Goal: Complete application form: Complete application form

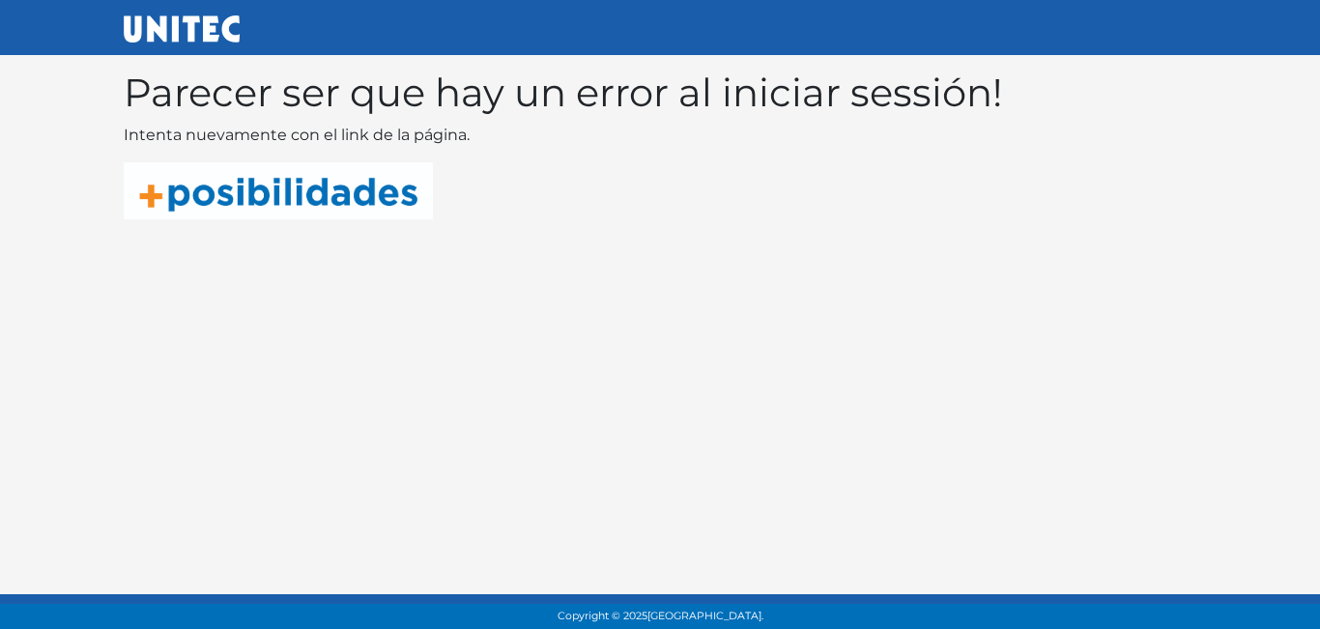
click at [384, 189] on img at bounding box center [278, 190] width 309 height 57
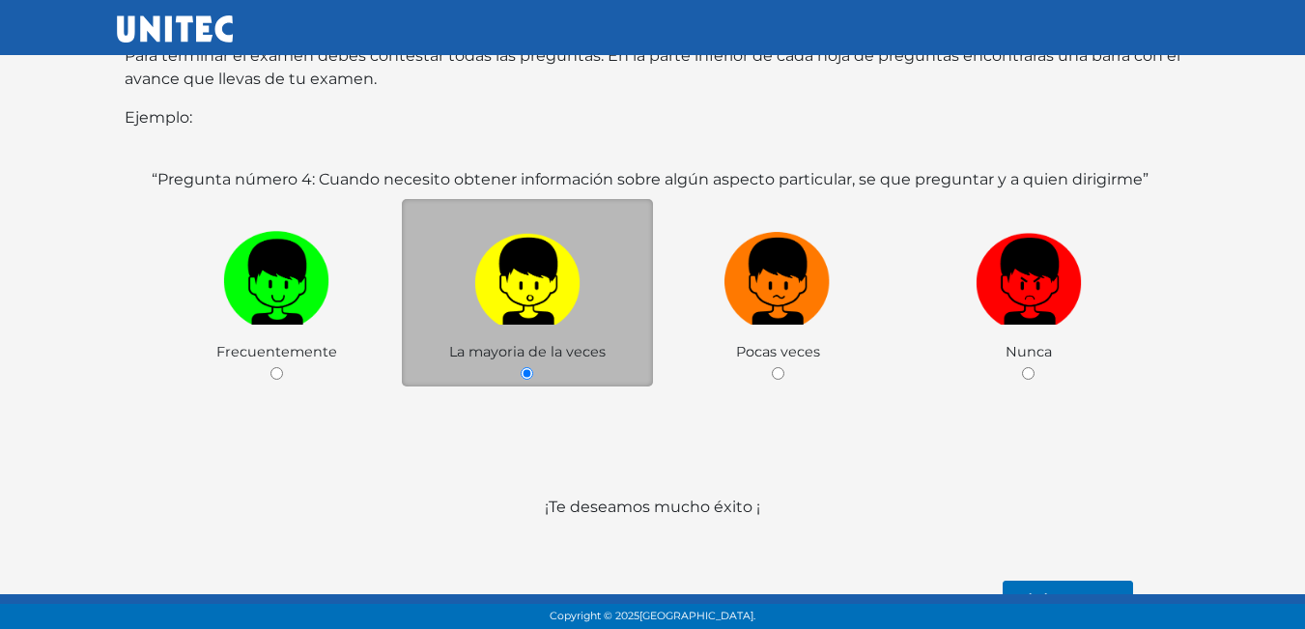
scroll to position [375, 0]
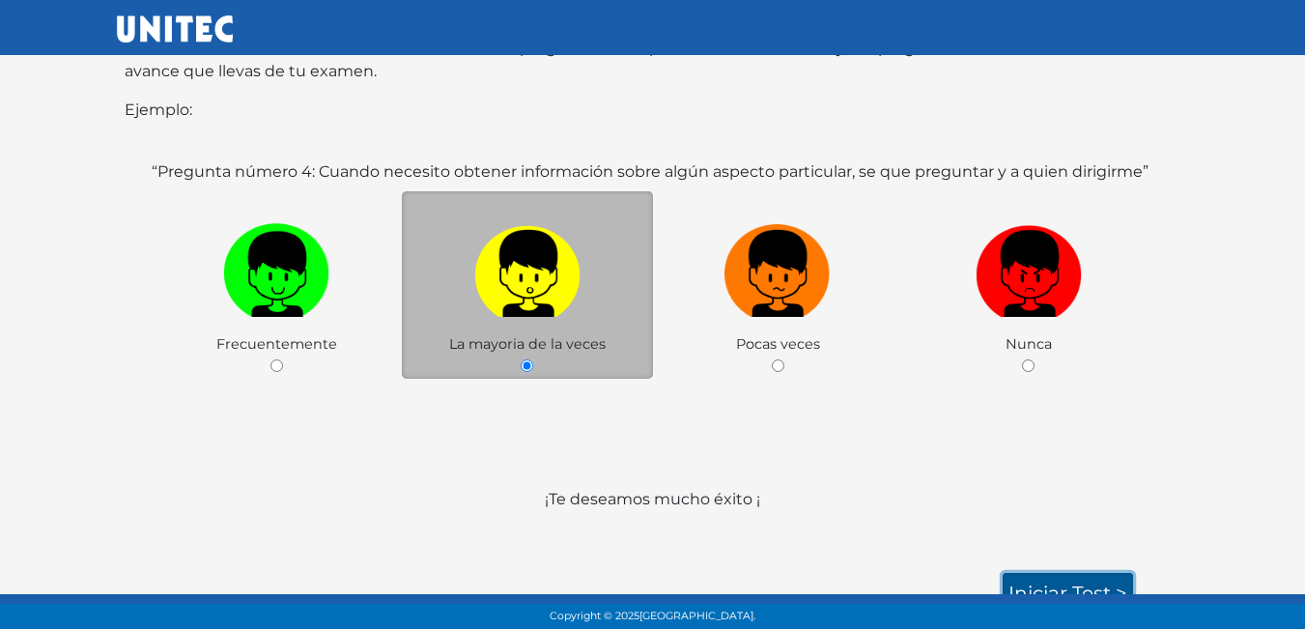
click at [1037, 573] on link "Iniciar test >" at bounding box center [1068, 593] width 130 height 41
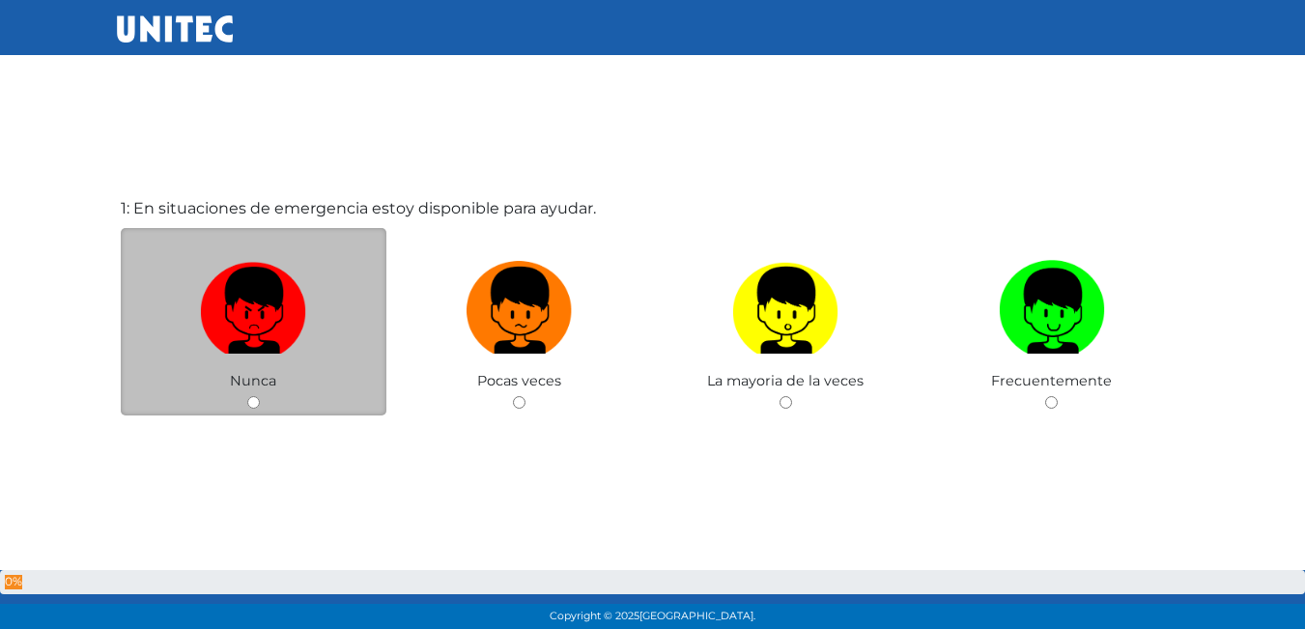
scroll to position [97, 0]
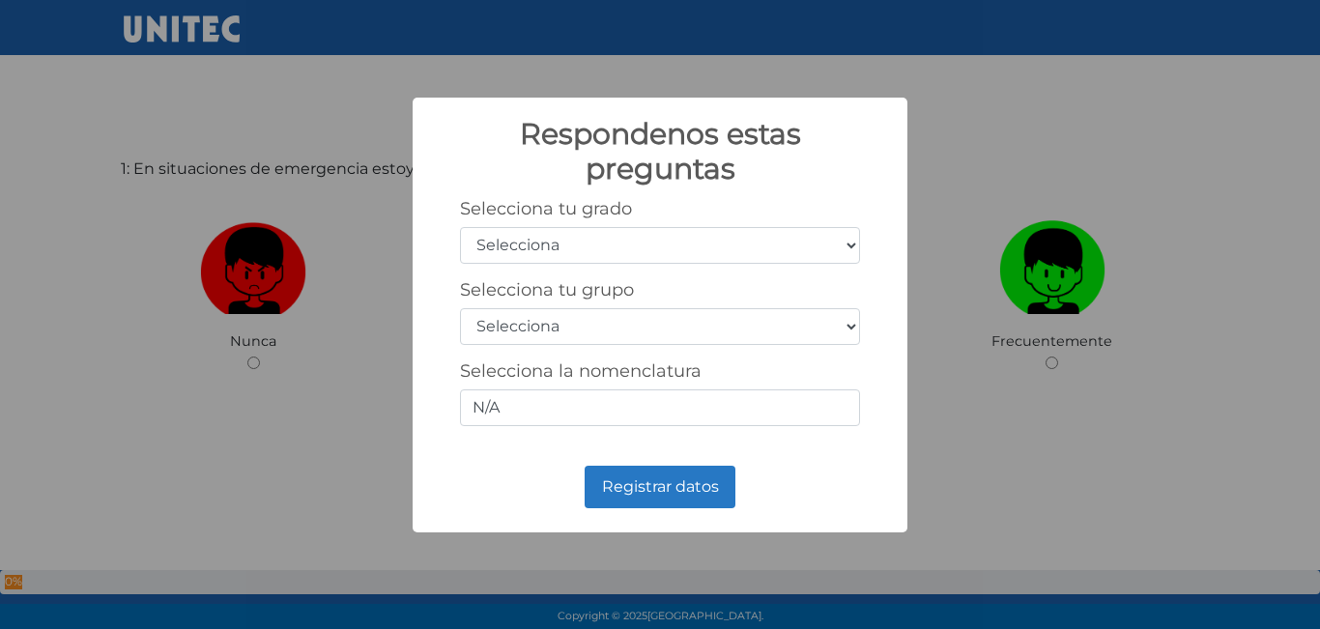
click at [637, 241] on select "Selecciona 1er grado 2do grado 3er grado 4to grado 5to grado 6to grado" at bounding box center [660, 245] width 400 height 37
select select "5"
click at [460, 227] on select "Selecciona 1er grado 2do grado 3er grado 4to grado 5to grado 6to grado" at bounding box center [660, 245] width 400 height 37
click at [685, 328] on select "Selecciona A B C D E F G H I J K L M N O P Q R S T U V W X Y Z" at bounding box center [660, 326] width 400 height 37
select select "b"
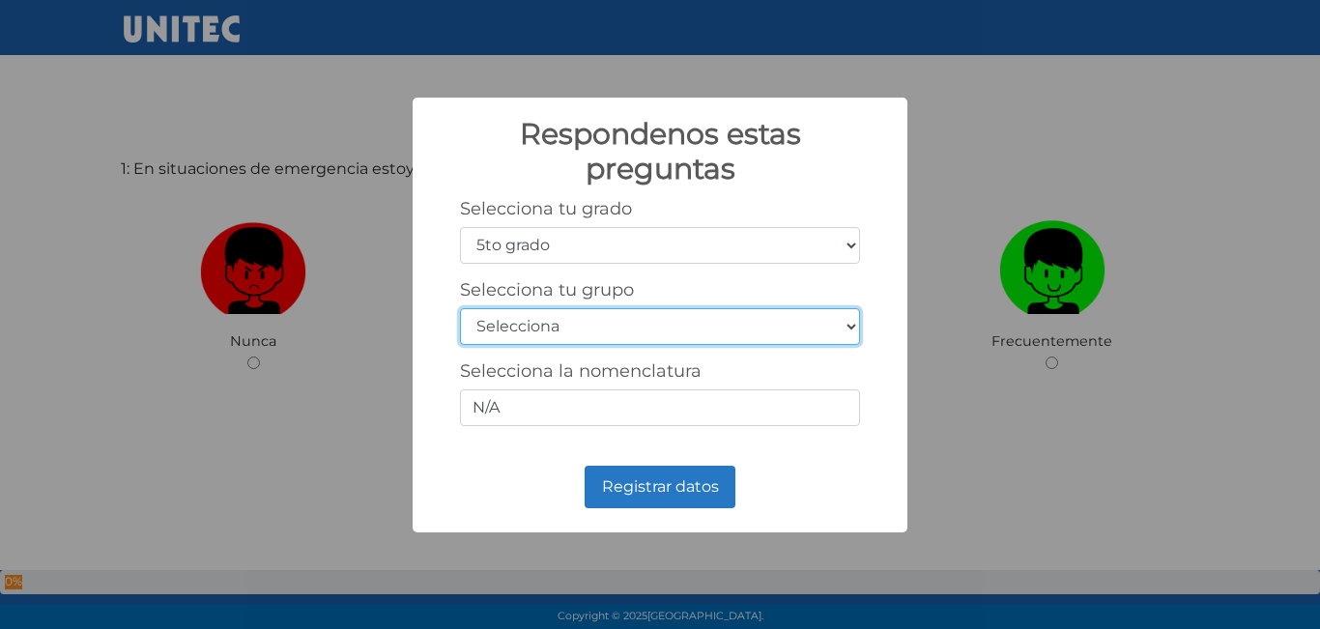
click at [460, 308] on select "Selecciona A B C D E F G H I J K L M N O P Q R S T U V W X Y Z" at bounding box center [660, 326] width 400 height 37
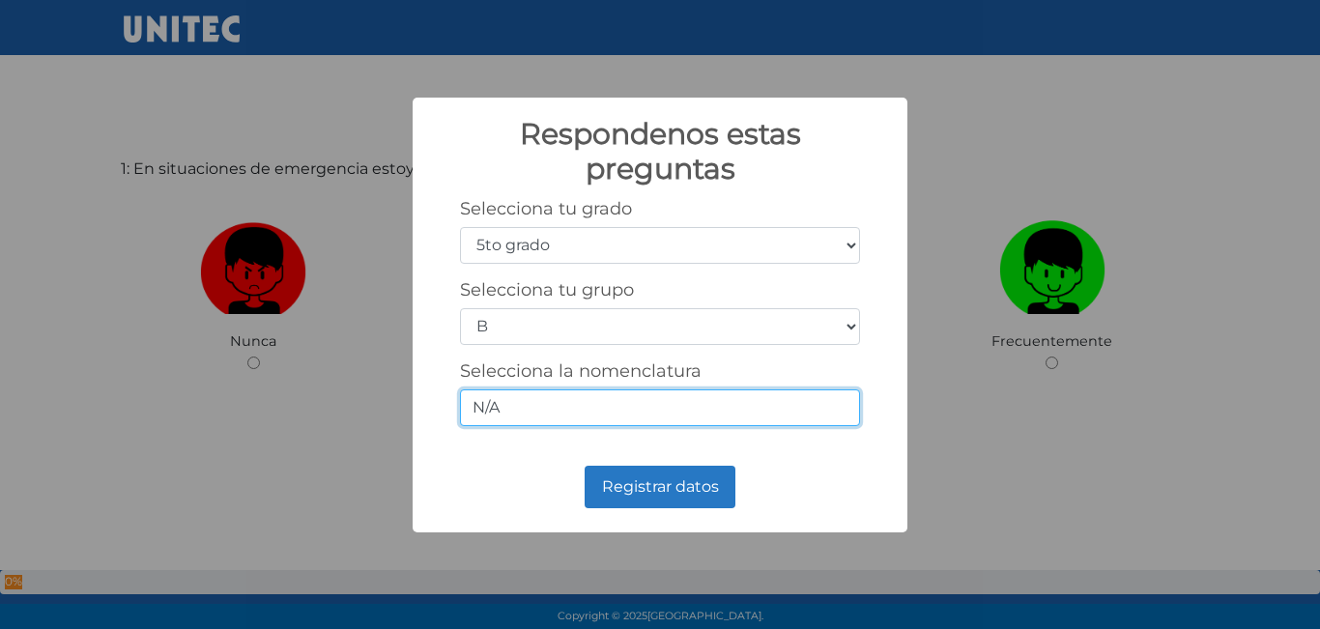
click at [509, 402] on input "N/A" at bounding box center [660, 407] width 400 height 37
type input "N"
type input "5-2"
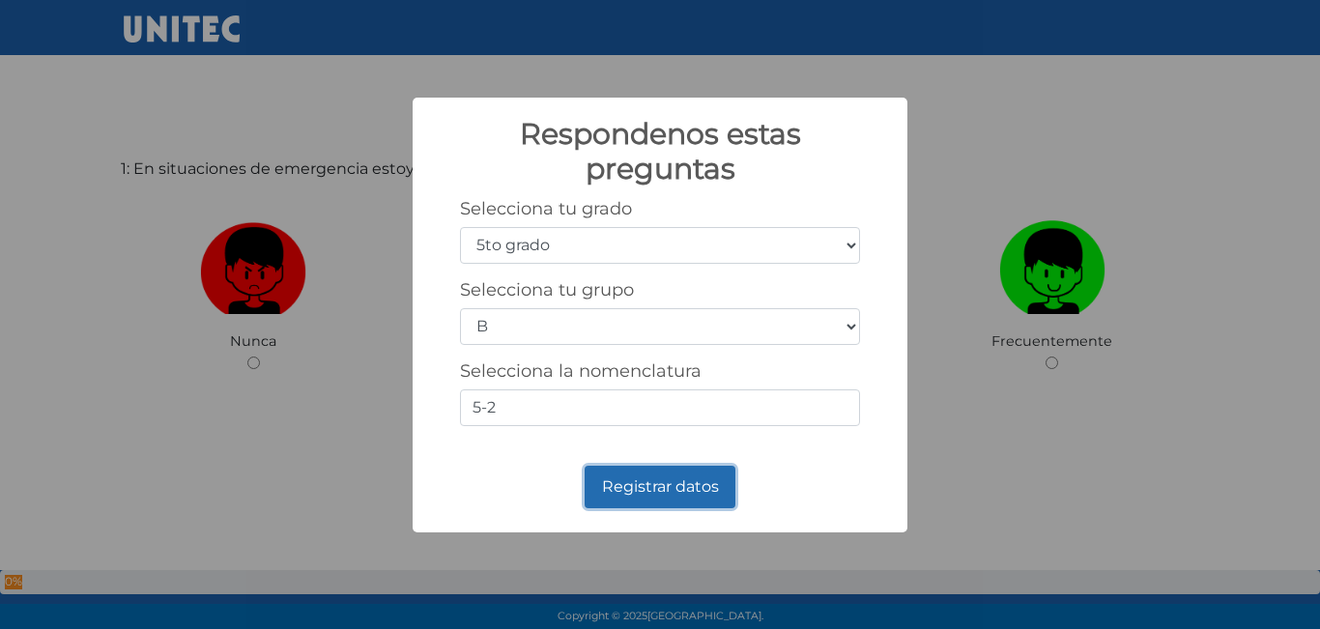
click at [677, 498] on button "Registrar datos" at bounding box center [660, 487] width 151 height 43
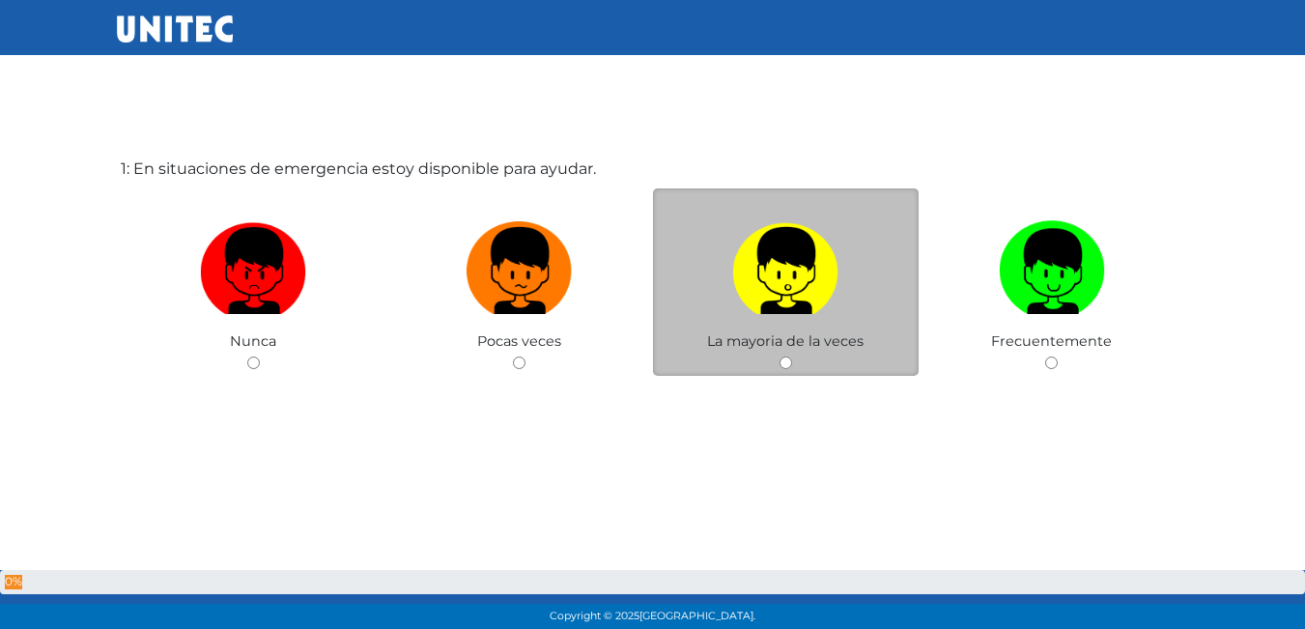
click at [797, 364] on div "La mayoria de la veces" at bounding box center [786, 282] width 267 height 188
click at [781, 366] on input "radio" at bounding box center [786, 363] width 13 height 13
radio input "true"
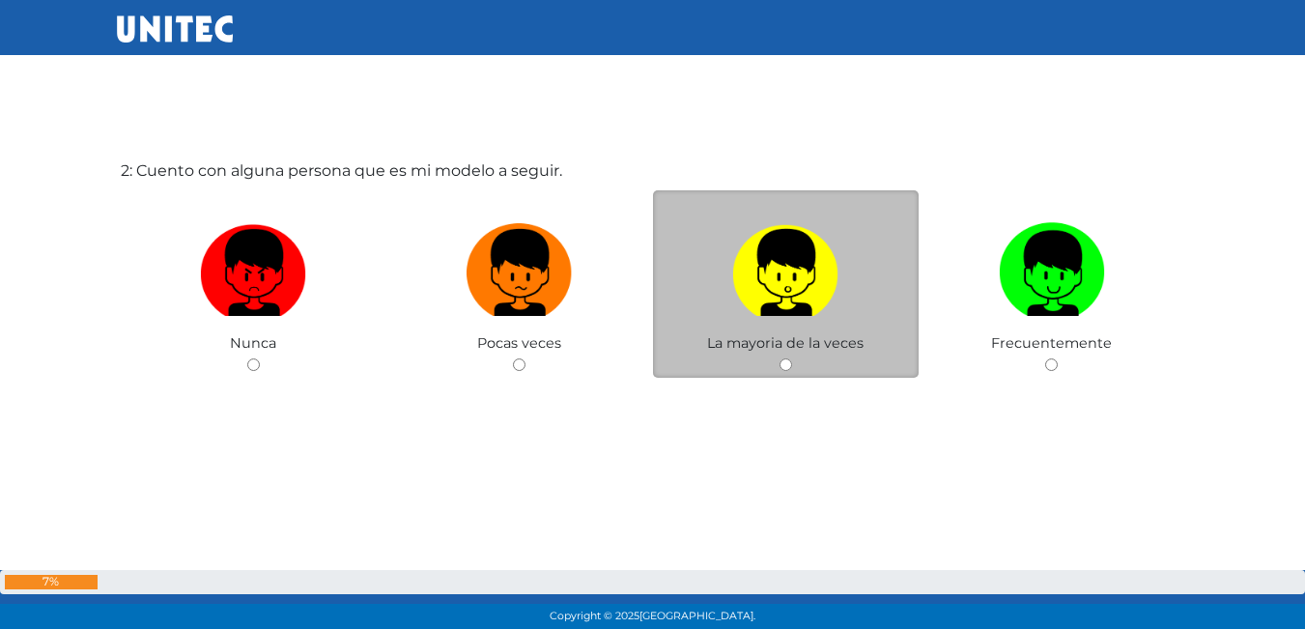
scroll to position [726, 0]
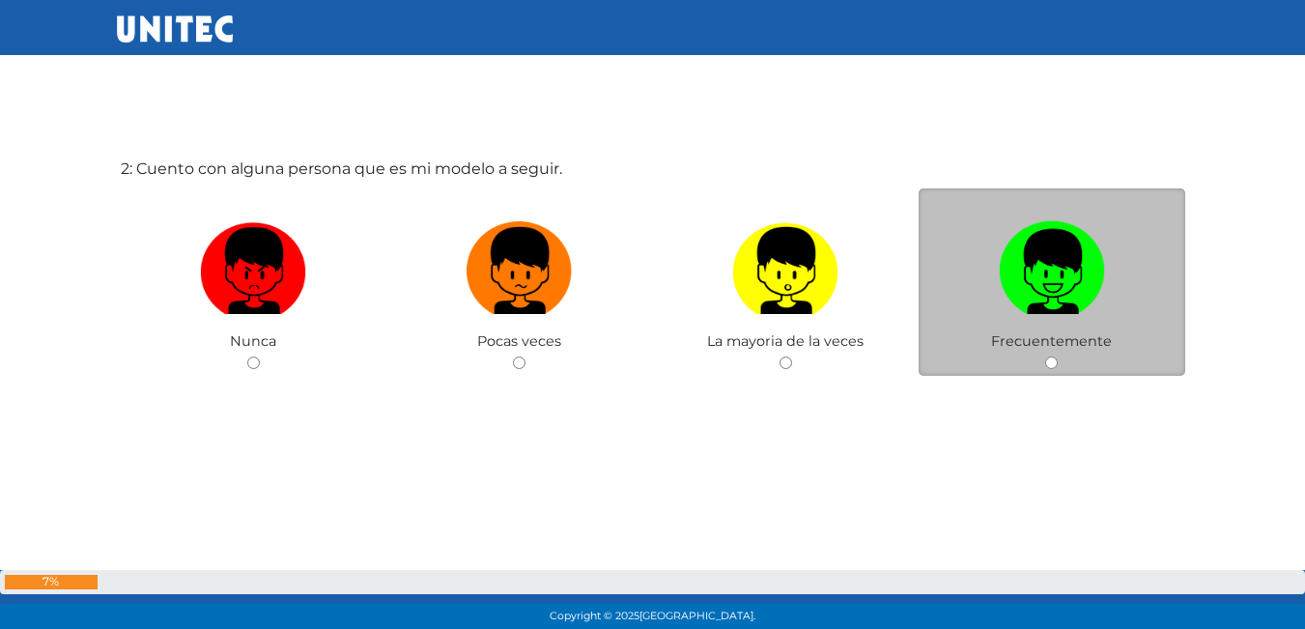
click at [1074, 303] on img at bounding box center [1052, 264] width 106 height 101
click at [1058, 357] on input "radio" at bounding box center [1051, 363] width 13 height 13
radio input "true"
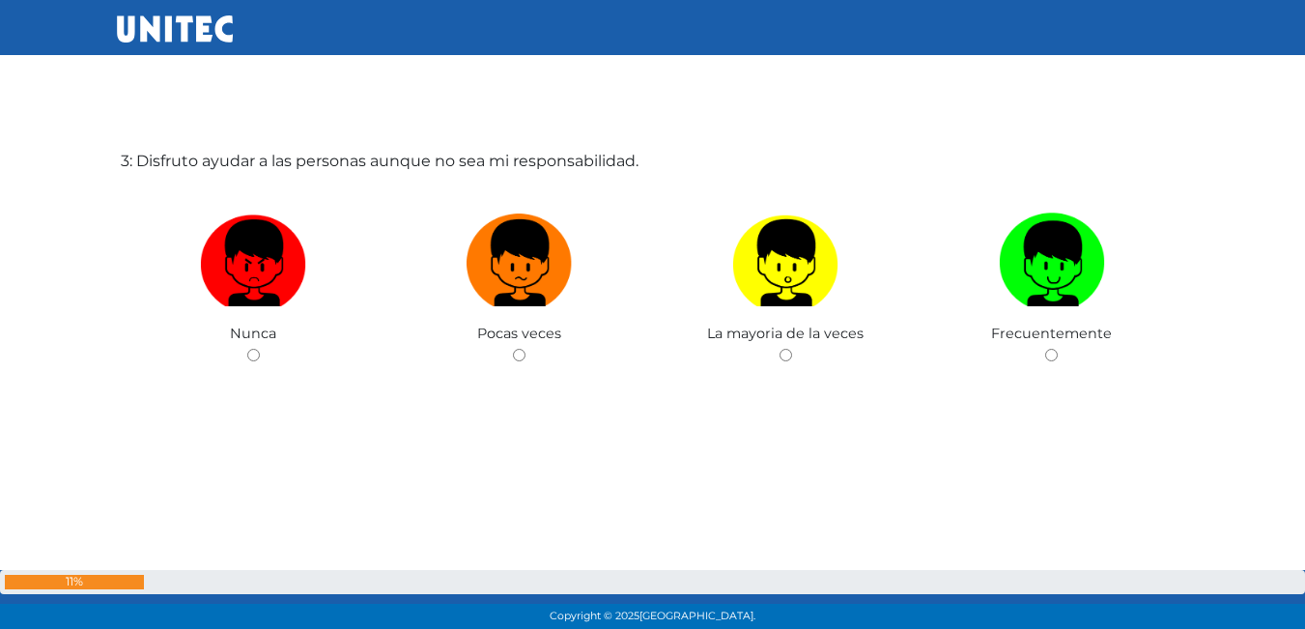
scroll to position [1407, 0]
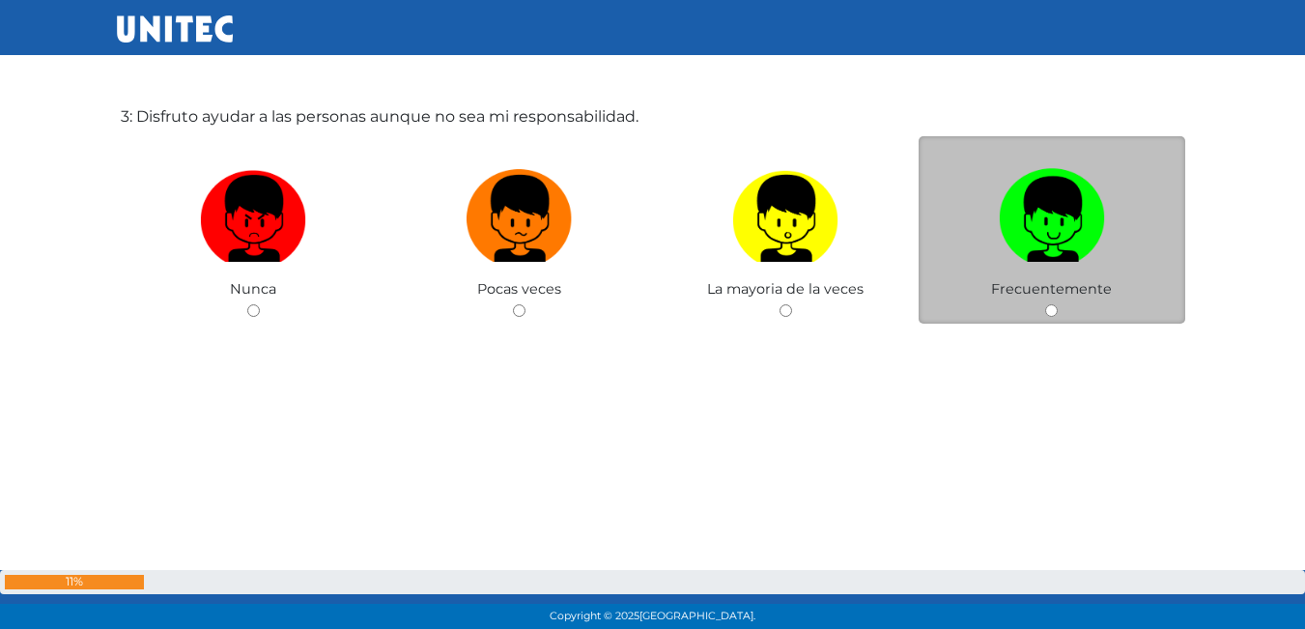
click at [1041, 282] on span "Frecuentemente" at bounding box center [1051, 288] width 121 height 17
click at [1050, 310] on input "radio" at bounding box center [1051, 310] width 13 height 13
radio input "true"
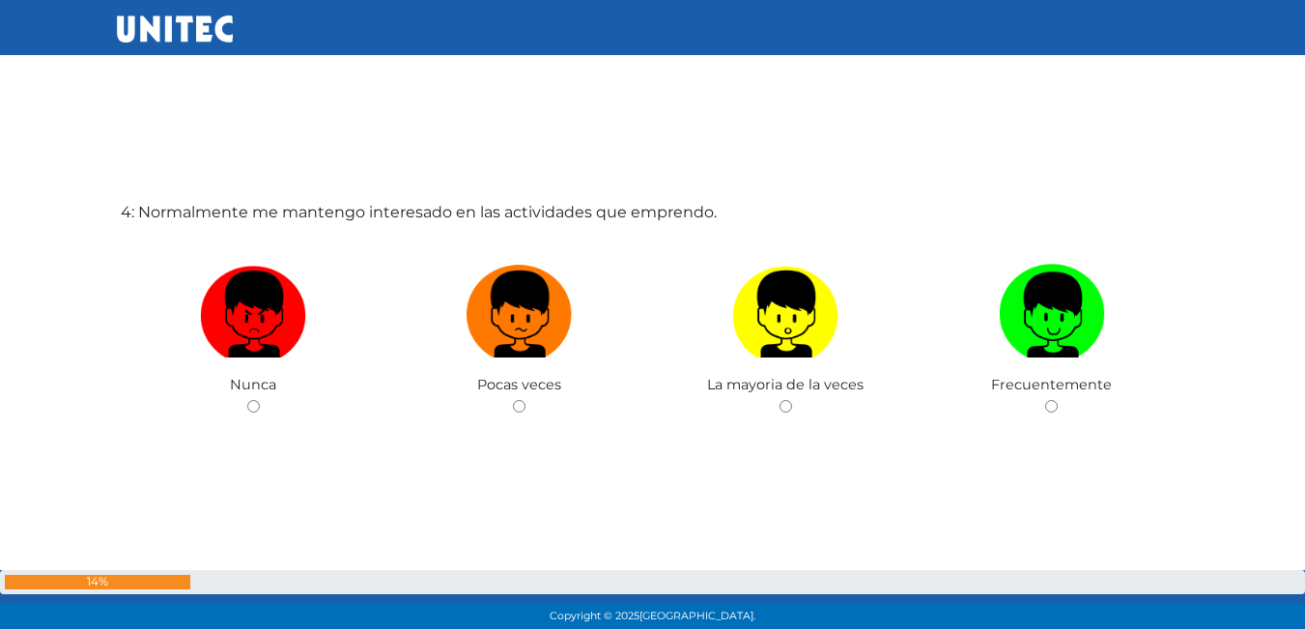
scroll to position [1974, 0]
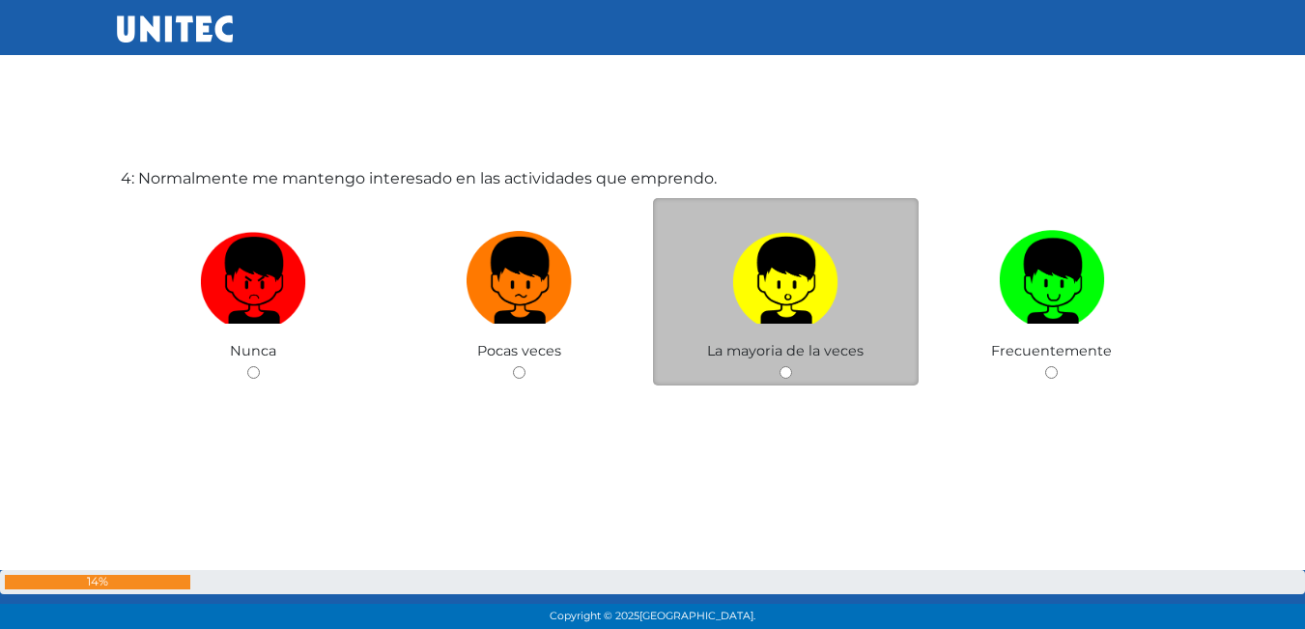
click at [785, 342] on span "La mayoria de la veces" at bounding box center [785, 350] width 157 height 17
click at [785, 375] on input "radio" at bounding box center [786, 372] width 13 height 13
radio input "true"
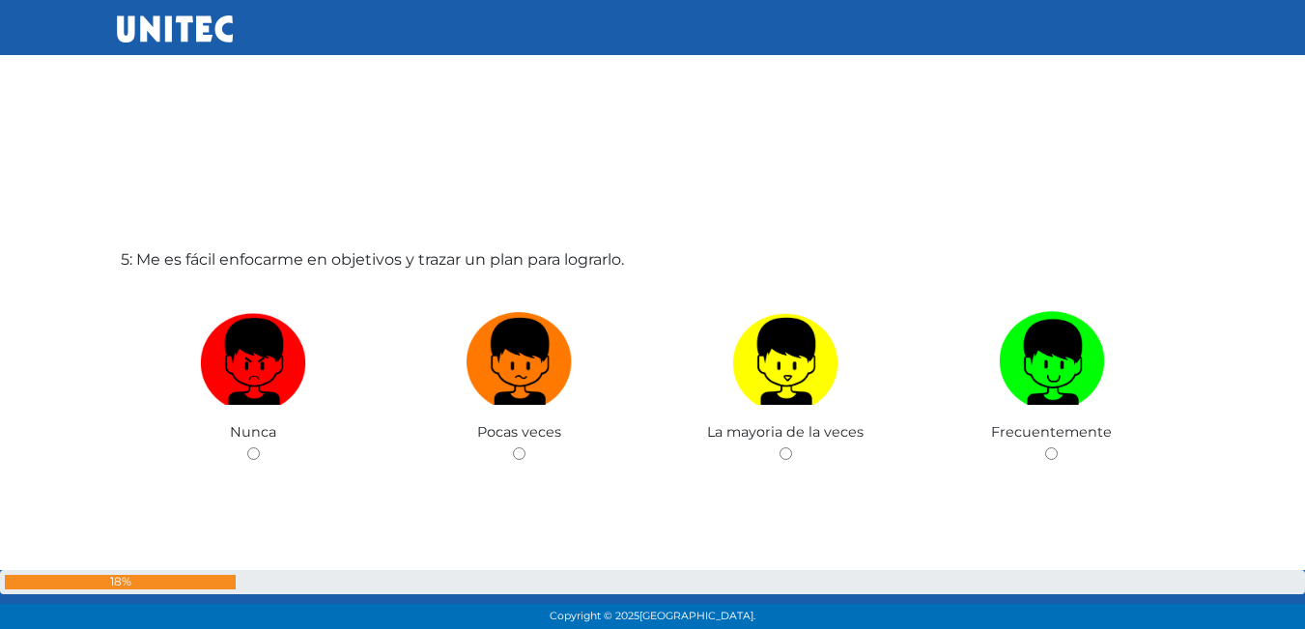
scroll to position [2618, 0]
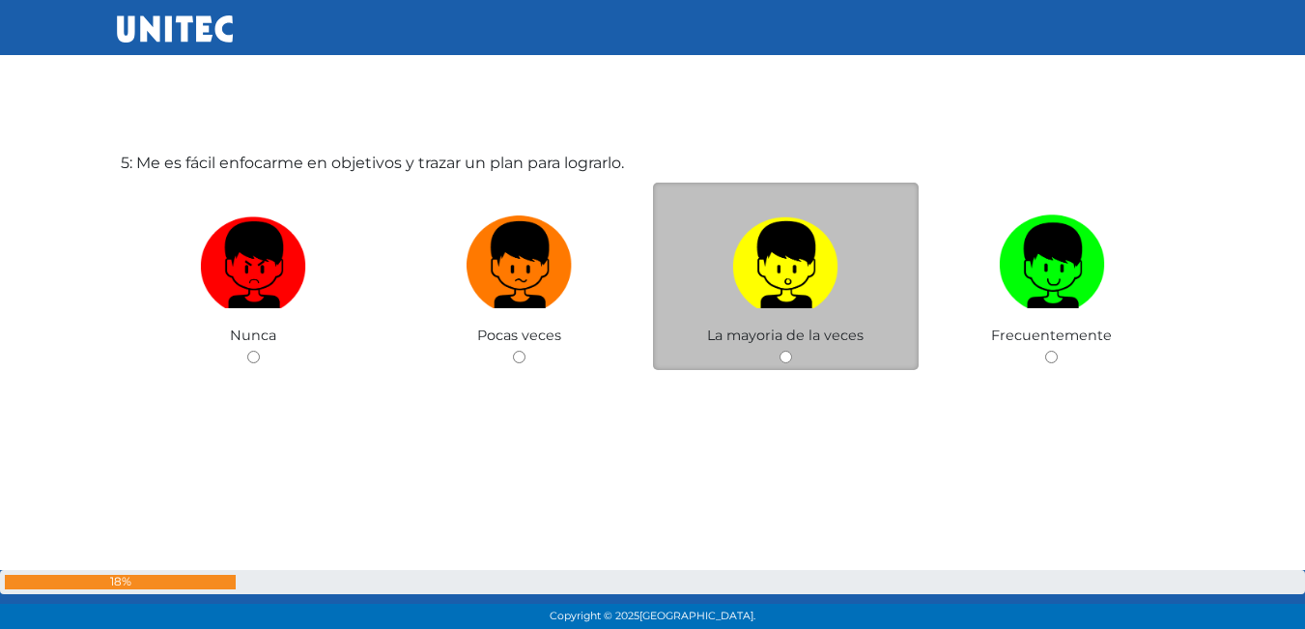
click at [786, 354] on input "radio" at bounding box center [786, 357] width 13 height 13
radio input "true"
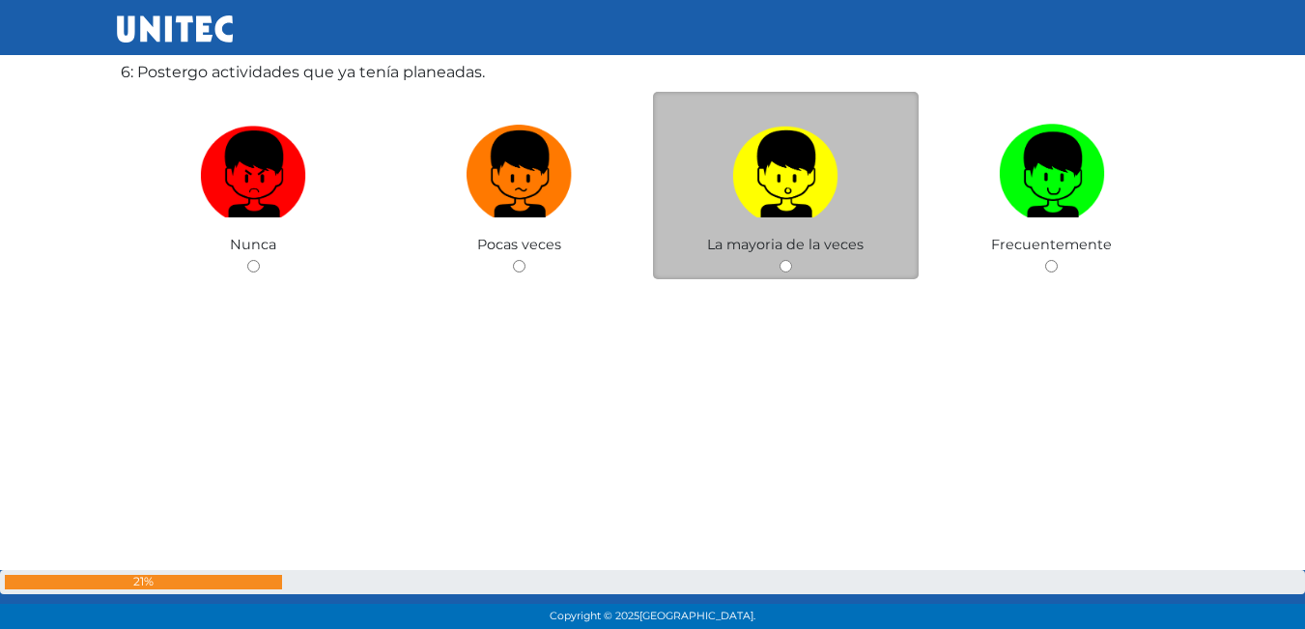
scroll to position [3241, 0]
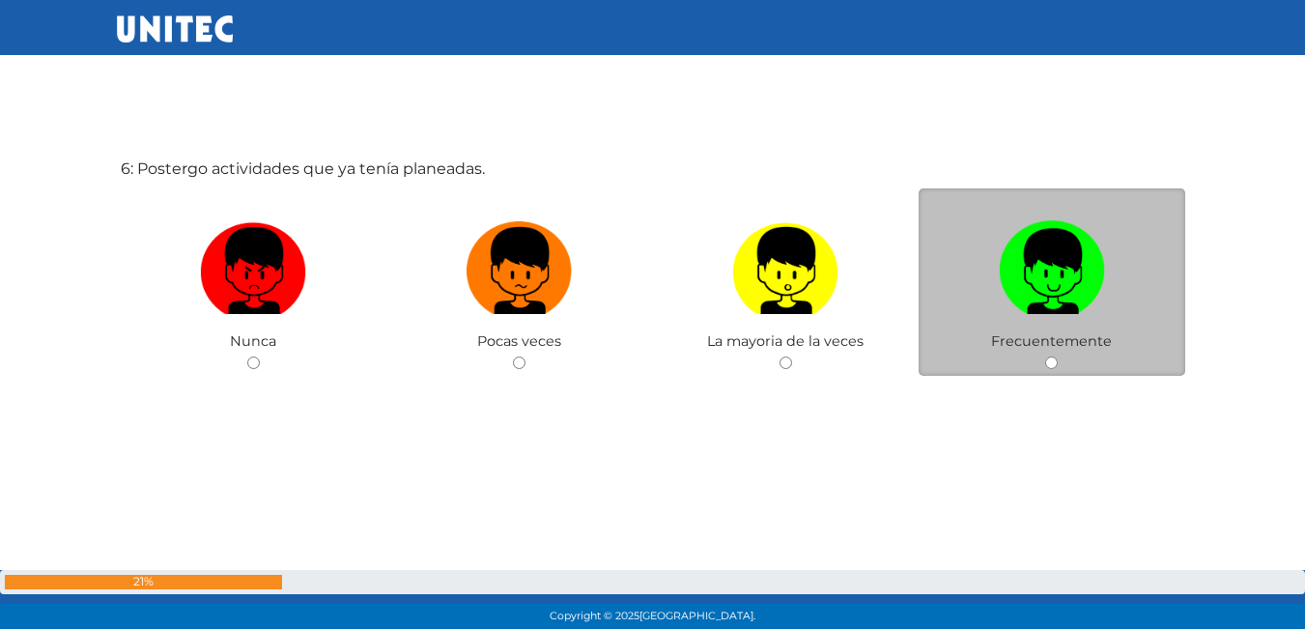
click at [1047, 360] on input "radio" at bounding box center [1051, 363] width 13 height 13
radio input "true"
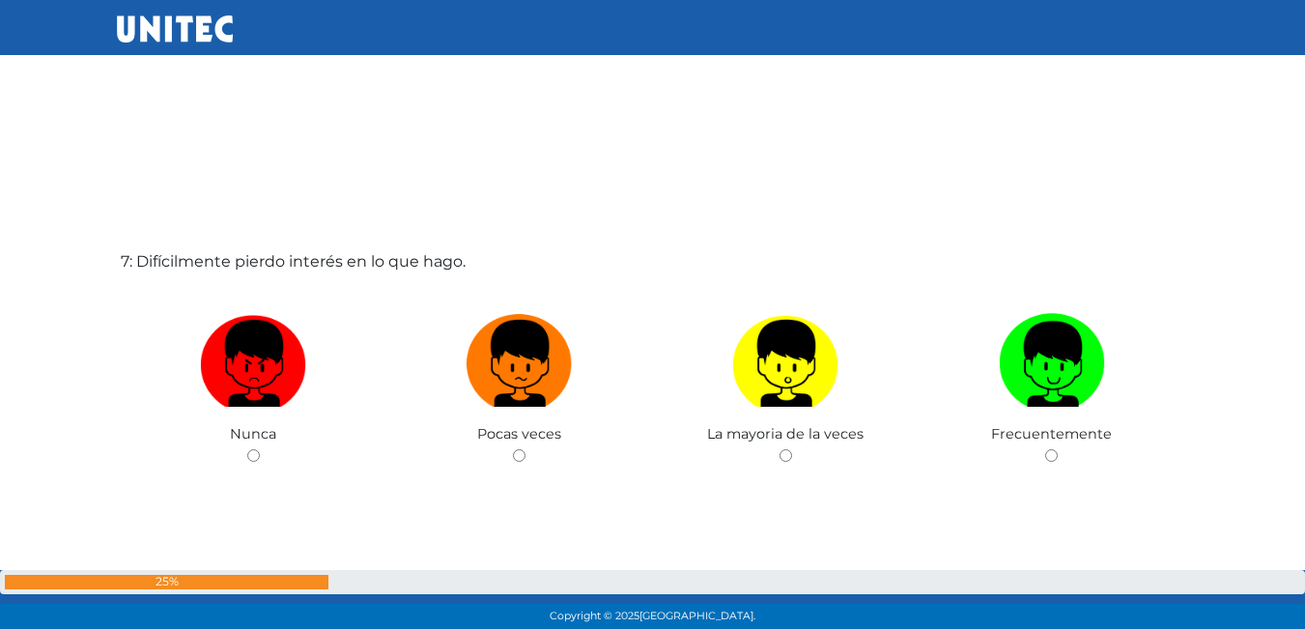
scroll to position [3812, 0]
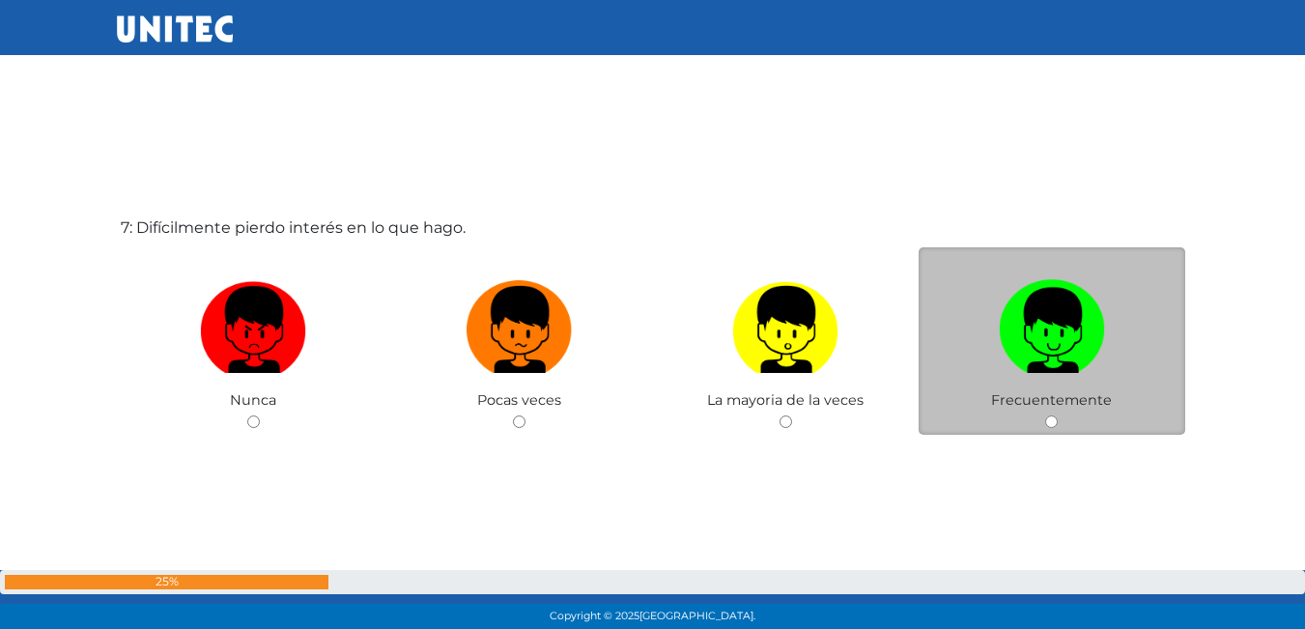
click at [1050, 426] on input "radio" at bounding box center [1051, 421] width 13 height 13
radio input "true"
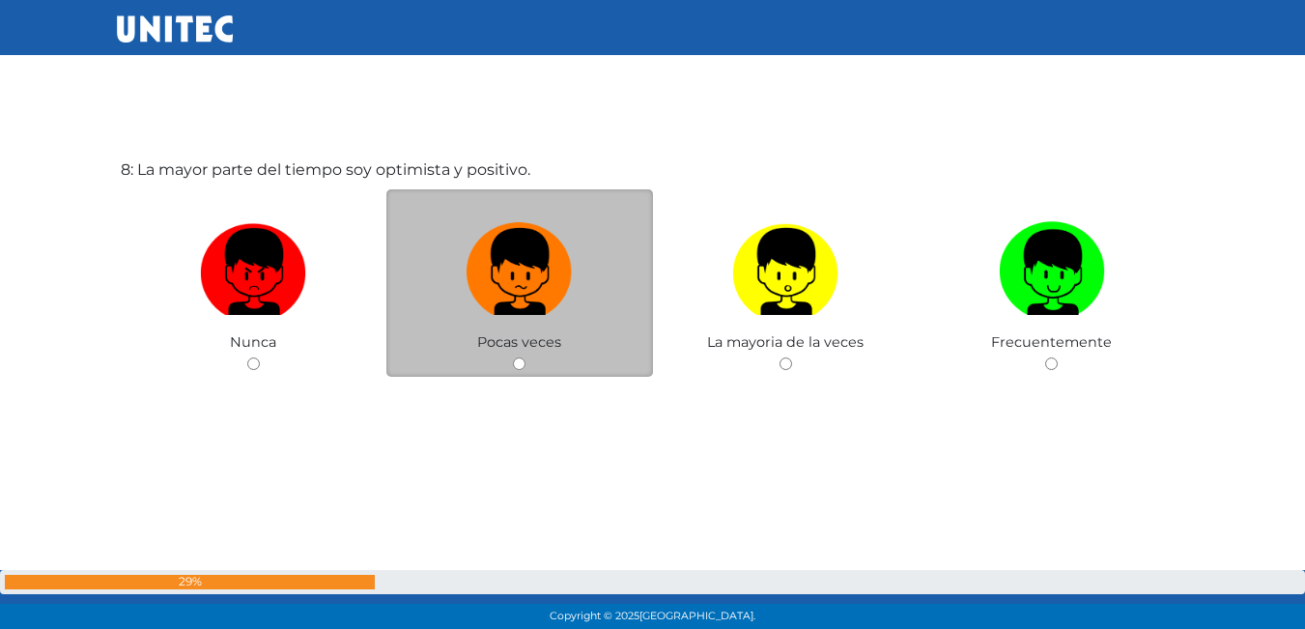
scroll to position [4499, 0]
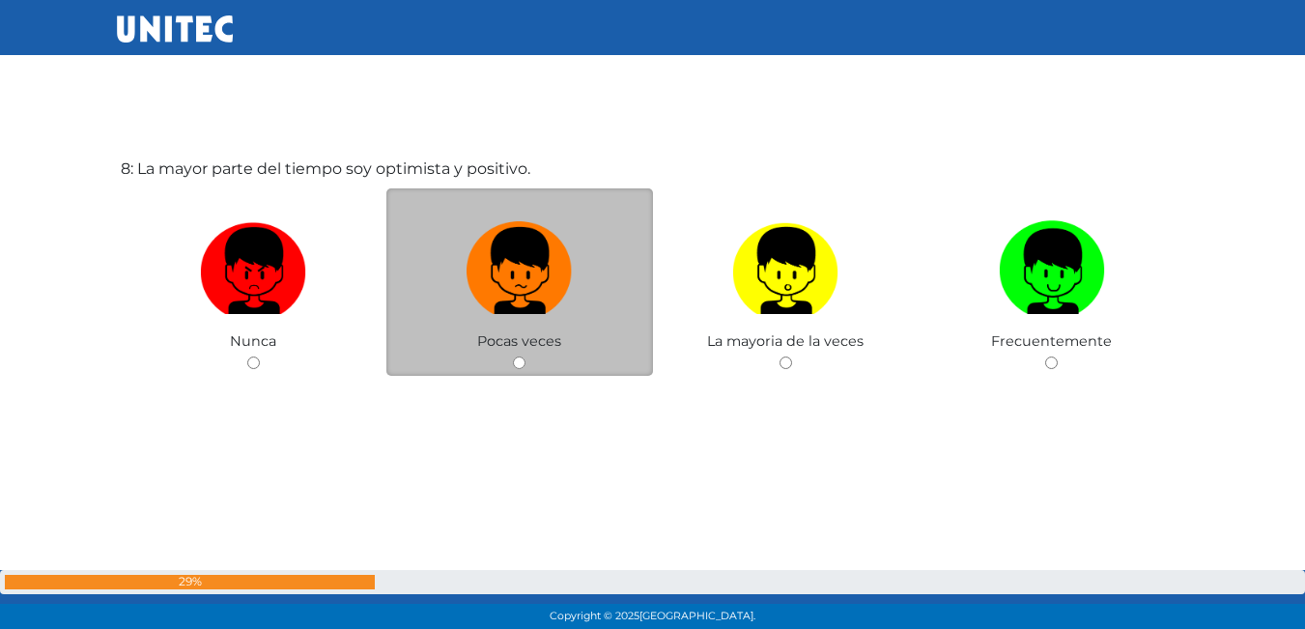
click at [513, 364] on input "radio" at bounding box center [519, 363] width 13 height 13
radio input "true"
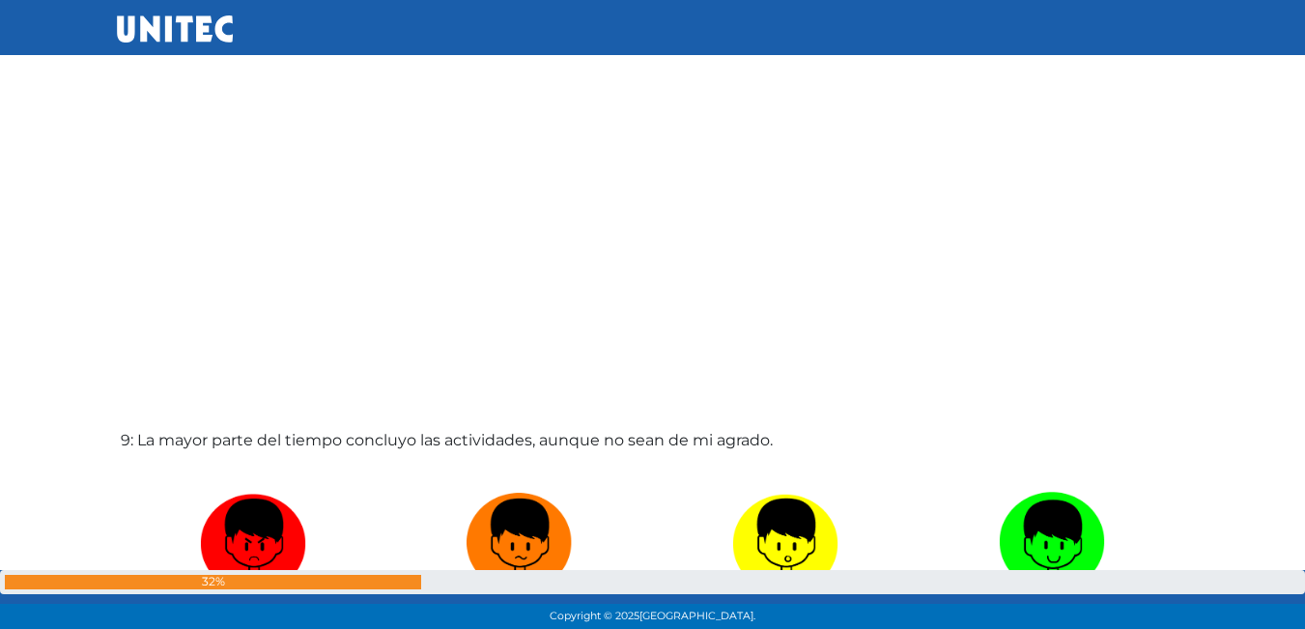
scroll to position [5128, 0]
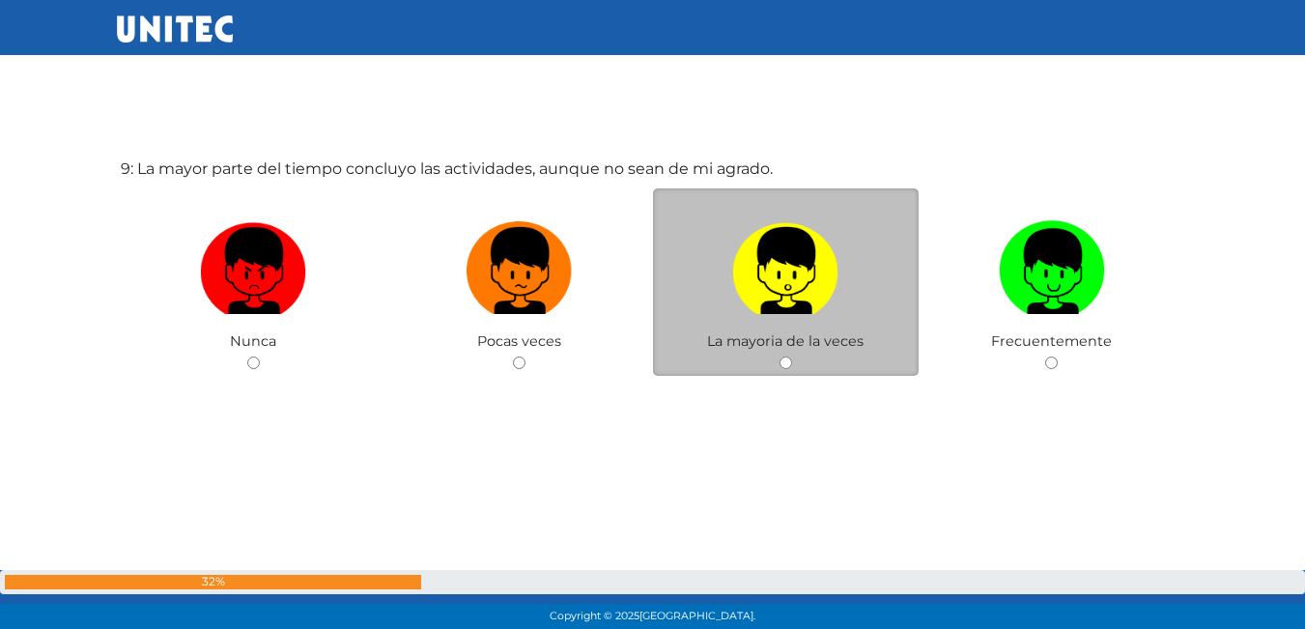
click at [769, 364] on div "La mayoria de la veces" at bounding box center [786, 282] width 267 height 188
click at [787, 363] on input "radio" at bounding box center [786, 363] width 13 height 13
radio input "true"
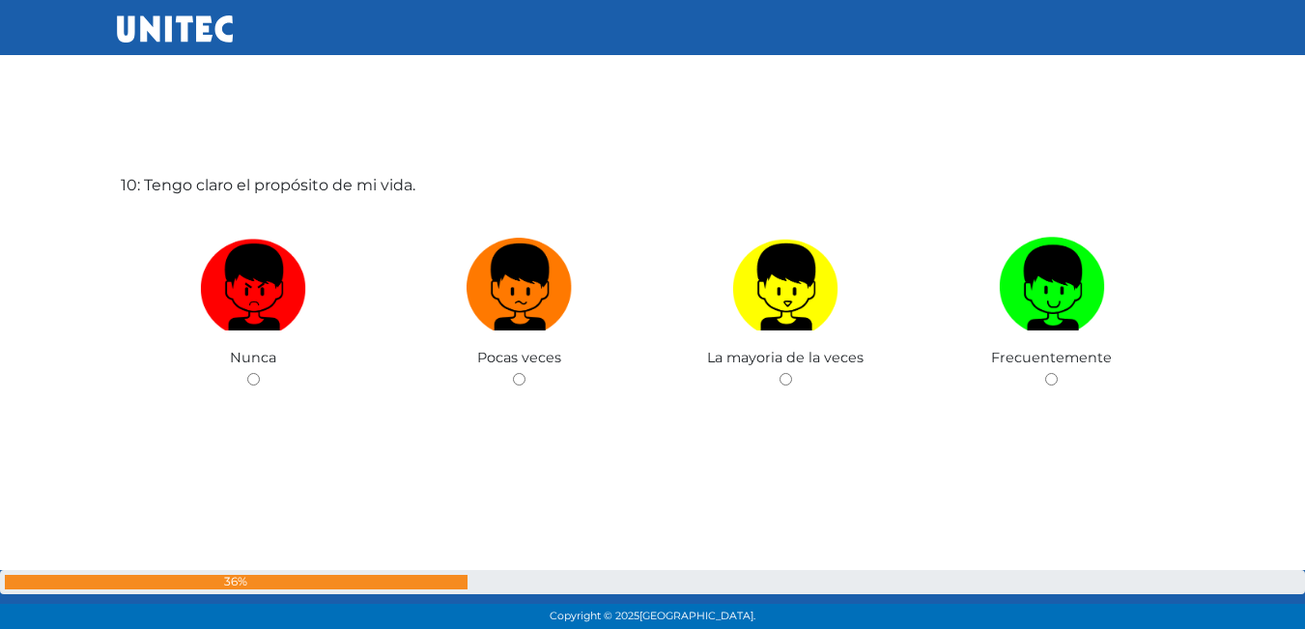
scroll to position [5776, 0]
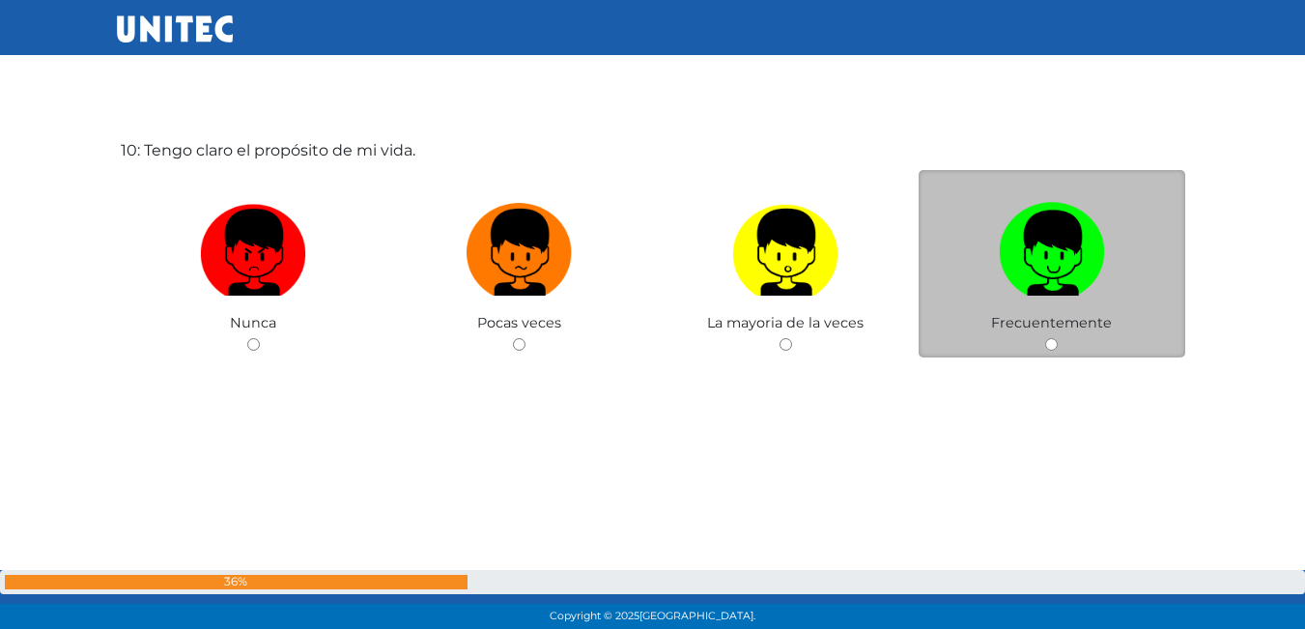
click at [1063, 343] on div "Frecuentemente" at bounding box center [1052, 264] width 267 height 188
click at [1050, 343] on input "radio" at bounding box center [1051, 344] width 13 height 13
radio input "true"
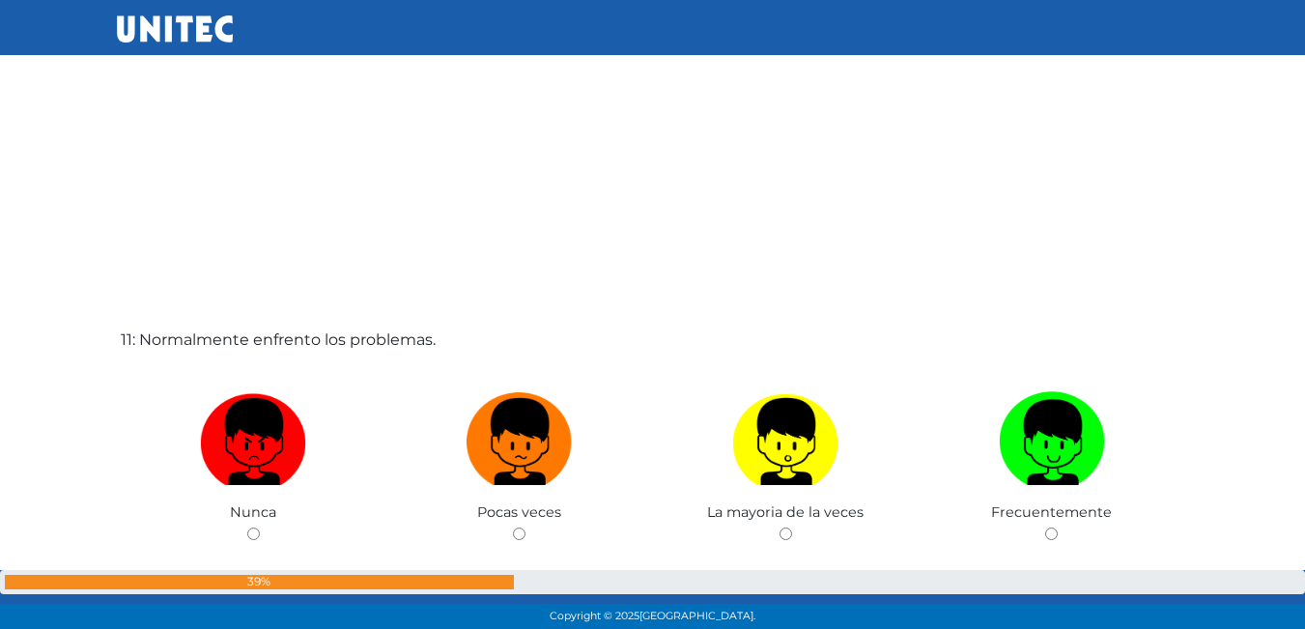
scroll to position [6386, 0]
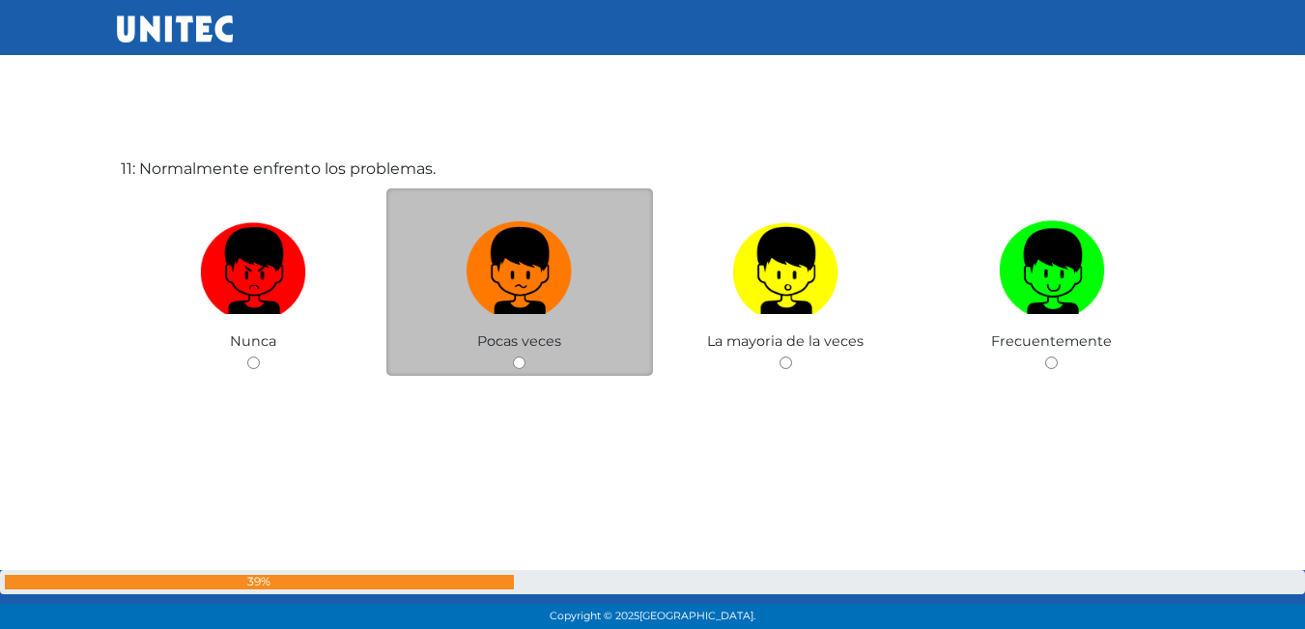
click at [517, 360] on input "radio" at bounding box center [519, 363] width 13 height 13
radio input "true"
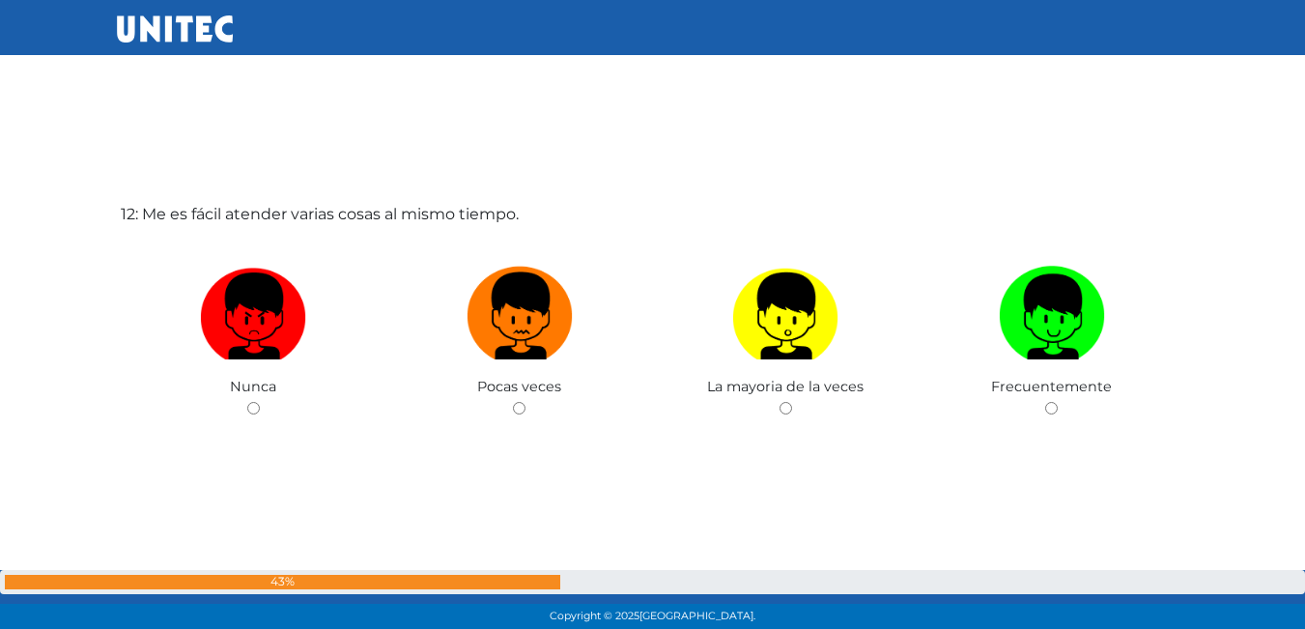
scroll to position [6971, 0]
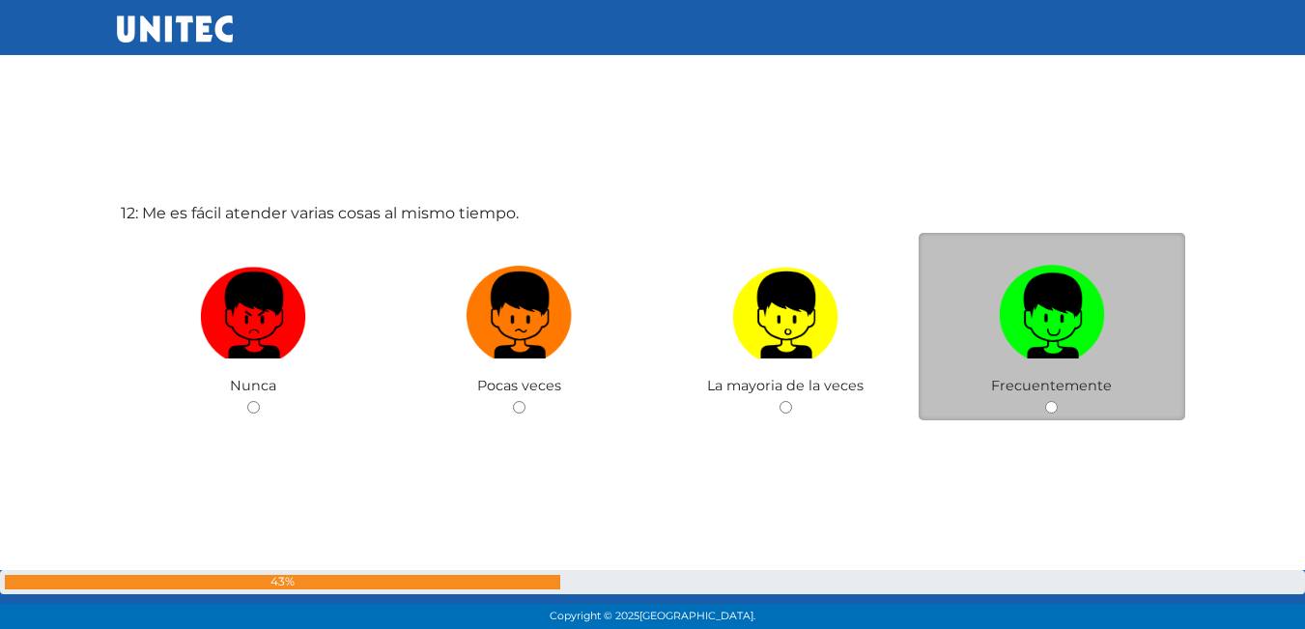
click at [1052, 400] on div "Frecuentemente" at bounding box center [1052, 327] width 267 height 188
click at [1050, 410] on input "radio" at bounding box center [1051, 407] width 13 height 13
radio input "true"
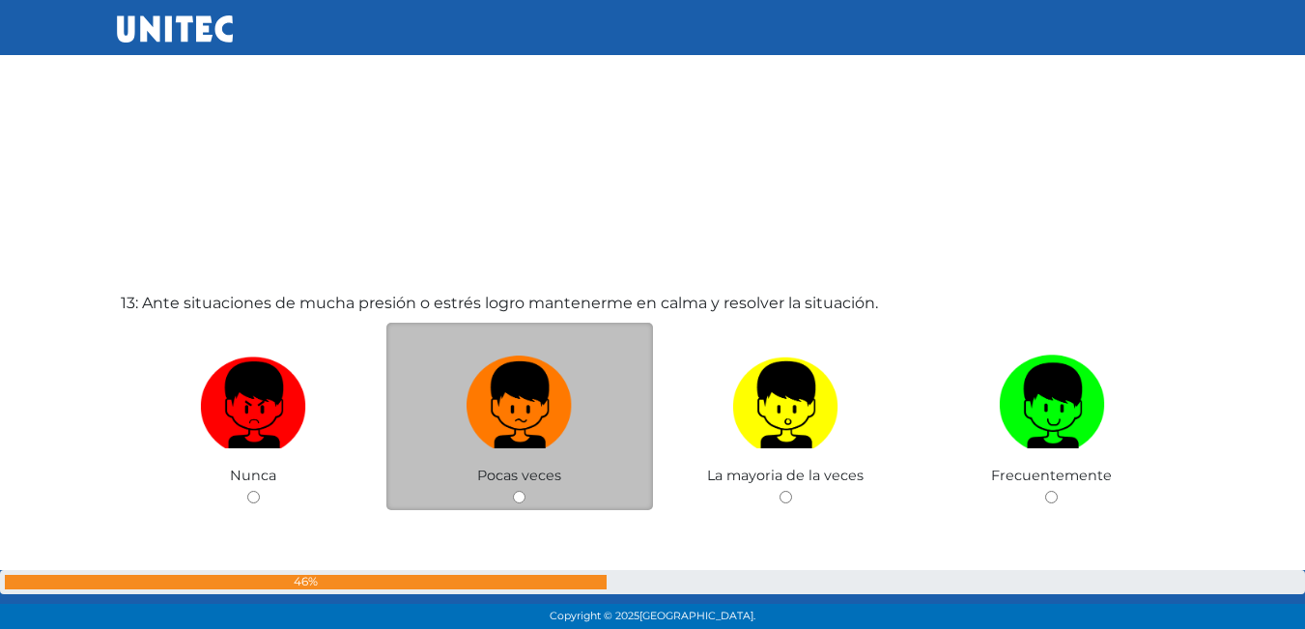
scroll to position [7547, 0]
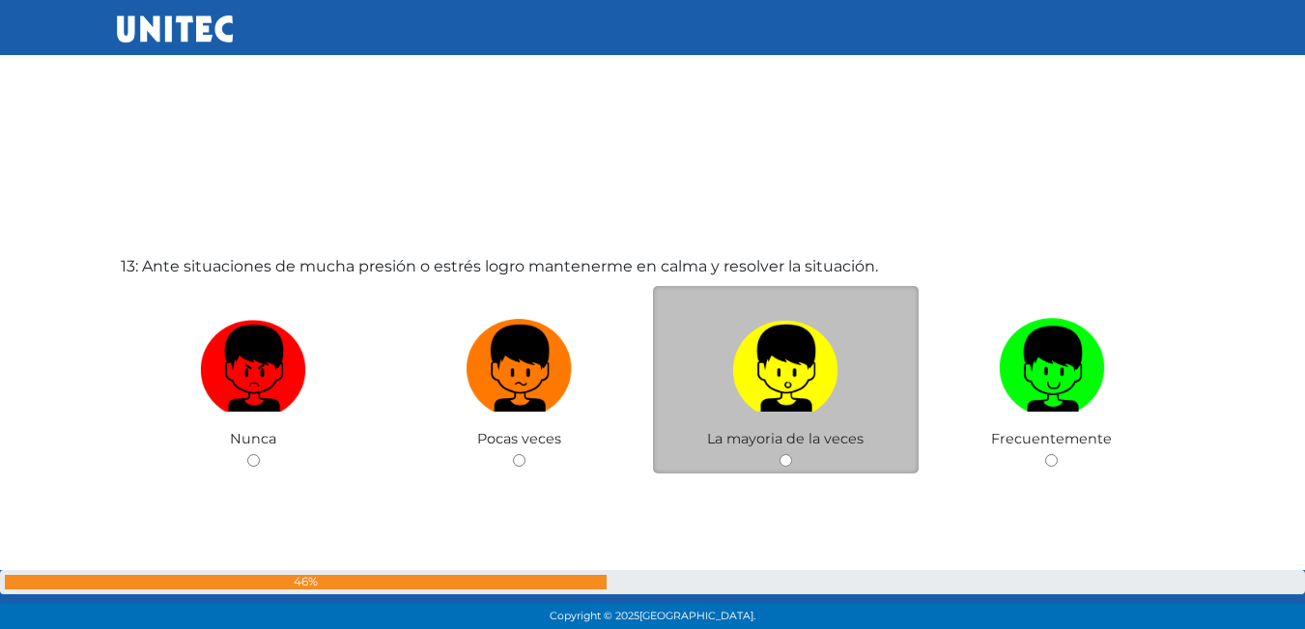
click at [784, 459] on input "radio" at bounding box center [786, 460] width 13 height 13
radio input "true"
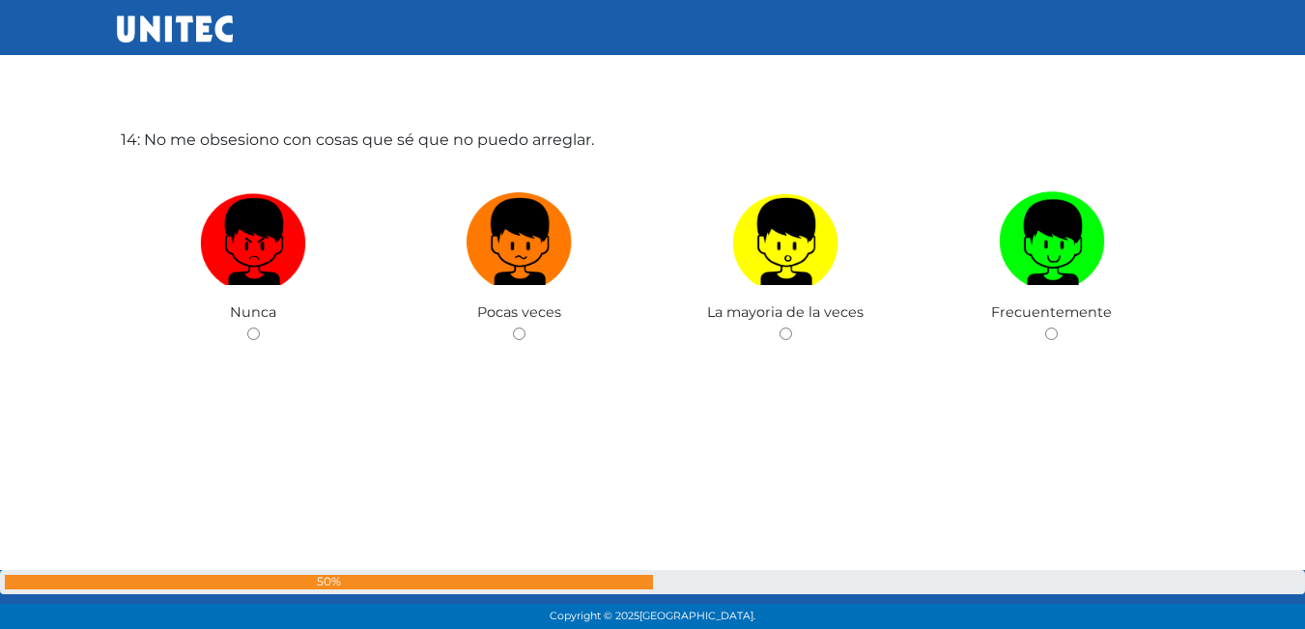
scroll to position [8311, 0]
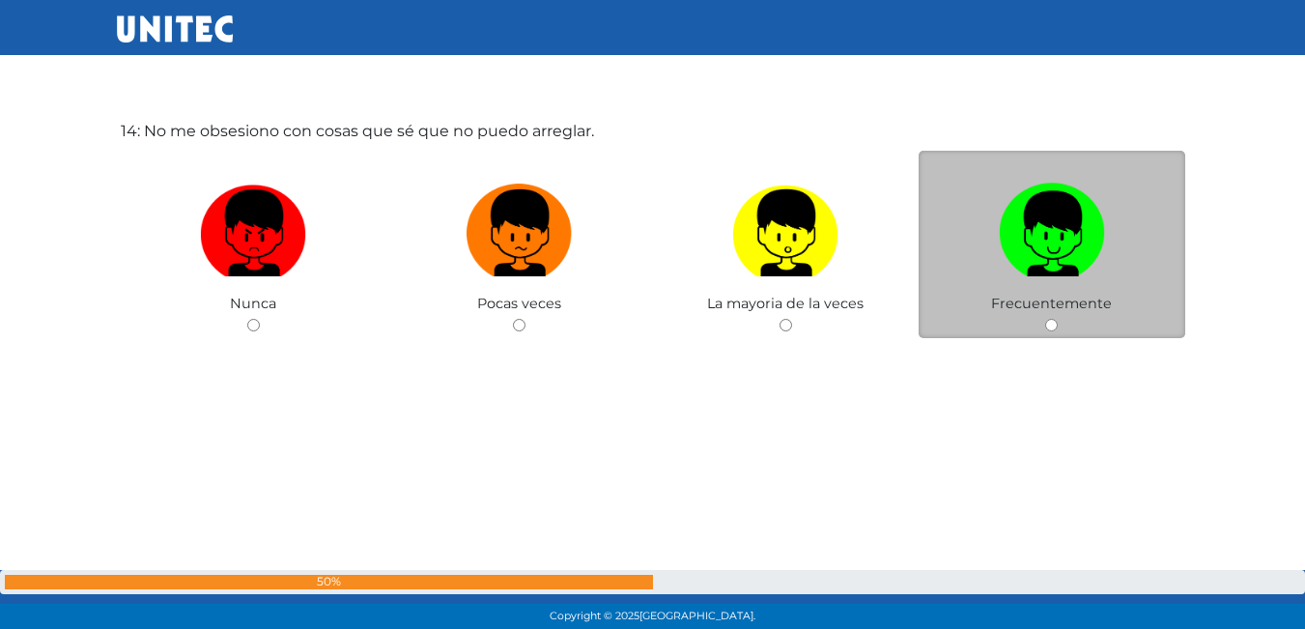
click at [1046, 322] on input "radio" at bounding box center [1051, 325] width 13 height 13
radio input "true"
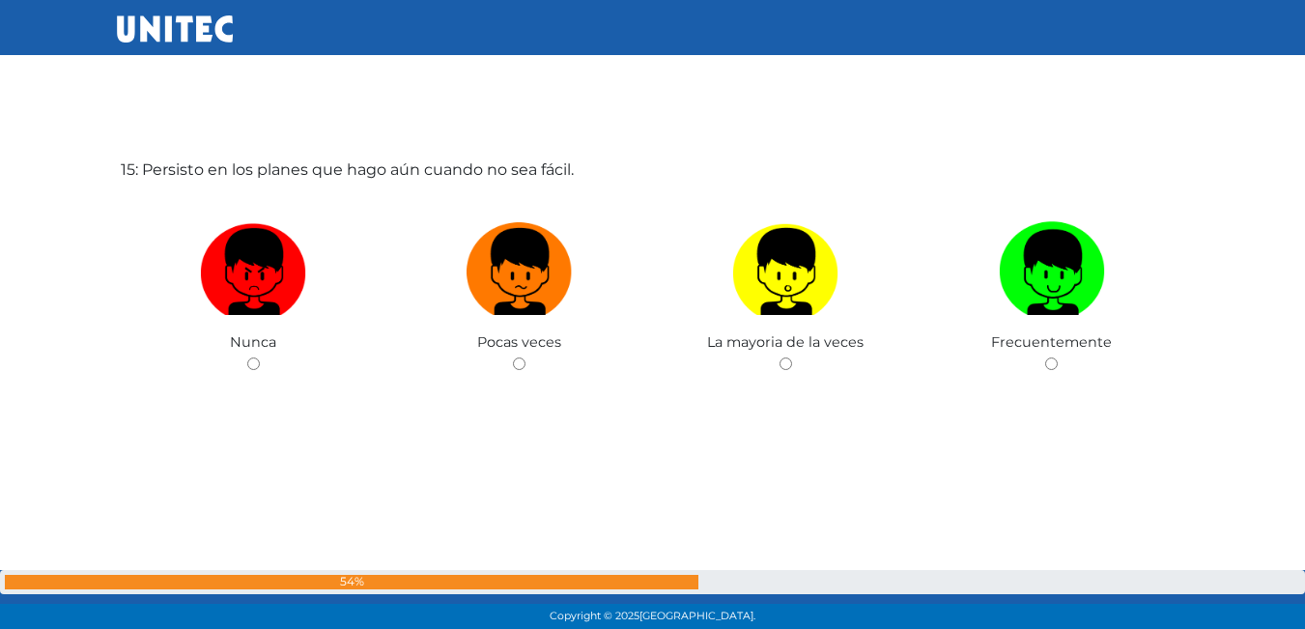
scroll to position [8902, 0]
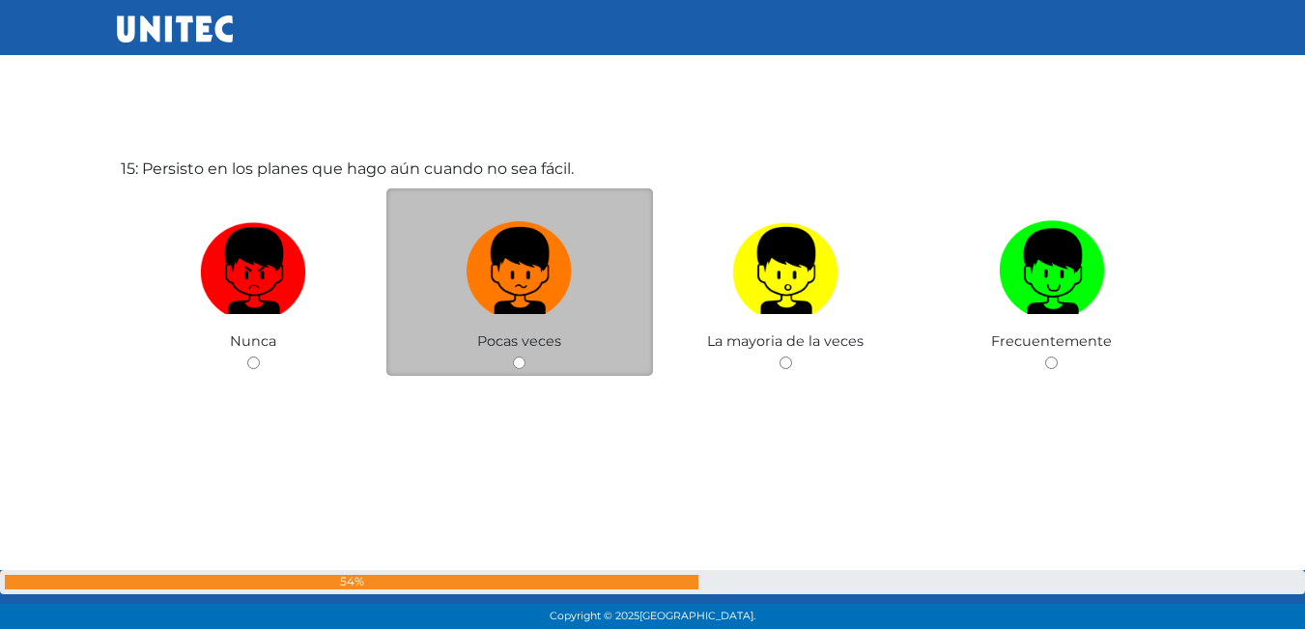
click at [515, 363] on input "radio" at bounding box center [519, 363] width 13 height 13
radio input "true"
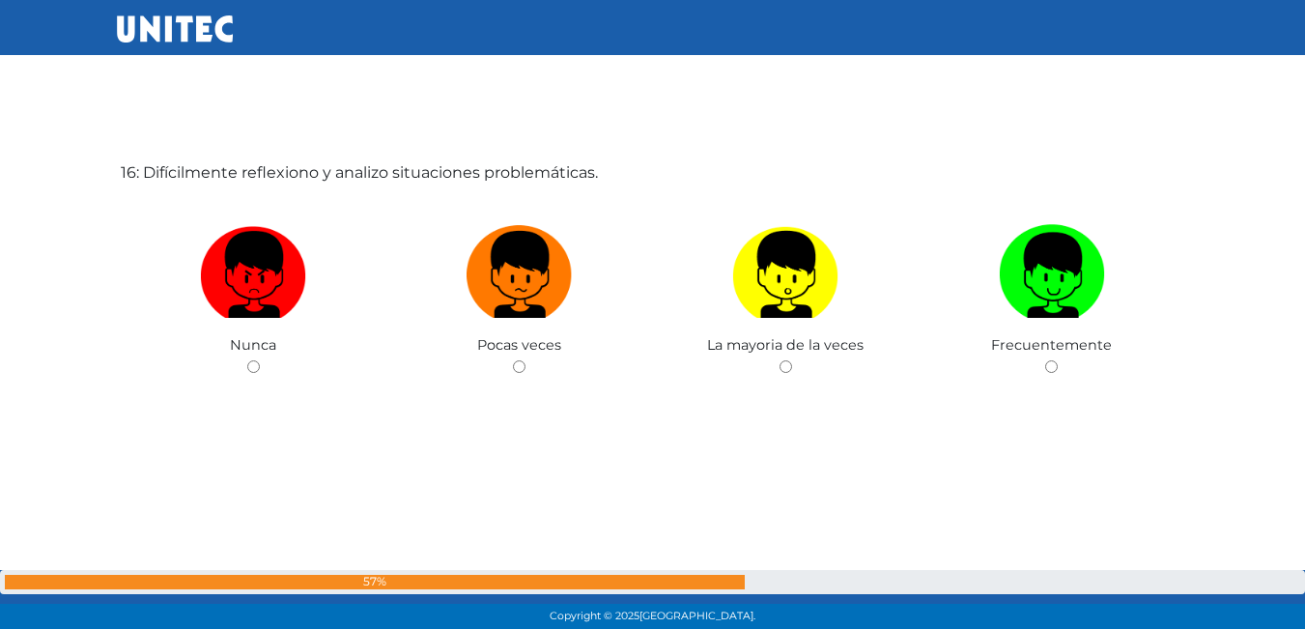
scroll to position [9531, 0]
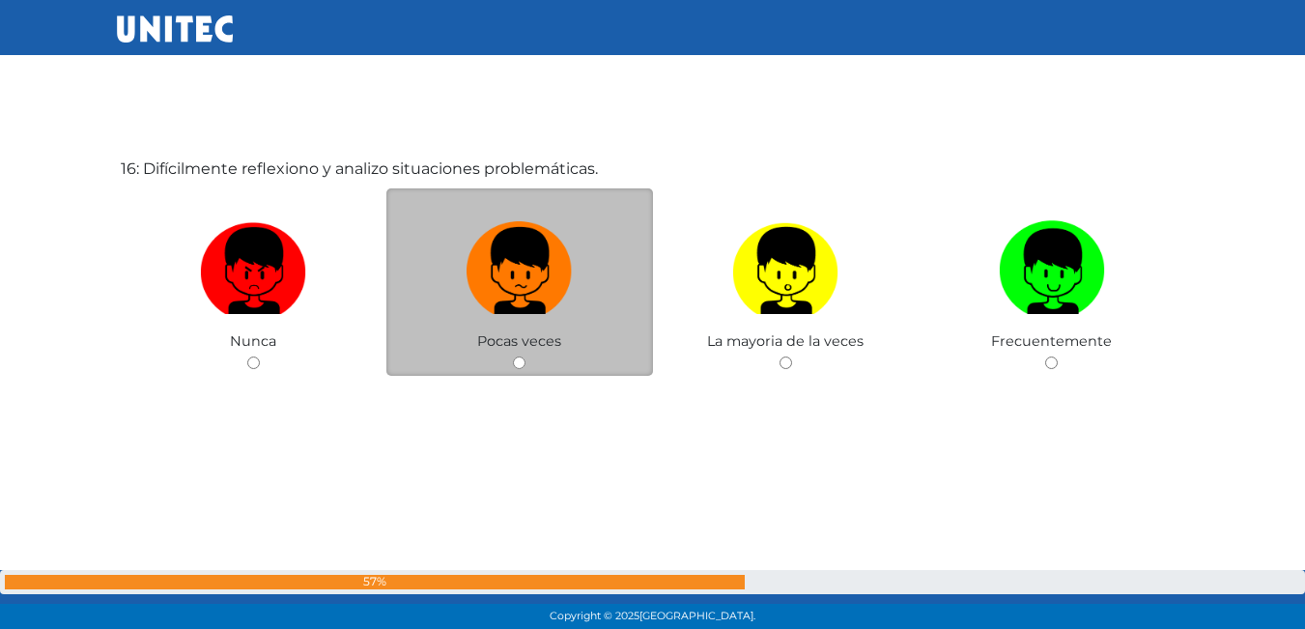
click at [515, 363] on input "radio" at bounding box center [519, 363] width 13 height 13
radio input "true"
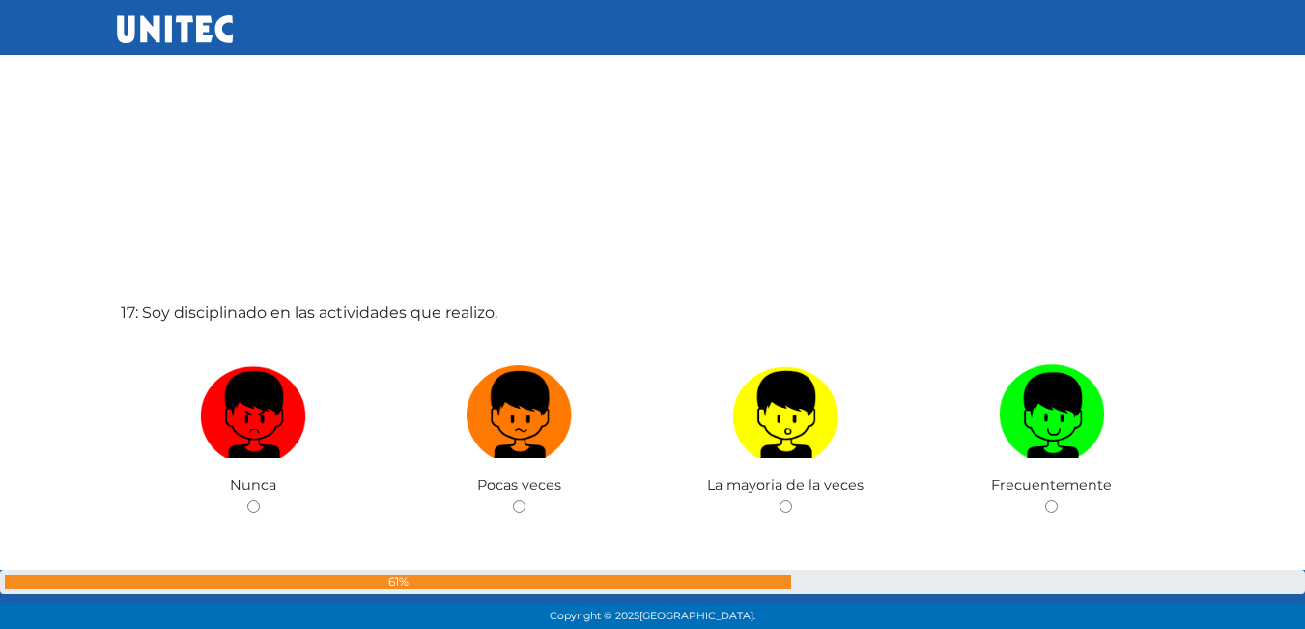
scroll to position [10113, 0]
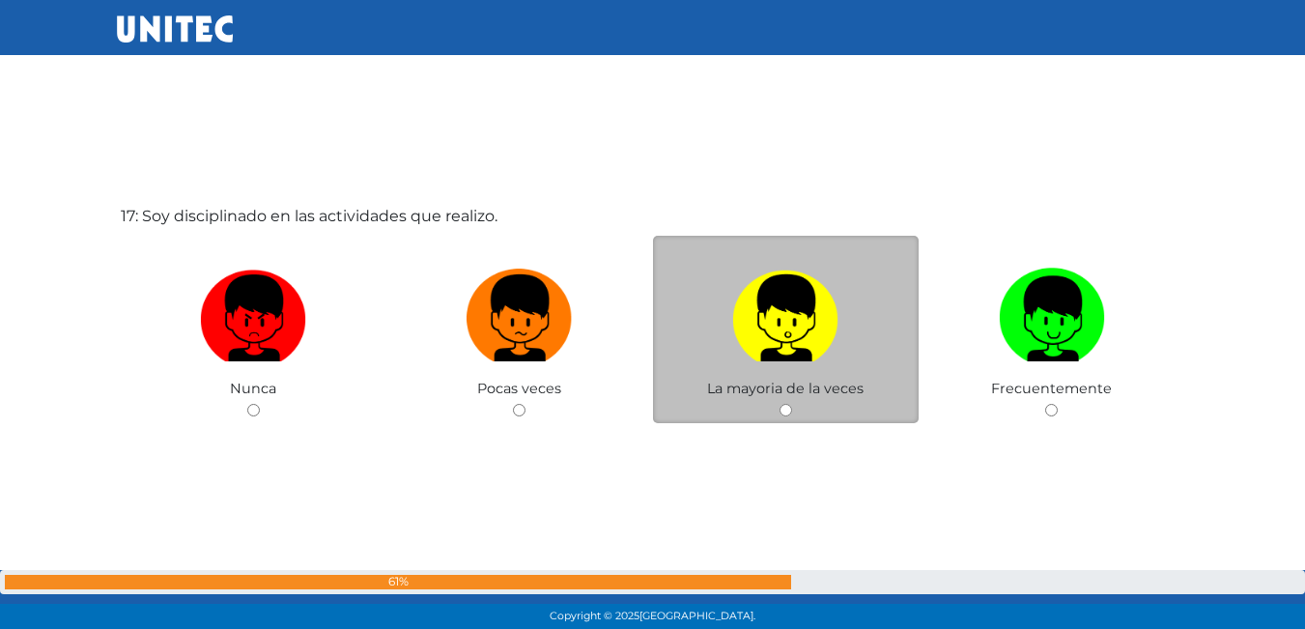
click at [795, 408] on div "La mayoria de la veces" at bounding box center [786, 330] width 267 height 188
click at [788, 409] on input "radio" at bounding box center [786, 410] width 13 height 13
radio input "true"
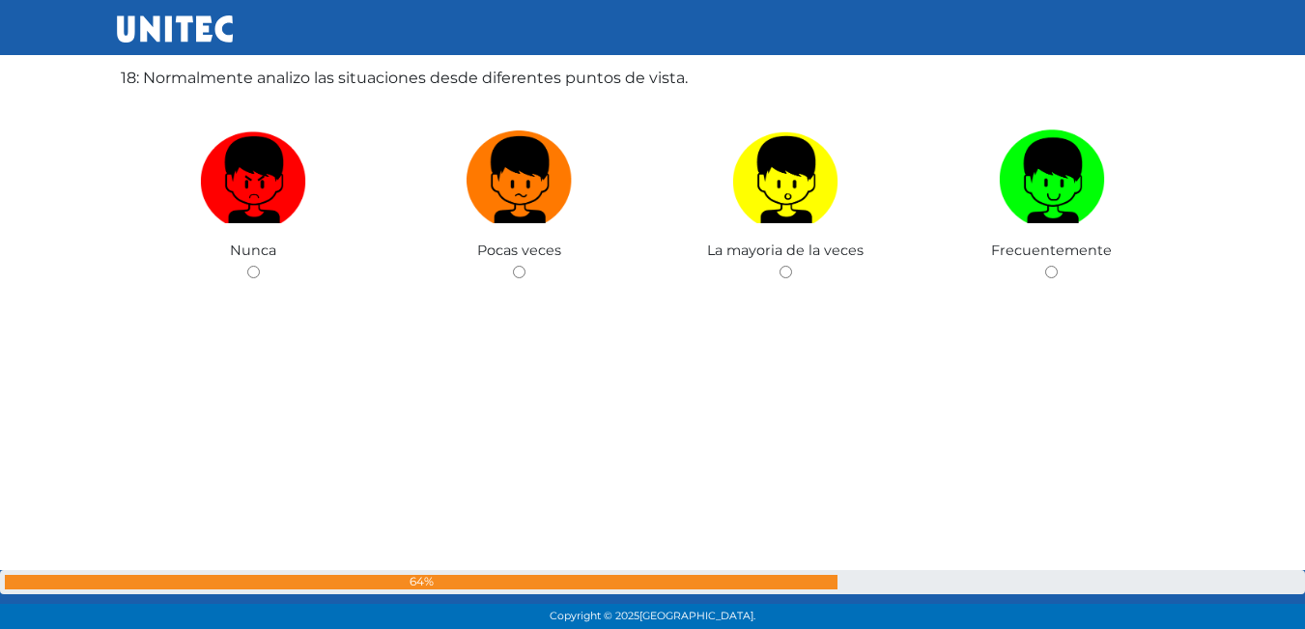
scroll to position [10885, 0]
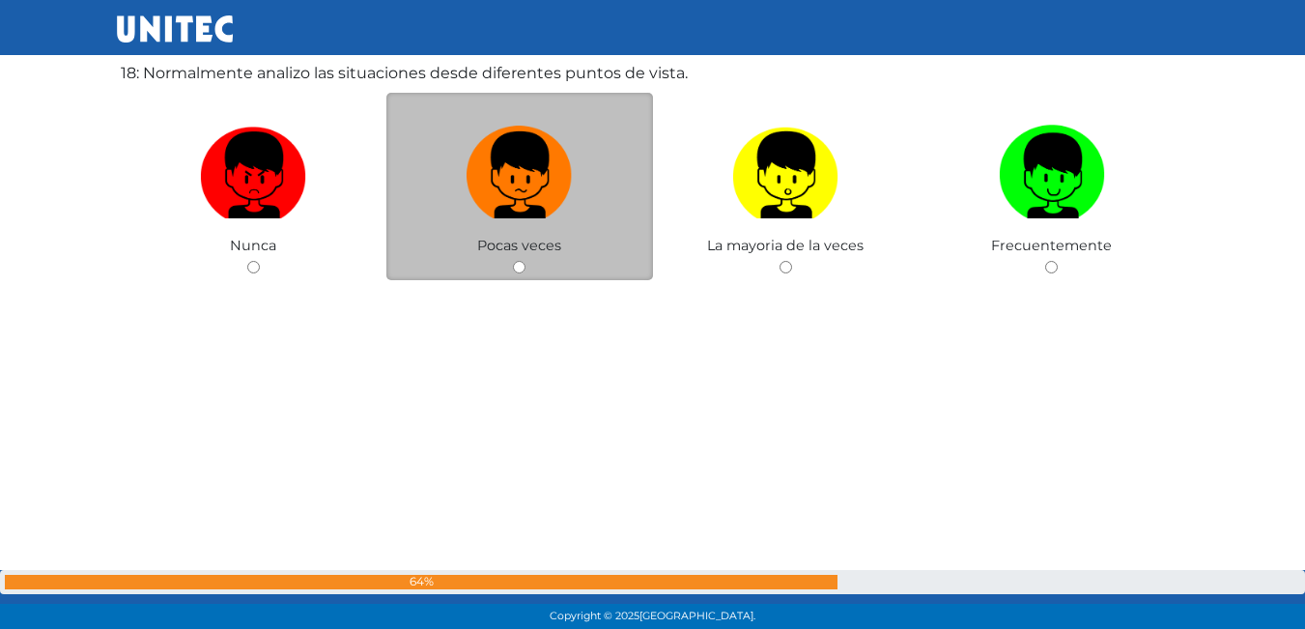
click at [522, 269] on input "radio" at bounding box center [519, 267] width 13 height 13
radio input "true"
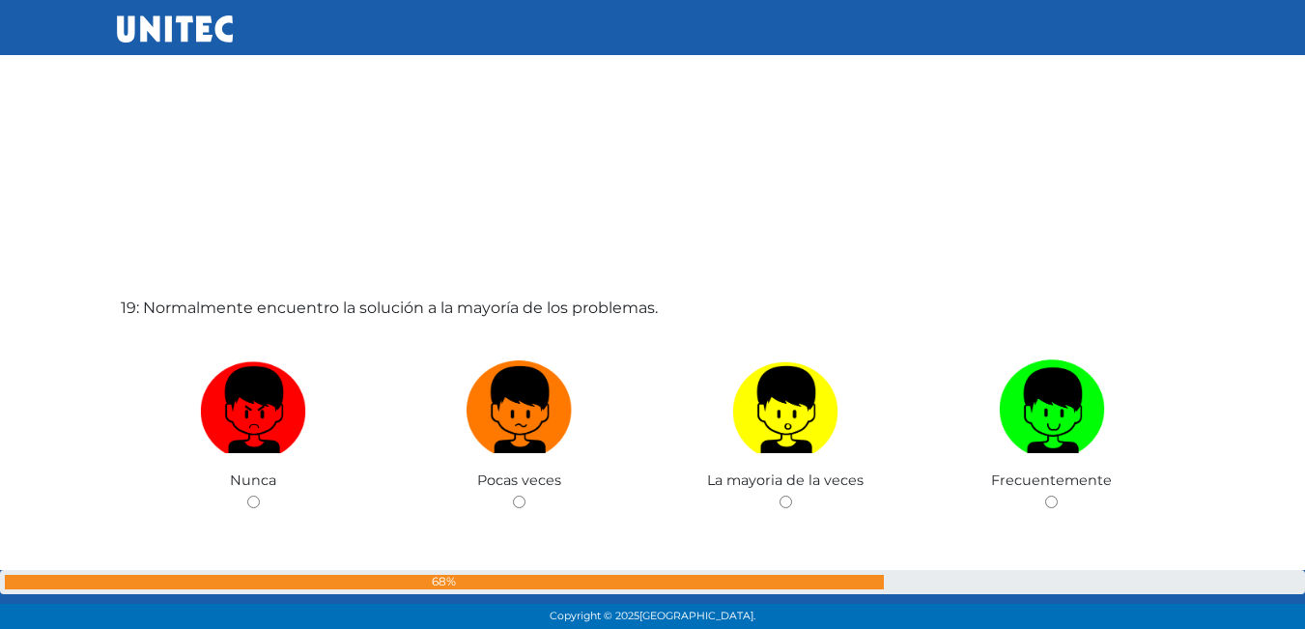
scroll to position [11376, 0]
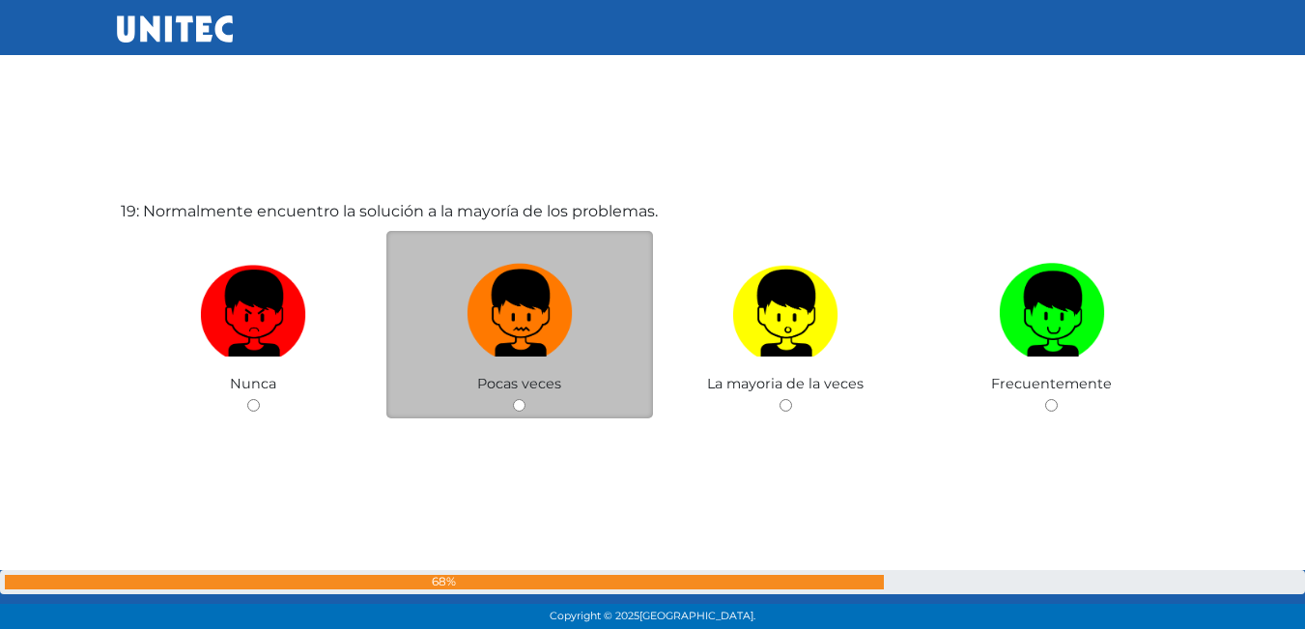
click at [525, 298] on img at bounding box center [520, 306] width 106 height 101
click at [525, 399] on input "radio" at bounding box center [519, 405] width 13 height 13
radio input "true"
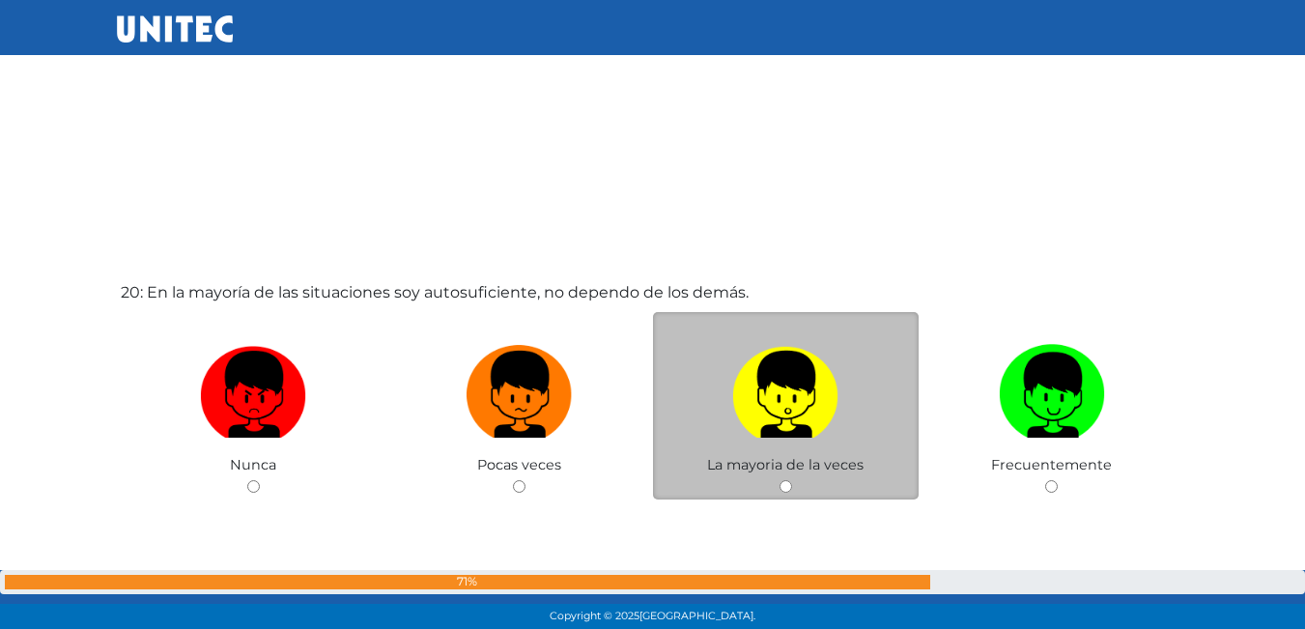
scroll to position [11957, 0]
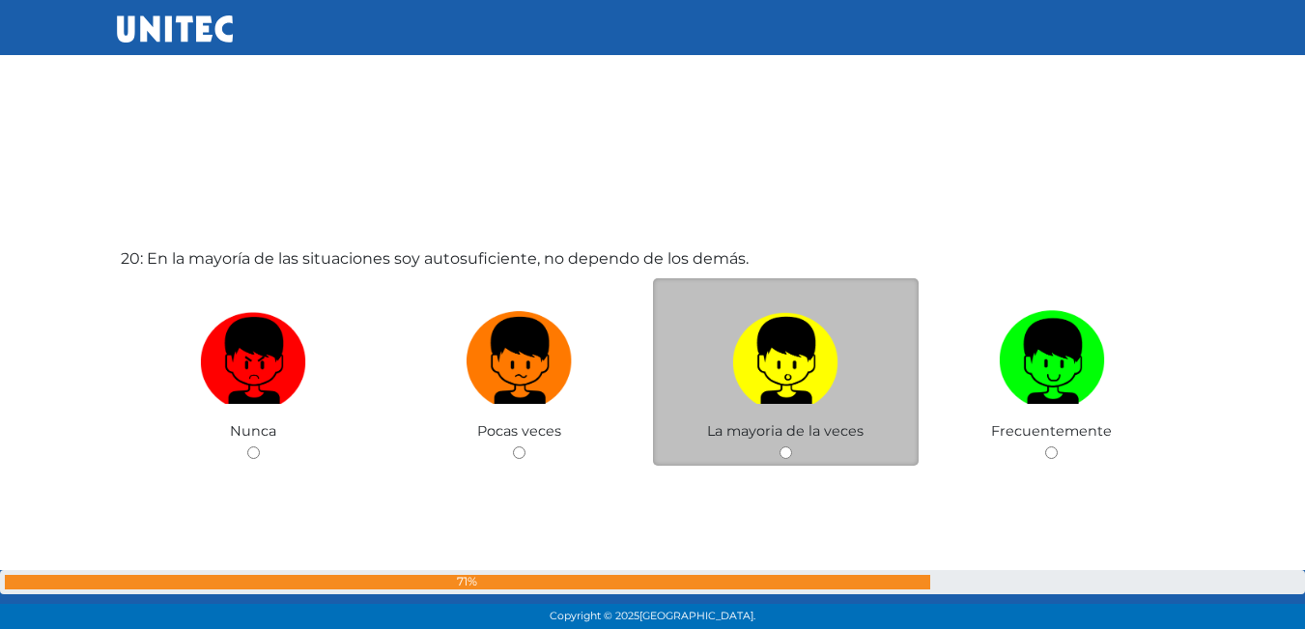
click at [727, 348] on label at bounding box center [786, 361] width 267 height 118
click at [780, 446] on input "radio" at bounding box center [786, 452] width 13 height 13
radio input "true"
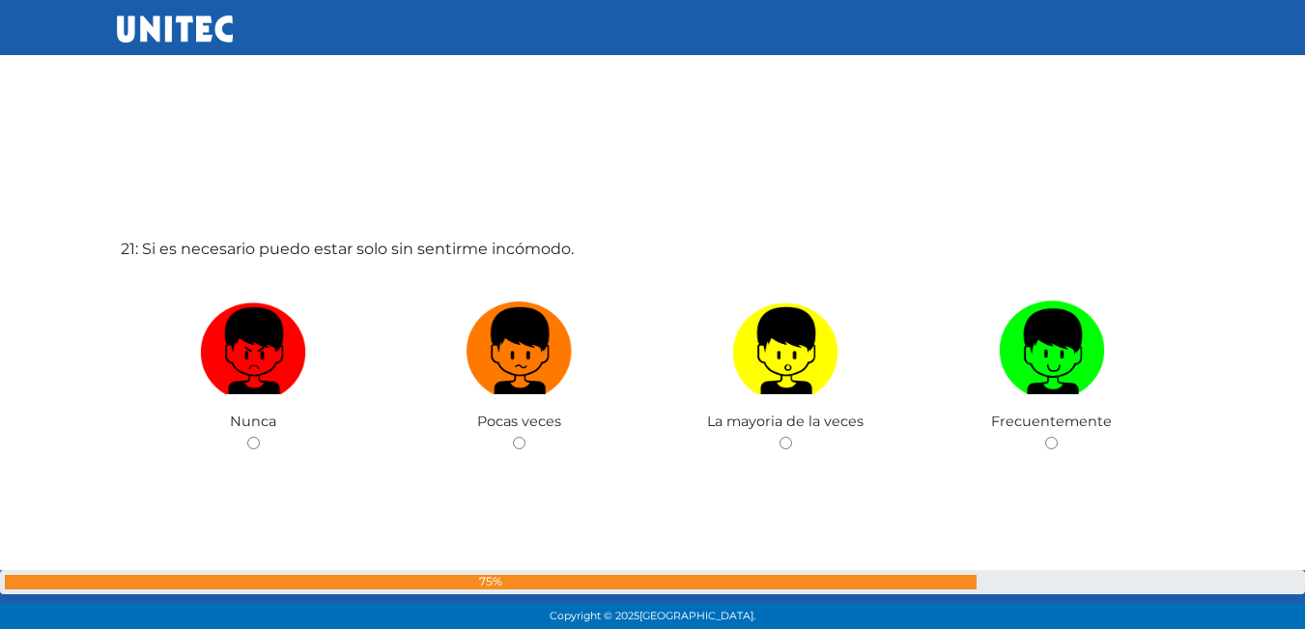
scroll to position [12634, 0]
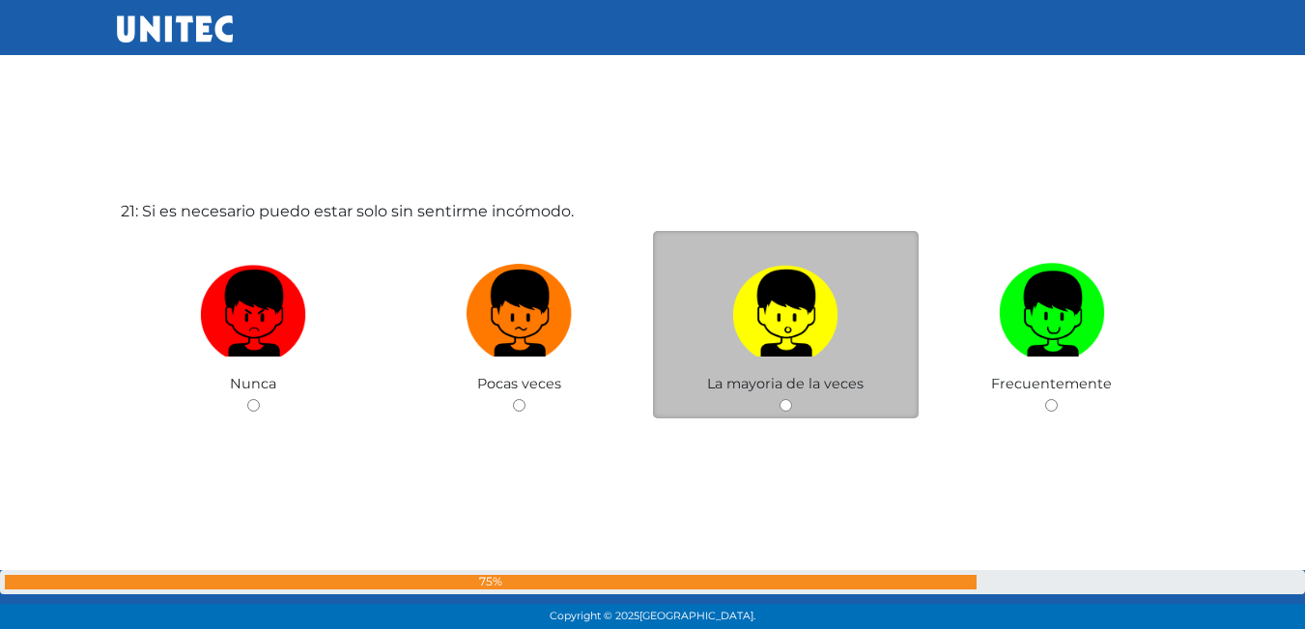
click at [831, 375] on span "La mayoria de la veces" at bounding box center [785, 383] width 157 height 17
click at [786, 412] on input "radio" at bounding box center [786, 405] width 13 height 13
radio input "true"
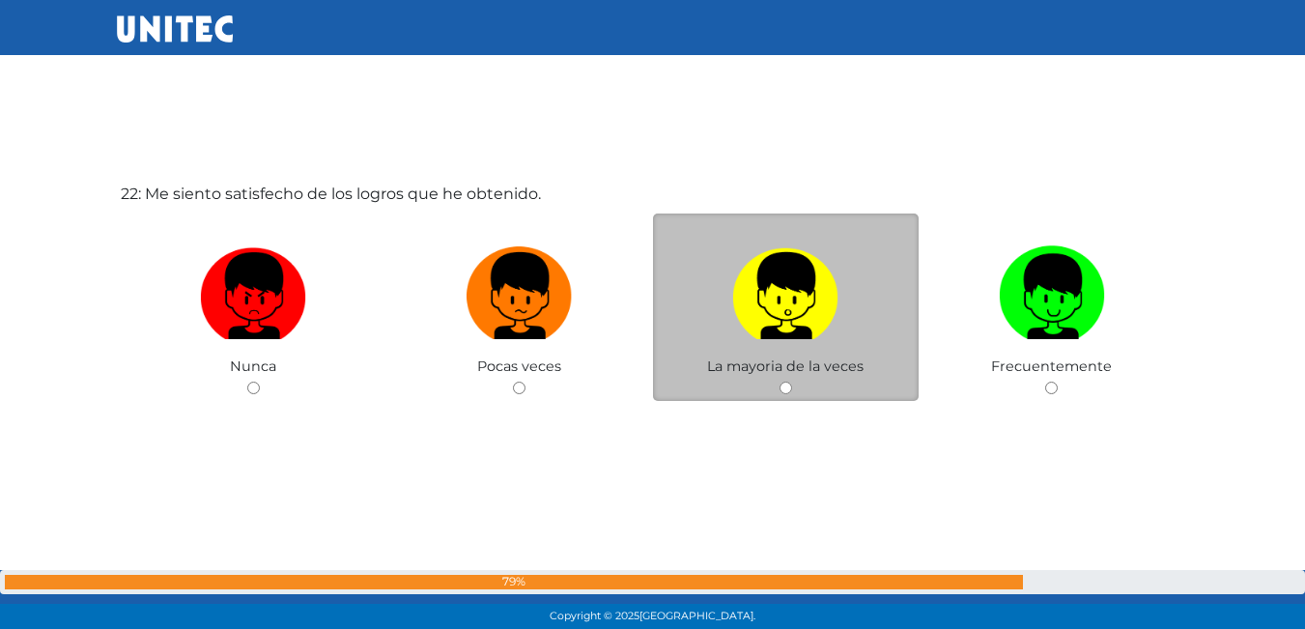
scroll to position [13314, 0]
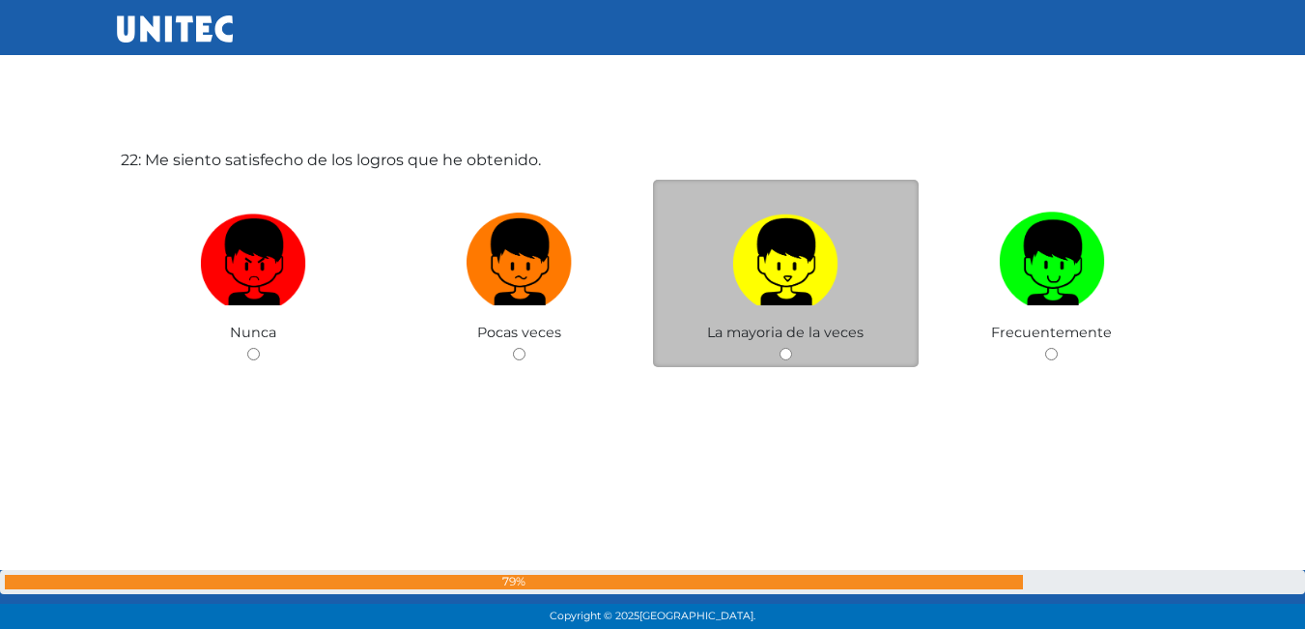
click at [774, 312] on label at bounding box center [786, 263] width 267 height 118
click at [780, 348] on input "radio" at bounding box center [786, 354] width 13 height 13
radio input "true"
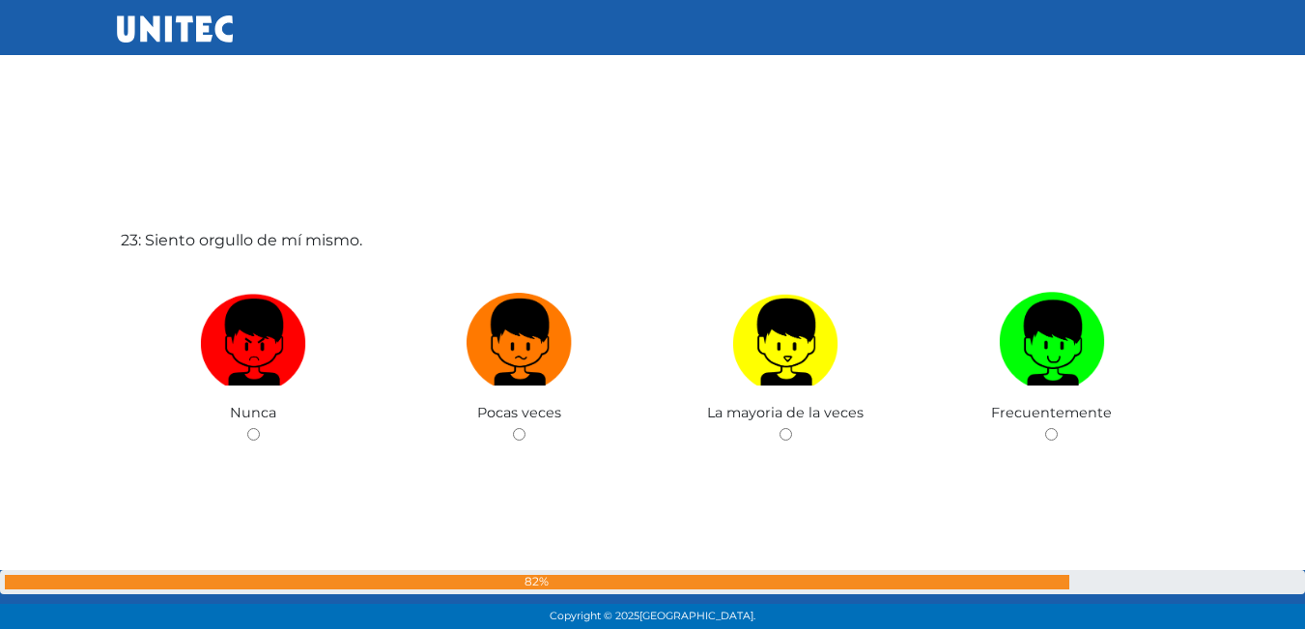
scroll to position [13896, 0]
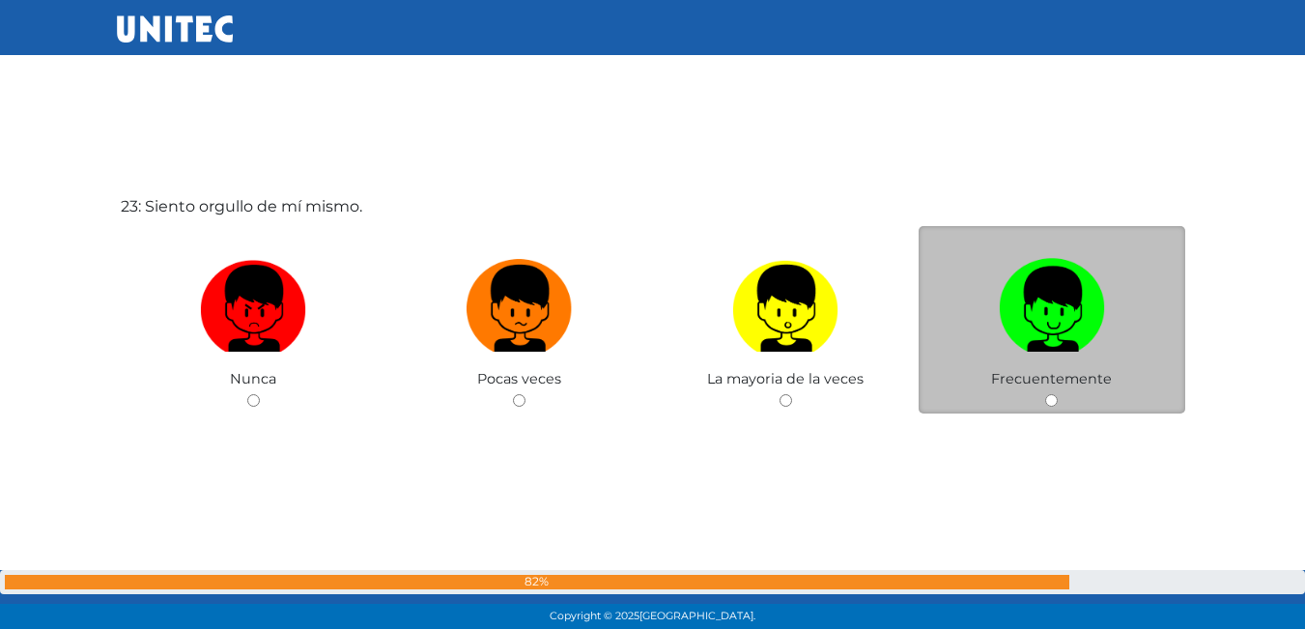
click at [1043, 322] on img at bounding box center [1052, 301] width 106 height 101
click at [1045, 394] on input "radio" at bounding box center [1051, 400] width 13 height 13
radio input "true"
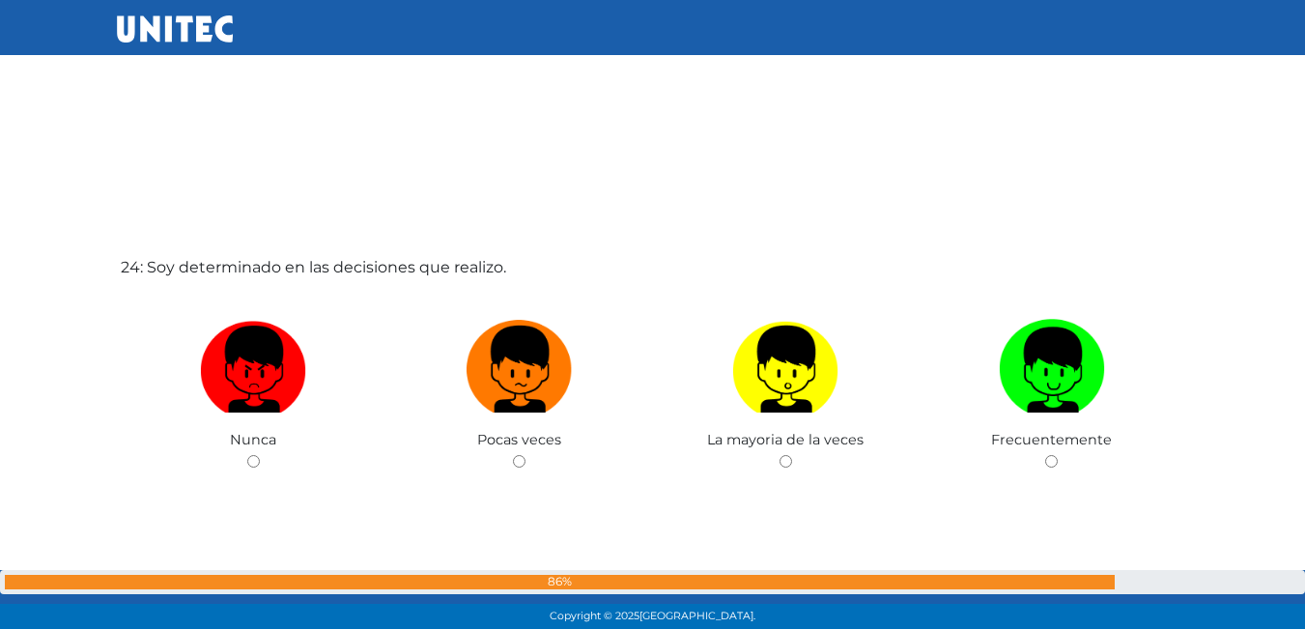
scroll to position [14473, 0]
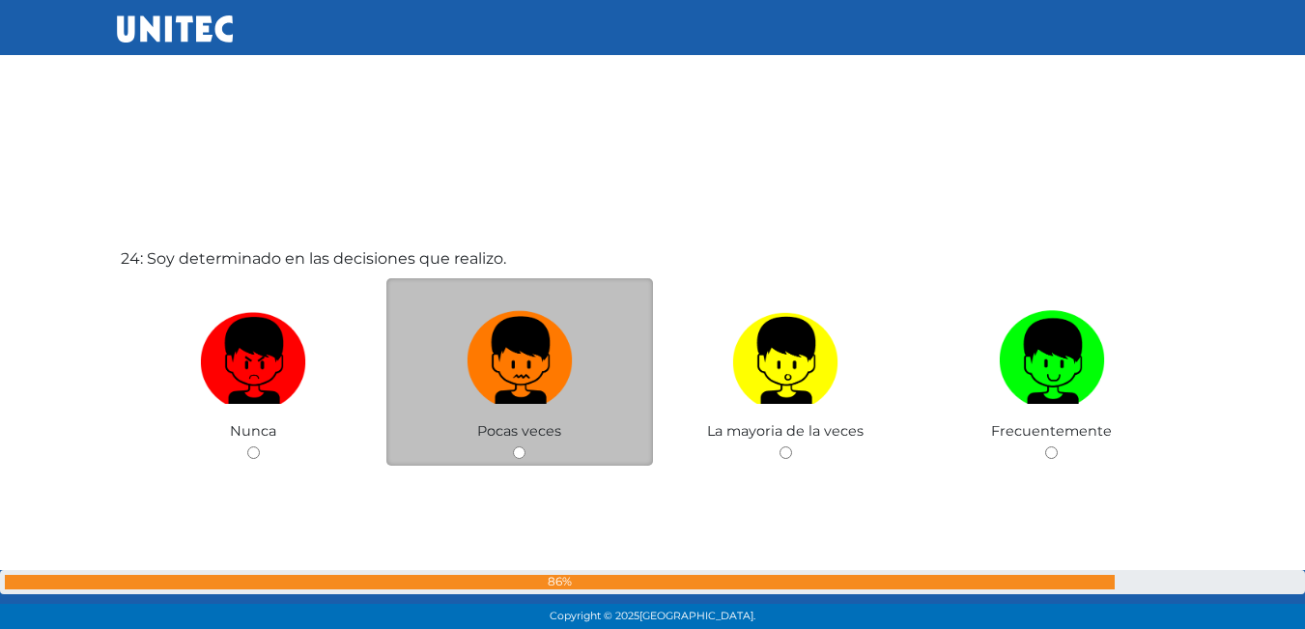
click at [543, 379] on img at bounding box center [520, 353] width 106 height 101
click at [526, 446] on input "radio" at bounding box center [519, 452] width 13 height 13
radio input "true"
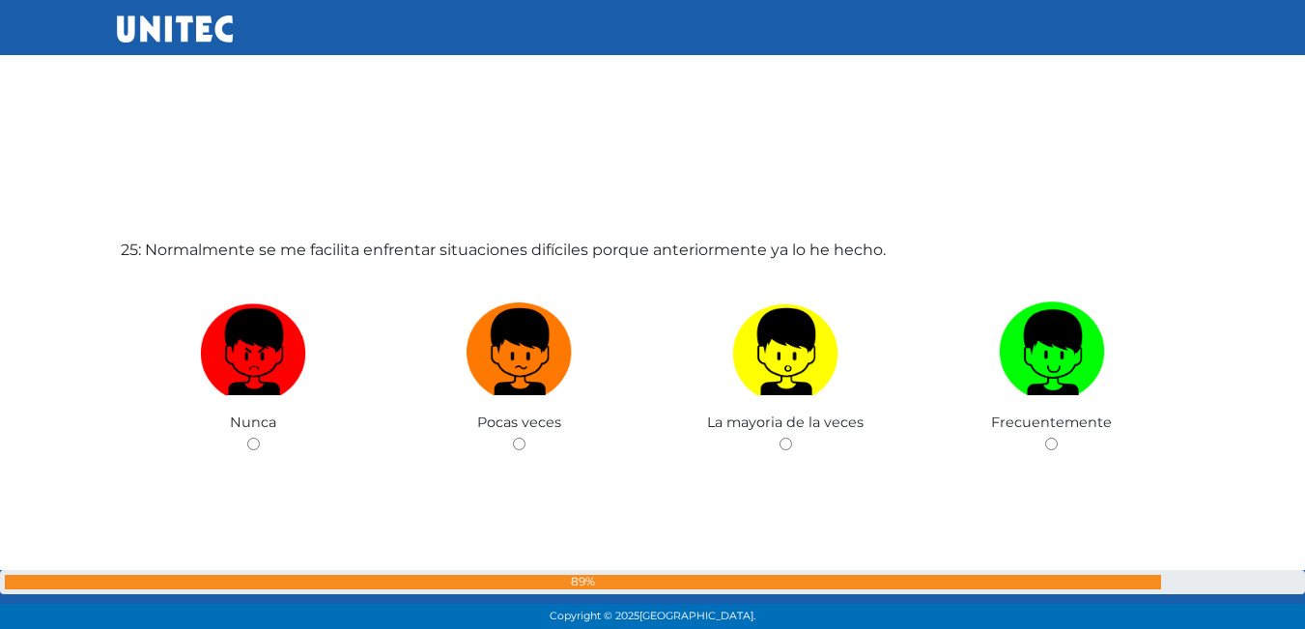
scroll to position [15137, 0]
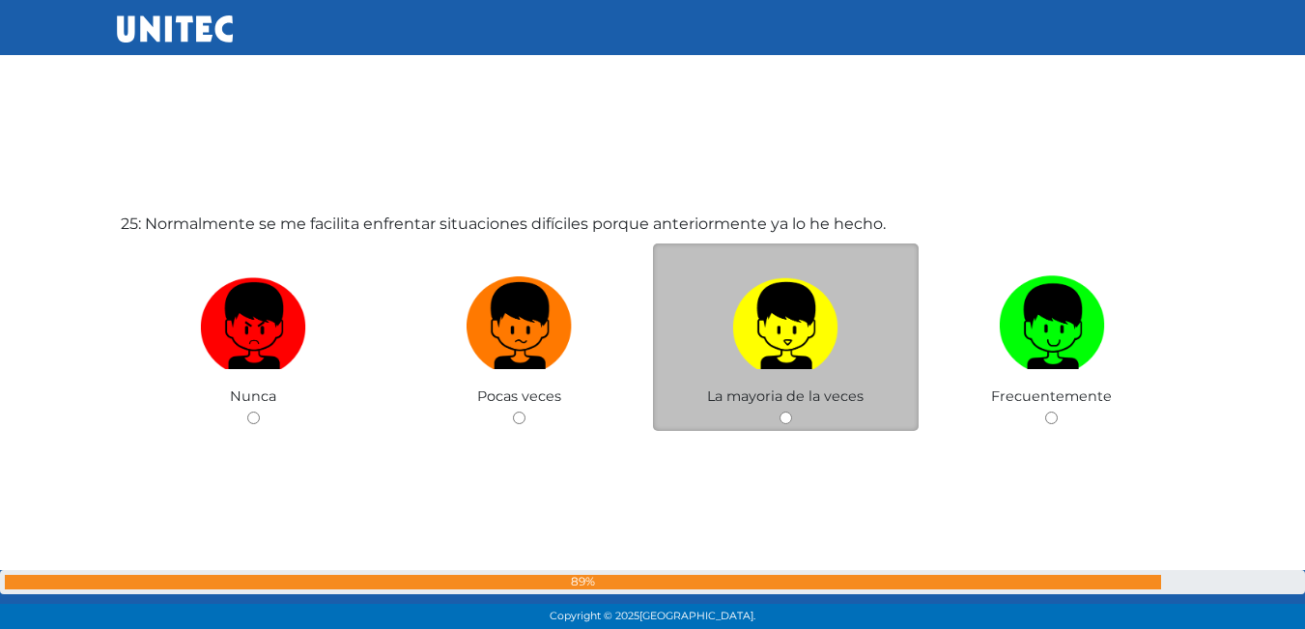
click at [766, 358] on img at bounding box center [785, 319] width 106 height 101
click at [780, 412] on input "radio" at bounding box center [786, 418] width 13 height 13
radio input "true"
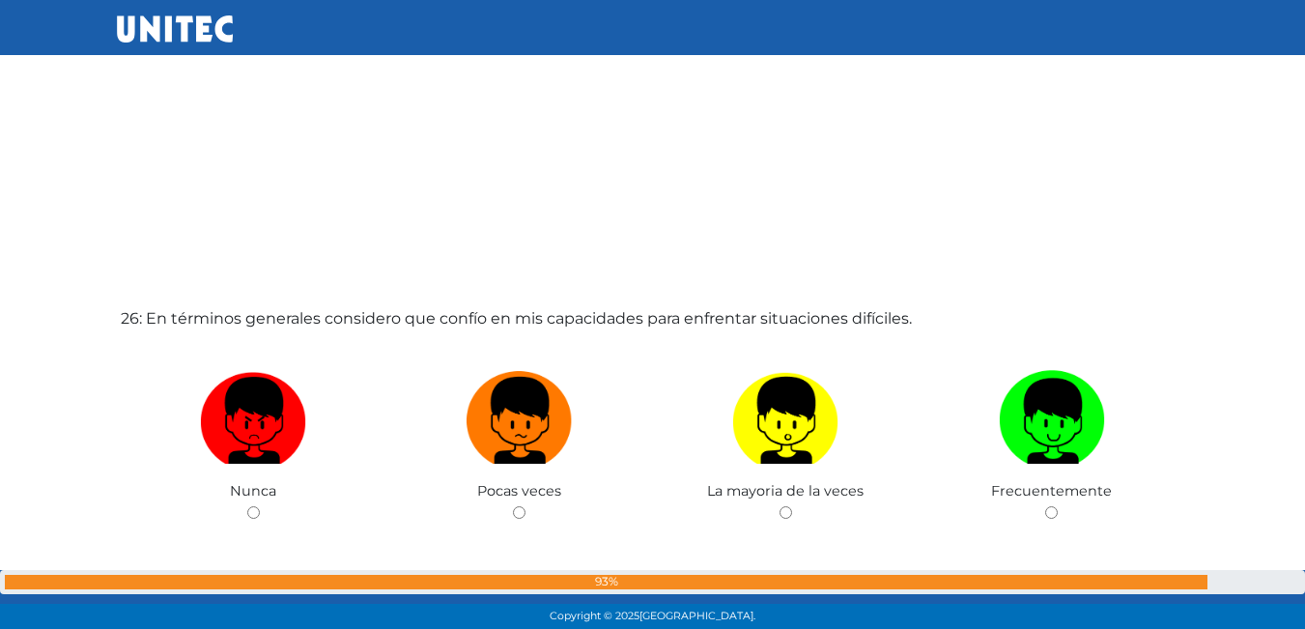
scroll to position [15719, 0]
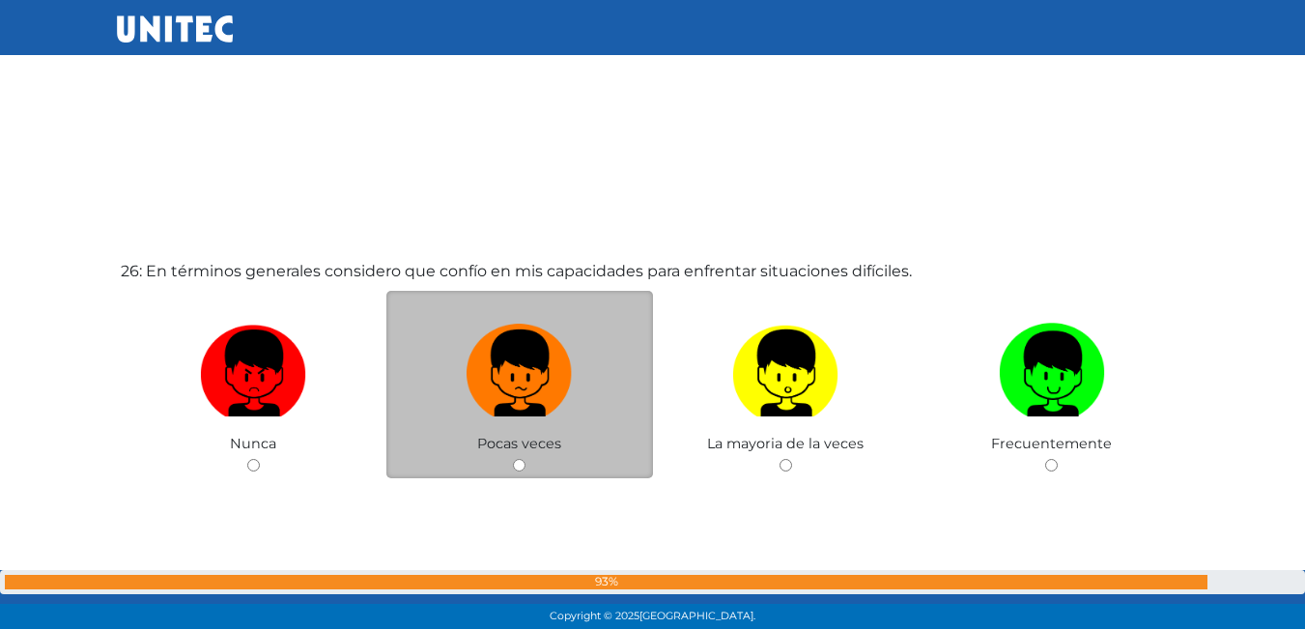
click at [568, 395] on img at bounding box center [520, 366] width 106 height 101
click at [526, 459] on input "radio" at bounding box center [519, 465] width 13 height 13
radio input "true"
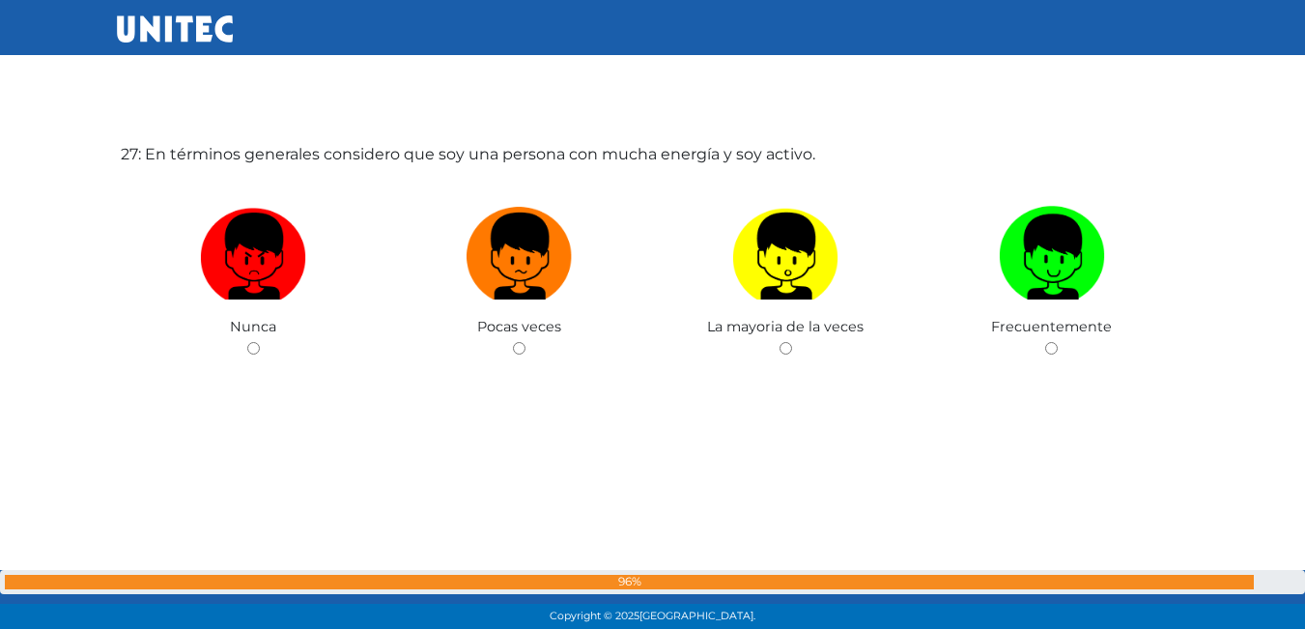
scroll to position [16439, 0]
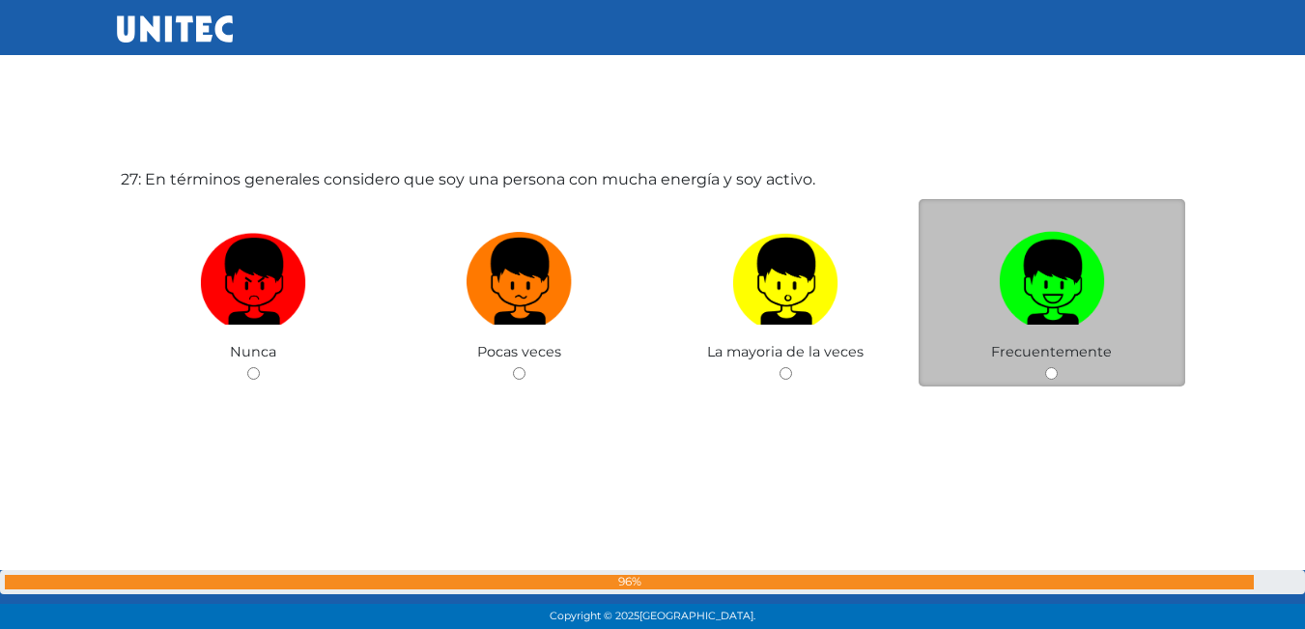
click at [1053, 274] on img at bounding box center [1052, 274] width 106 height 101
click at [1053, 367] on input "radio" at bounding box center [1051, 373] width 13 height 13
radio input "true"
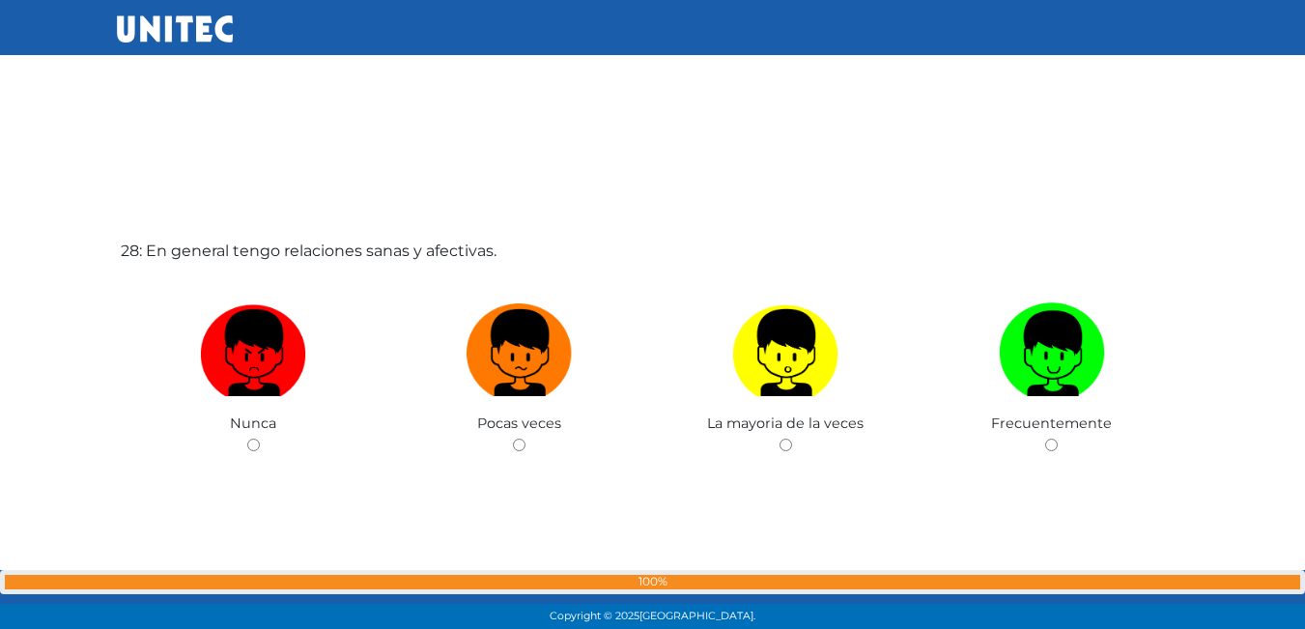
scroll to position [17031, 0]
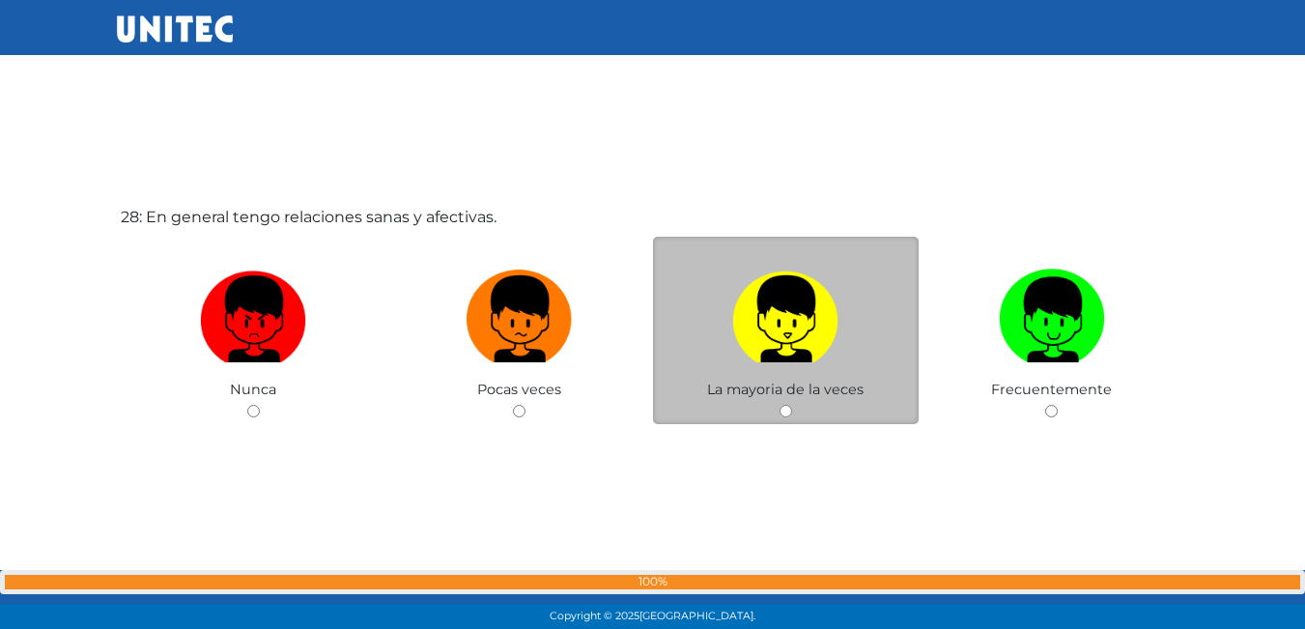
click at [792, 336] on img at bounding box center [785, 312] width 106 height 101
click at [792, 405] on input "radio" at bounding box center [786, 411] width 13 height 13
radio input "true"
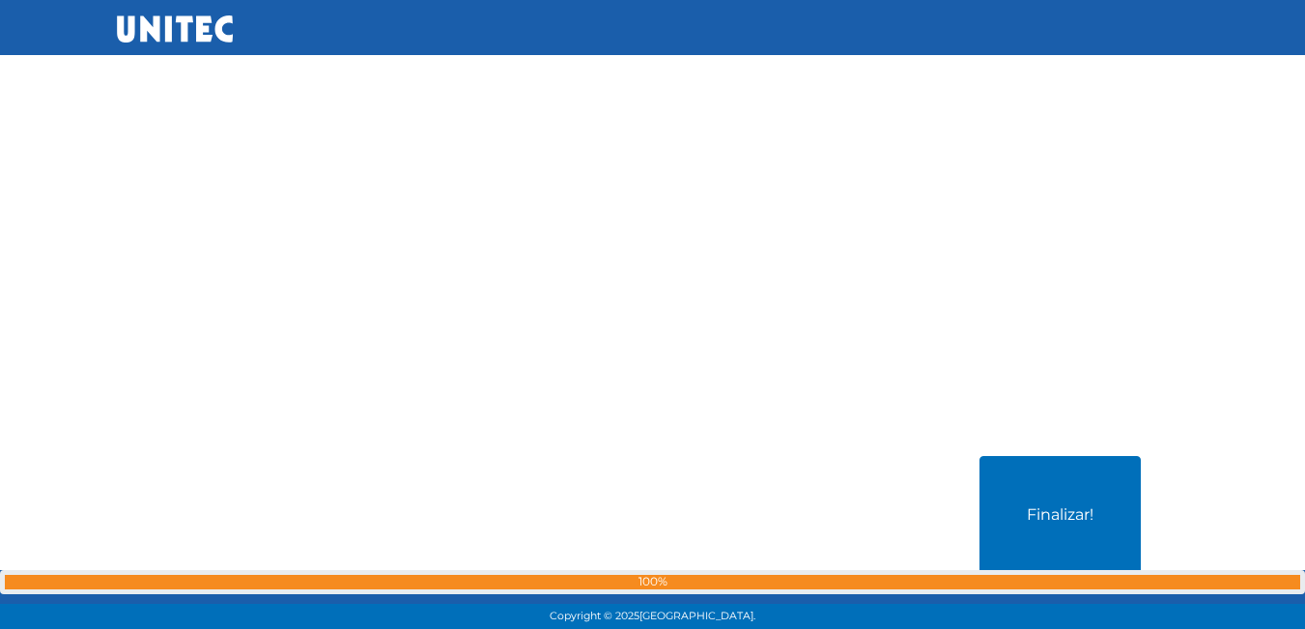
scroll to position [17603, 0]
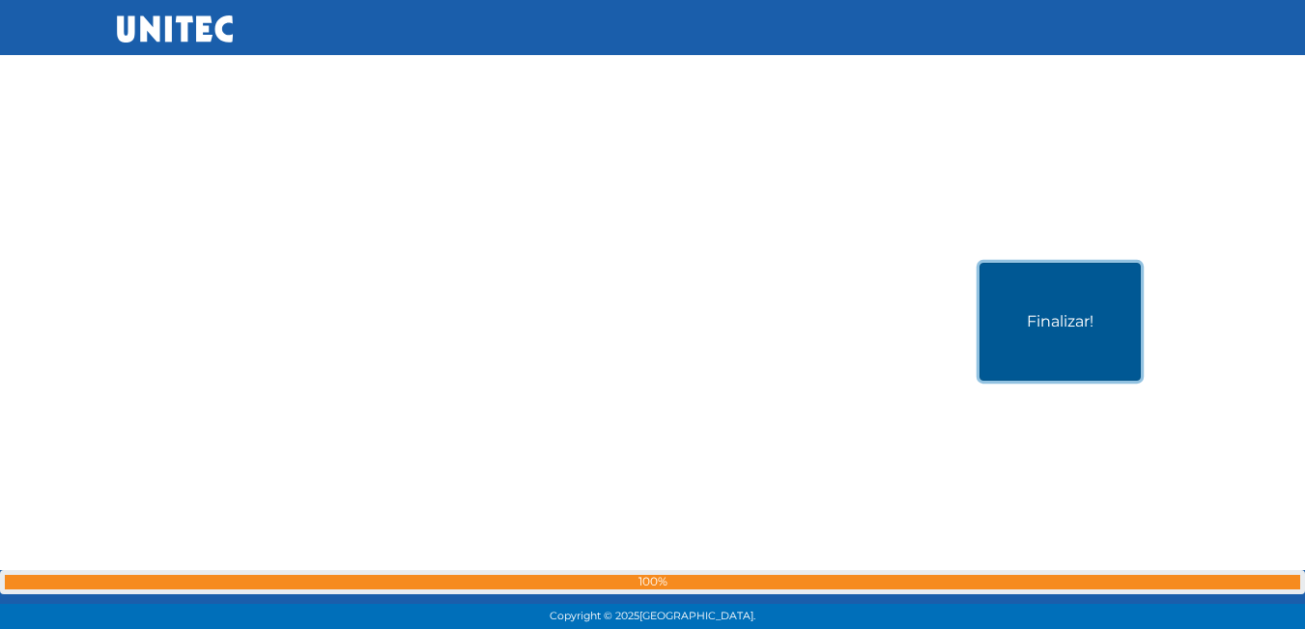
click at [1010, 293] on button "Finalizar!" at bounding box center [1060, 322] width 161 height 118
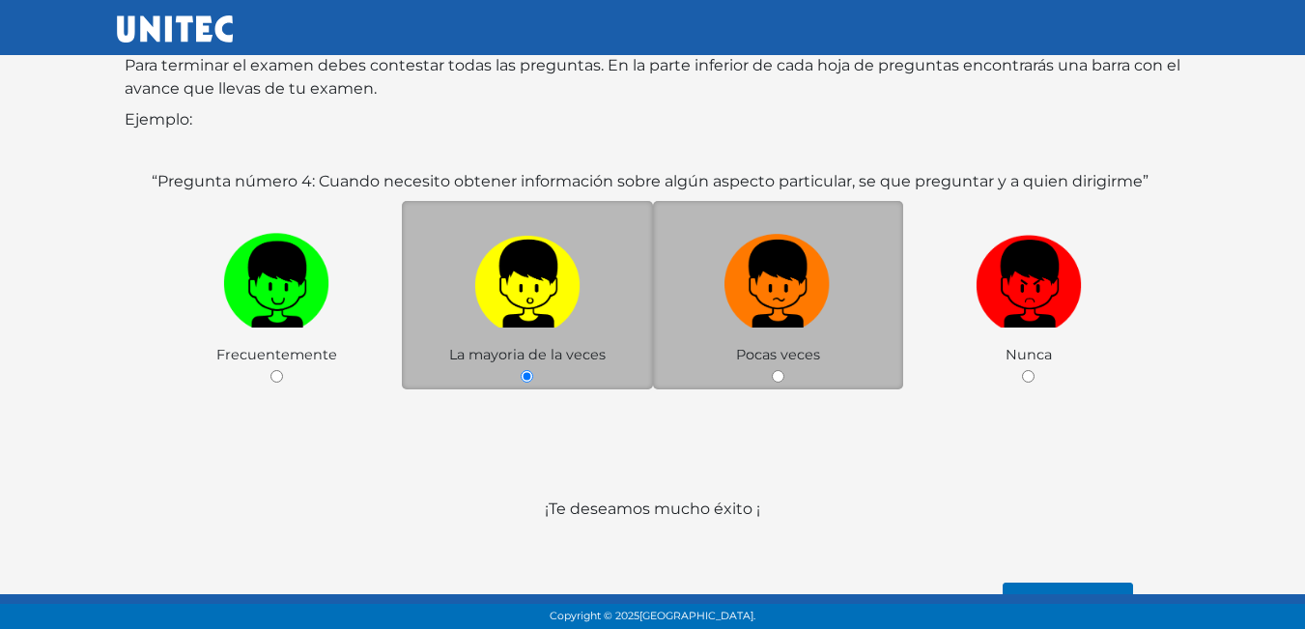
scroll to position [288, 0]
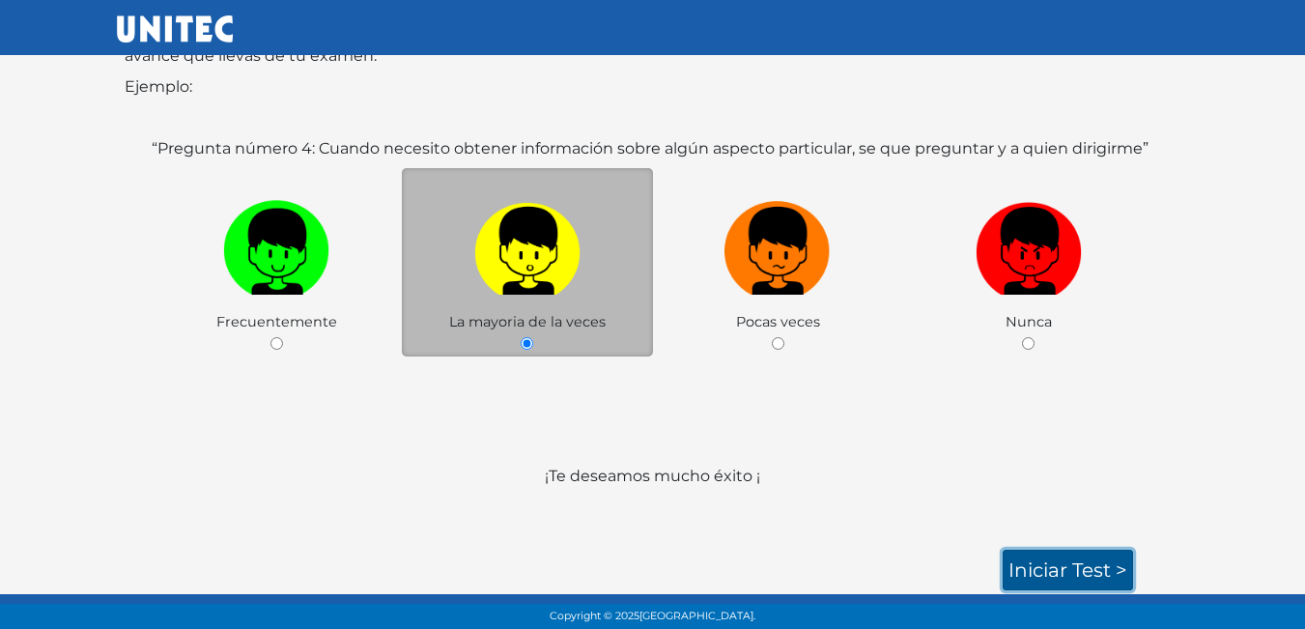
click at [1047, 558] on link "Iniciar test >" at bounding box center [1068, 570] width 130 height 41
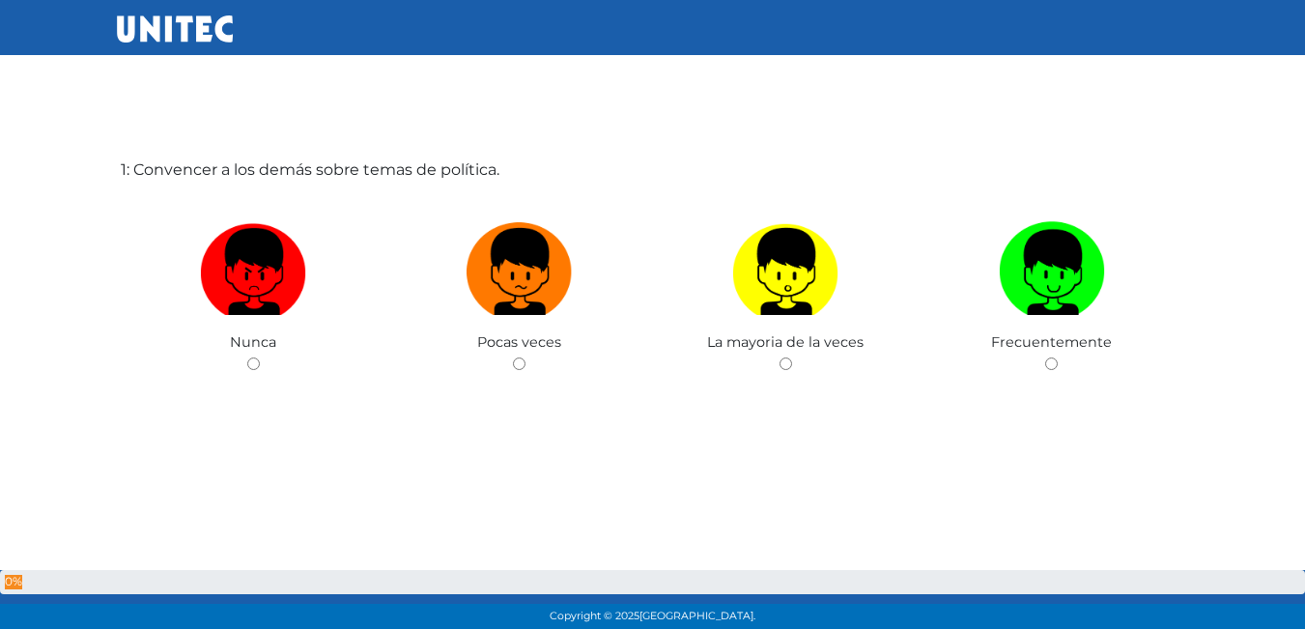
scroll to position [97, 0]
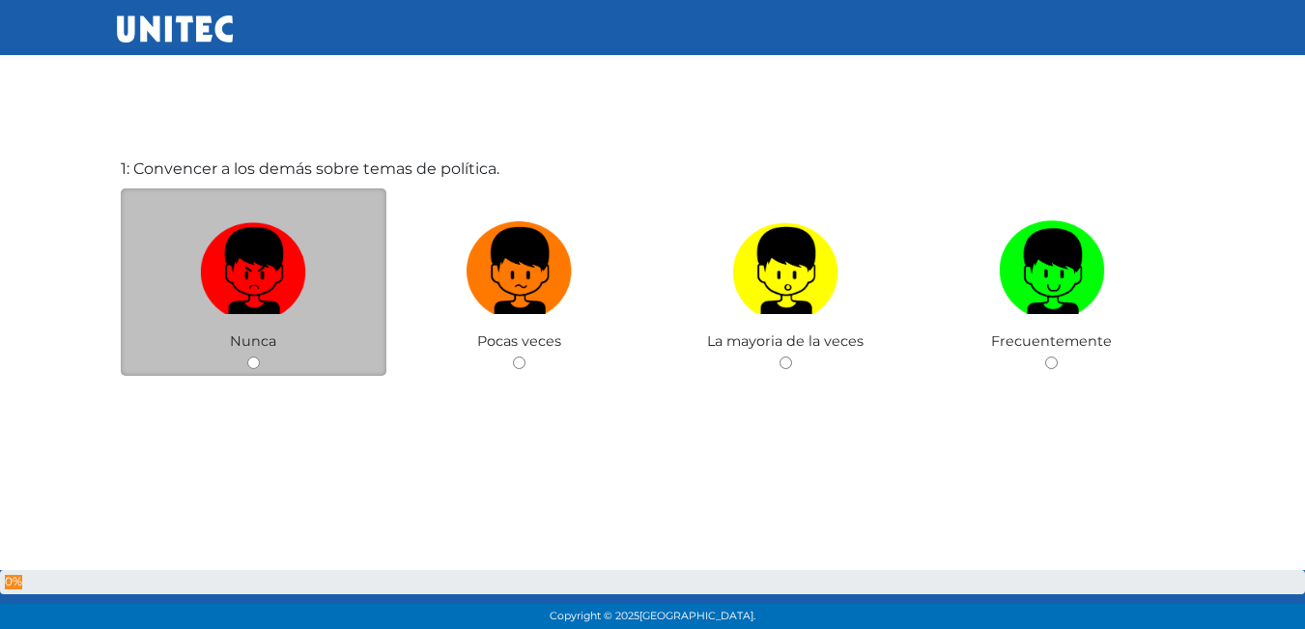
click at [314, 302] on label at bounding box center [254, 272] width 267 height 118
click at [260, 357] on input "radio" at bounding box center [253, 363] width 13 height 13
radio input "true"
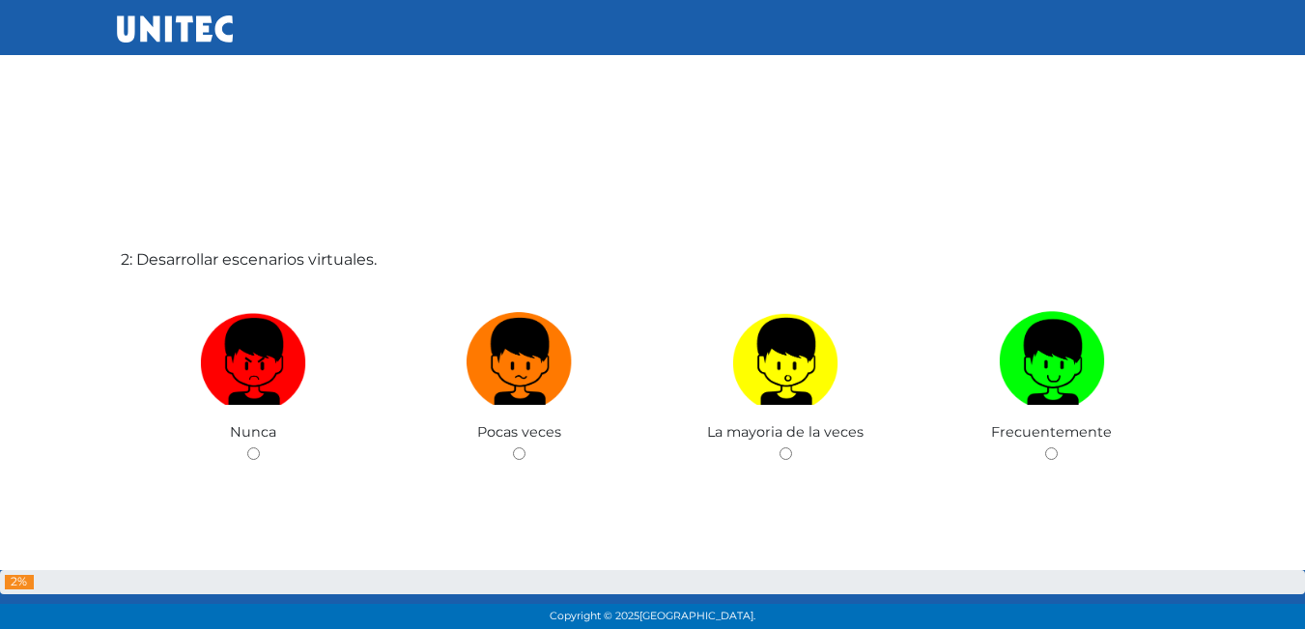
scroll to position [680, 0]
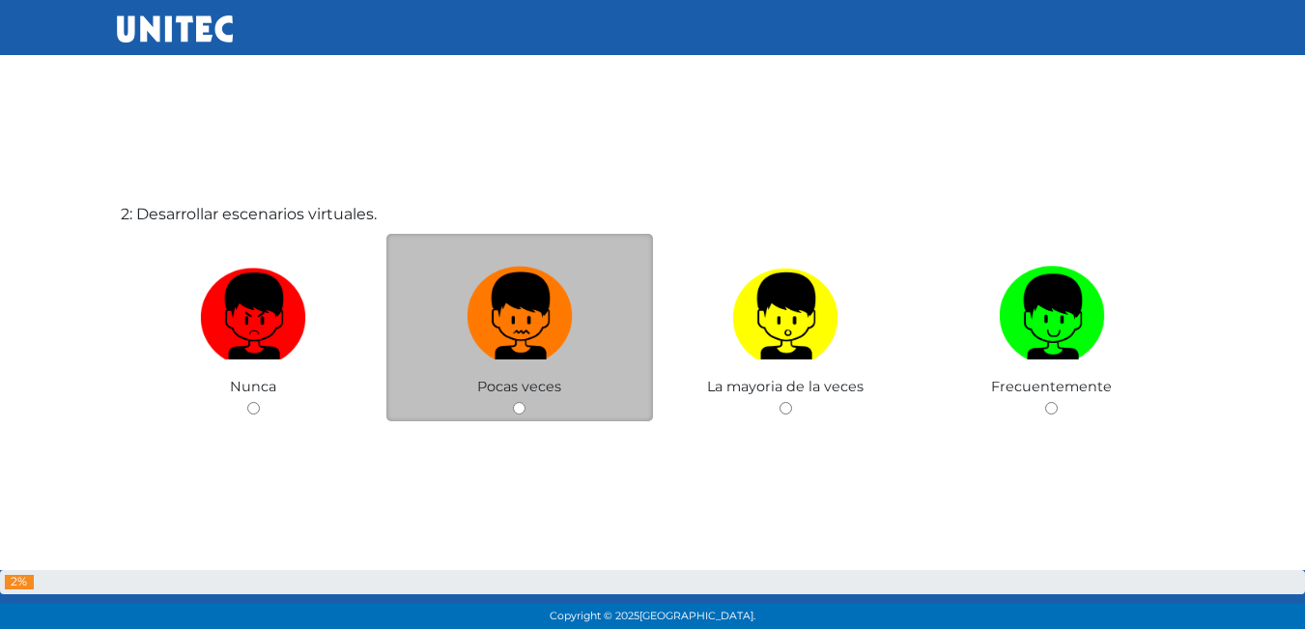
click at [520, 314] on img at bounding box center [520, 309] width 106 height 101
click at [520, 402] on input "radio" at bounding box center [519, 408] width 13 height 13
radio input "true"
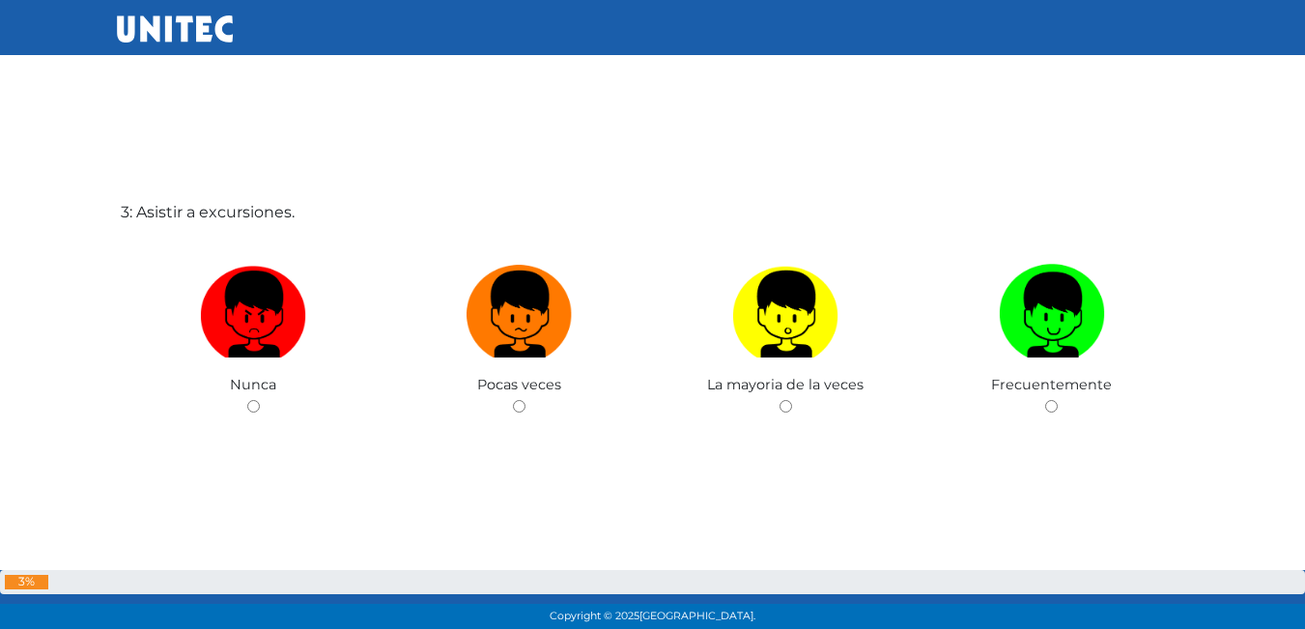
scroll to position [1354, 0]
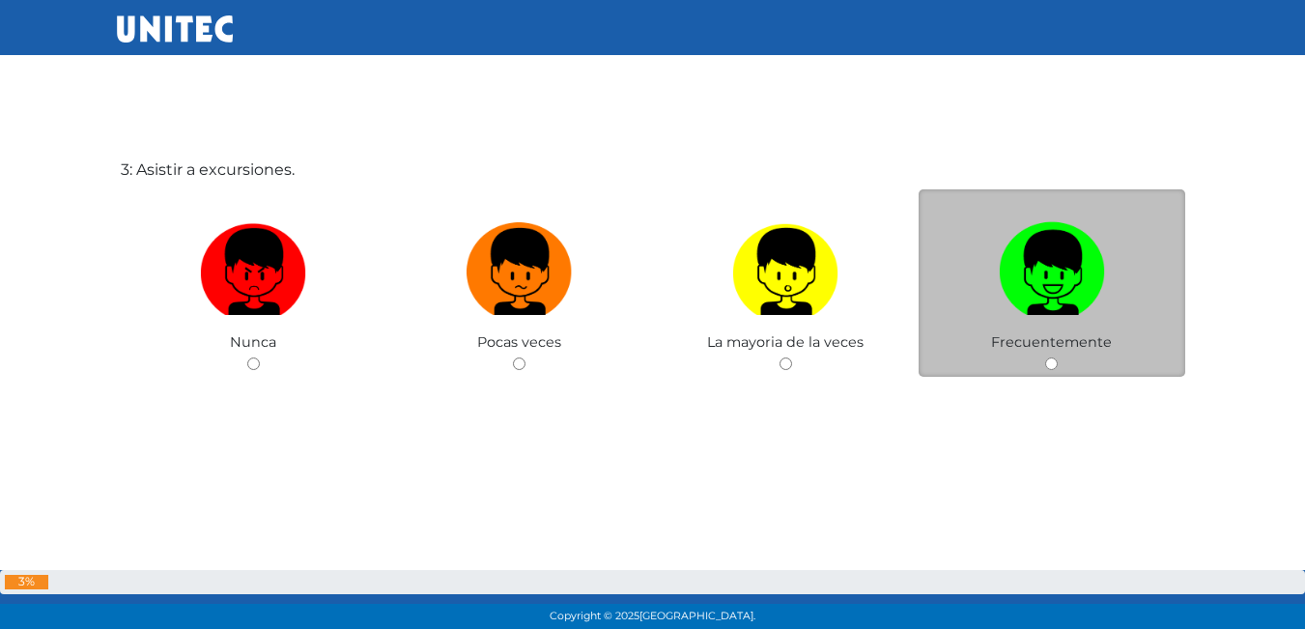
click at [1051, 290] on img at bounding box center [1052, 264] width 106 height 101
click at [1051, 357] on input "radio" at bounding box center [1051, 363] width 13 height 13
radio input "true"
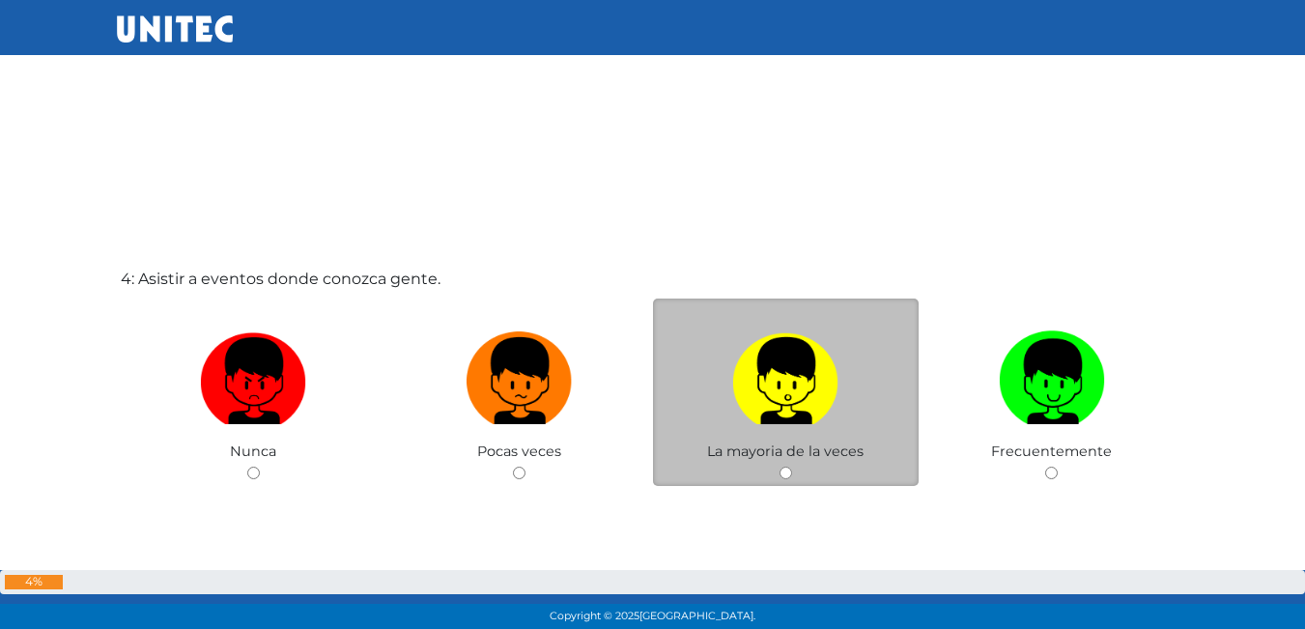
scroll to position [1919, 0]
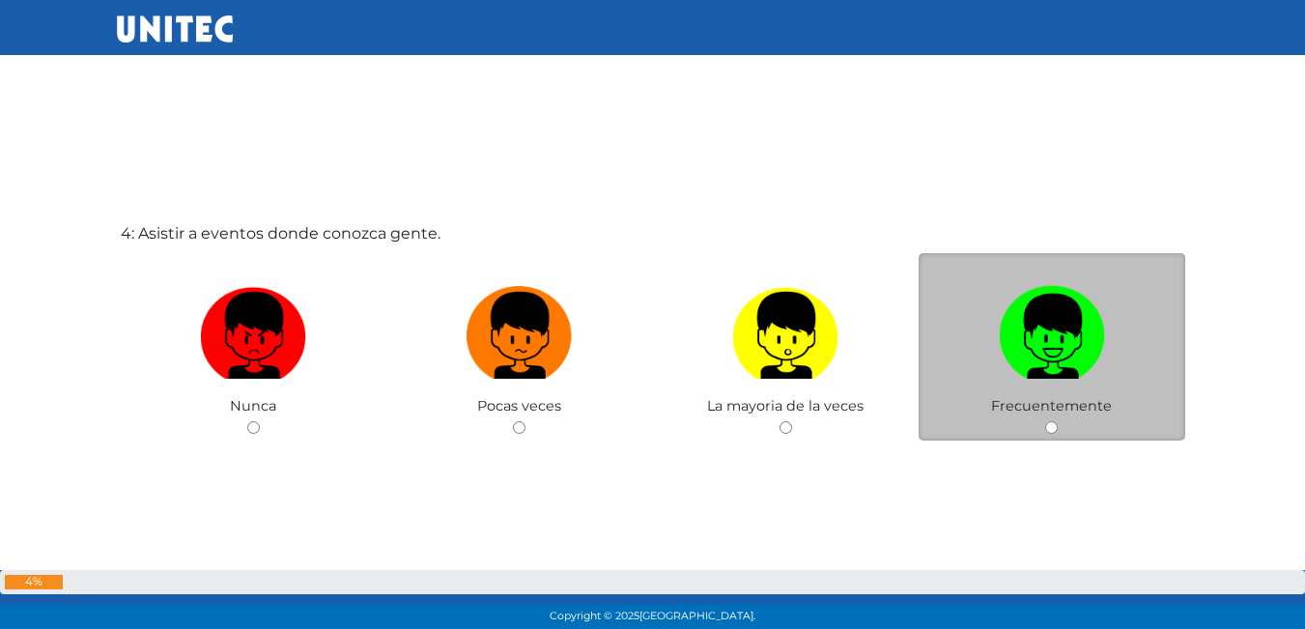
click at [1044, 353] on img at bounding box center [1052, 328] width 106 height 101
click at [1045, 421] on input "radio" at bounding box center [1051, 427] width 13 height 13
radio input "true"
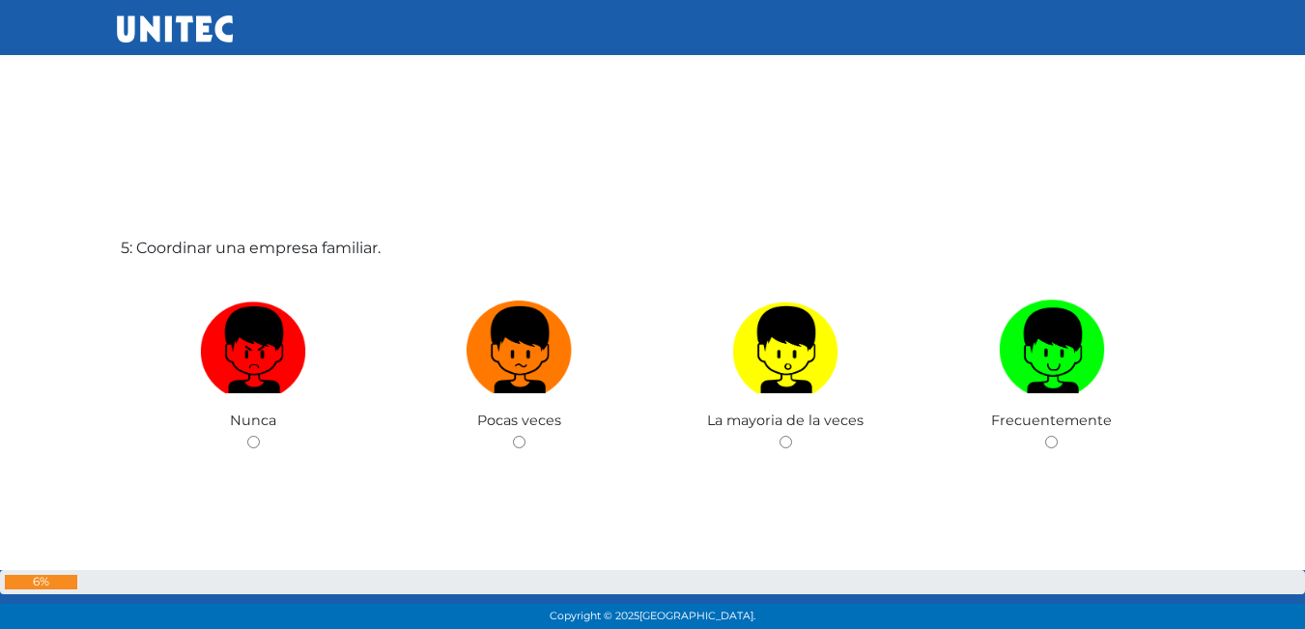
scroll to position [2567, 0]
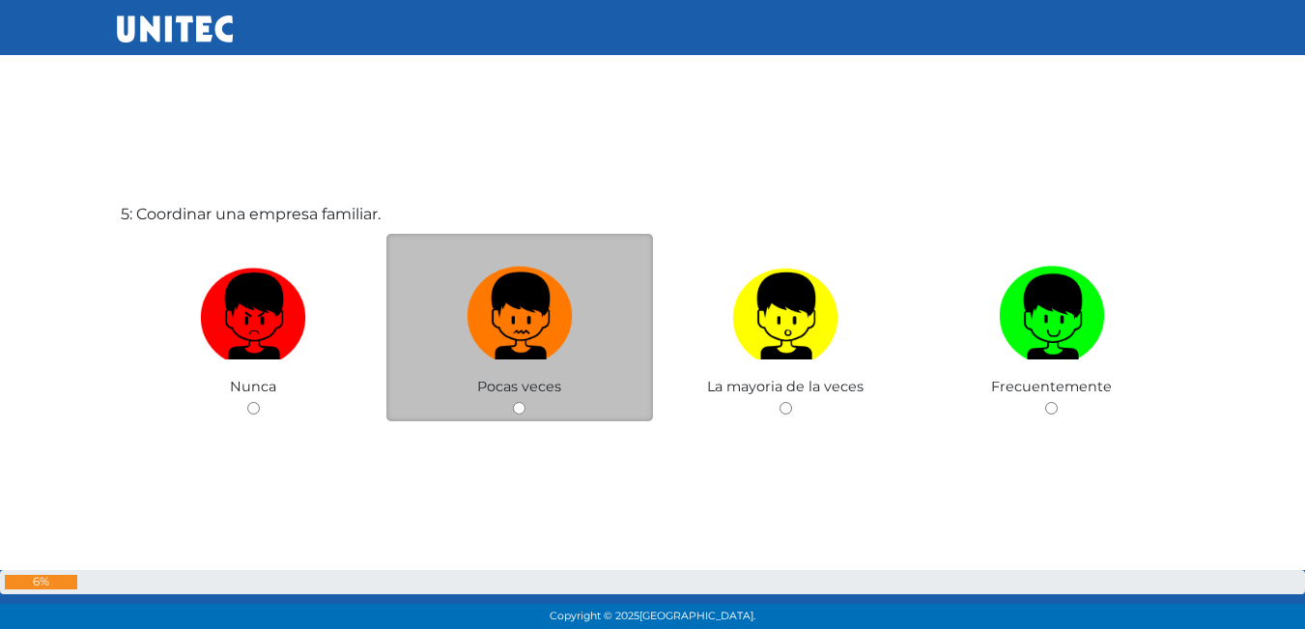
click at [560, 349] on img at bounding box center [520, 309] width 106 height 101
click at [526, 402] on input "radio" at bounding box center [519, 408] width 13 height 13
radio input "true"
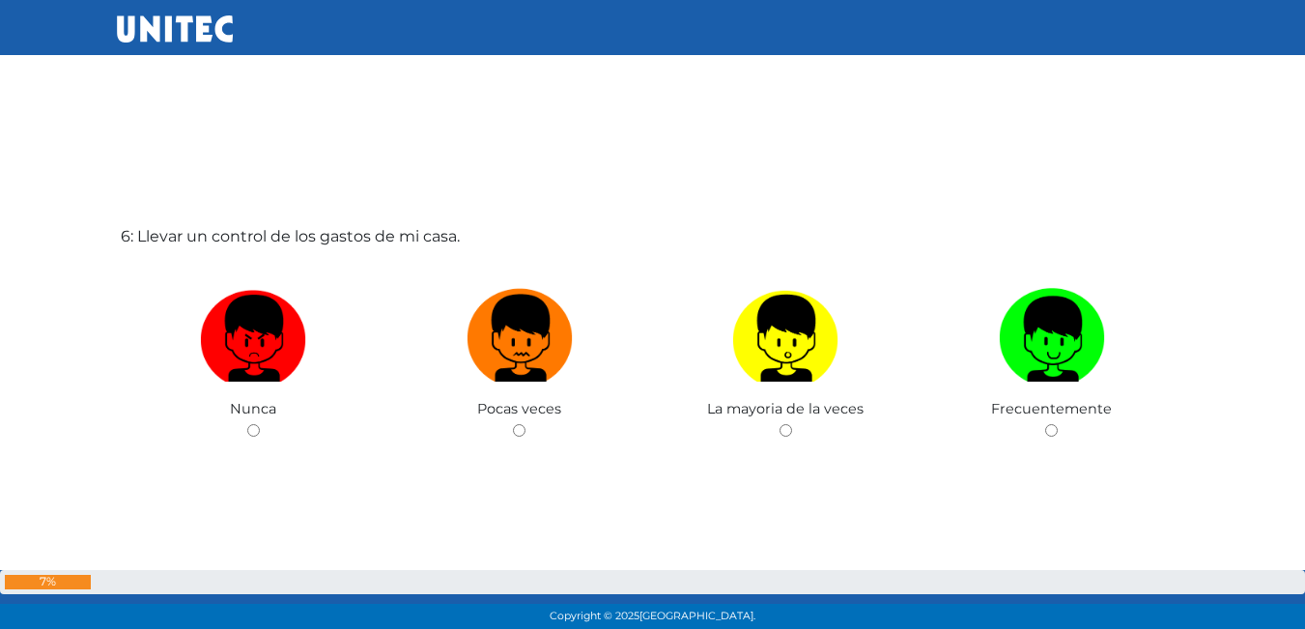
scroll to position [3208, 0]
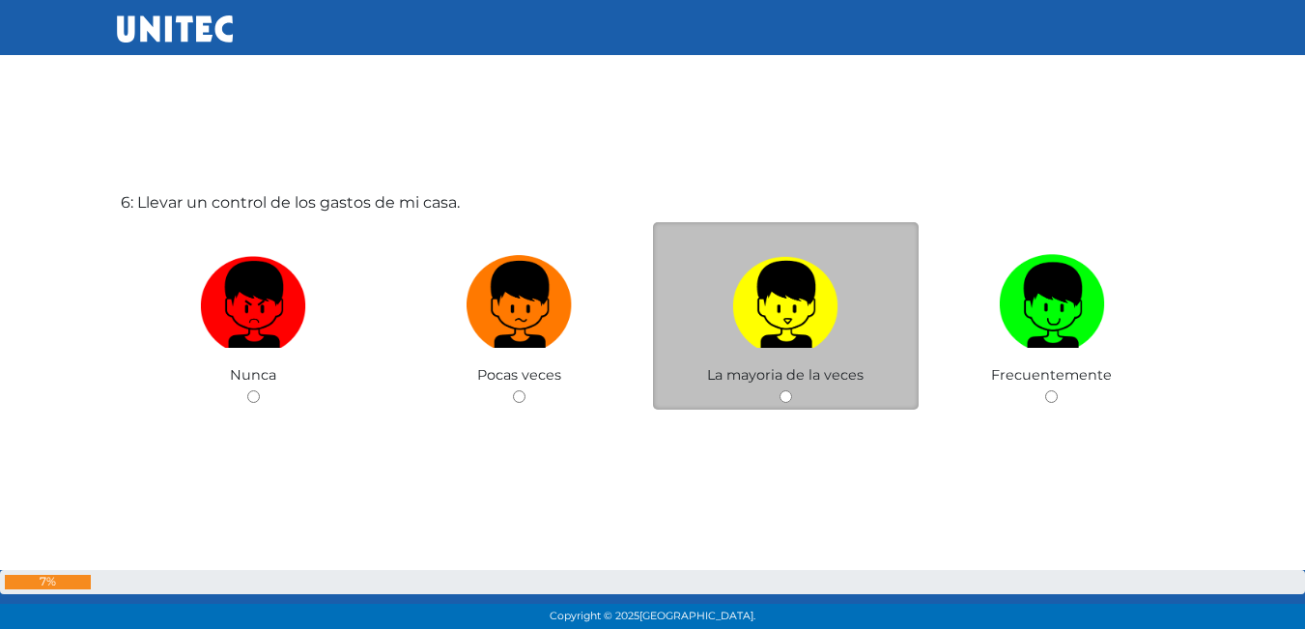
click at [795, 339] on img at bounding box center [785, 297] width 106 height 101
click at [792, 390] on input "radio" at bounding box center [786, 396] width 13 height 13
radio input "true"
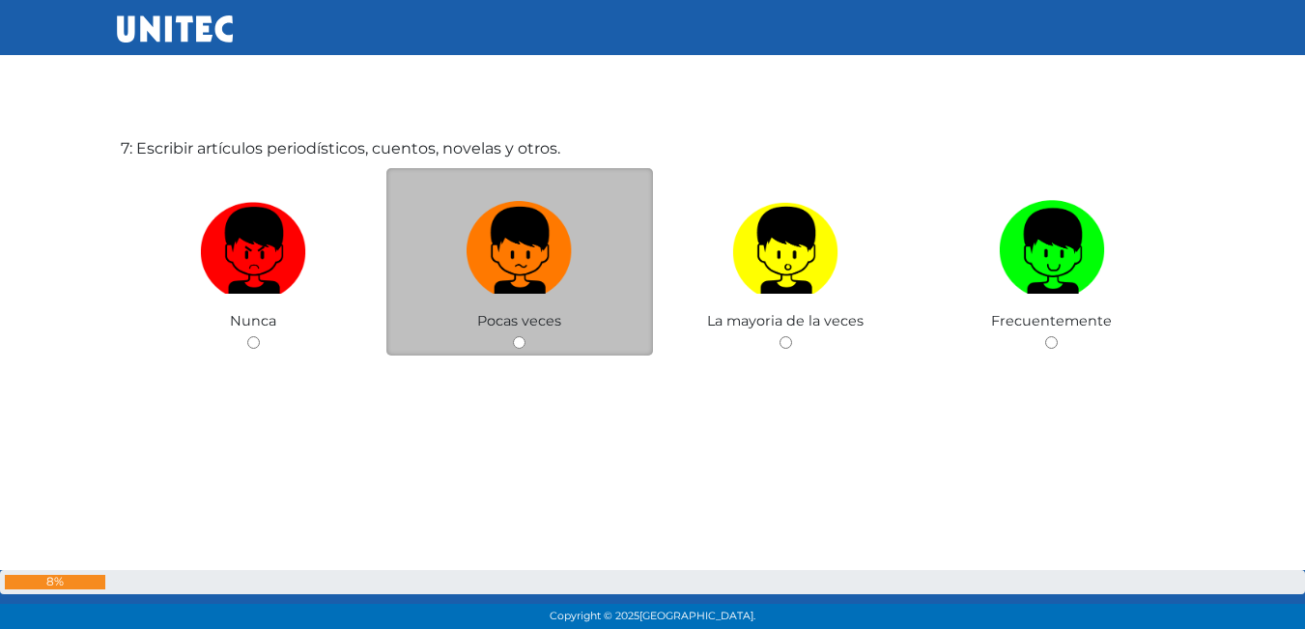
scroll to position [3856, 0]
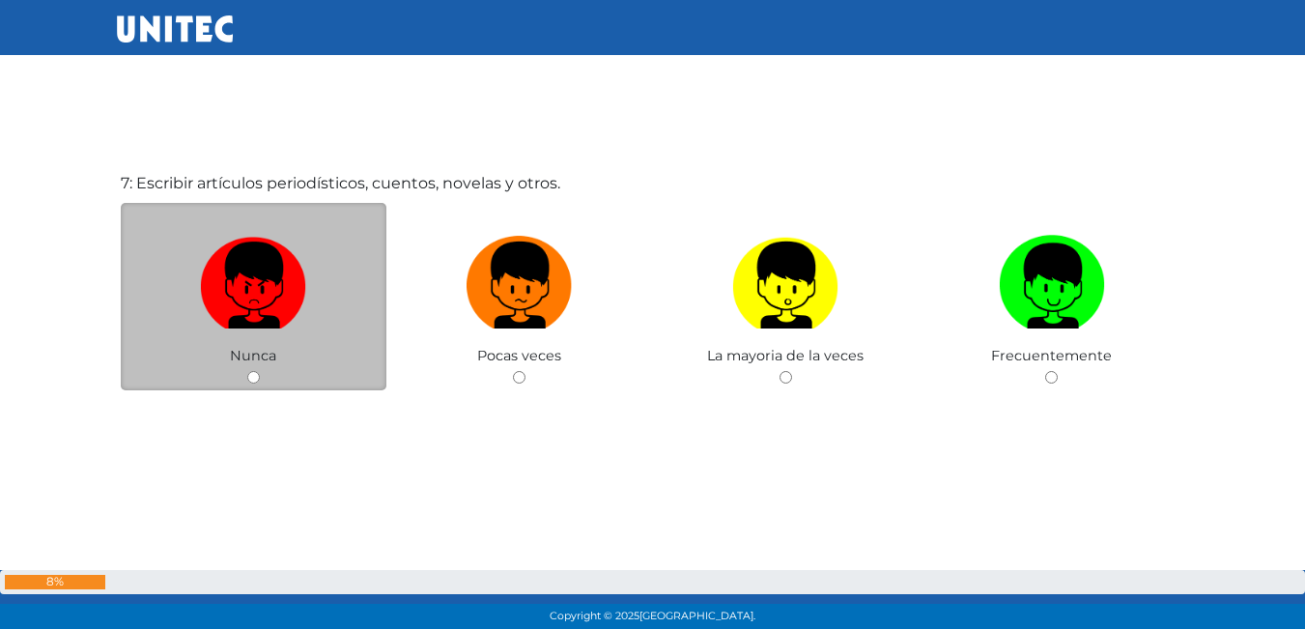
click at [286, 336] on label at bounding box center [254, 286] width 267 height 118
click at [260, 371] on input "radio" at bounding box center [253, 377] width 13 height 13
radio input "true"
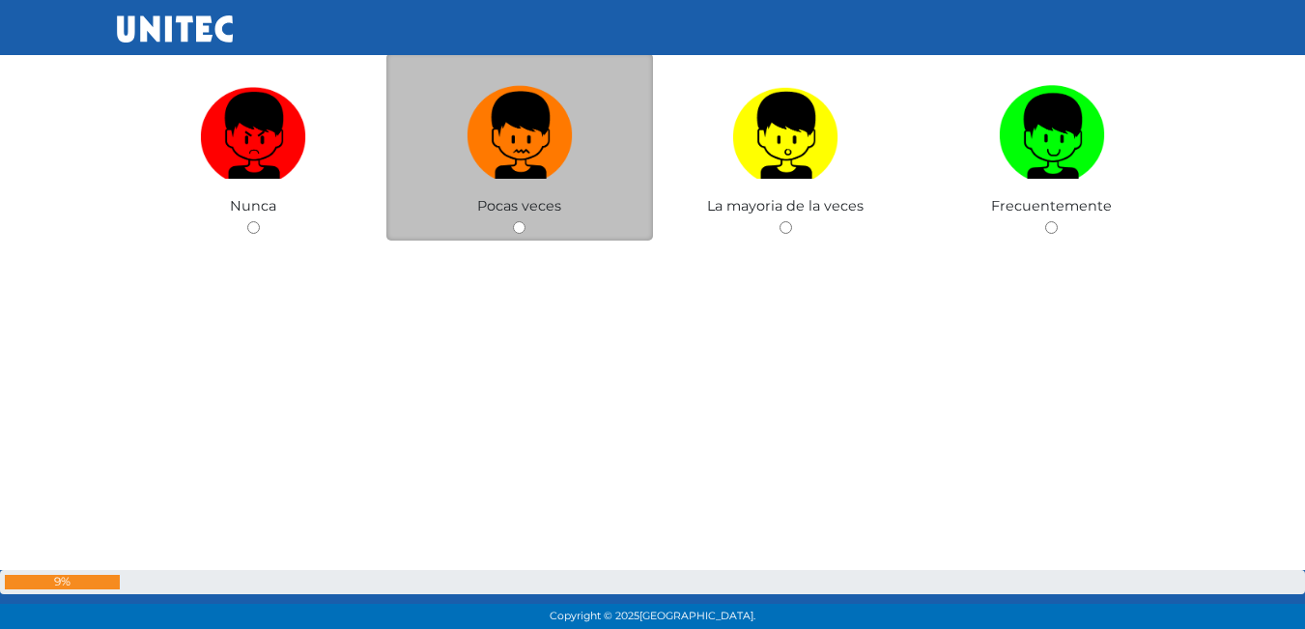
scroll to position [4642, 0]
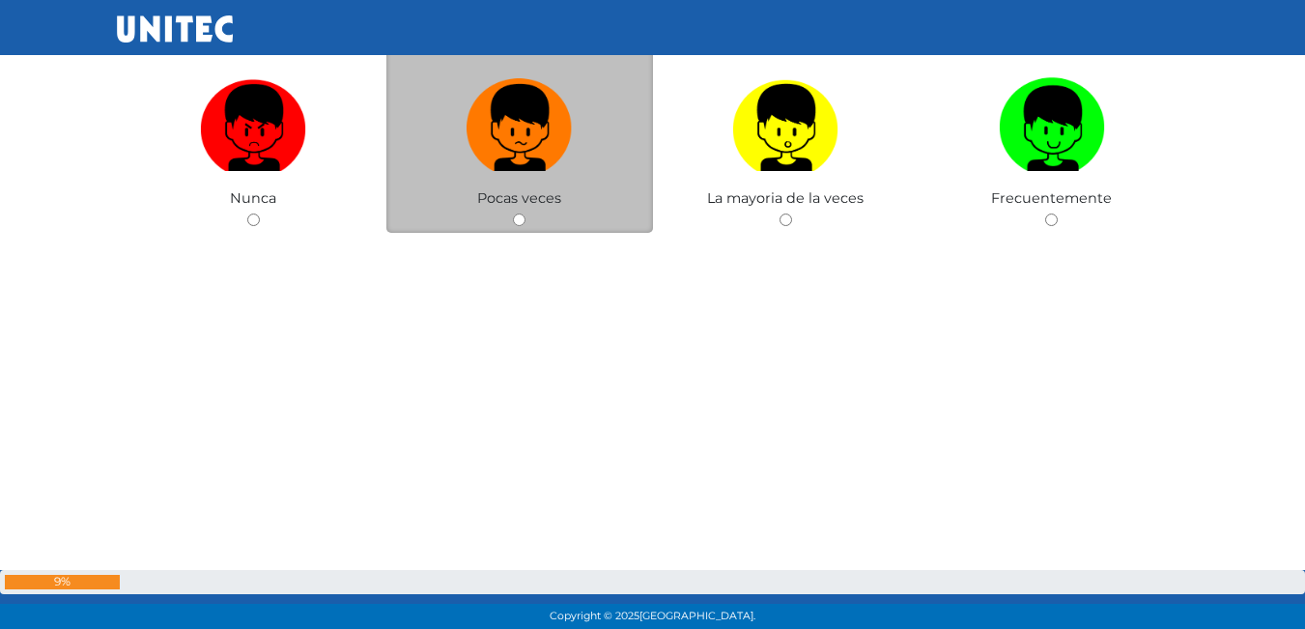
click at [518, 191] on span "Pocas veces" at bounding box center [519, 197] width 84 height 17
click at [532, 217] on div "Pocas veces" at bounding box center [519, 139] width 267 height 188
click at [522, 220] on input "radio" at bounding box center [519, 220] width 13 height 13
radio input "true"
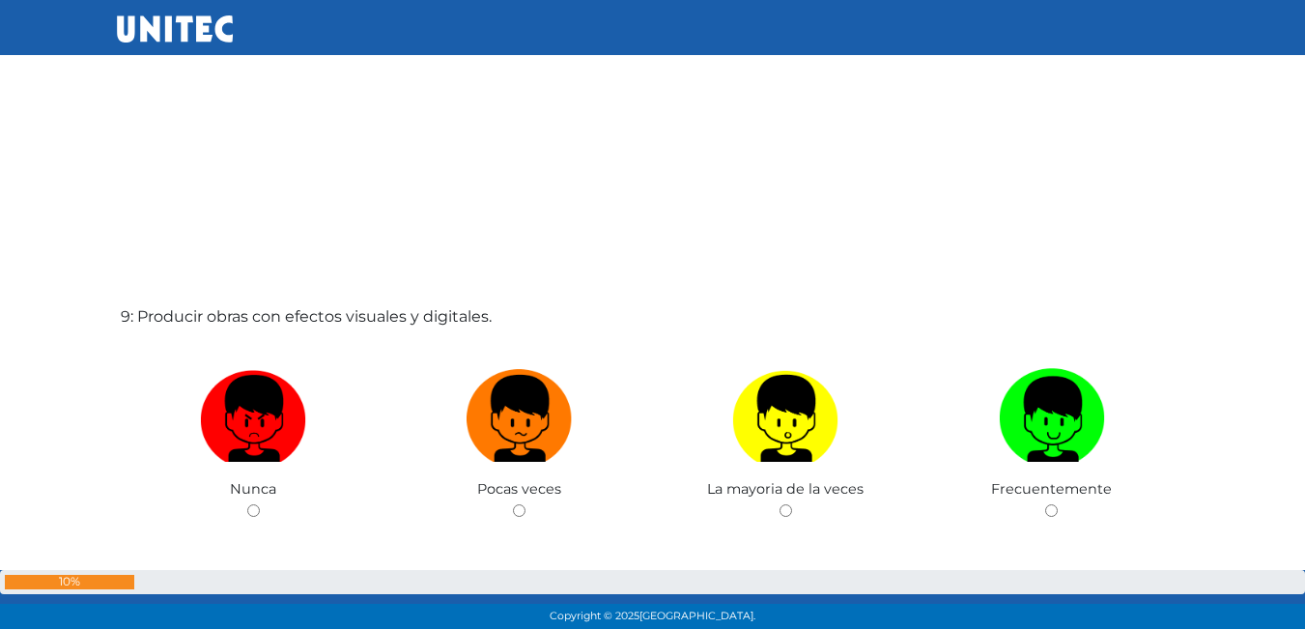
scroll to position [5034, 0]
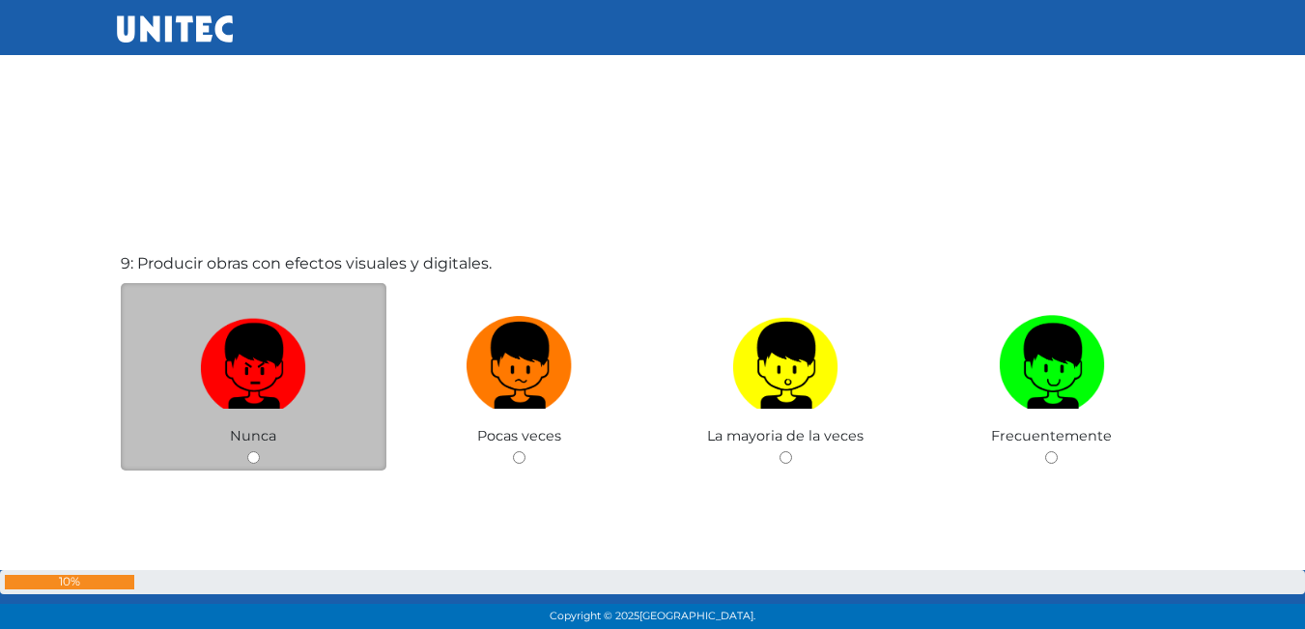
click at [263, 357] on img at bounding box center [253, 358] width 106 height 101
click at [260, 451] on input "radio" at bounding box center [253, 457] width 13 height 13
radio input "true"
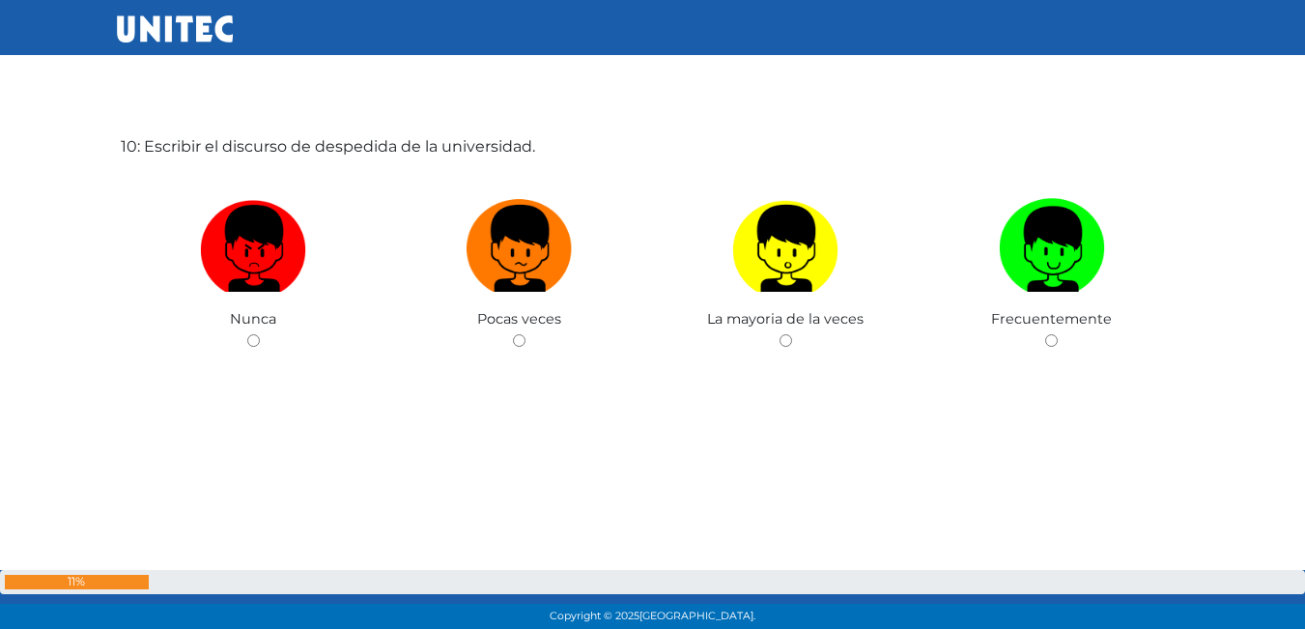
scroll to position [5668, 0]
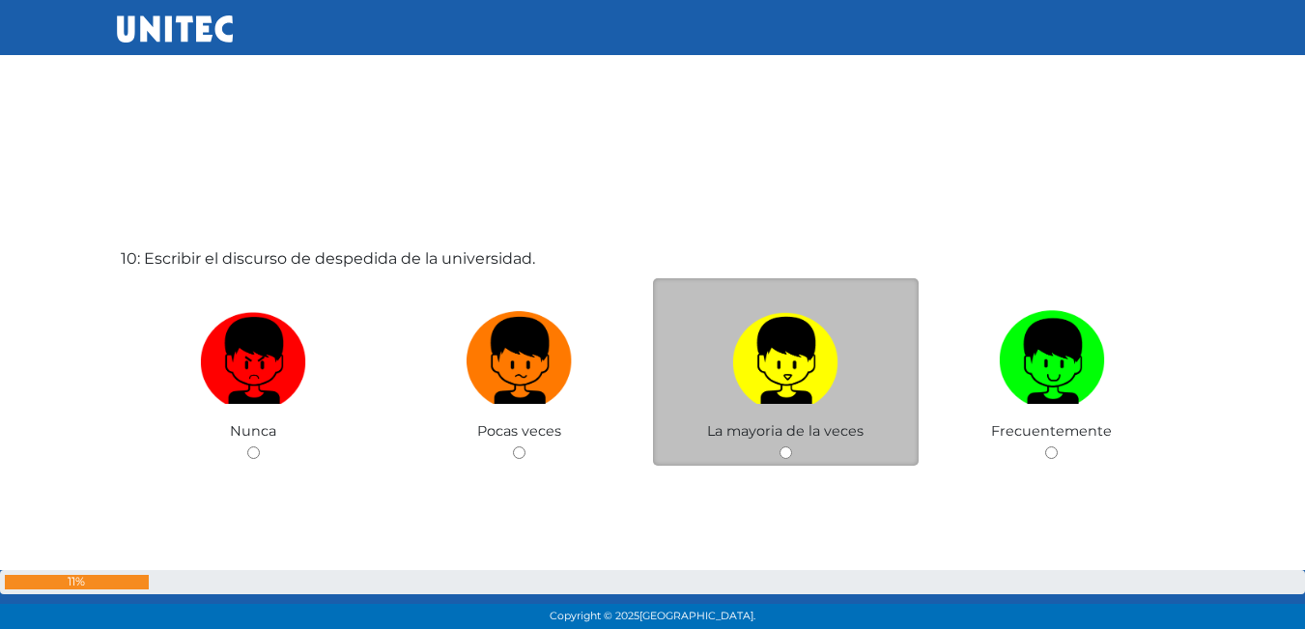
click at [834, 393] on img at bounding box center [785, 353] width 106 height 101
click at [792, 446] on input "radio" at bounding box center [786, 452] width 13 height 13
radio input "true"
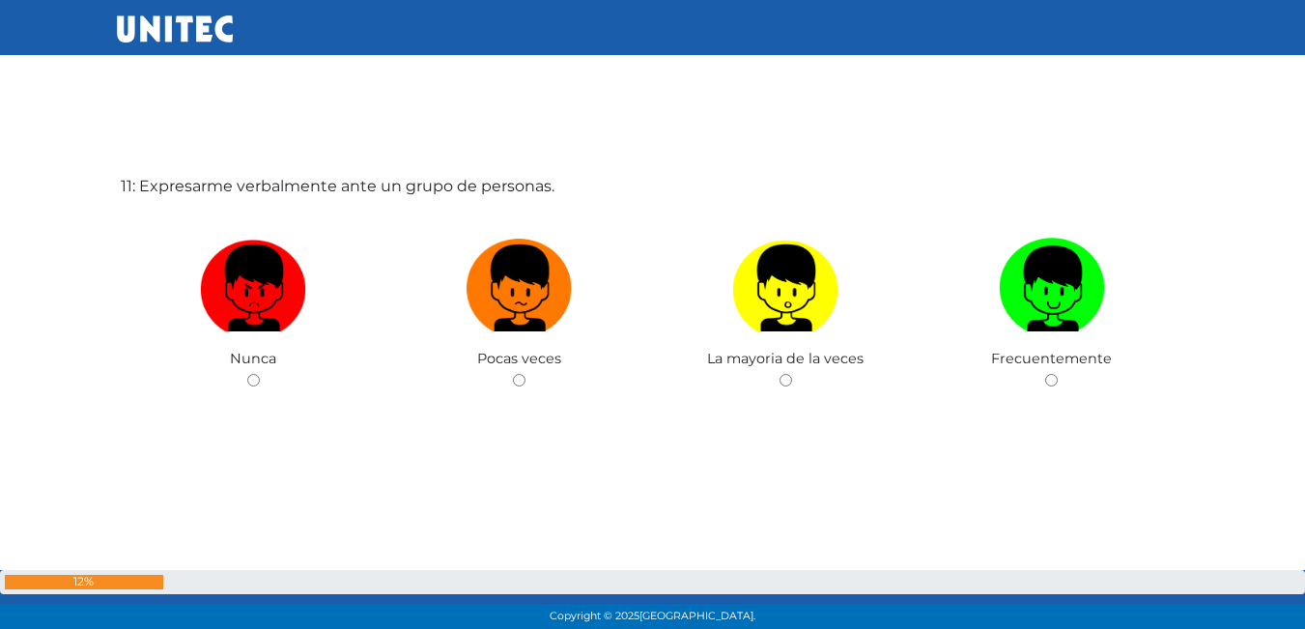
scroll to position [6386, 0]
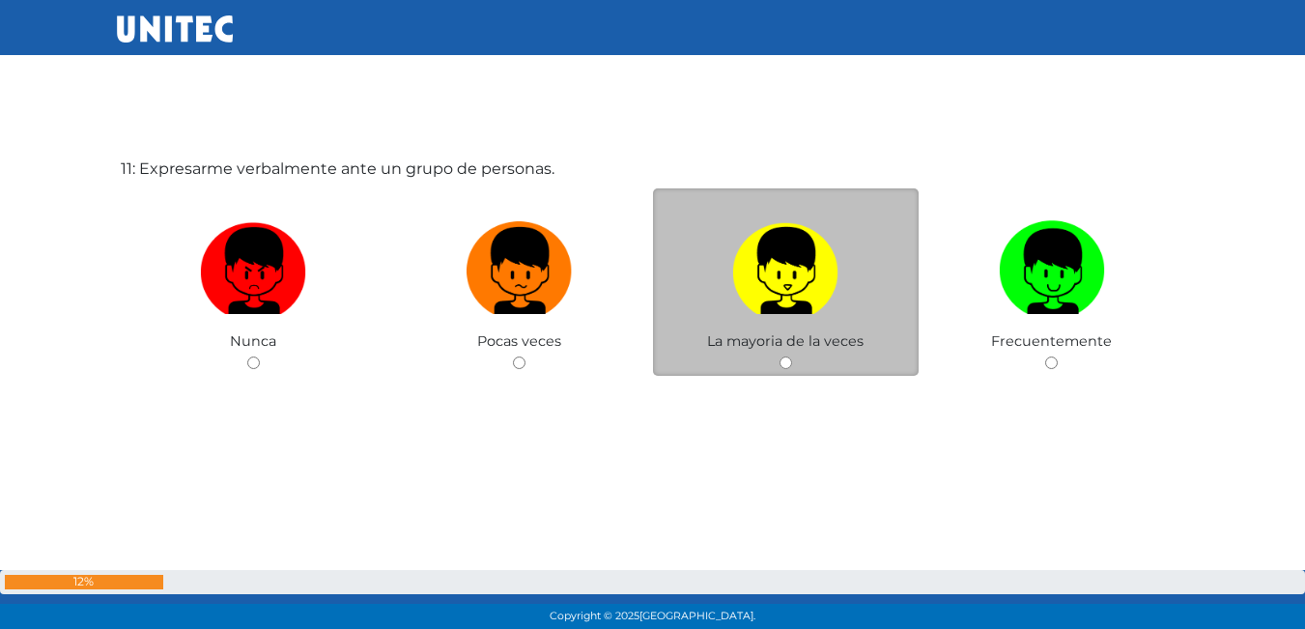
click at [750, 293] on img at bounding box center [785, 264] width 106 height 101
click at [780, 357] on input "radio" at bounding box center [786, 363] width 13 height 13
radio input "true"
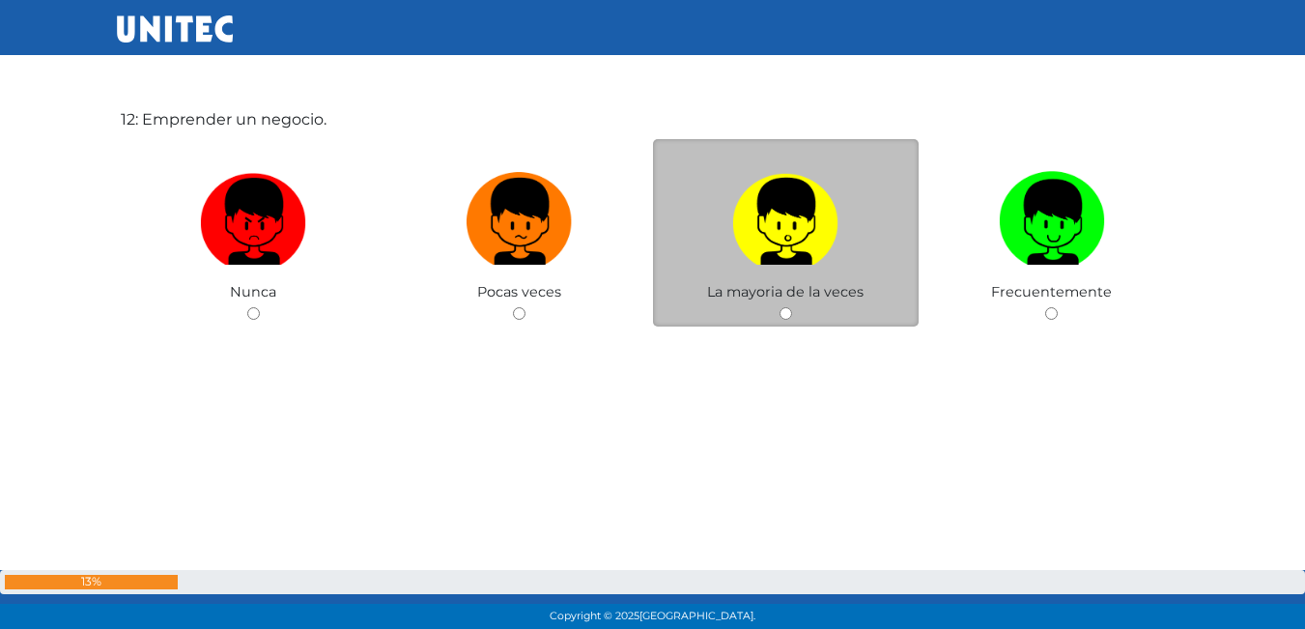
click at [726, 242] on label at bounding box center [786, 222] width 267 height 118
click at [780, 307] on input "radio" at bounding box center [786, 313] width 13 height 13
radio input "true"
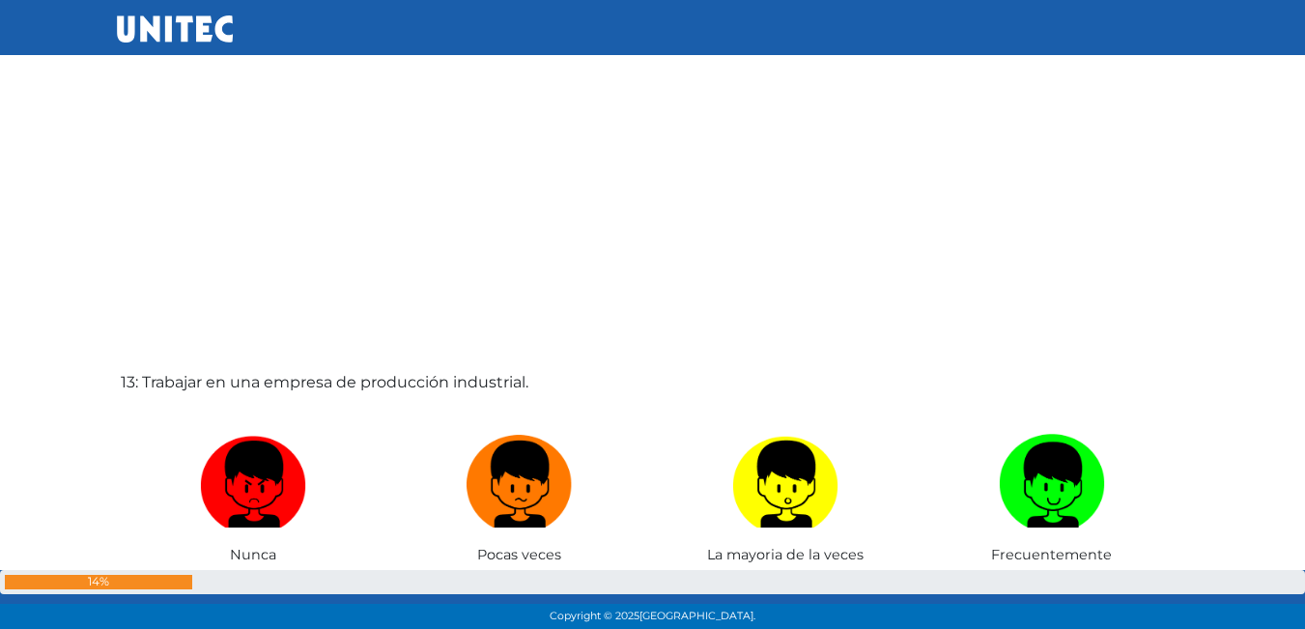
scroll to position [7527, 0]
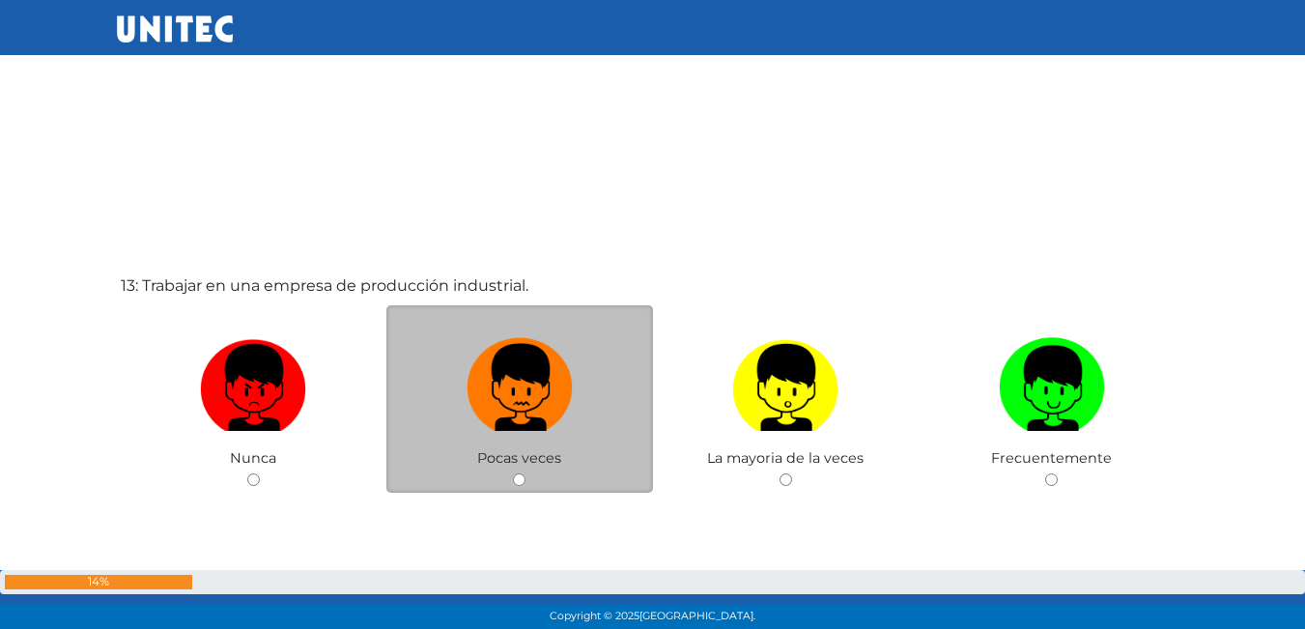
click at [528, 382] on img at bounding box center [520, 380] width 106 height 101
click at [526, 473] on input "radio" at bounding box center [519, 479] width 13 height 13
radio input "true"
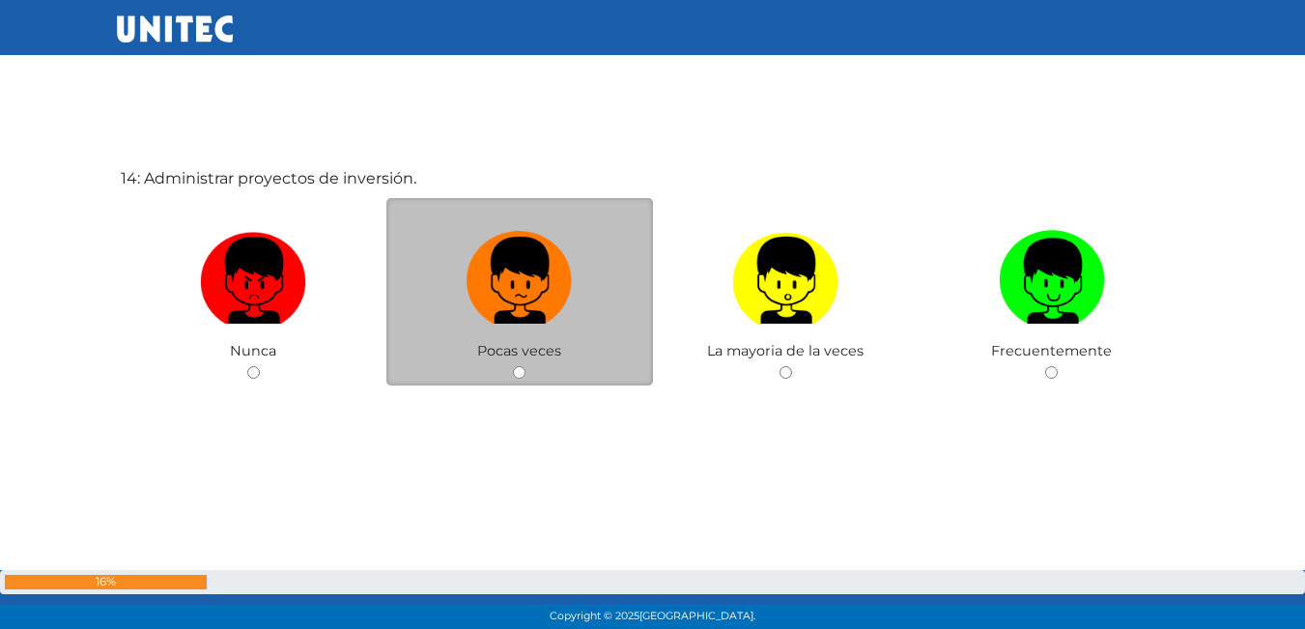
scroll to position [8273, 0]
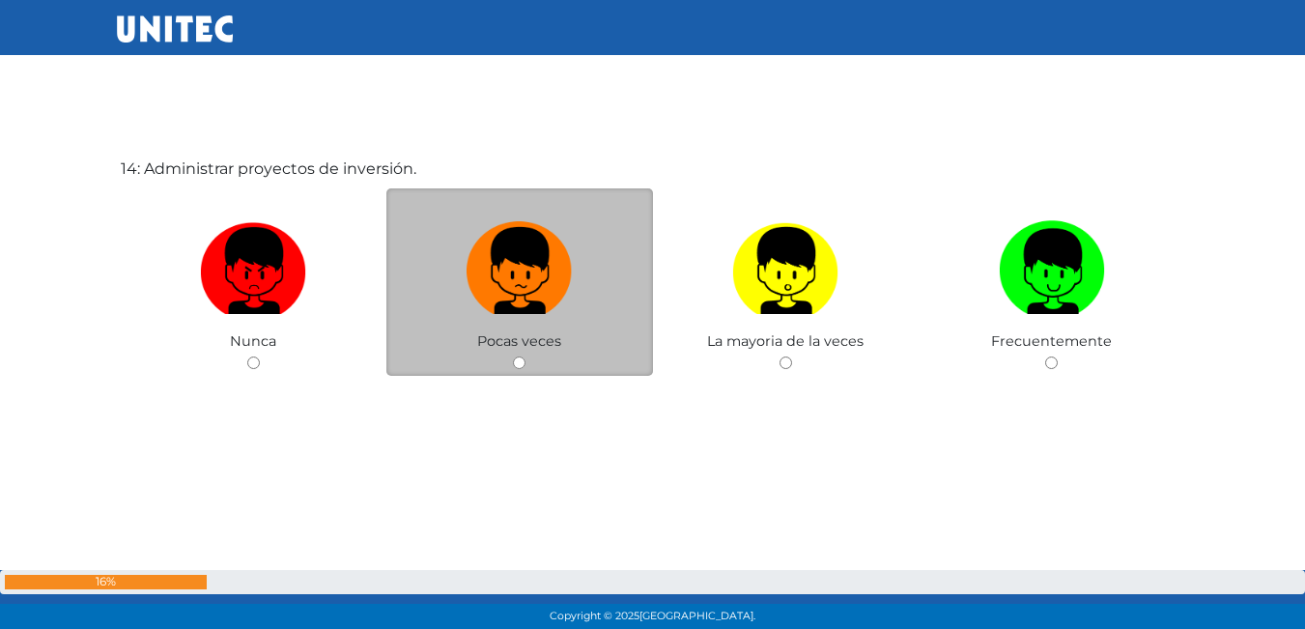
click at [550, 319] on label at bounding box center [519, 272] width 267 height 118
click at [526, 357] on input "radio" at bounding box center [519, 363] width 13 height 13
radio input "true"
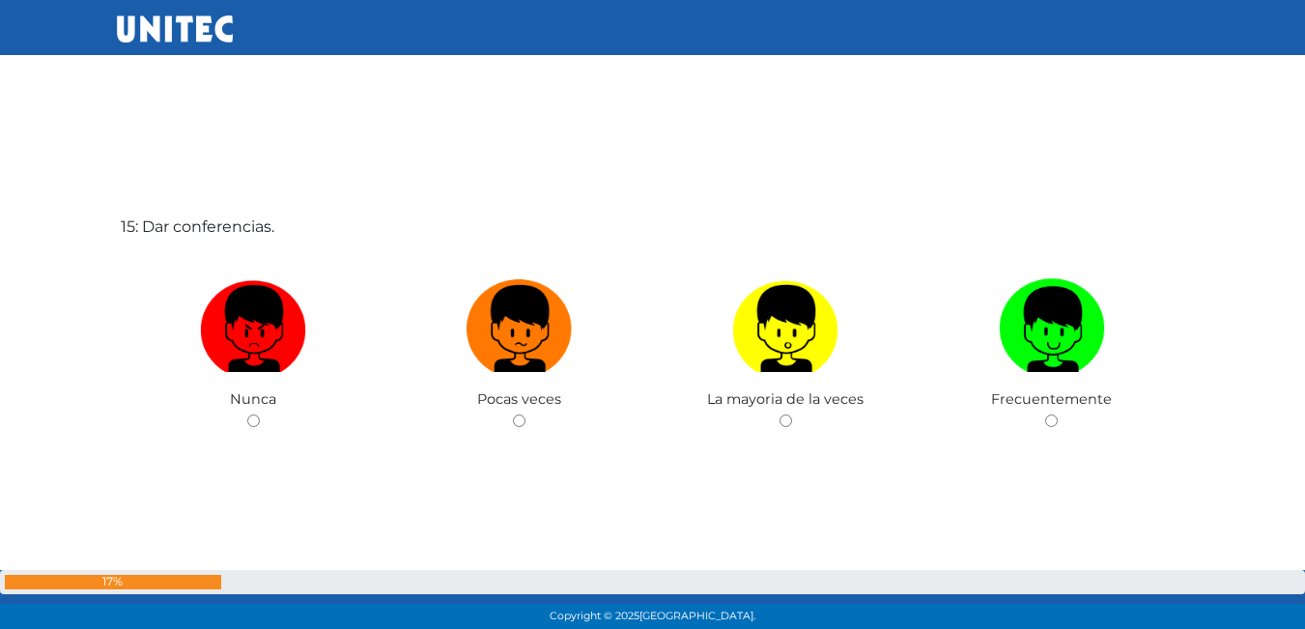
scroll to position [8902, 0]
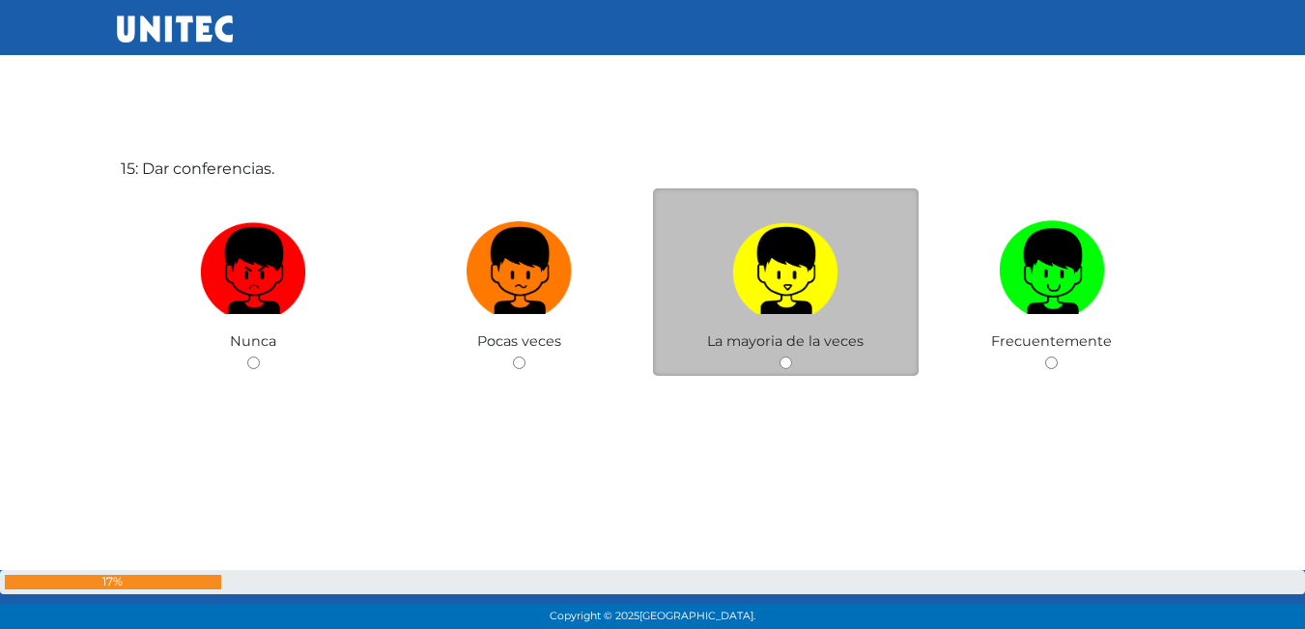
click at [814, 307] on img at bounding box center [785, 264] width 106 height 101
click at [792, 357] on input "radio" at bounding box center [786, 363] width 13 height 13
radio input "true"
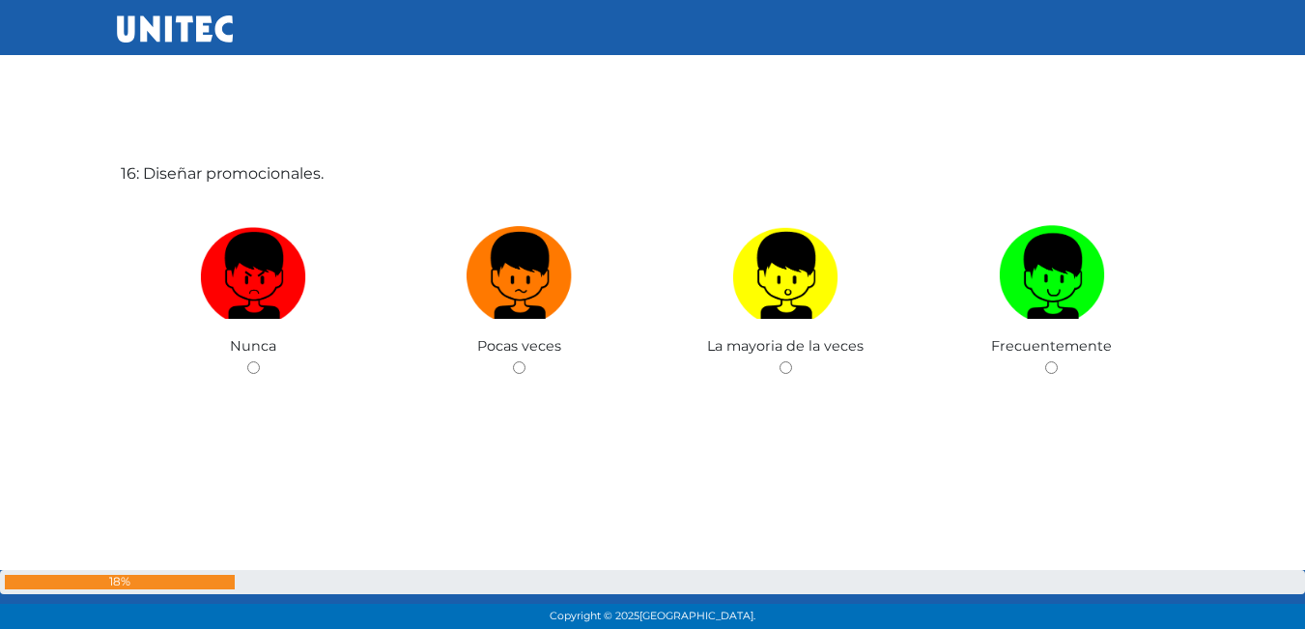
scroll to position [9531, 0]
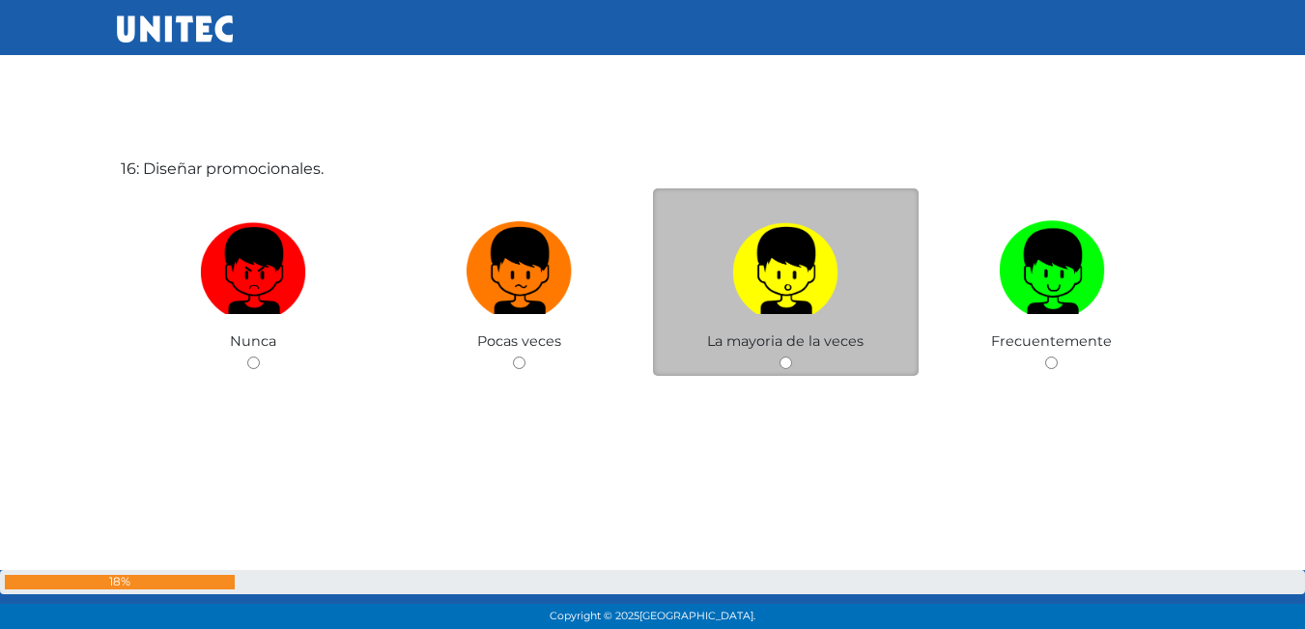
click at [737, 302] on img at bounding box center [785, 264] width 106 height 101
click at [780, 357] on input "radio" at bounding box center [786, 363] width 13 height 13
radio input "true"
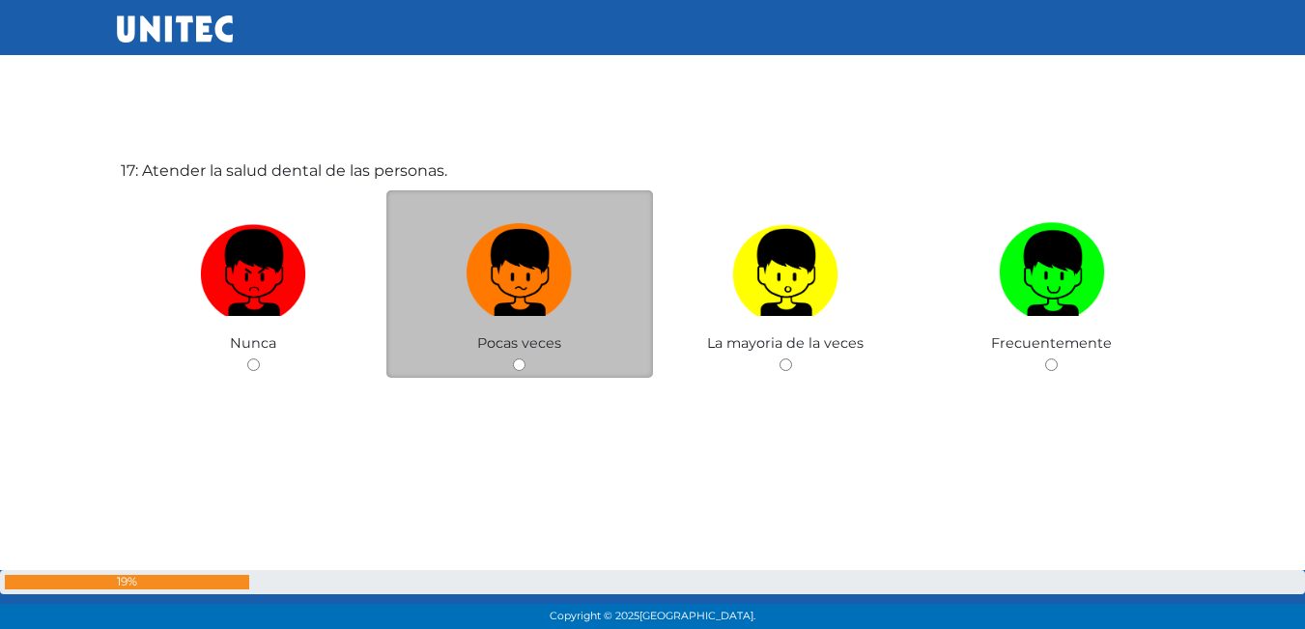
scroll to position [10160, 0]
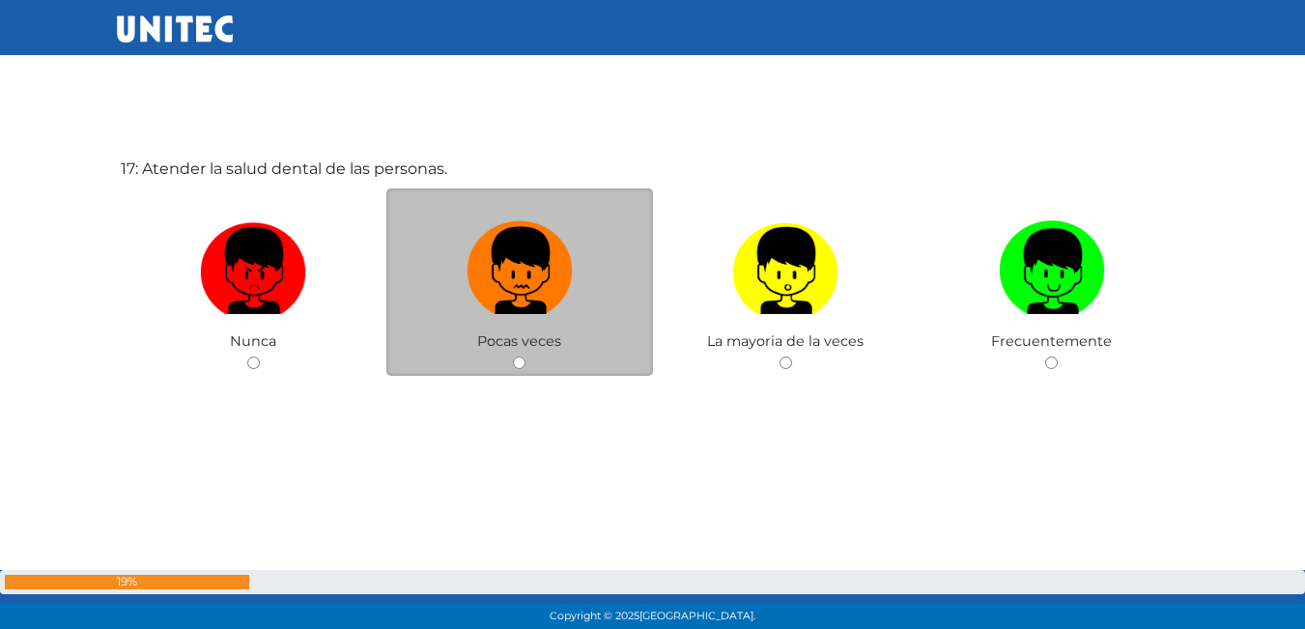
click at [546, 308] on img at bounding box center [520, 264] width 106 height 101
click at [526, 357] on input "radio" at bounding box center [519, 363] width 13 height 13
radio input "true"
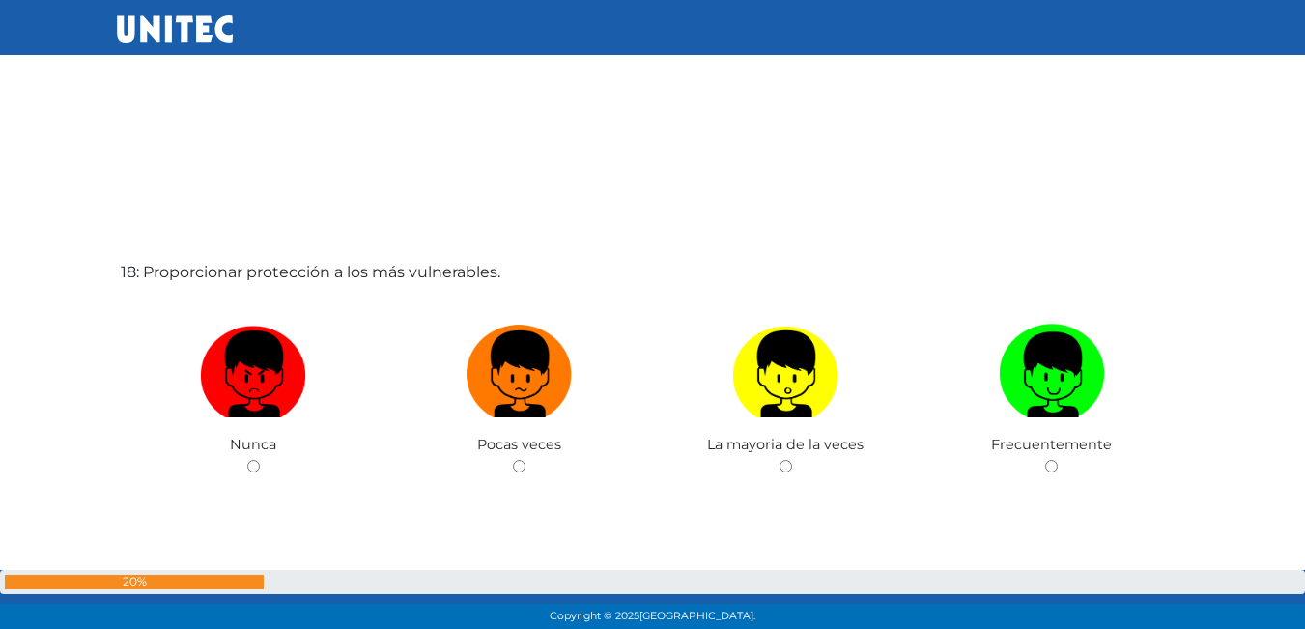
scroll to position [10720, 0]
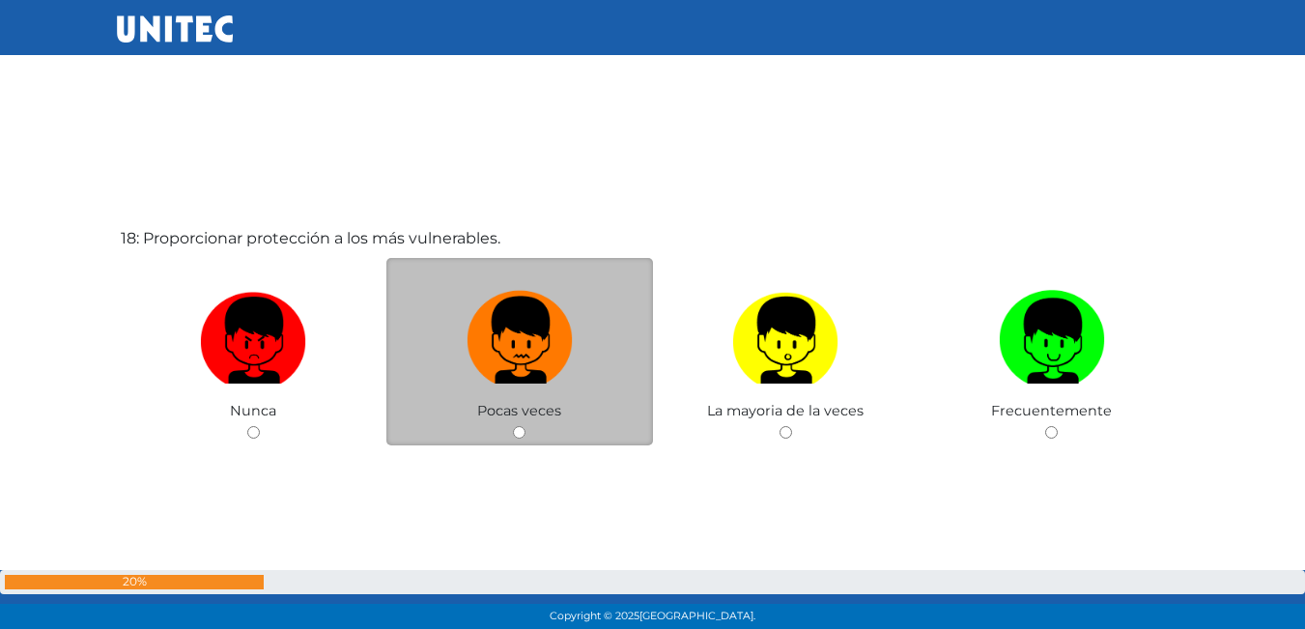
click at [531, 329] on img at bounding box center [520, 333] width 106 height 101
click at [526, 426] on input "radio" at bounding box center [519, 432] width 13 height 13
radio input "true"
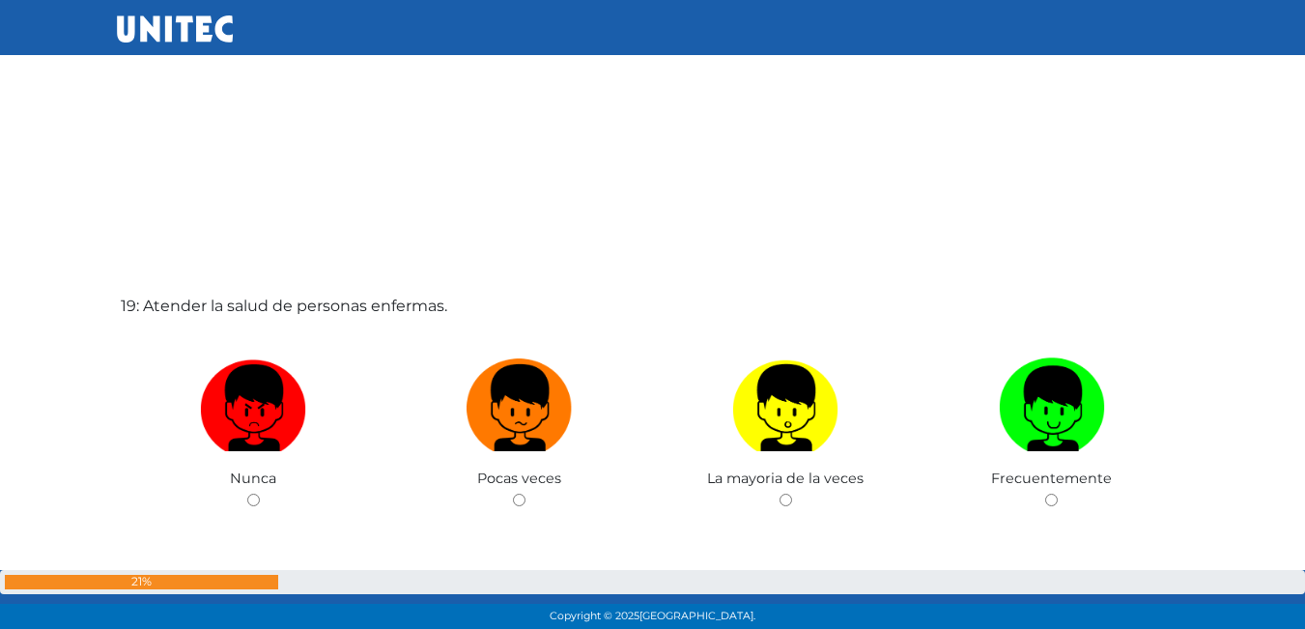
scroll to position [11355, 0]
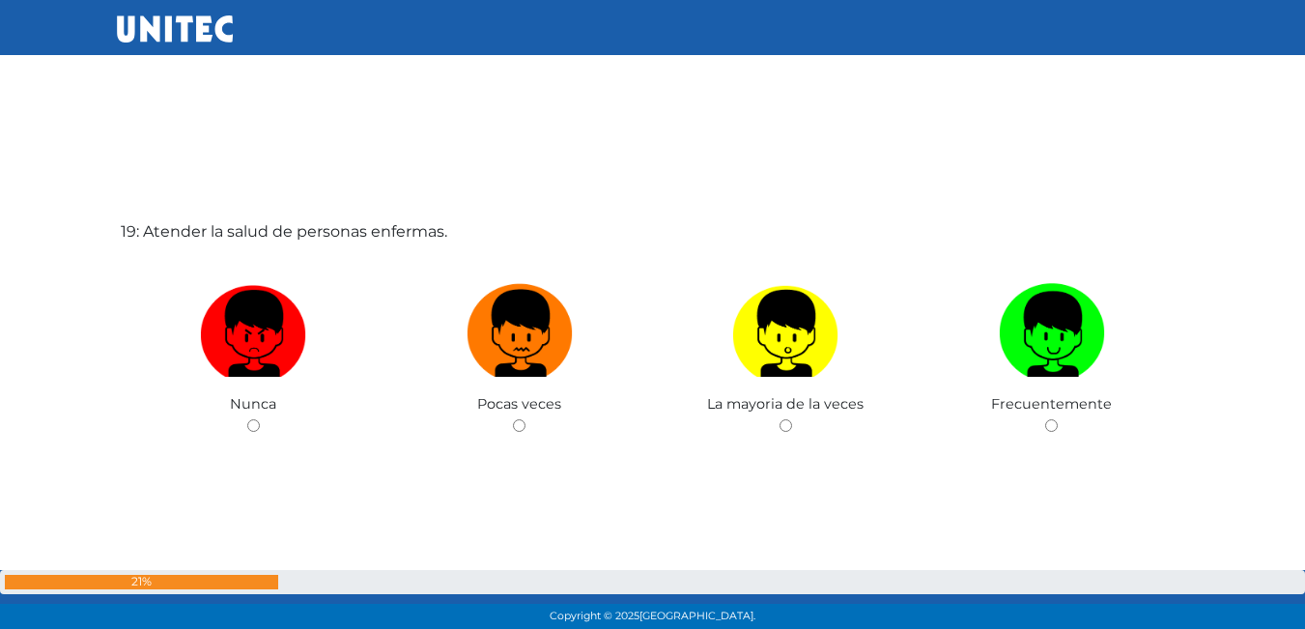
click at [531, 329] on img at bounding box center [520, 326] width 106 height 101
click at [526, 419] on input "radio" at bounding box center [519, 425] width 13 height 13
radio input "true"
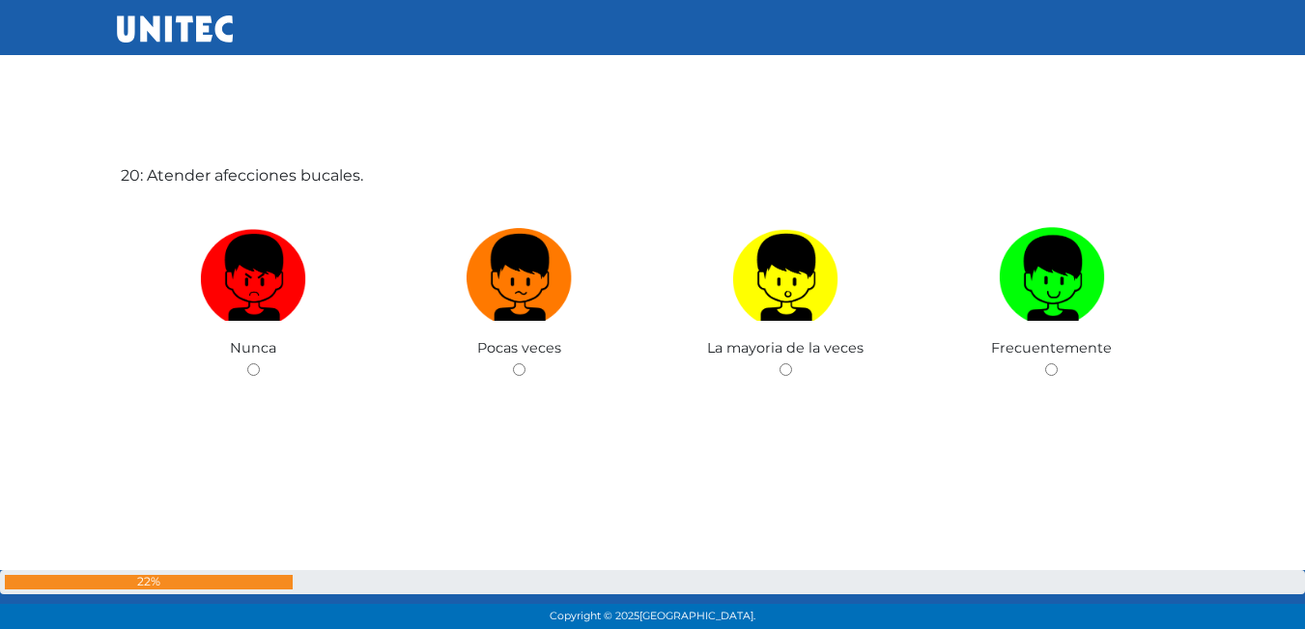
scroll to position [12047, 0]
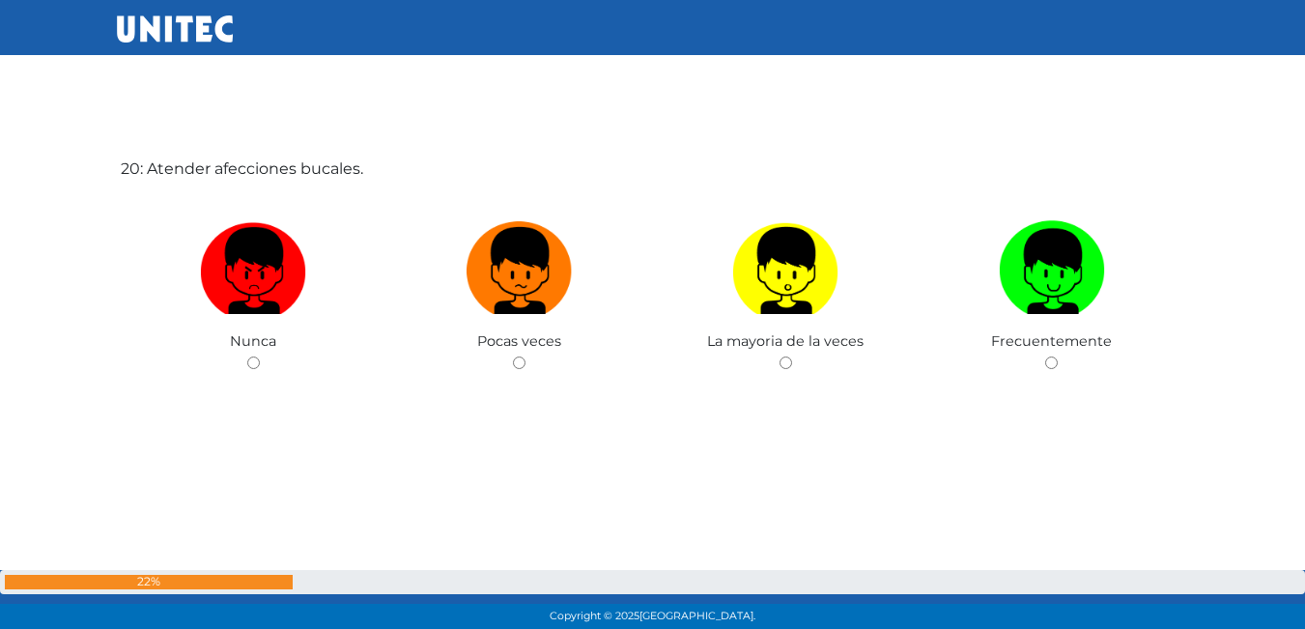
click at [531, 329] on label at bounding box center [519, 272] width 267 height 118
click at [526, 357] on input "radio" at bounding box center [519, 363] width 13 height 13
radio input "true"
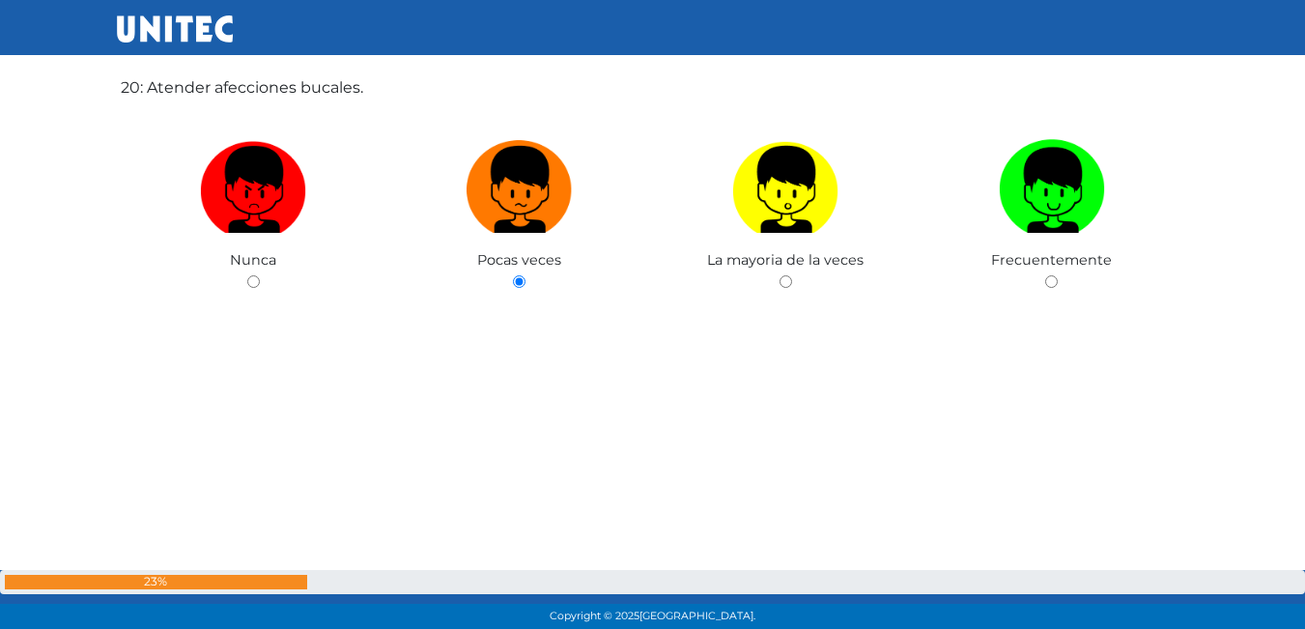
scroll to position [12146, 0]
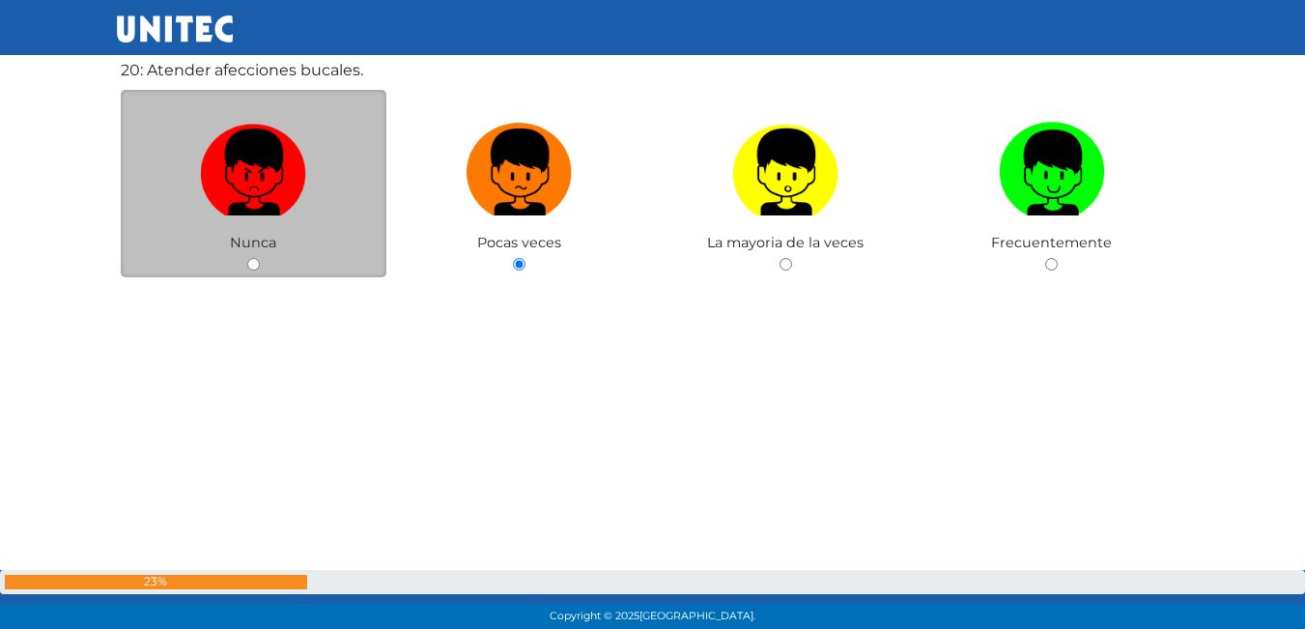
click at [340, 264] on div "Nunca" at bounding box center [254, 184] width 267 height 188
click at [273, 258] on div "Nunca" at bounding box center [254, 184] width 267 height 188
click at [246, 255] on div "Nunca" at bounding box center [254, 184] width 267 height 188
click at [248, 265] on input "radio" at bounding box center [253, 264] width 13 height 13
radio input "true"
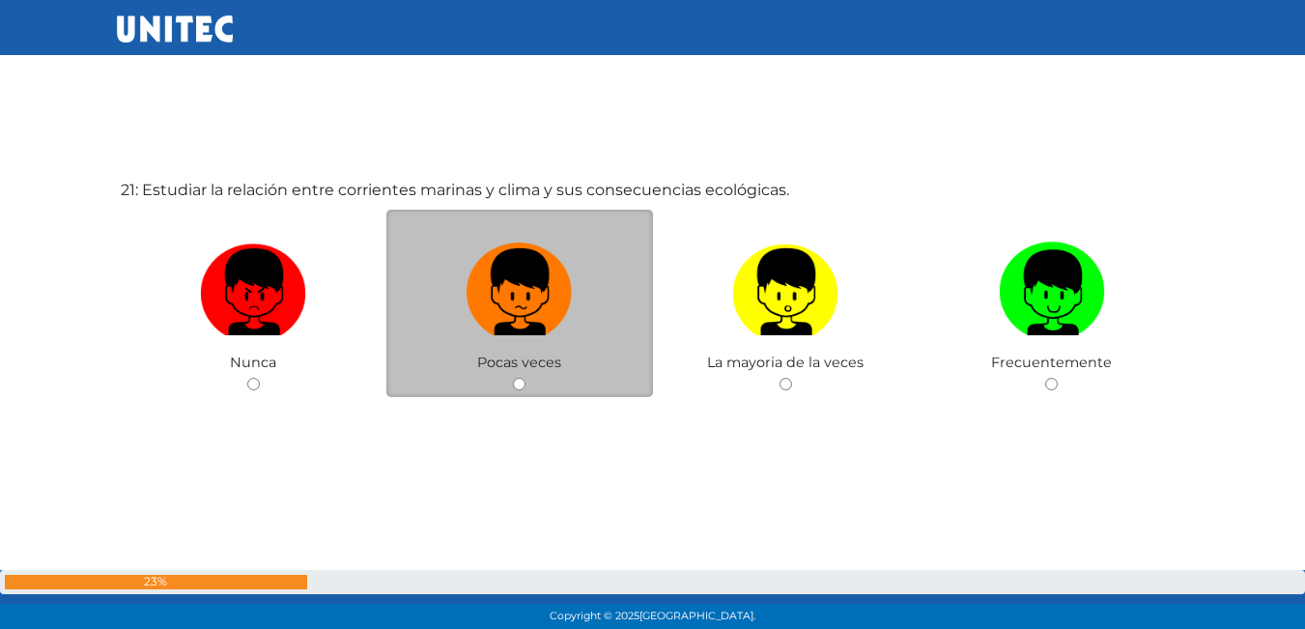
scroll to position [12676, 0]
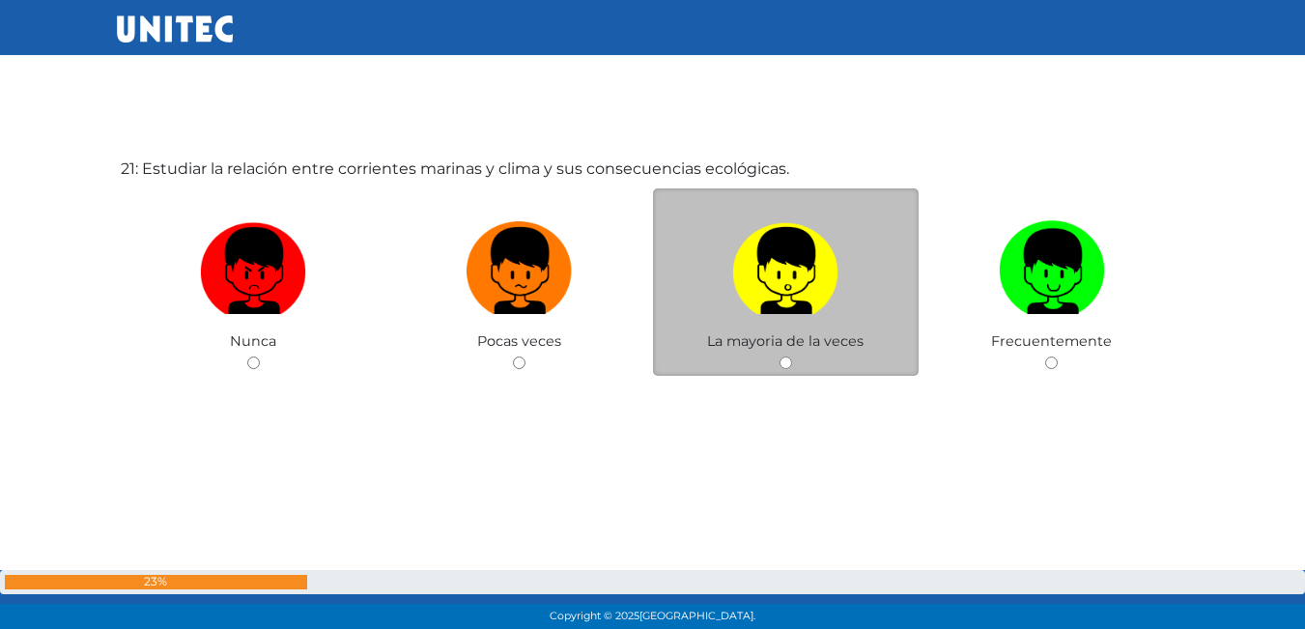
click at [777, 328] on label at bounding box center [786, 272] width 267 height 118
click at [780, 357] on input "radio" at bounding box center [786, 363] width 13 height 13
radio input "true"
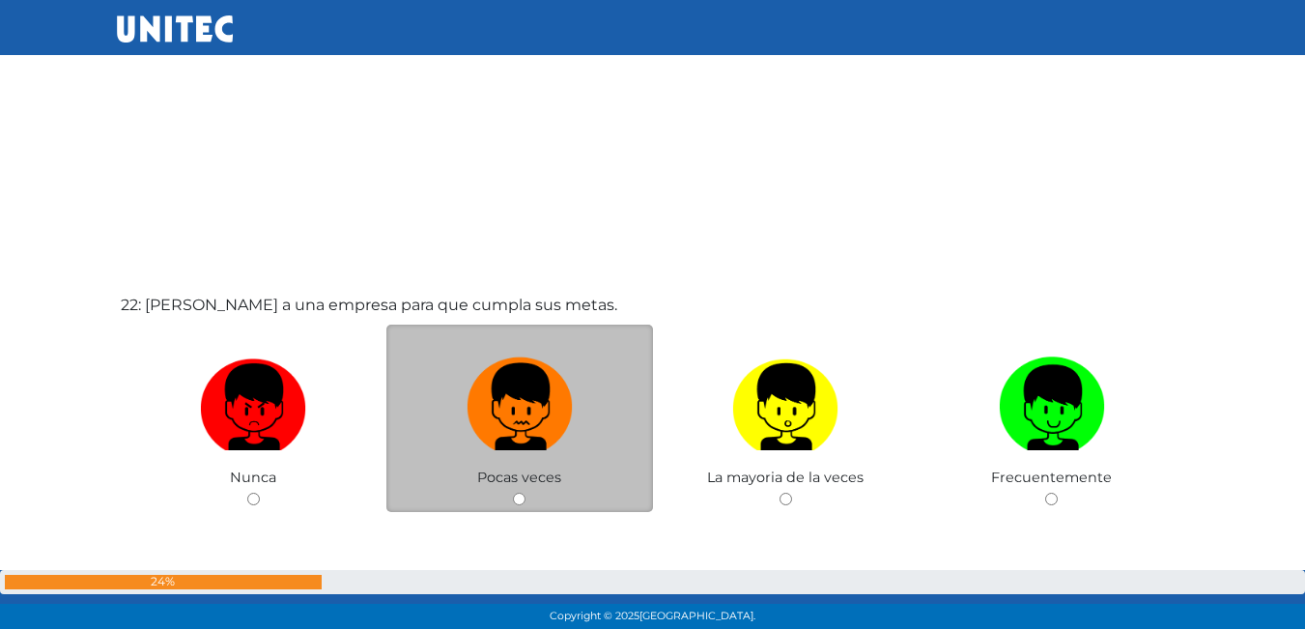
scroll to position [13305, 0]
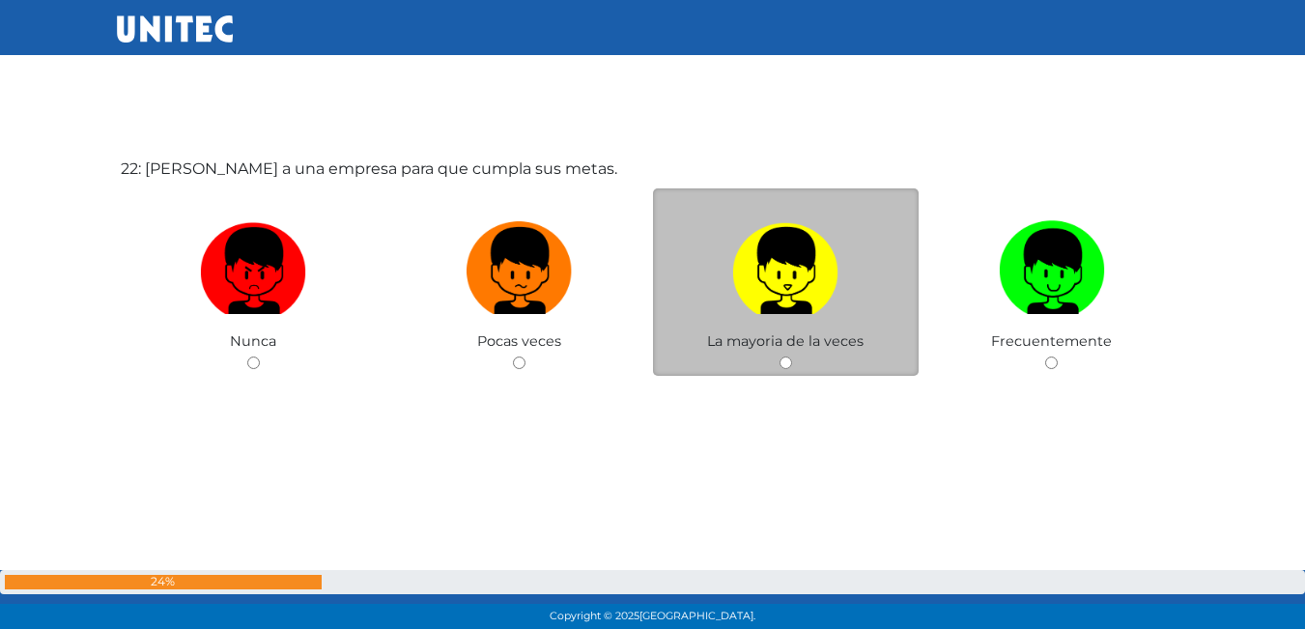
click at [750, 300] on img at bounding box center [785, 264] width 106 height 101
click at [780, 357] on input "radio" at bounding box center [786, 363] width 13 height 13
radio input "true"
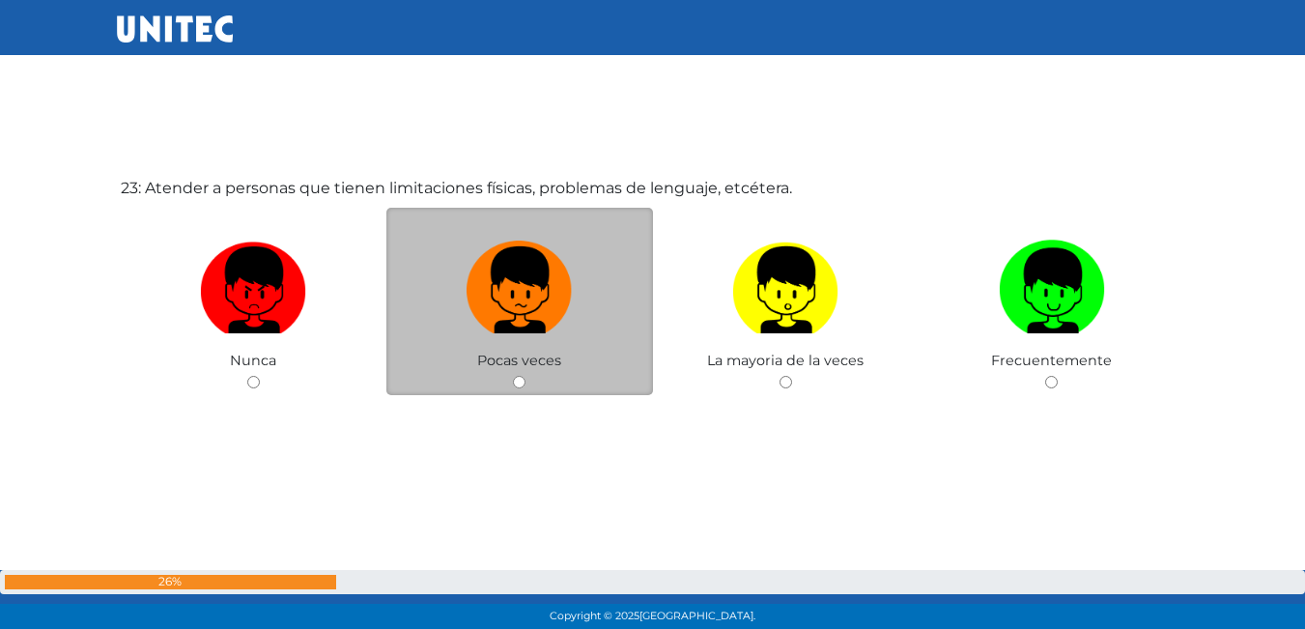
scroll to position [13934, 0]
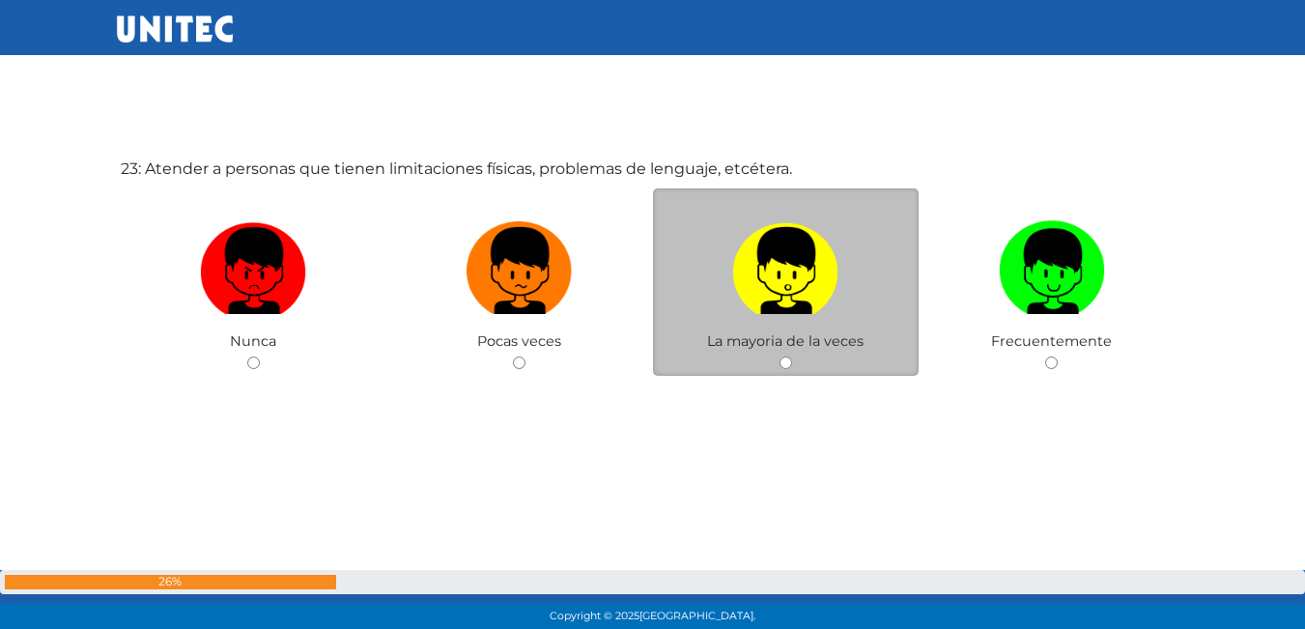
click at [737, 259] on img at bounding box center [785, 264] width 106 height 101
click at [780, 357] on input "radio" at bounding box center [786, 363] width 13 height 13
radio input "true"
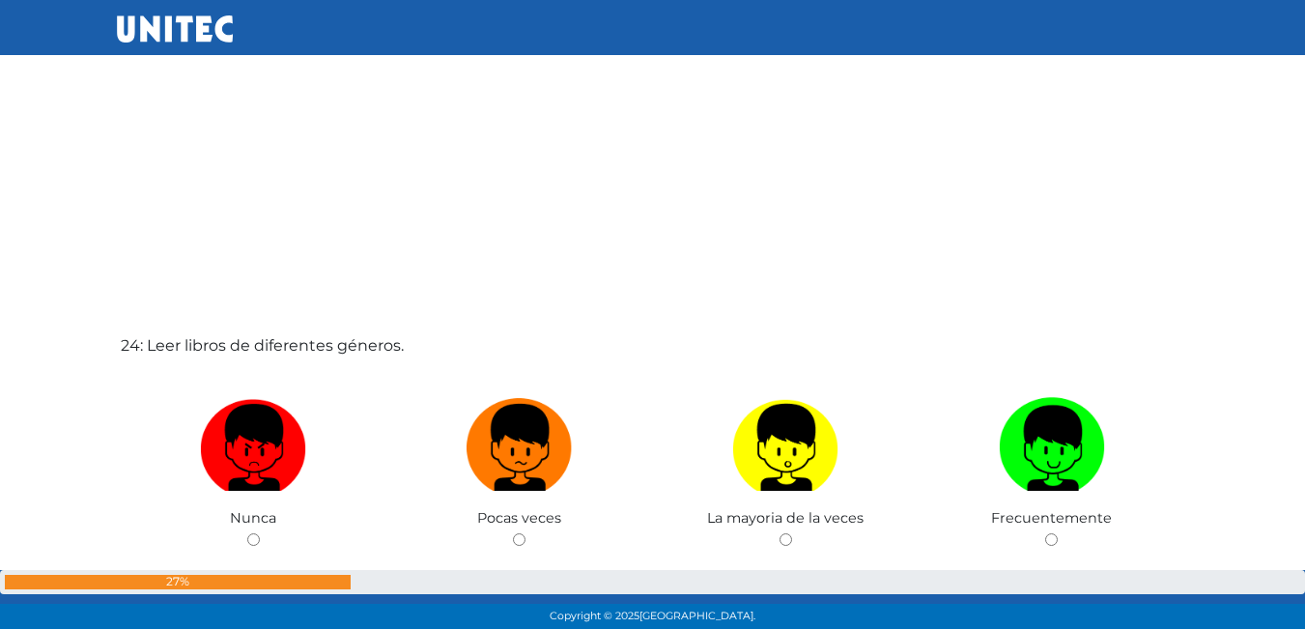
scroll to position [14388, 0]
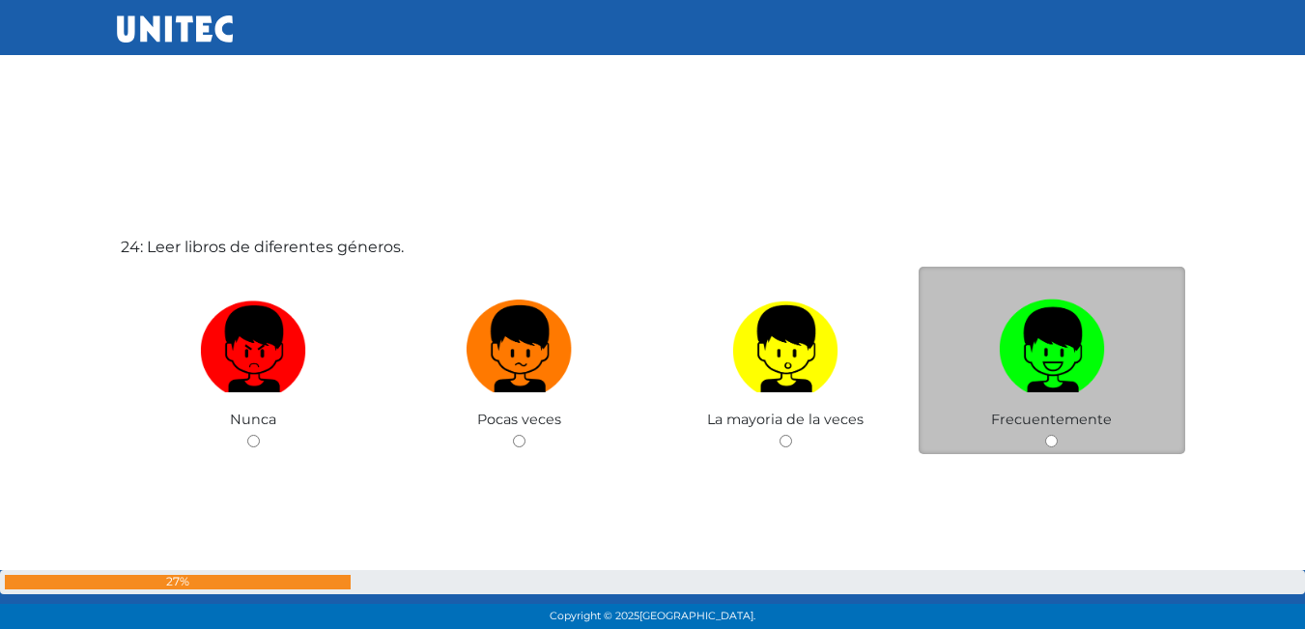
click at [1039, 363] on img at bounding box center [1052, 342] width 106 height 101
click at [1045, 435] on input "radio" at bounding box center [1051, 441] width 13 height 13
radio input "true"
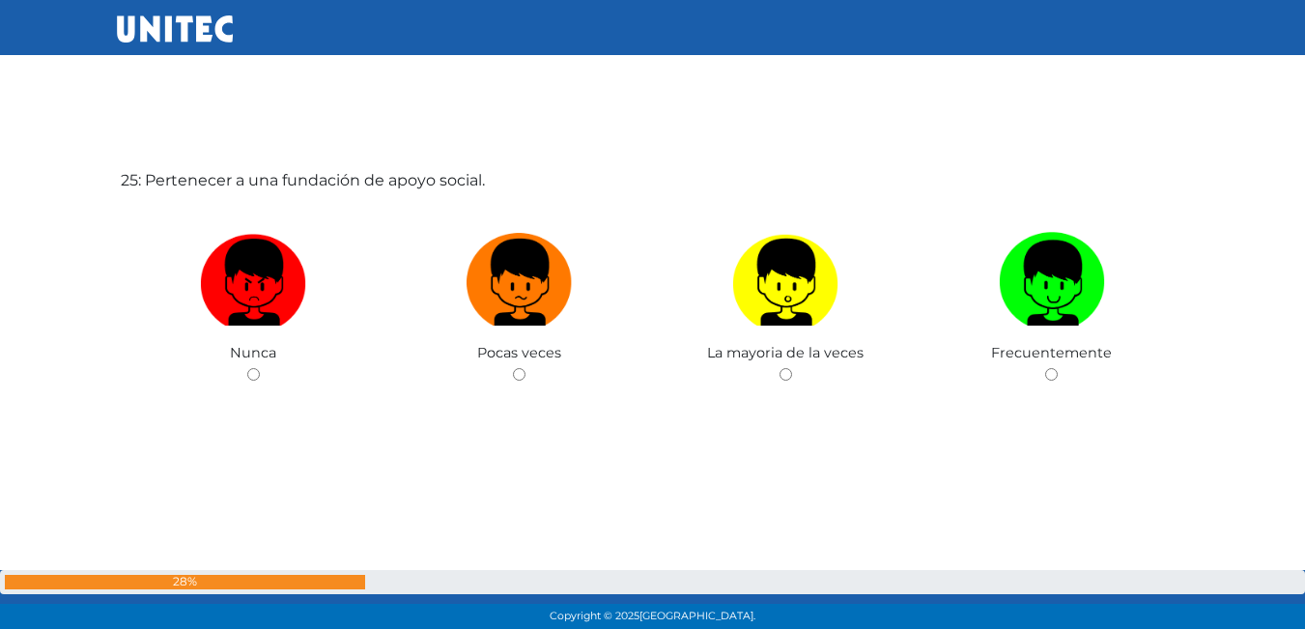
scroll to position [15192, 0]
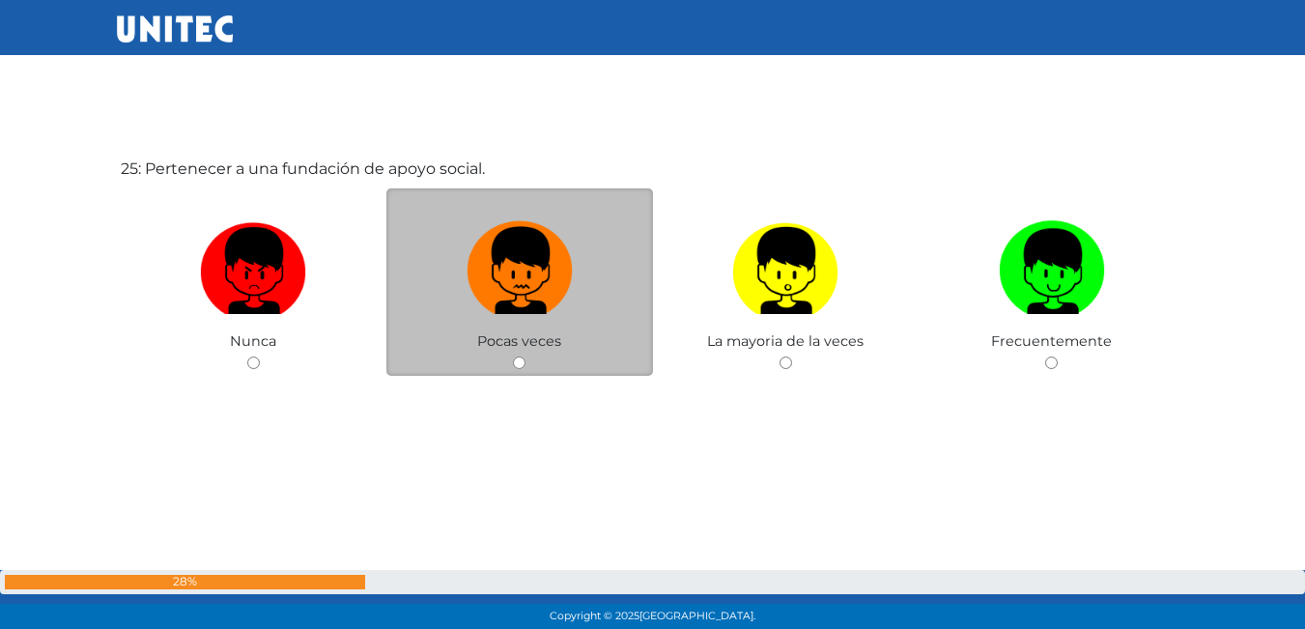
click at [508, 302] on img at bounding box center [520, 264] width 106 height 101
click at [513, 357] on input "radio" at bounding box center [519, 363] width 13 height 13
radio input "true"
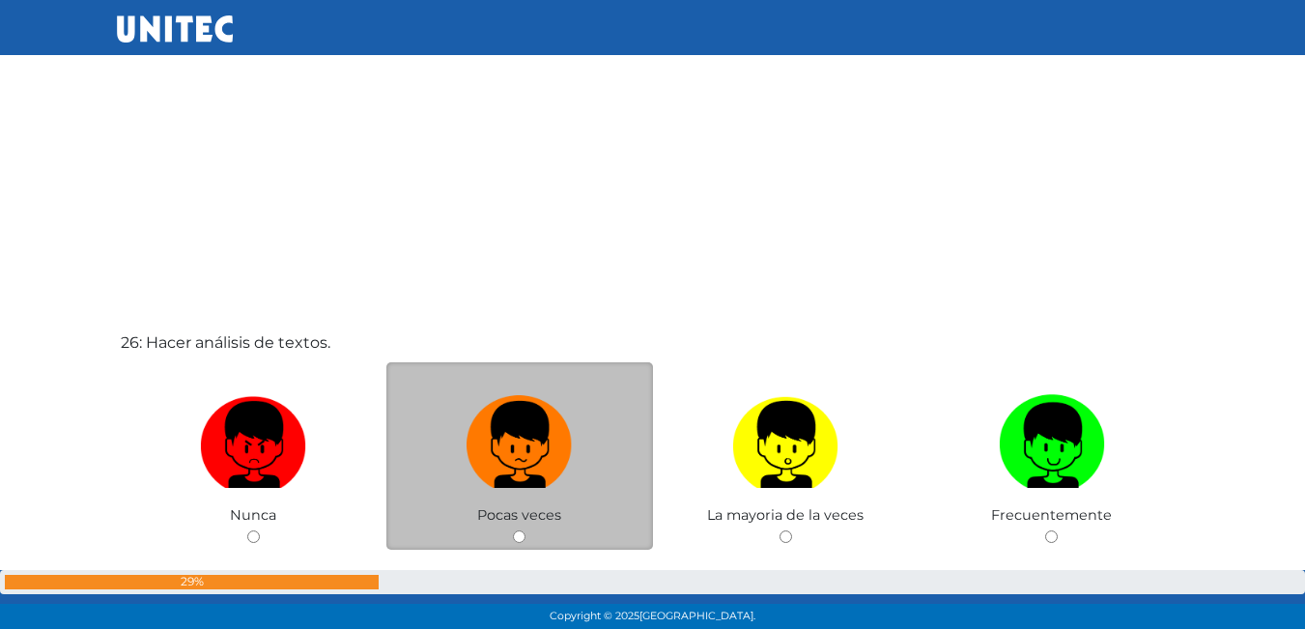
scroll to position [15744, 0]
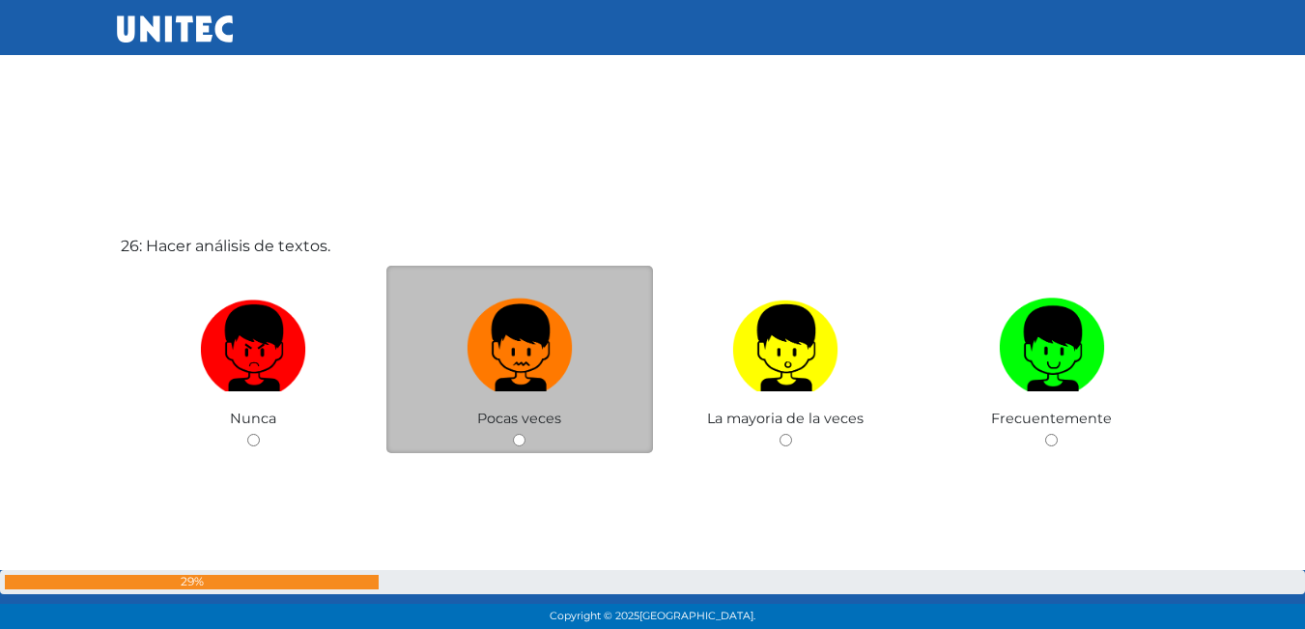
click at [500, 364] on img at bounding box center [520, 341] width 106 height 101
click at [513, 434] on input "radio" at bounding box center [519, 440] width 13 height 13
radio input "true"
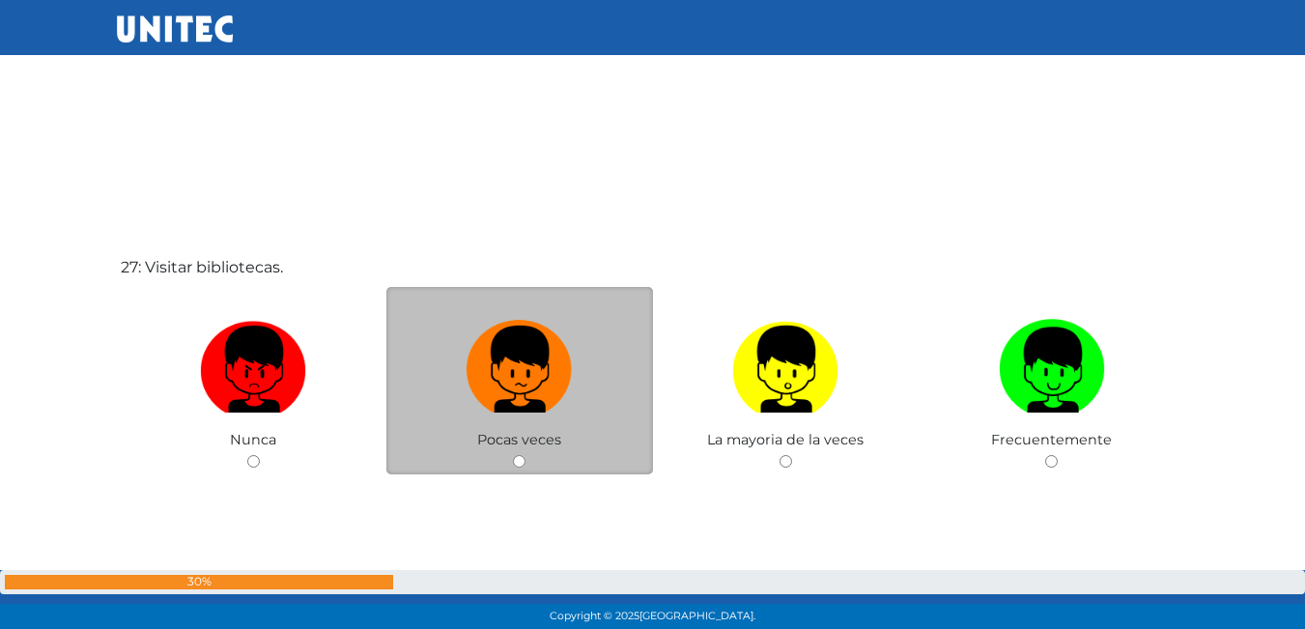
scroll to position [16389, 0]
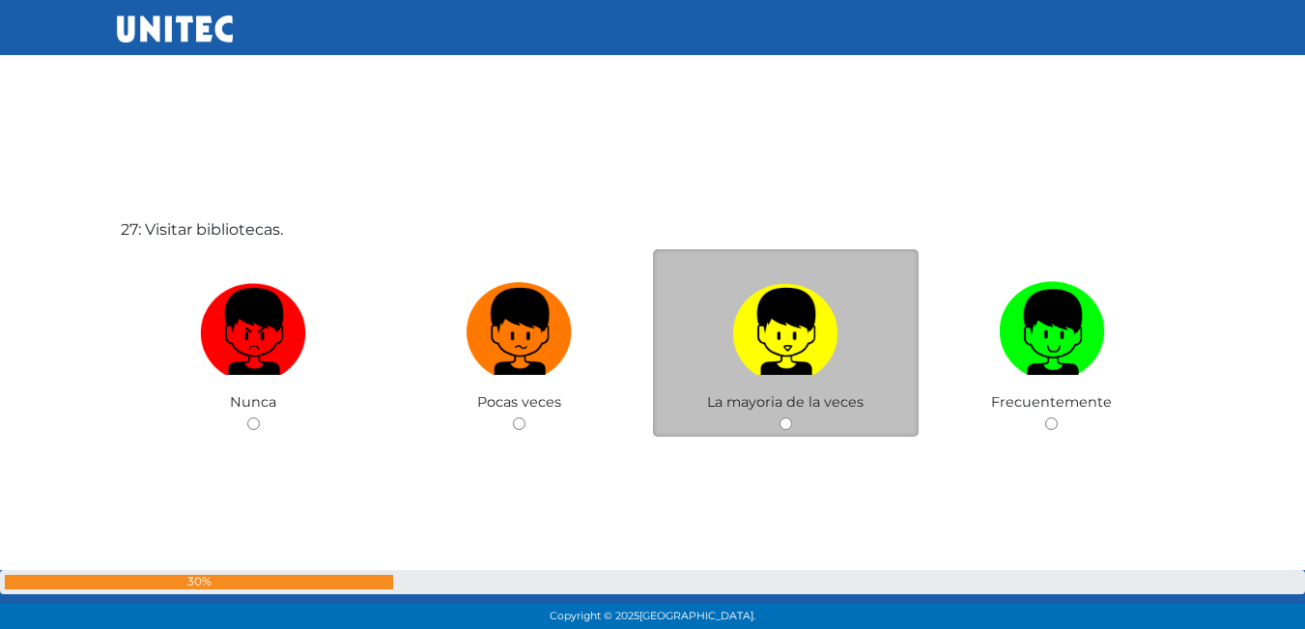
click at [791, 363] on img at bounding box center [785, 324] width 106 height 101
click at [791, 417] on input "radio" at bounding box center [786, 423] width 13 height 13
radio input "true"
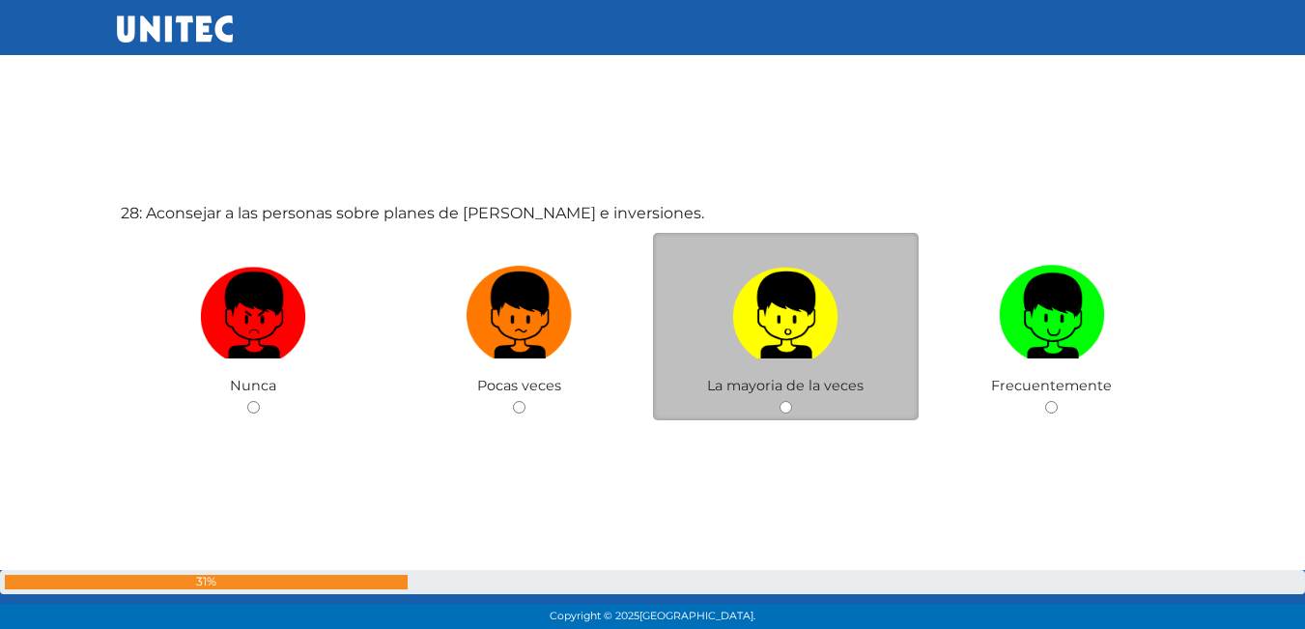
scroll to position [17131, 0]
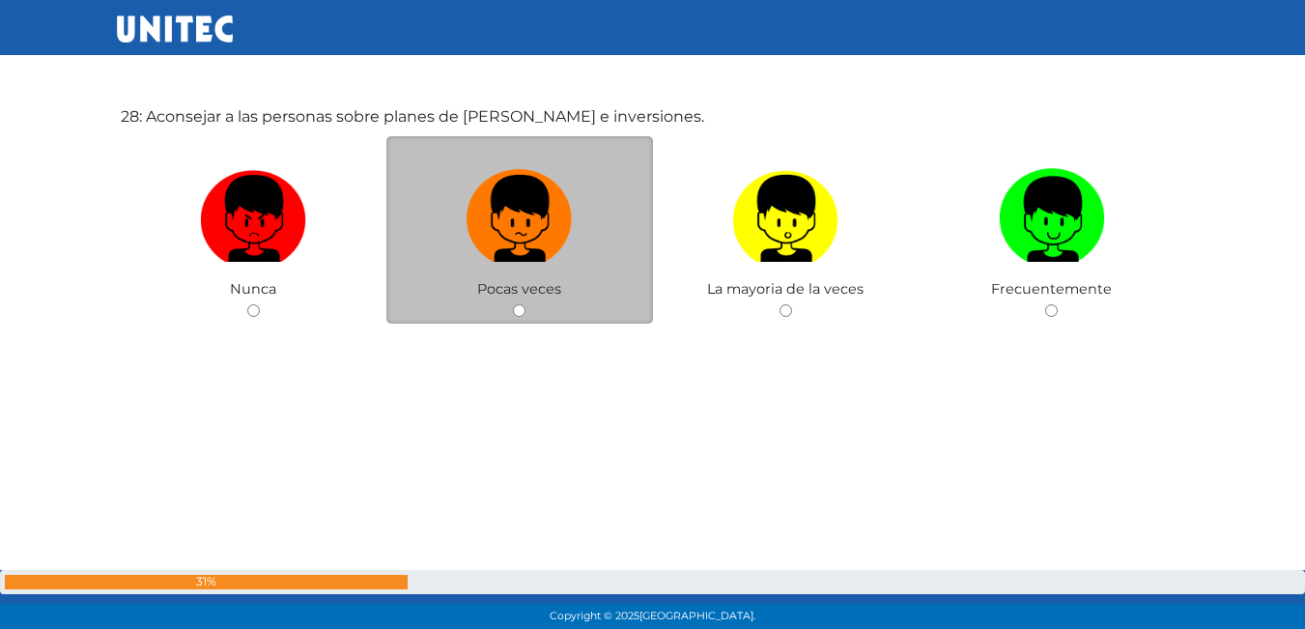
click at [514, 279] on div "Pocas veces" at bounding box center [519, 230] width 267 height 188
click at [512, 281] on span "Pocas veces" at bounding box center [519, 288] width 84 height 17
click at [542, 322] on div "Pocas veces" at bounding box center [519, 230] width 267 height 188
click at [502, 314] on div "Pocas veces" at bounding box center [519, 230] width 267 height 188
click at [520, 307] on input "radio" at bounding box center [519, 310] width 13 height 13
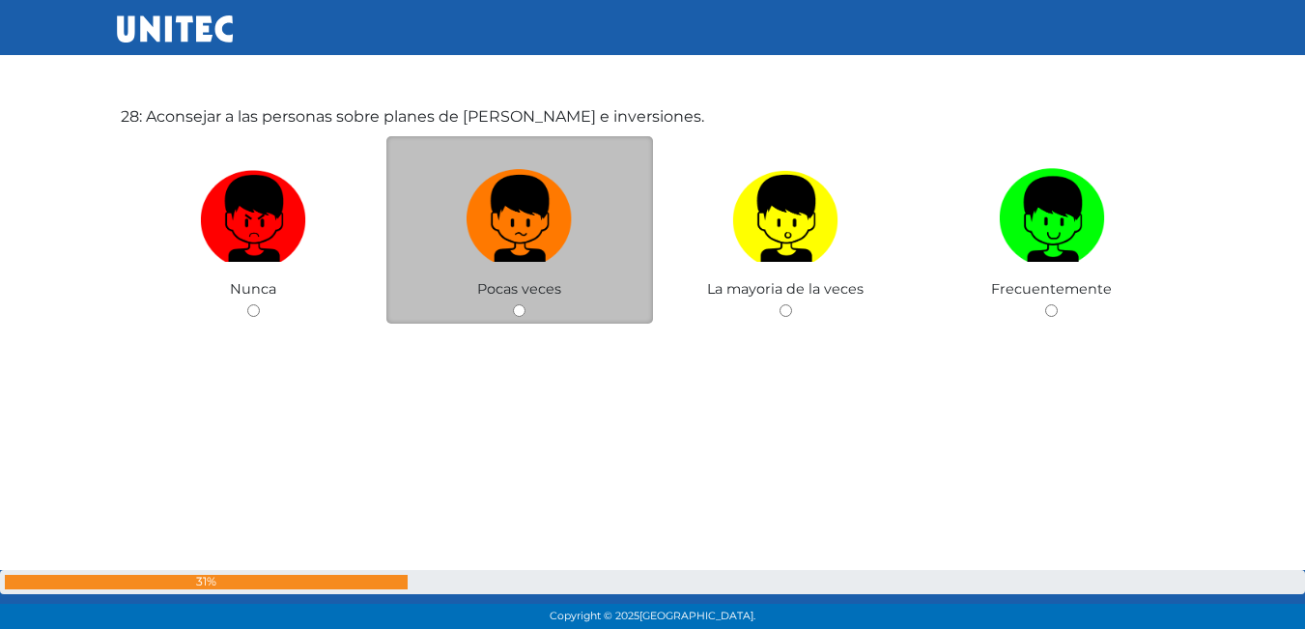
radio input "true"
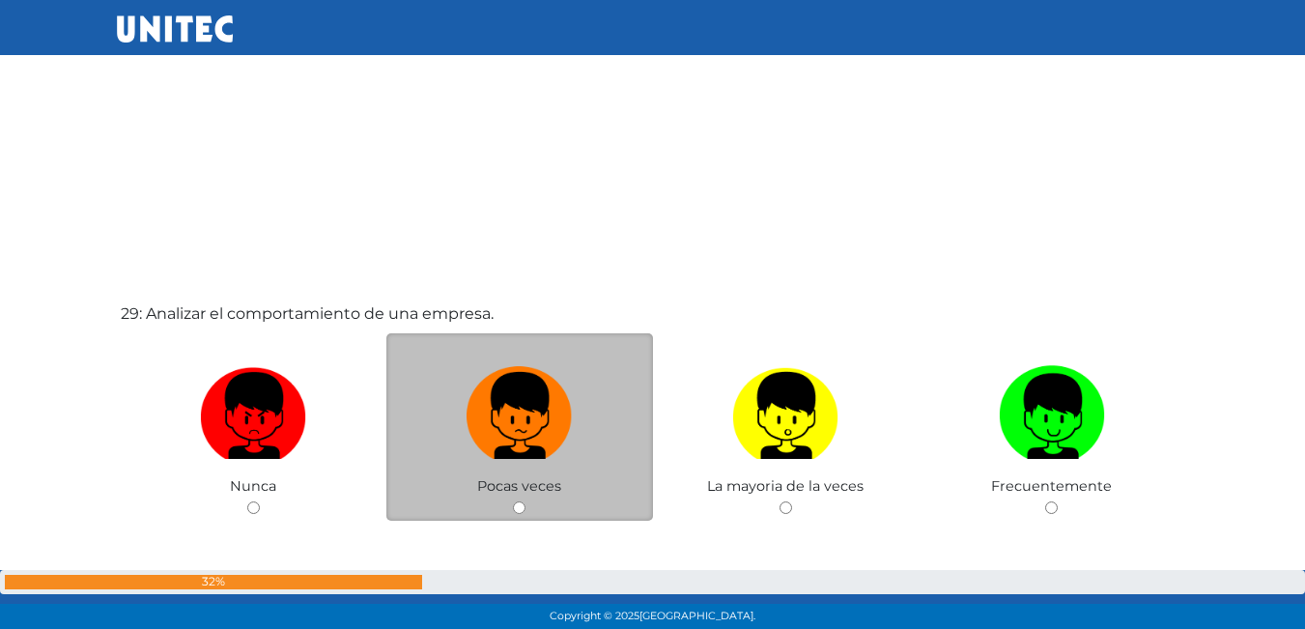
scroll to position [17691, 0]
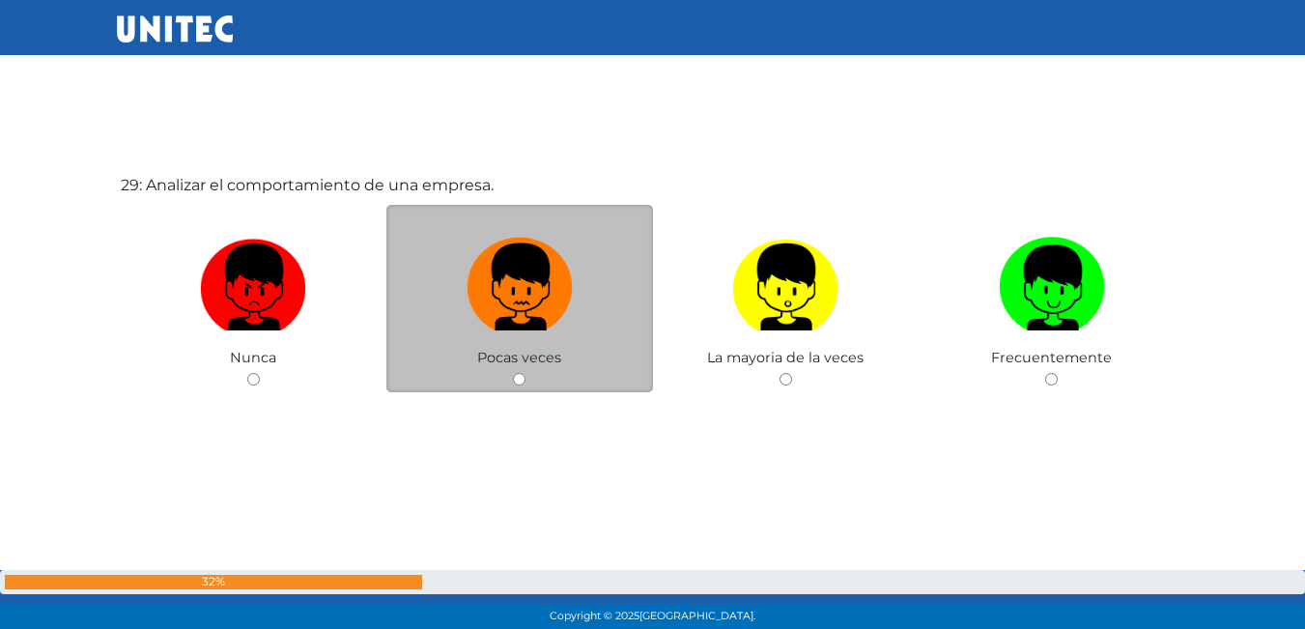
click at [518, 316] on img at bounding box center [520, 280] width 106 height 101
click at [518, 373] on input "radio" at bounding box center [519, 379] width 13 height 13
radio input "true"
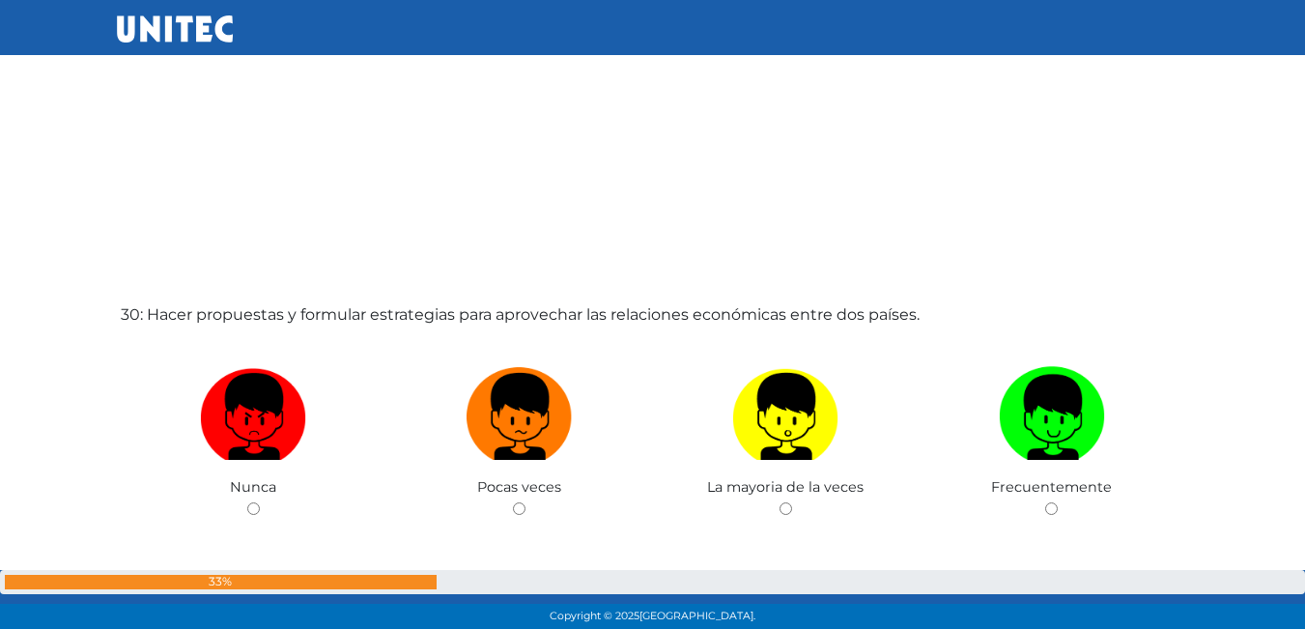
scroll to position [18237, 0]
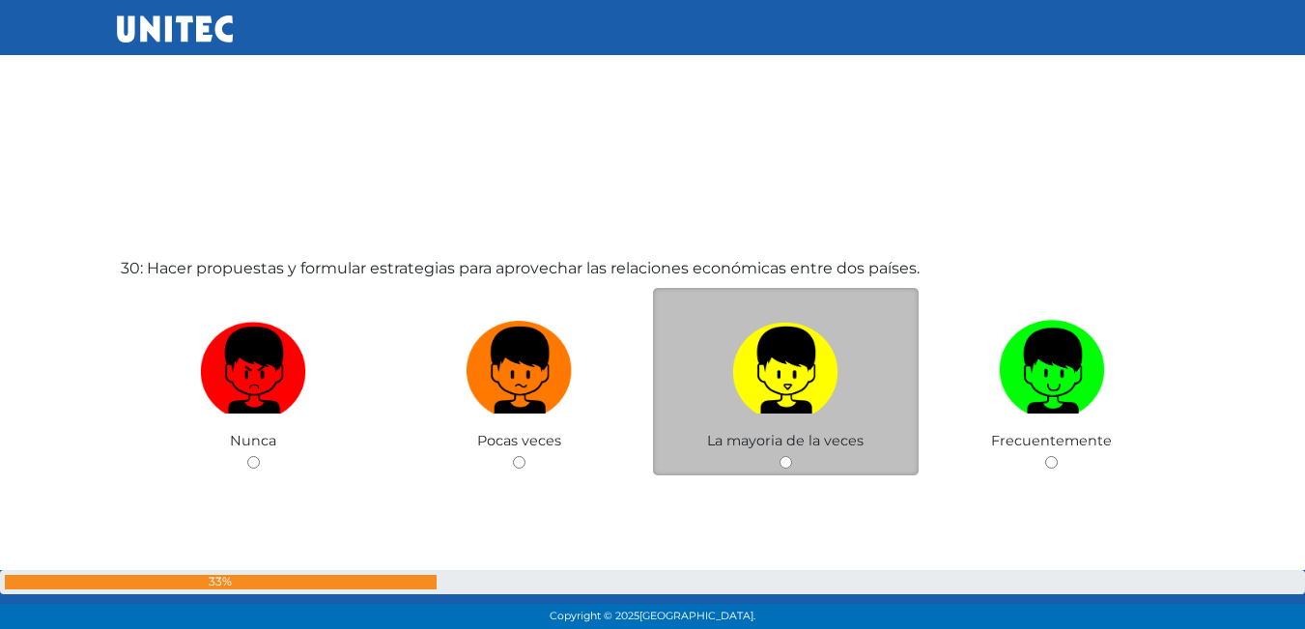
click at [832, 369] on img at bounding box center [785, 363] width 106 height 101
click at [792, 456] on input "radio" at bounding box center [786, 462] width 13 height 13
radio input "true"
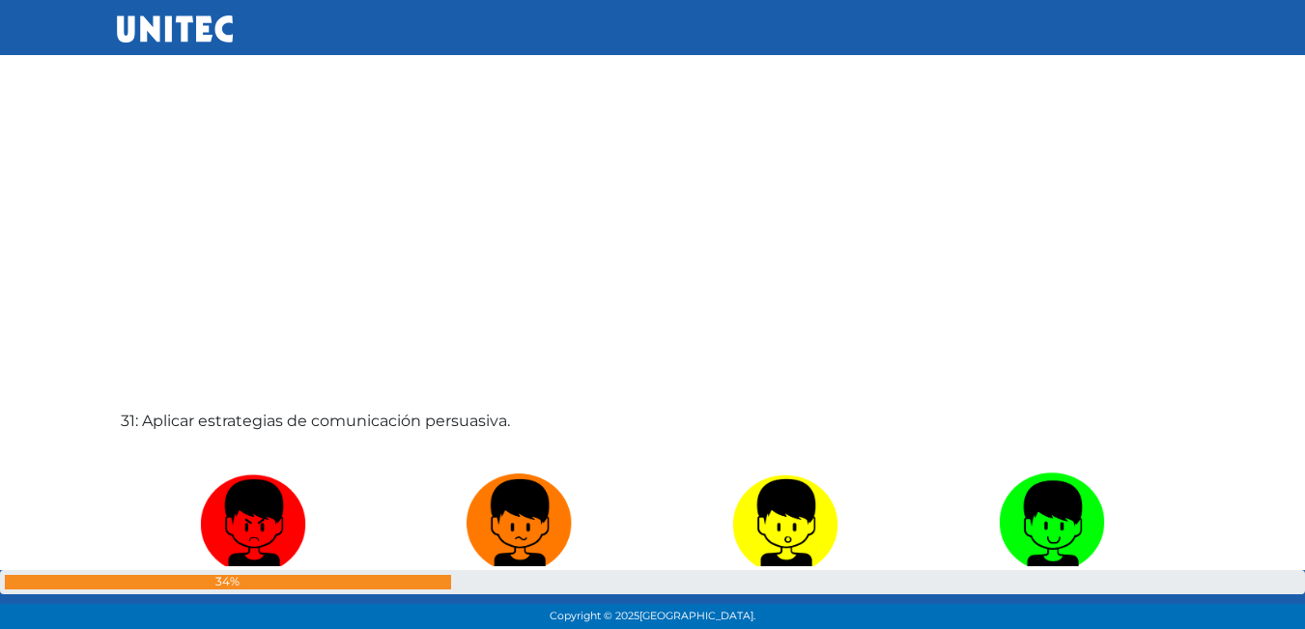
scroll to position [18810, 0]
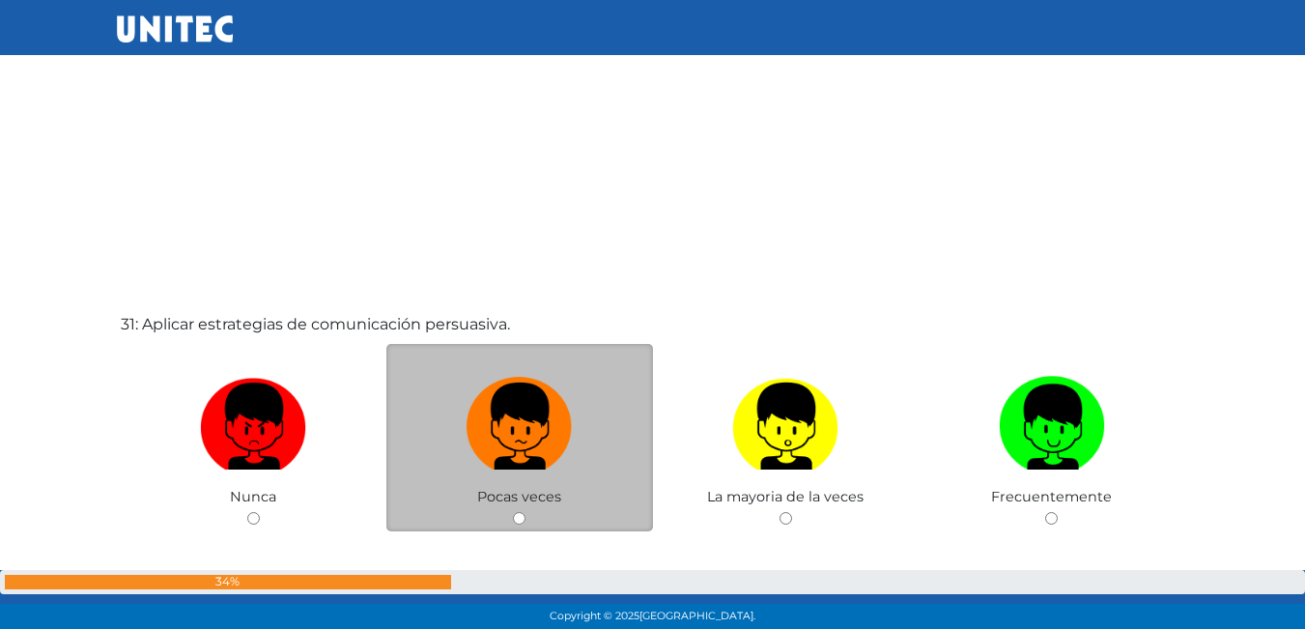
click at [590, 408] on label at bounding box center [519, 427] width 267 height 118
click at [526, 512] on input "radio" at bounding box center [519, 518] width 13 height 13
radio input "true"
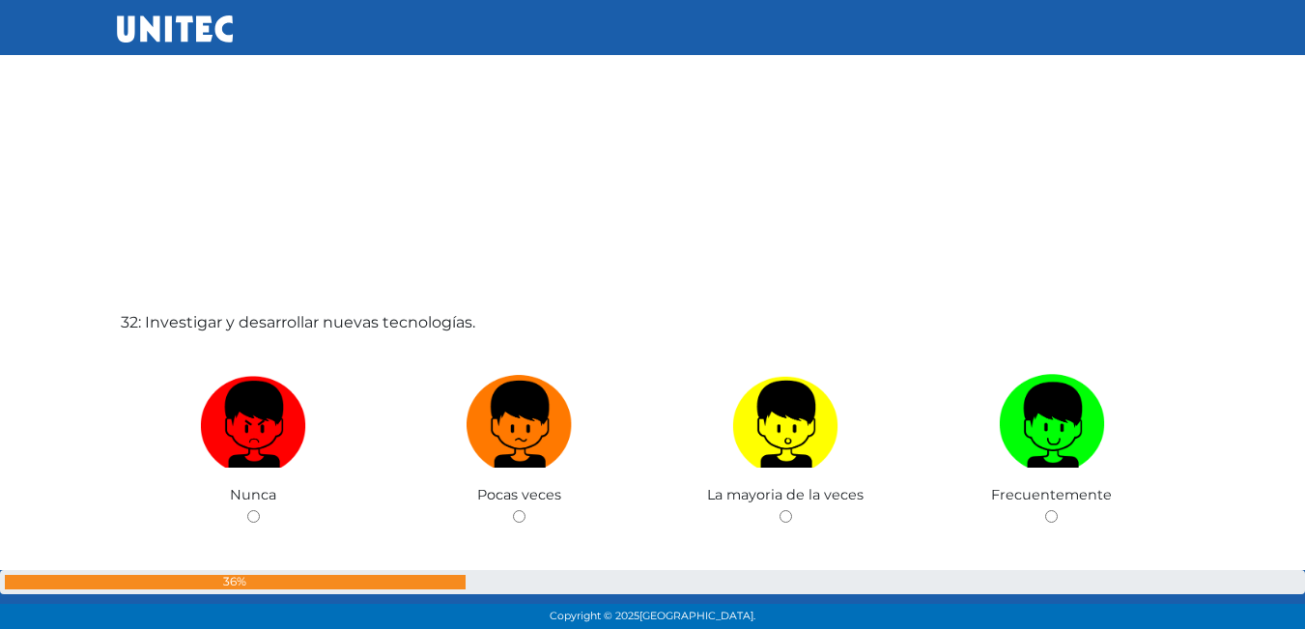
scroll to position [19455, 0]
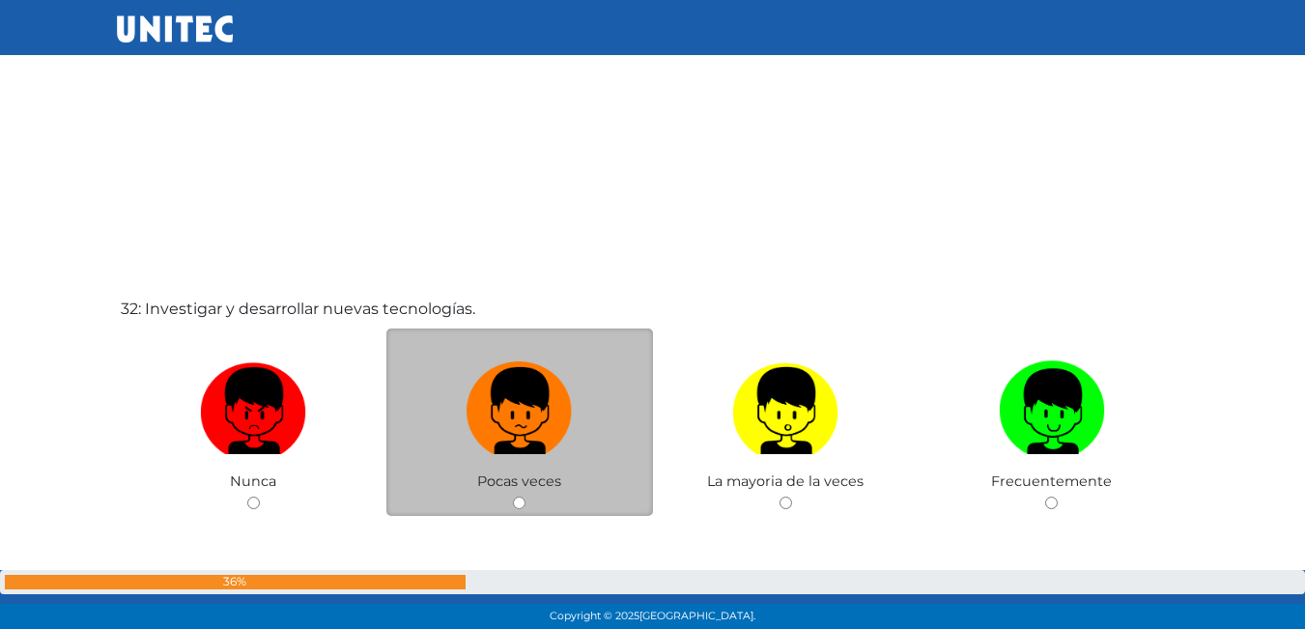
click at [582, 416] on label at bounding box center [519, 412] width 267 height 118
click at [526, 497] on input "radio" at bounding box center [519, 503] width 13 height 13
radio input "true"
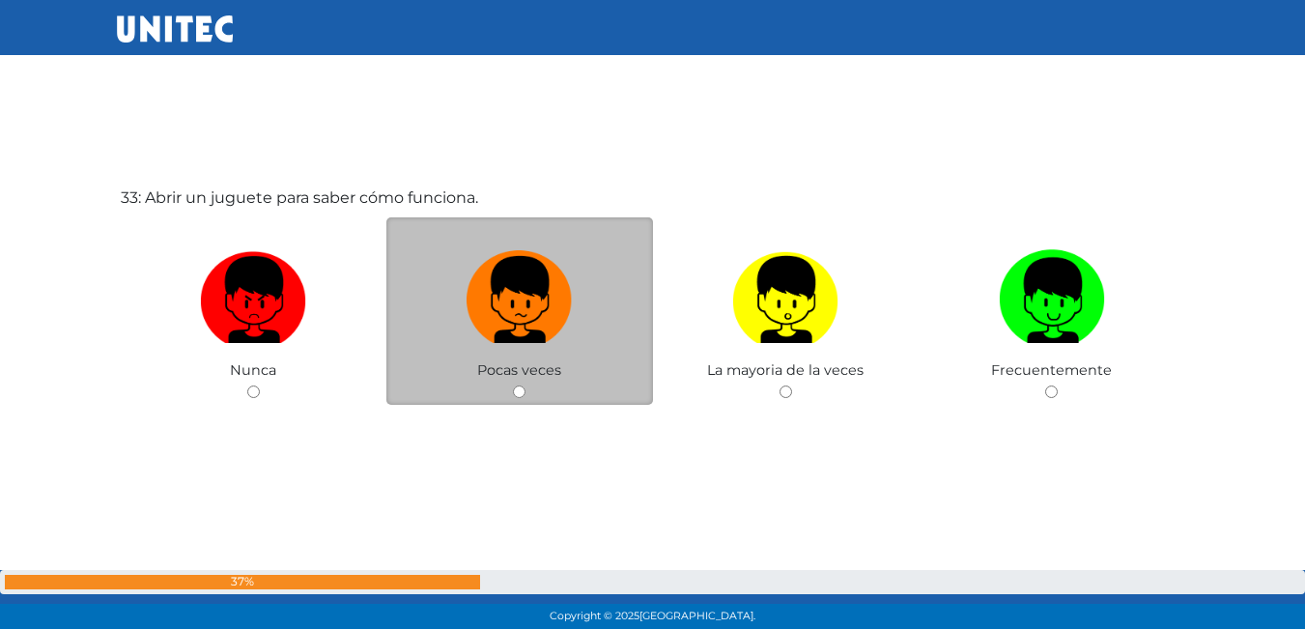
scroll to position [20197, 0]
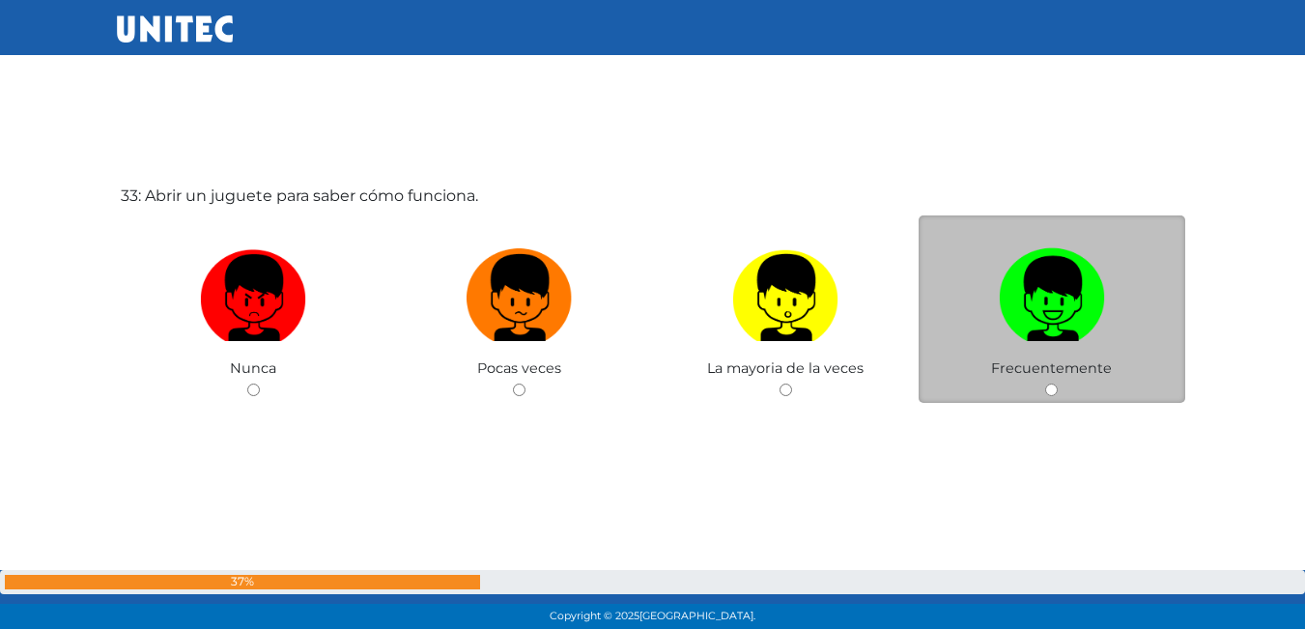
click at [1039, 319] on img at bounding box center [1052, 291] width 106 height 101
click at [1045, 384] on input "radio" at bounding box center [1051, 390] width 13 height 13
radio input "true"
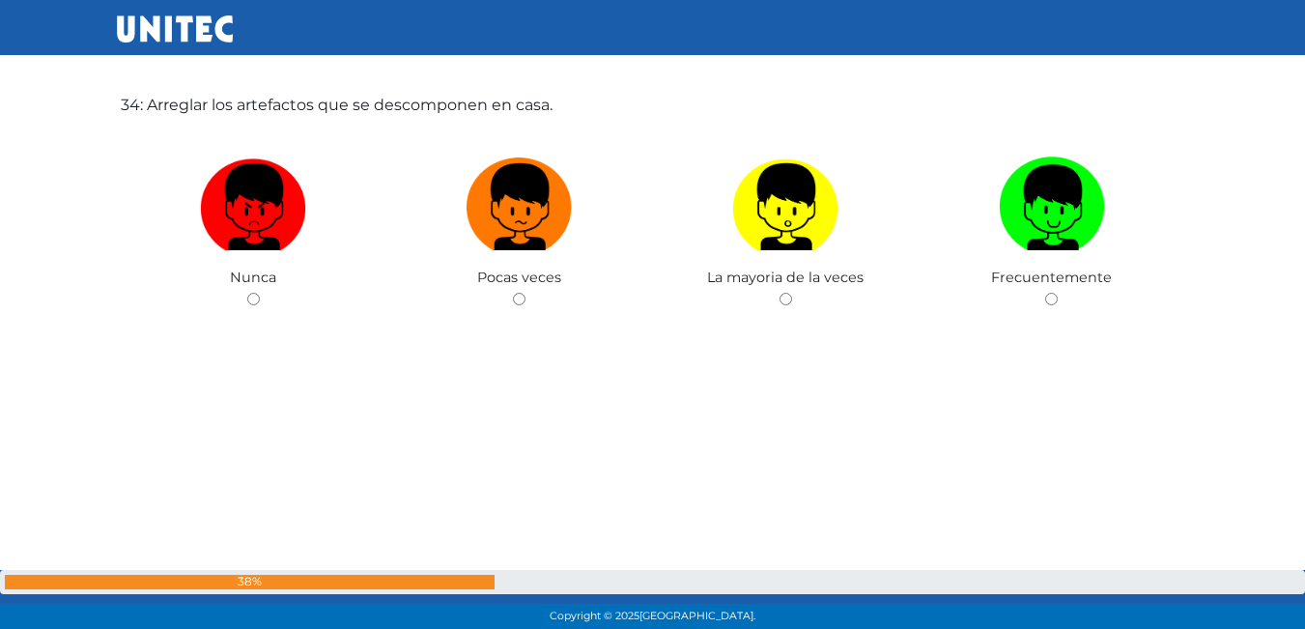
scroll to position [20939, 0]
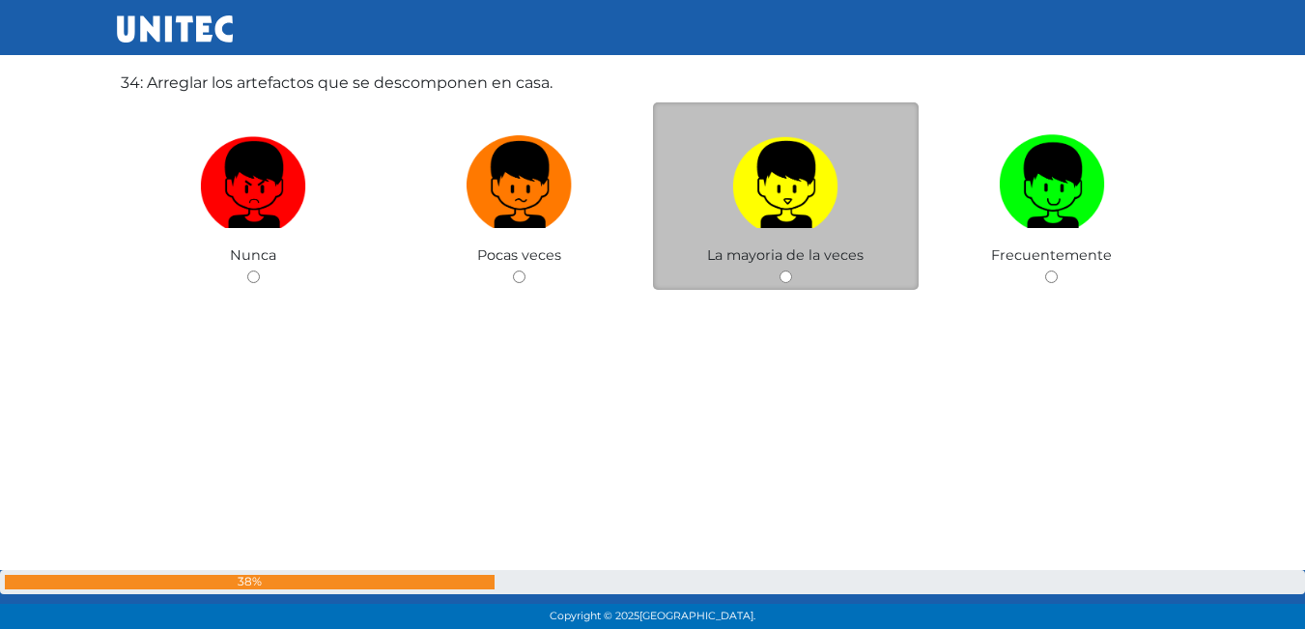
click at [768, 215] on img at bounding box center [785, 178] width 106 height 101
click at [780, 271] on input "radio" at bounding box center [786, 277] width 13 height 13
radio input "true"
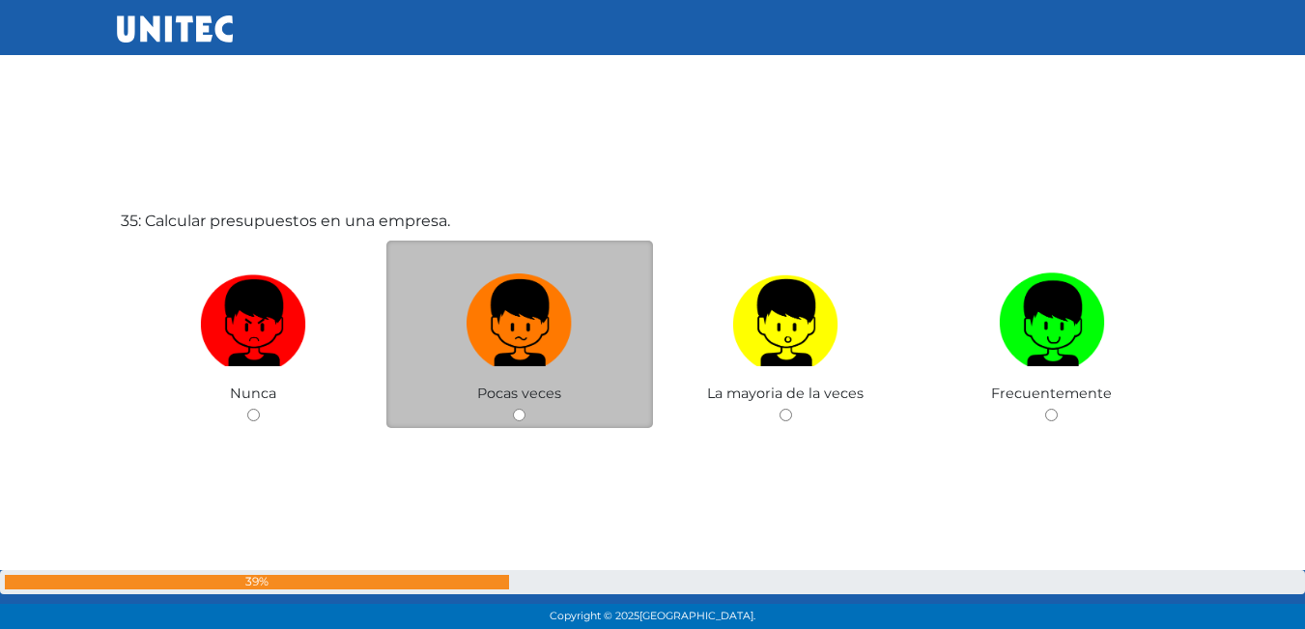
scroll to position [21526, 0]
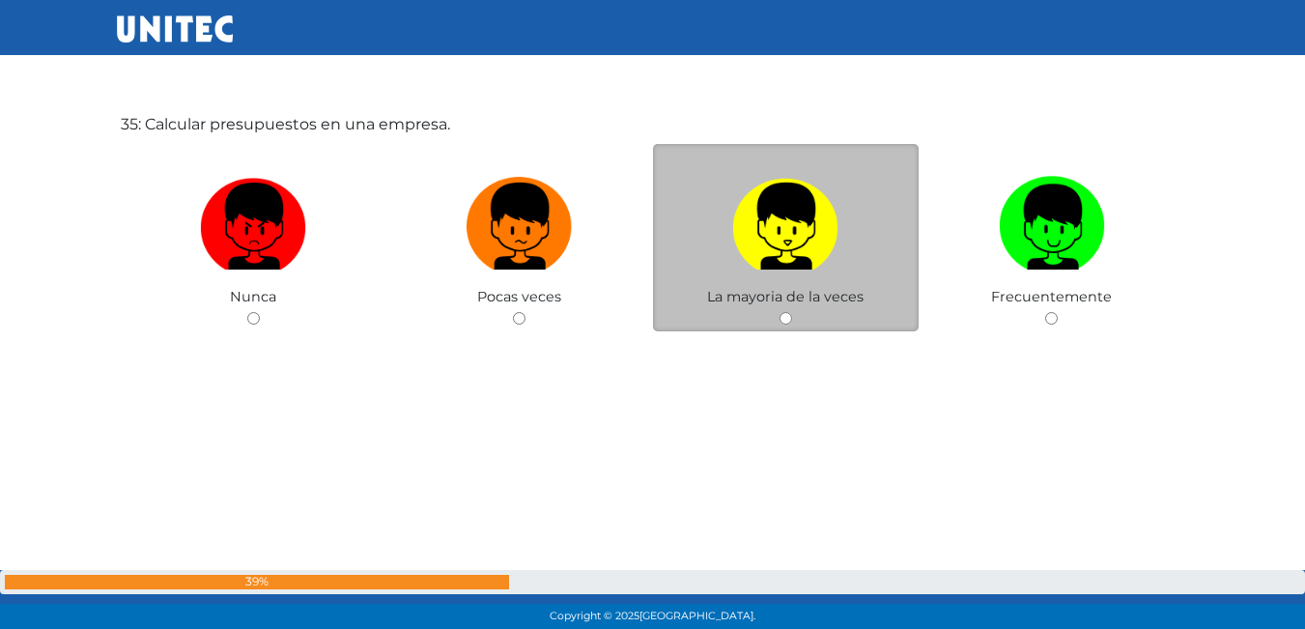
click at [828, 236] on img at bounding box center [785, 219] width 106 height 101
click at [792, 312] on input "radio" at bounding box center [786, 318] width 13 height 13
radio input "true"
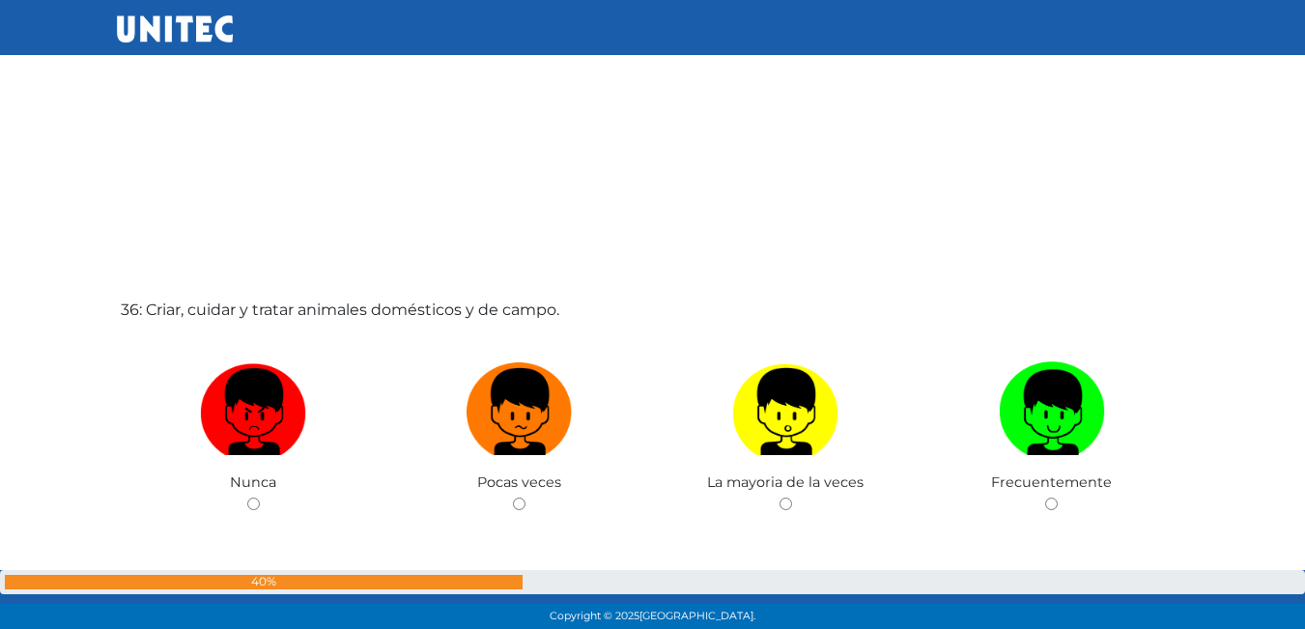
scroll to position [22002, 0]
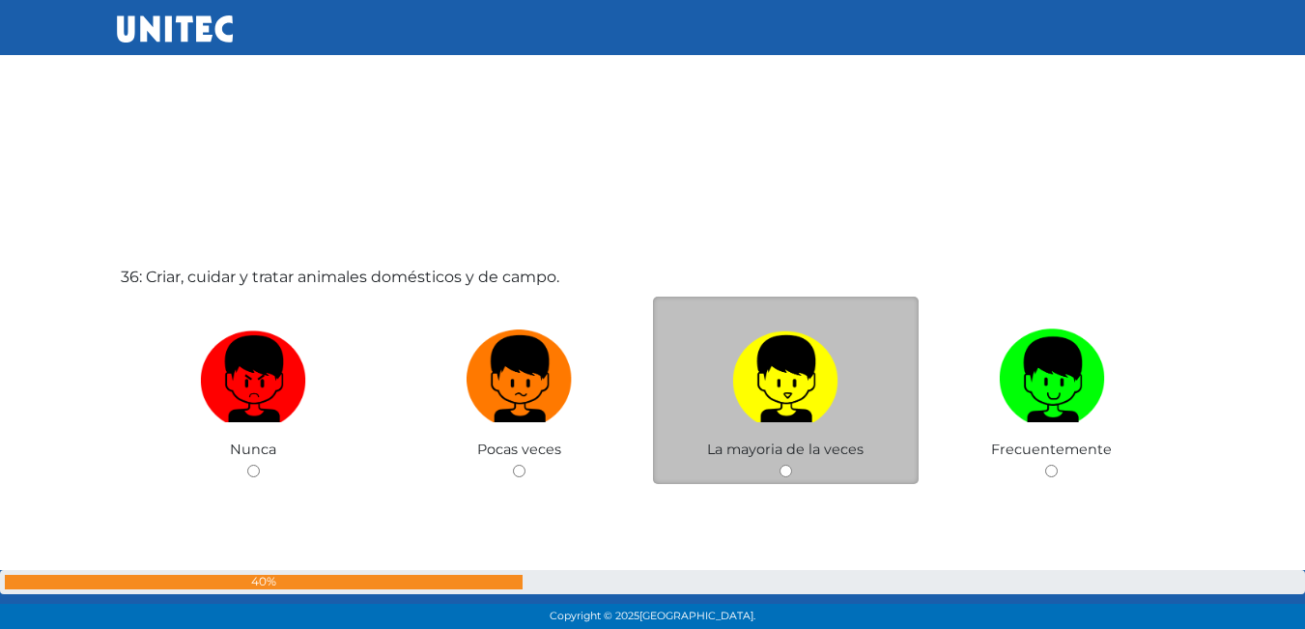
click at [752, 357] on img at bounding box center [785, 372] width 106 height 101
click at [780, 465] on input "radio" at bounding box center [786, 471] width 13 height 13
radio input "true"
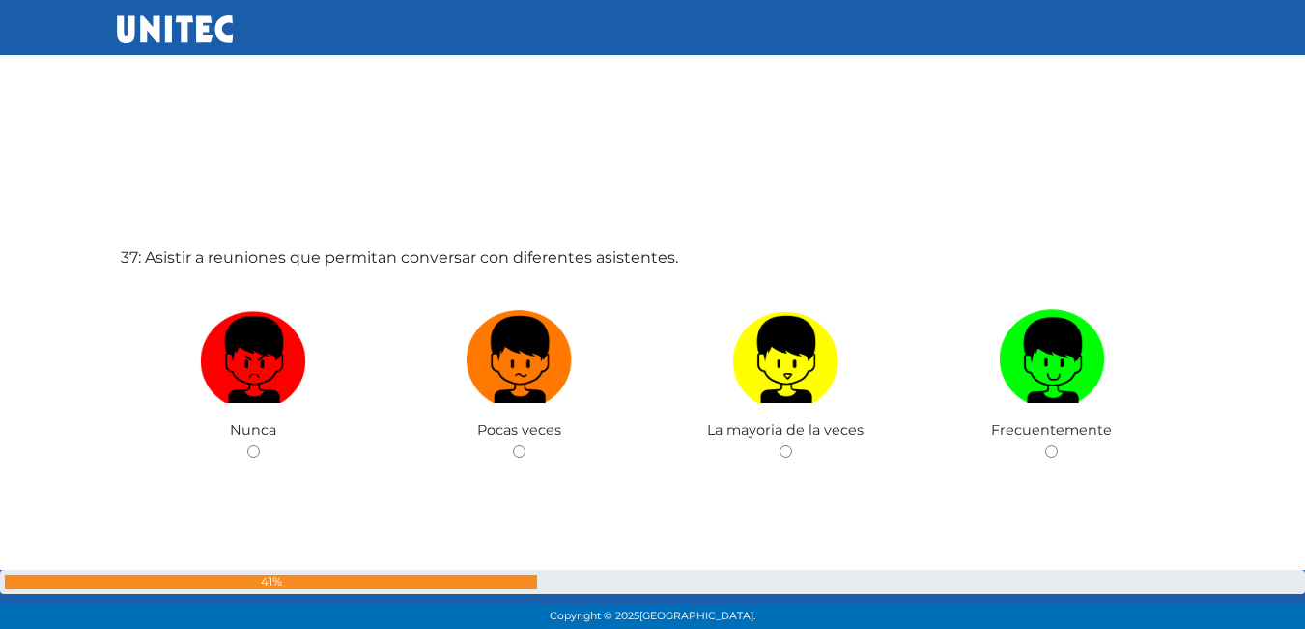
scroll to position [22747, 0]
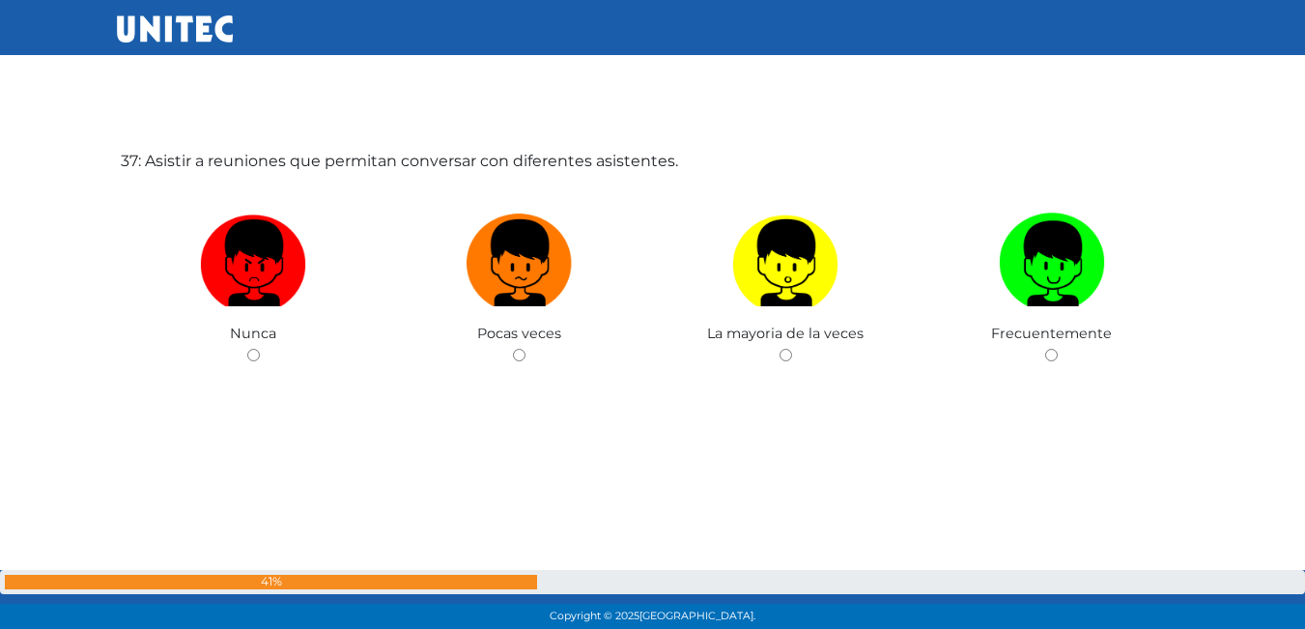
click at [750, 352] on div "La mayoria de la veces" at bounding box center [786, 275] width 267 height 188
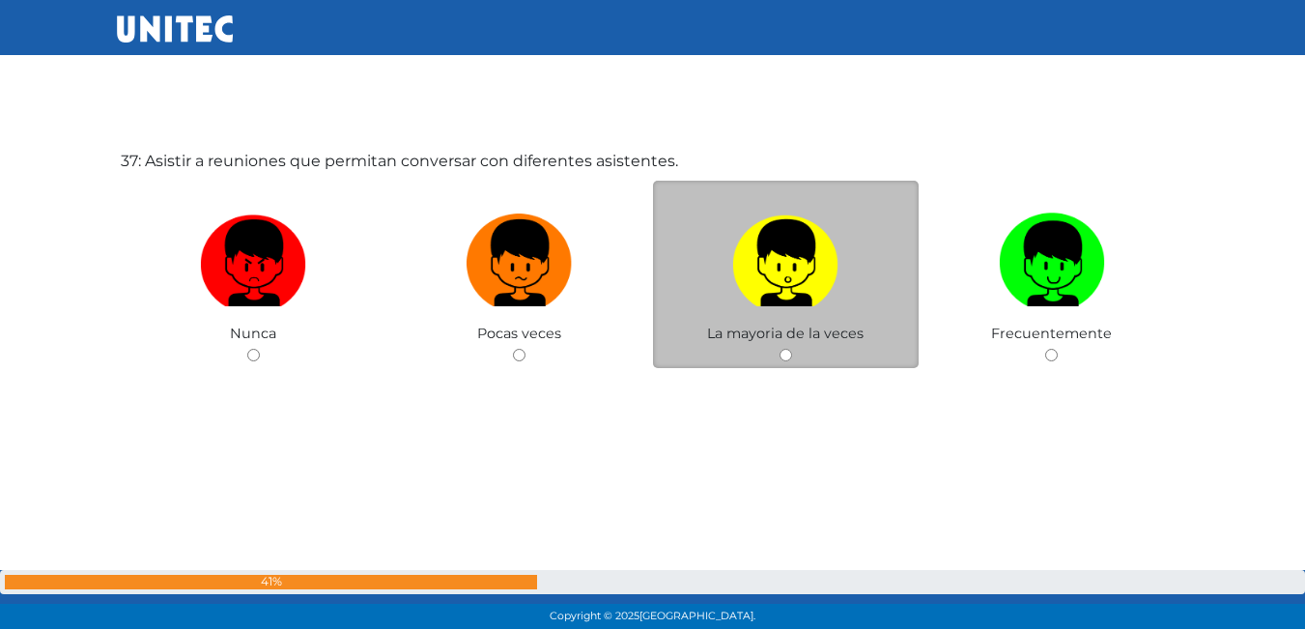
click at [769, 342] on span "La mayoria de la veces" at bounding box center [785, 333] width 157 height 17
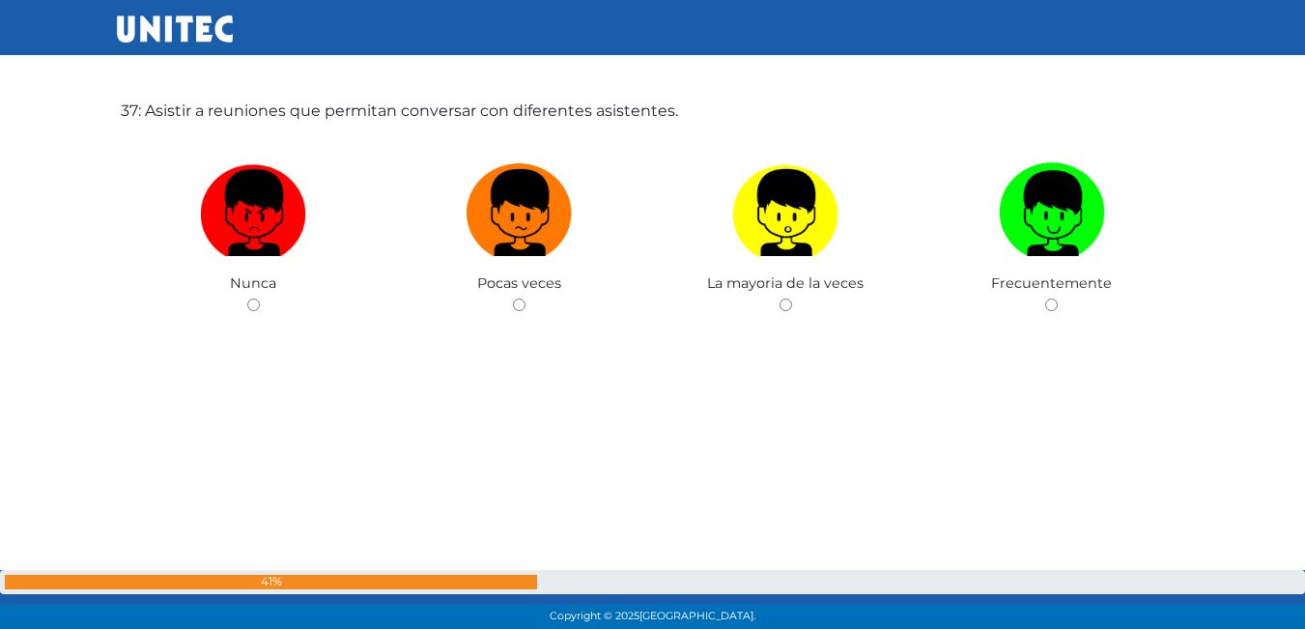
scroll to position [22844, 0]
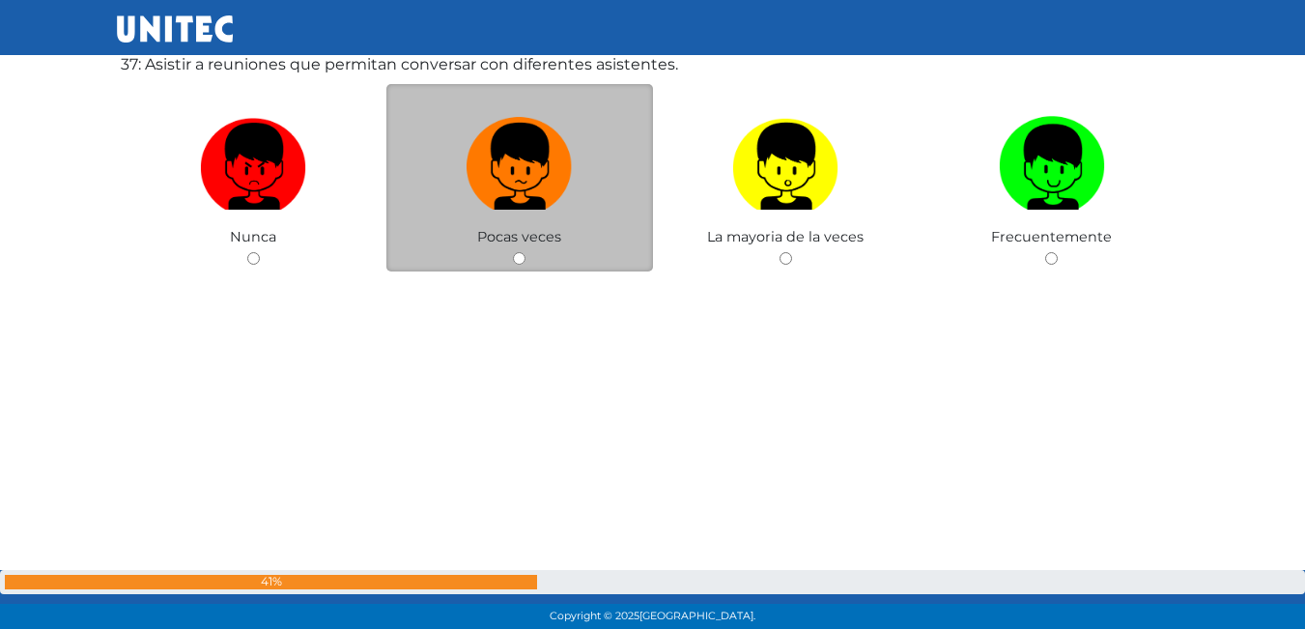
click at [525, 247] on div "Pocas veces" at bounding box center [519, 178] width 267 height 188
click at [513, 169] on img at bounding box center [520, 159] width 106 height 101
click at [513, 252] on input "radio" at bounding box center [519, 258] width 13 height 13
radio input "true"
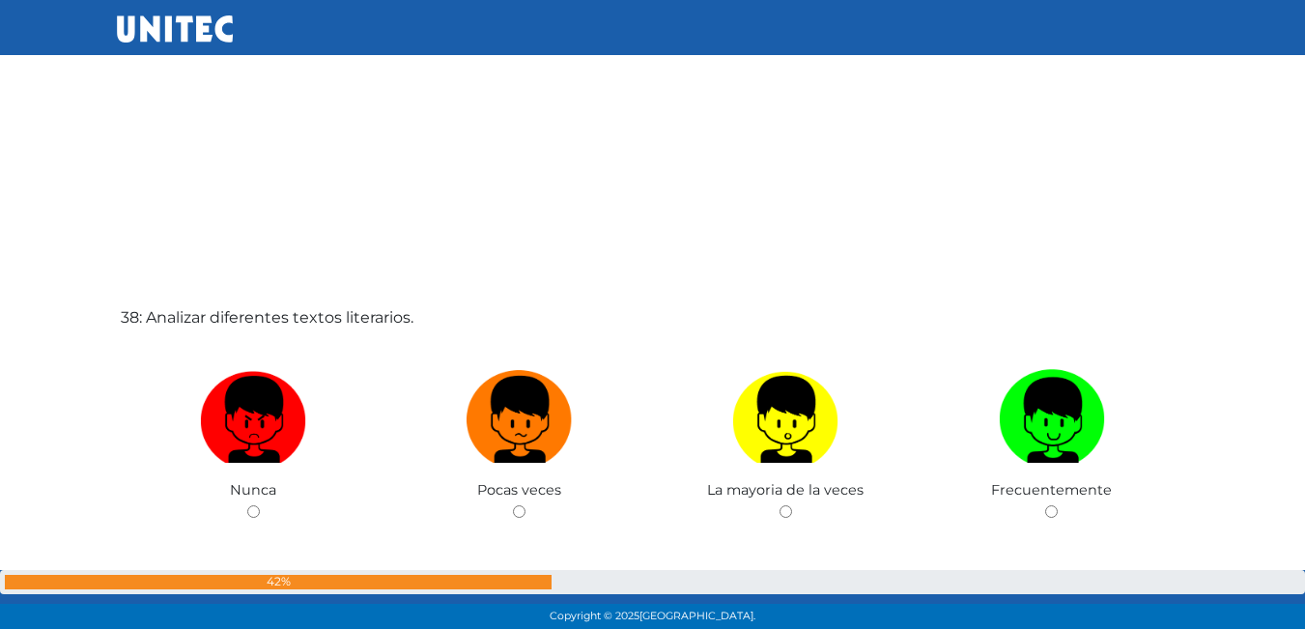
scroll to position [23369, 0]
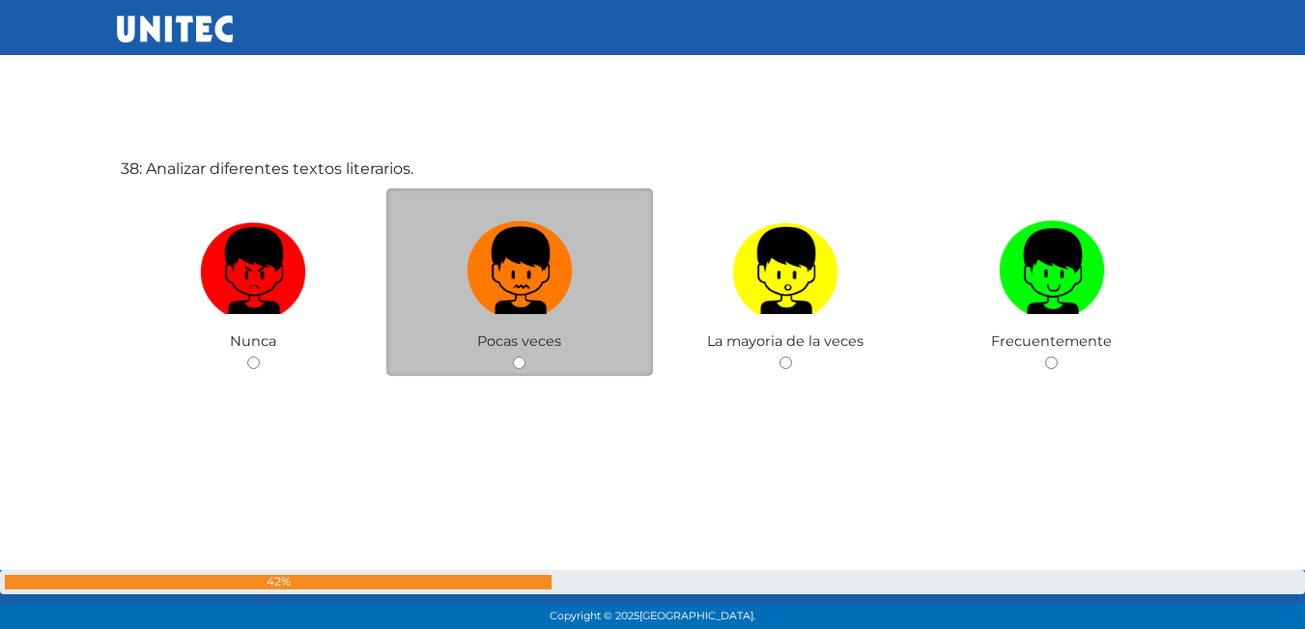
click at [544, 271] on img at bounding box center [520, 264] width 106 height 101
click at [526, 357] on input "radio" at bounding box center [519, 363] width 13 height 13
radio input "true"
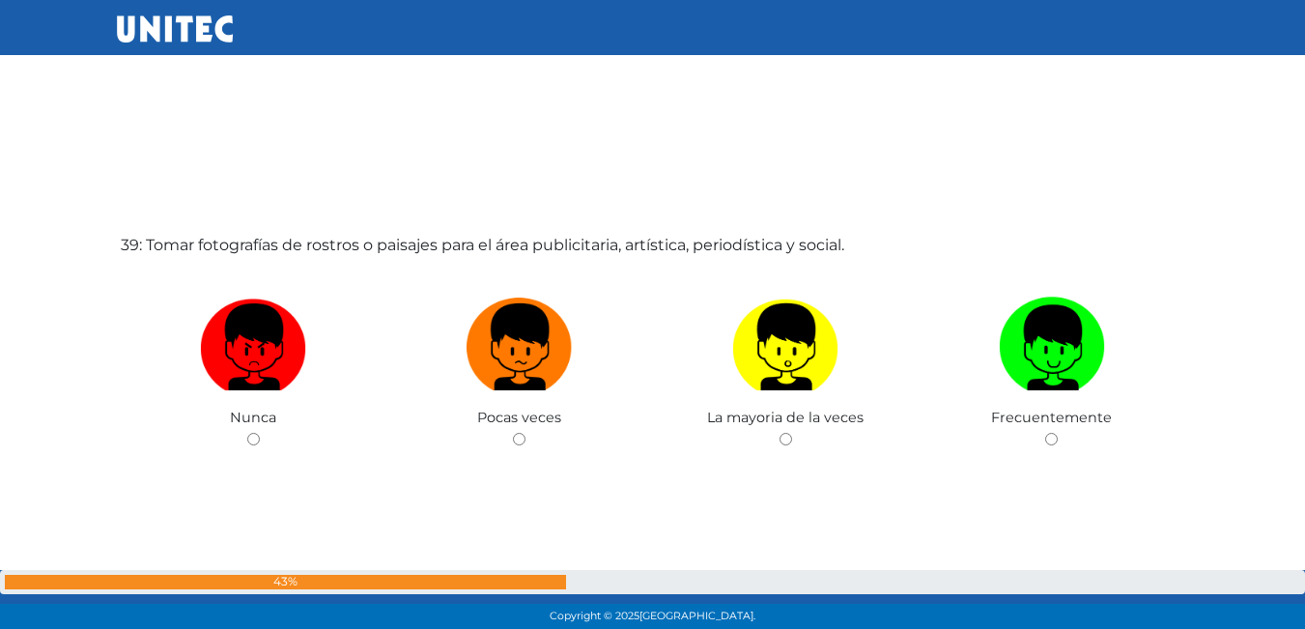
scroll to position [23923, 0]
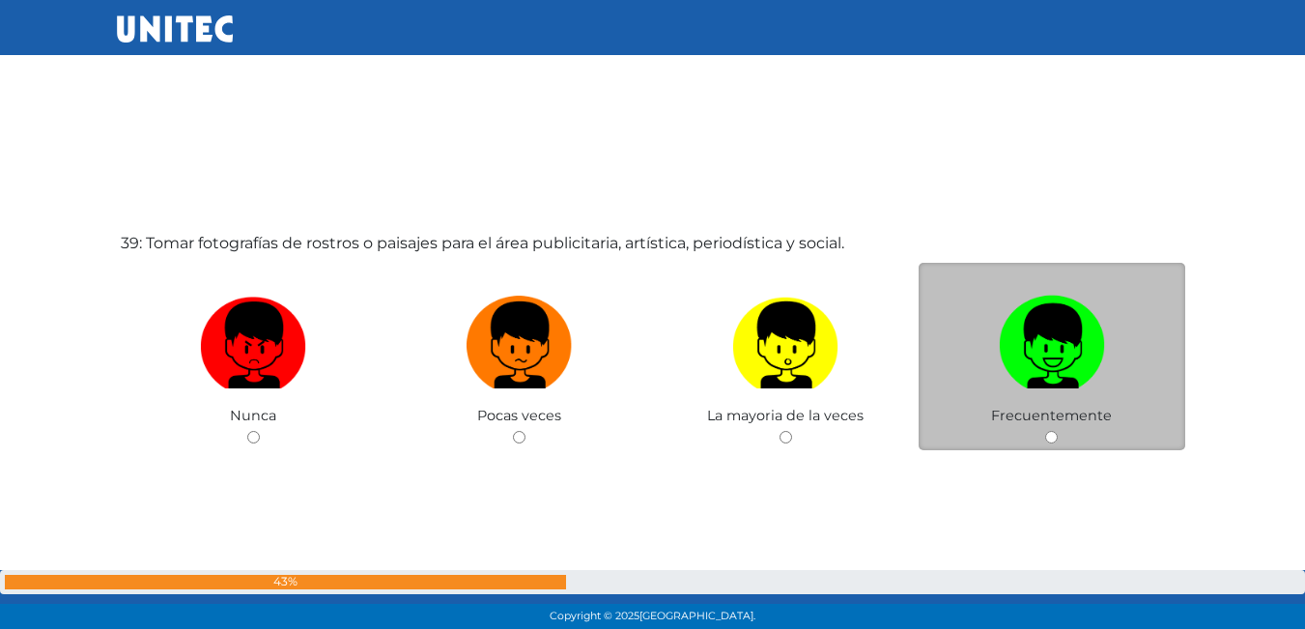
click at [1065, 311] on img at bounding box center [1052, 338] width 106 height 101
click at [1058, 431] on input "radio" at bounding box center [1051, 437] width 13 height 13
radio input "true"
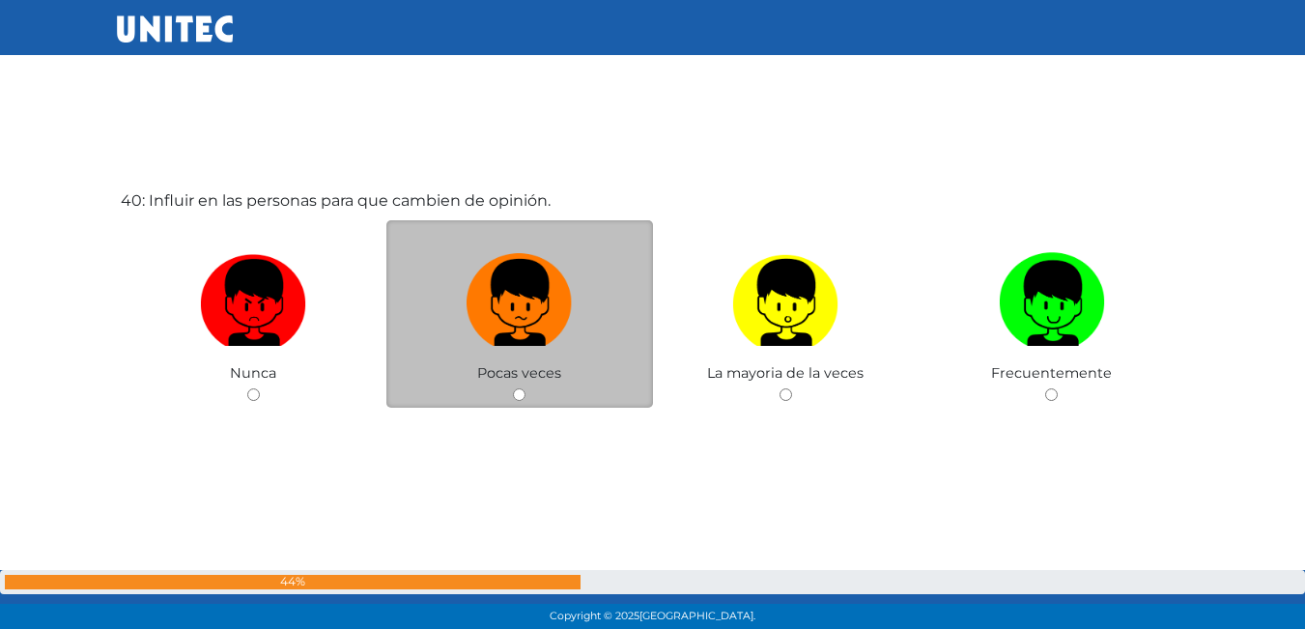
scroll to position [24597, 0]
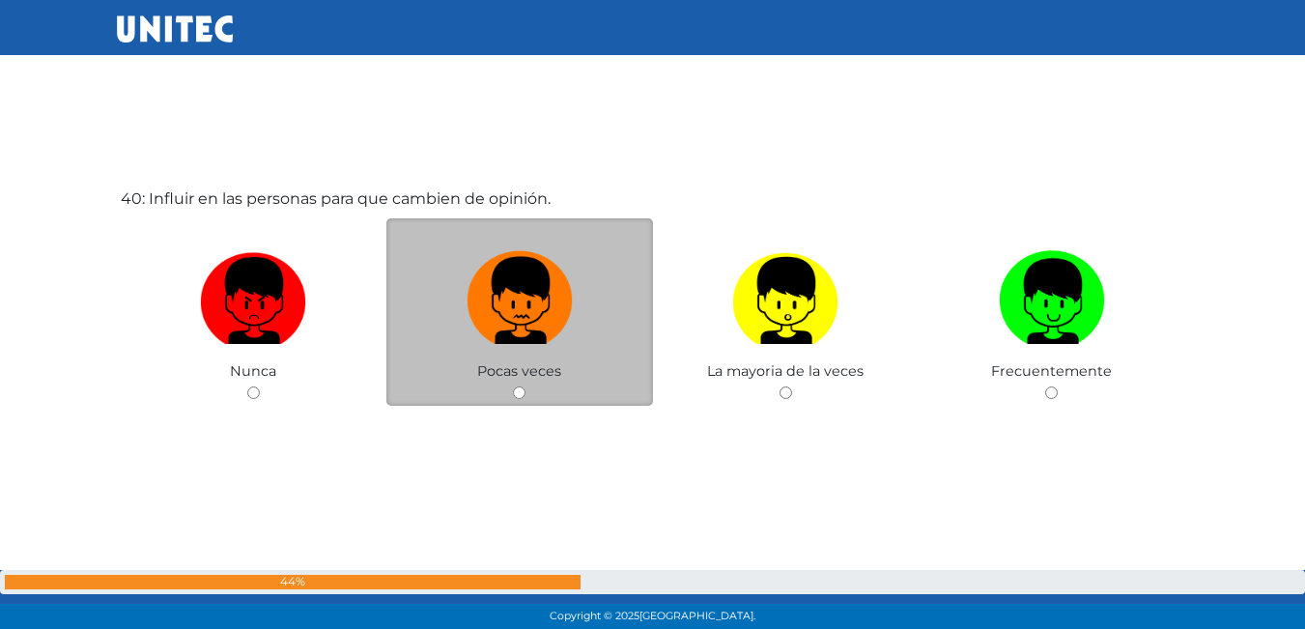
click at [564, 301] on img at bounding box center [520, 293] width 106 height 101
click at [526, 386] on input "radio" at bounding box center [519, 392] width 13 height 13
radio input "true"
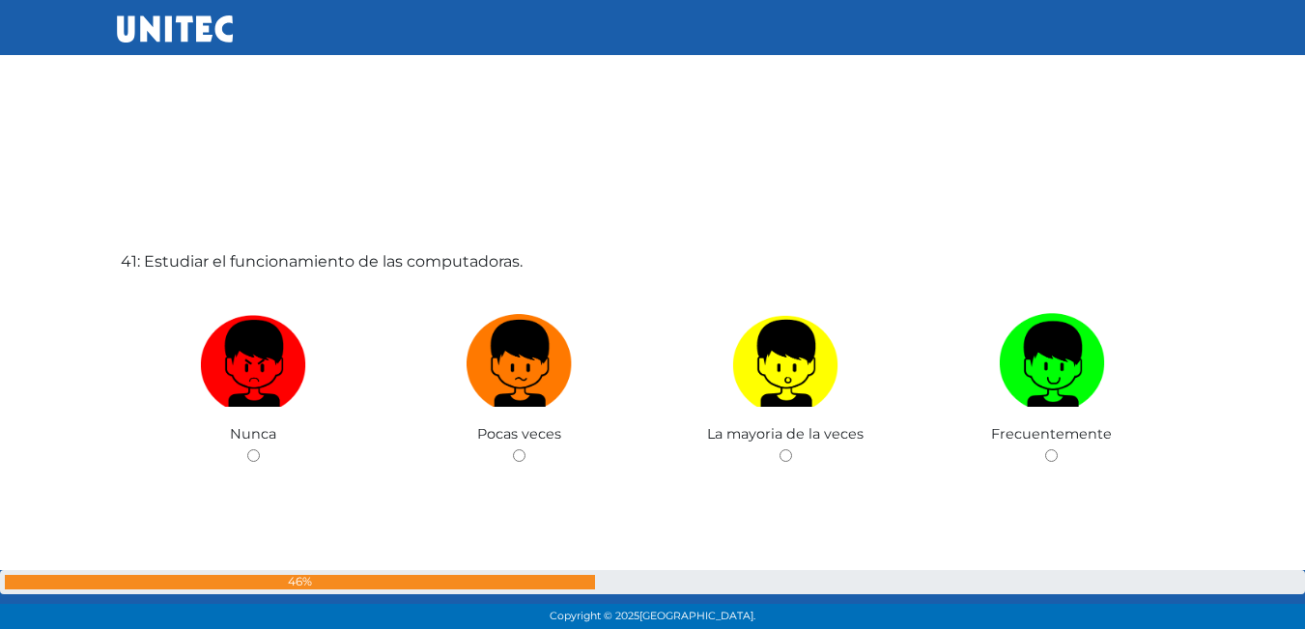
scroll to position [25259, 0]
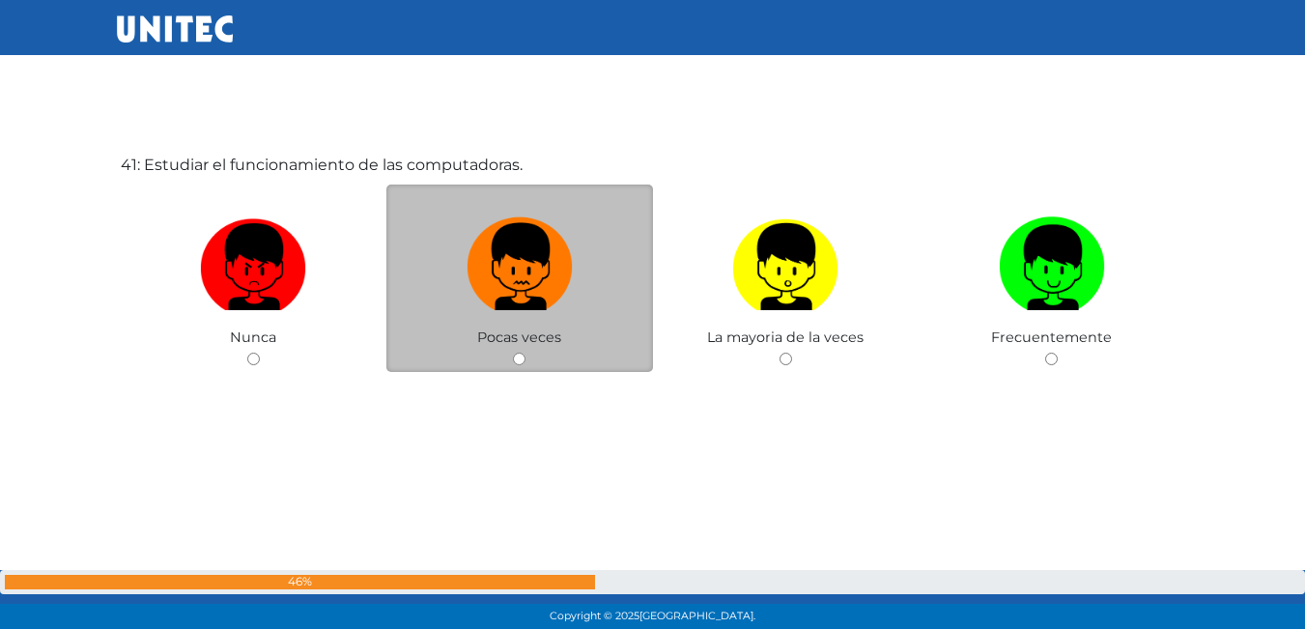
click at [531, 278] on img at bounding box center [520, 260] width 106 height 101
click at [526, 353] on input "radio" at bounding box center [519, 359] width 13 height 13
radio input "true"
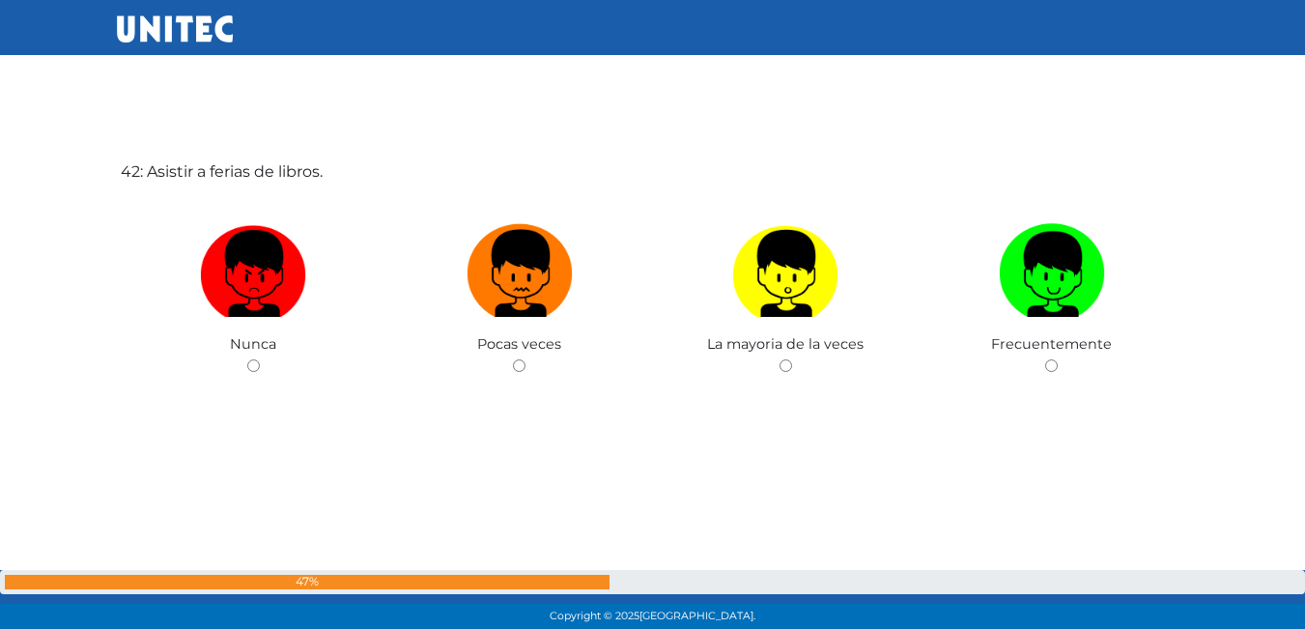
scroll to position [25885, 0]
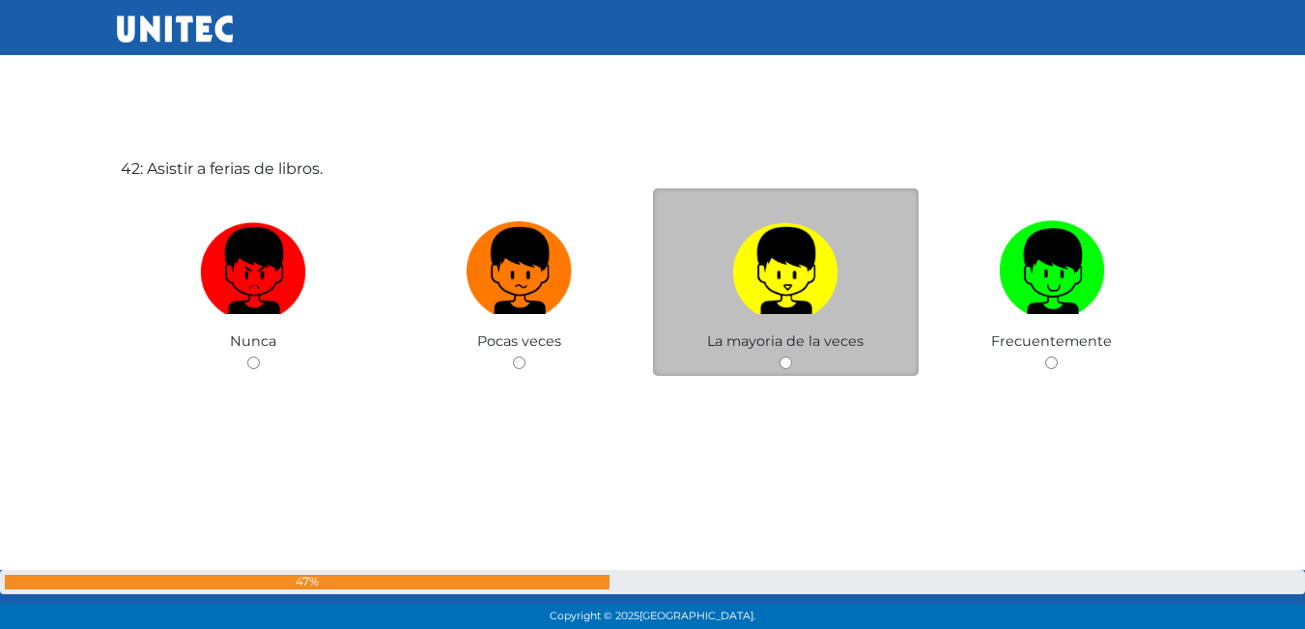
click at [826, 269] on img at bounding box center [785, 264] width 106 height 101
click at [792, 357] on input "radio" at bounding box center [786, 363] width 13 height 13
radio input "true"
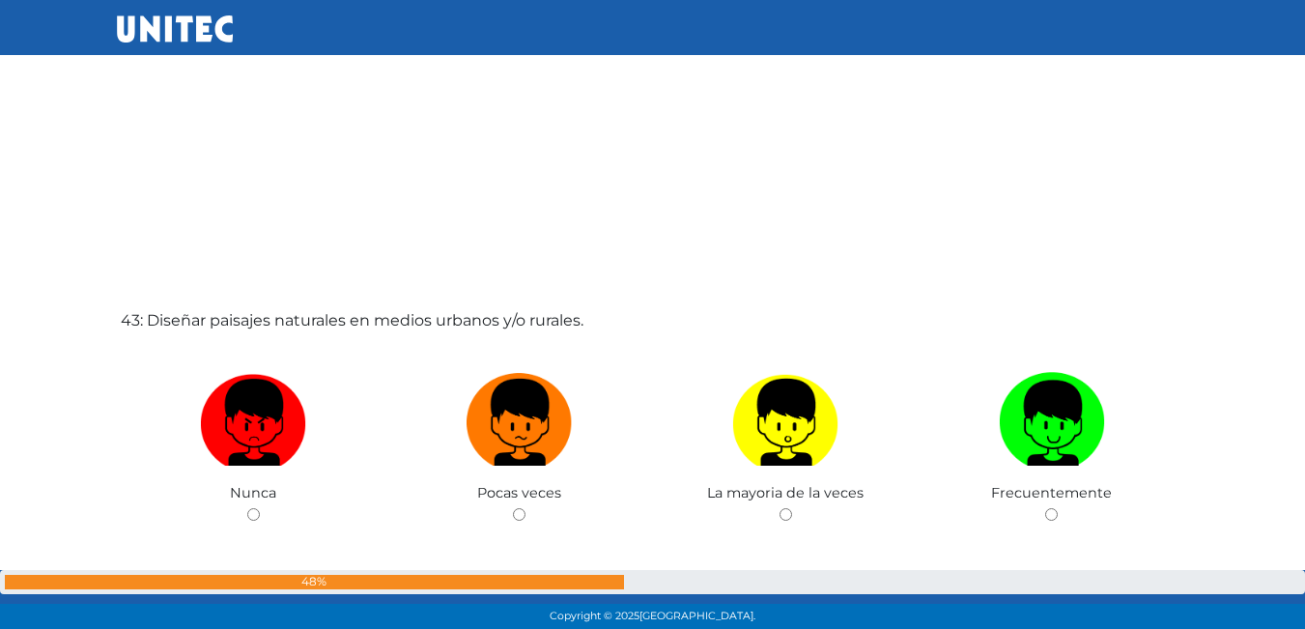
scroll to position [26458, 0]
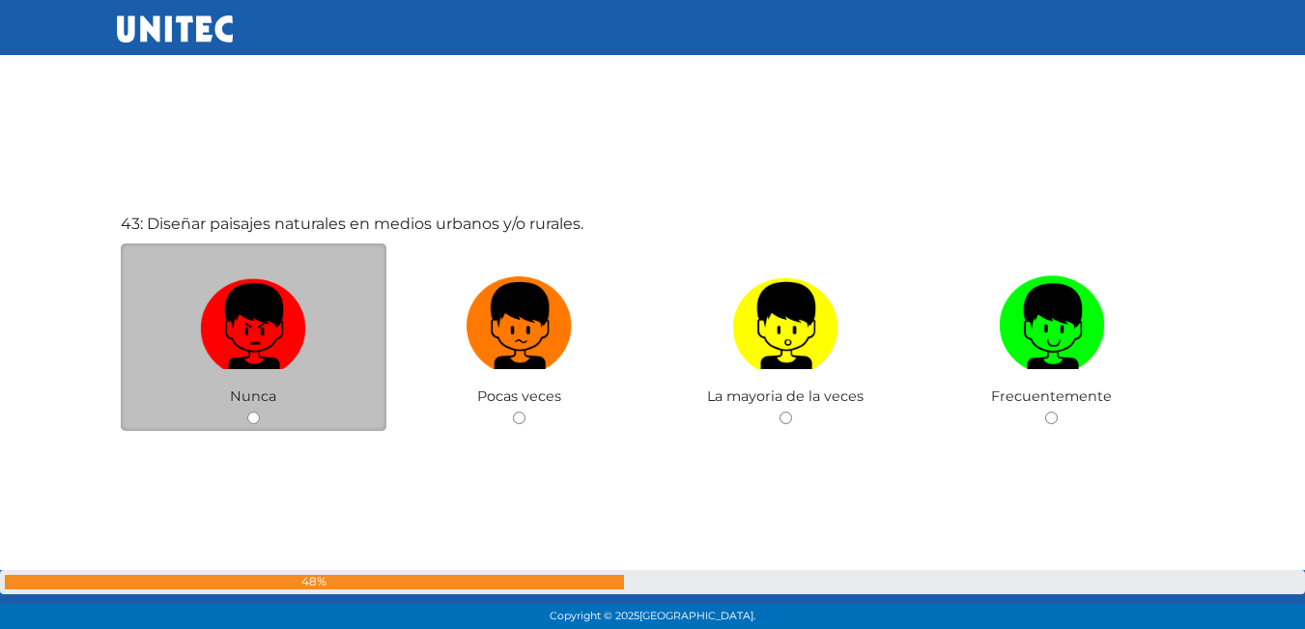
click at [280, 328] on img at bounding box center [253, 319] width 106 height 101
click at [260, 412] on input "radio" at bounding box center [253, 418] width 13 height 13
radio input "true"
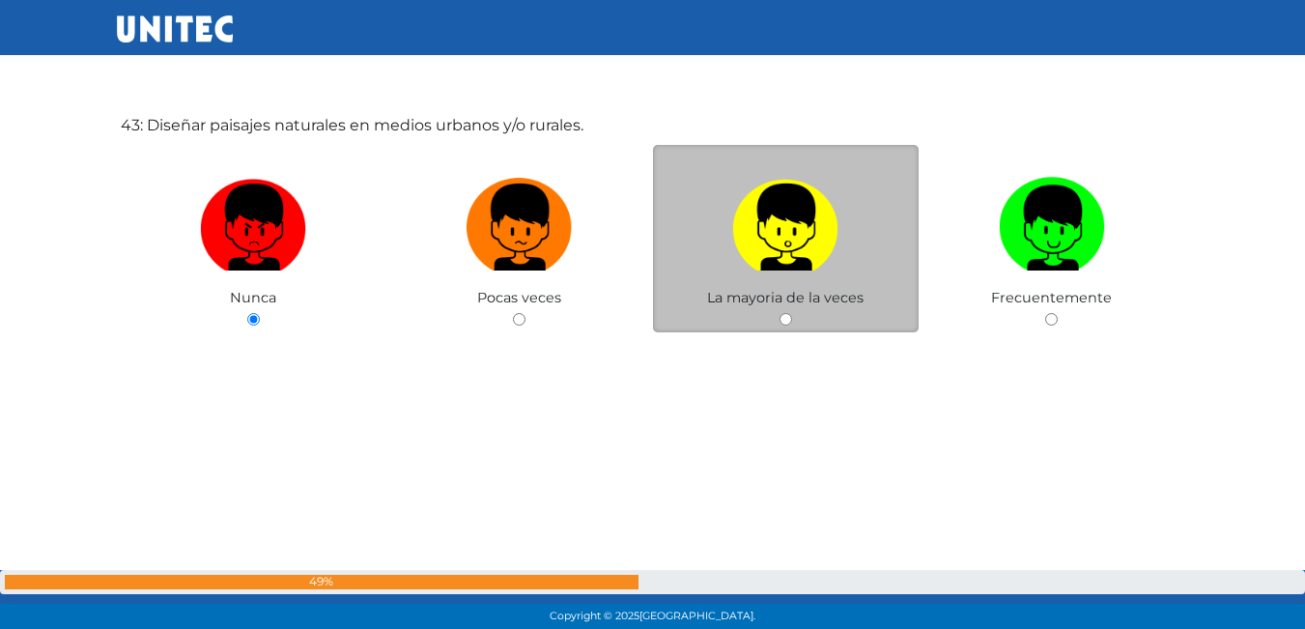
click at [708, 270] on label at bounding box center [786, 228] width 267 height 118
click at [780, 313] on input "radio" at bounding box center [786, 319] width 13 height 13
radio input "true"
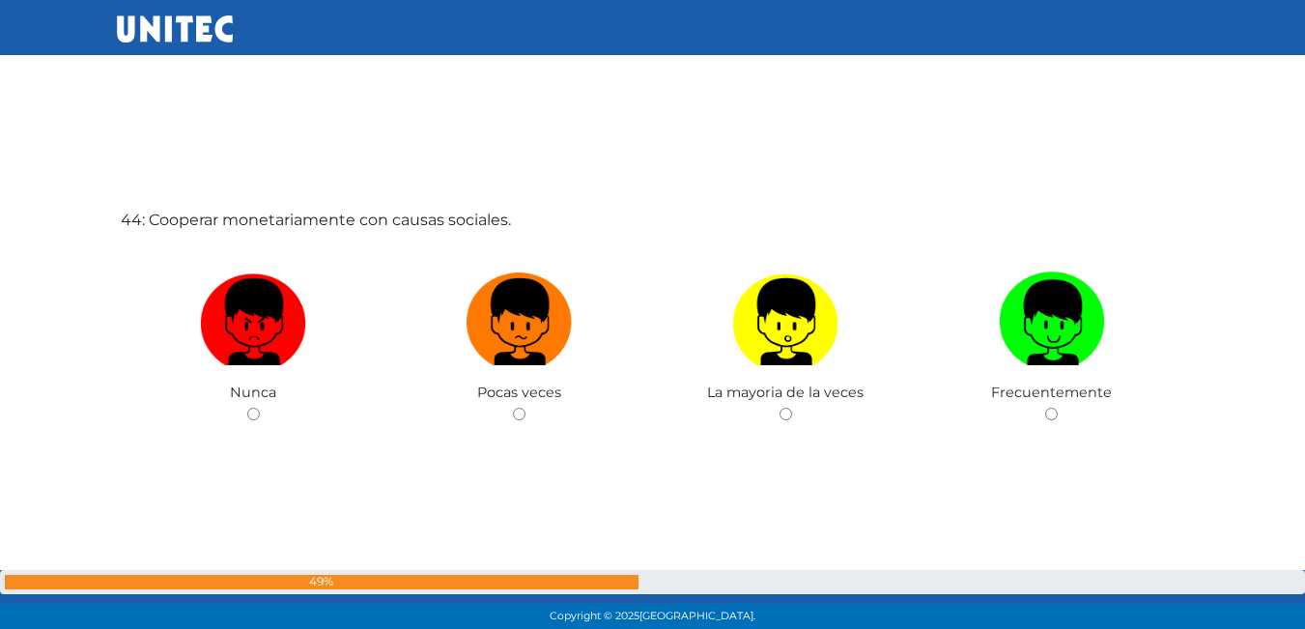
scroll to position [27104, 0]
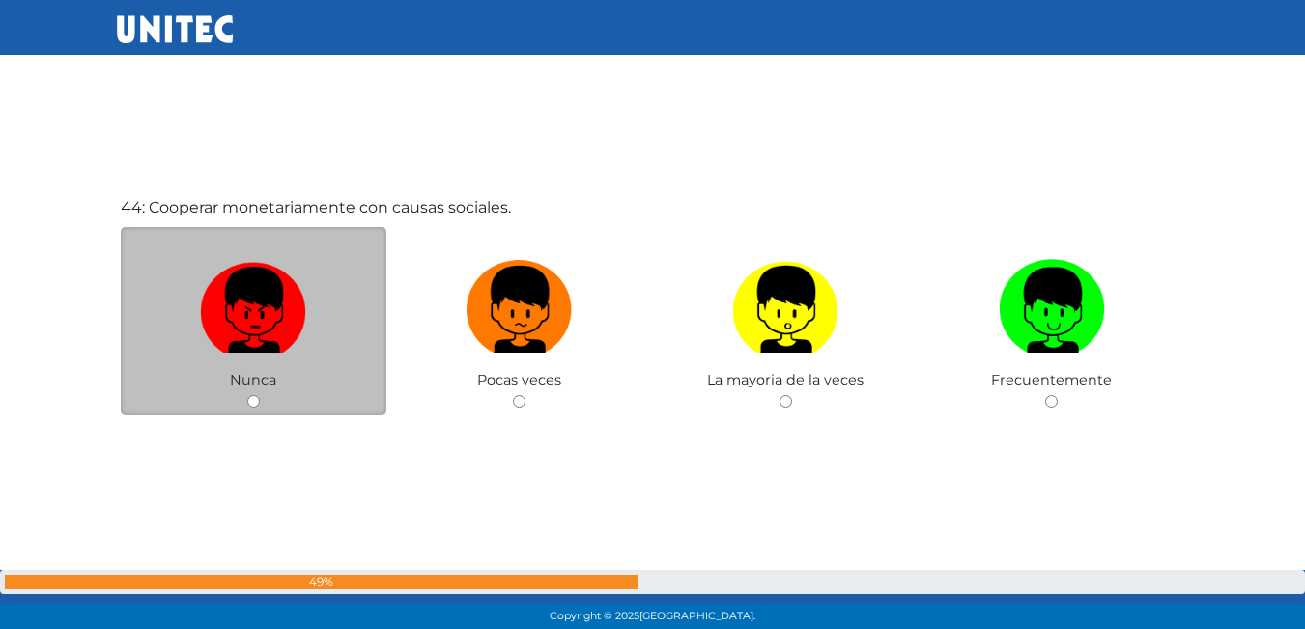
click at [262, 341] on img at bounding box center [253, 302] width 106 height 101
click at [260, 395] on input "radio" at bounding box center [253, 401] width 13 height 13
radio input "true"
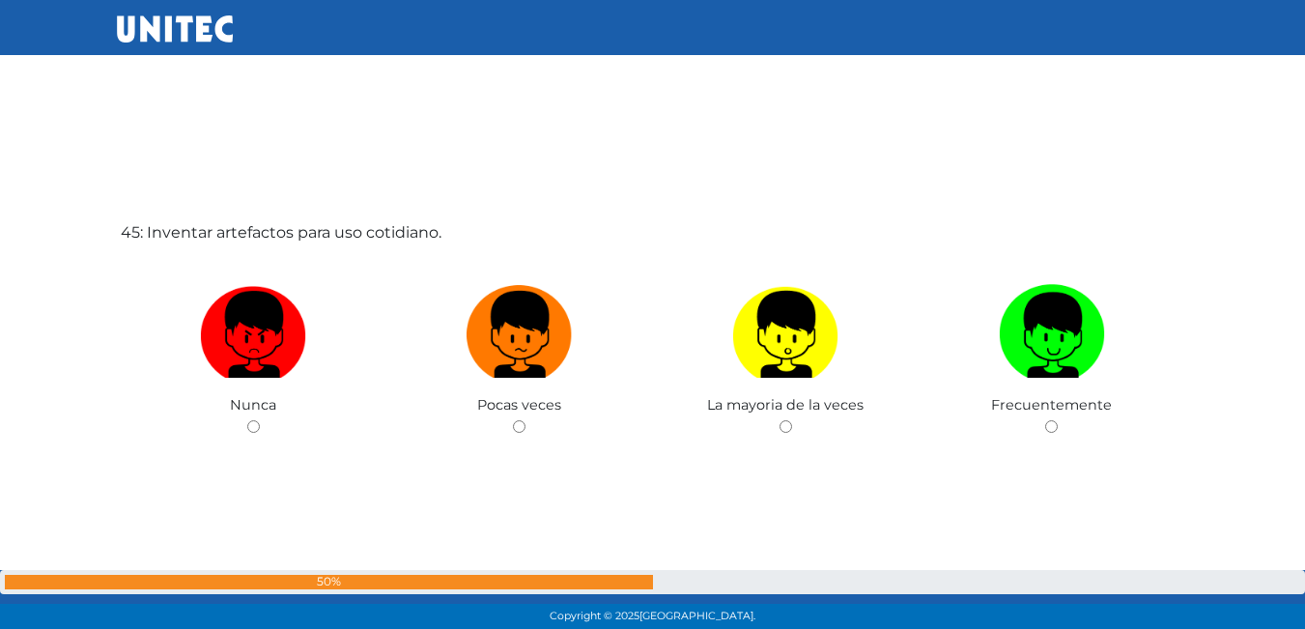
scroll to position [27743, 0]
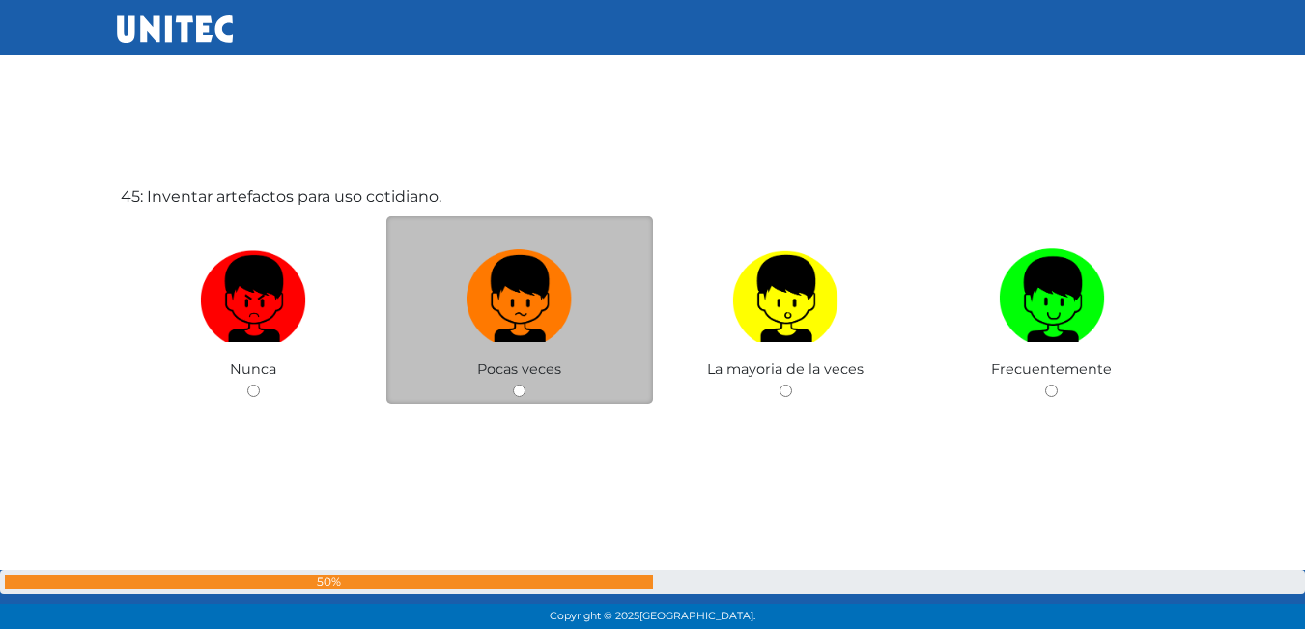
click at [576, 328] on label at bounding box center [519, 300] width 267 height 118
click at [526, 385] on input "radio" at bounding box center [519, 391] width 13 height 13
radio input "true"
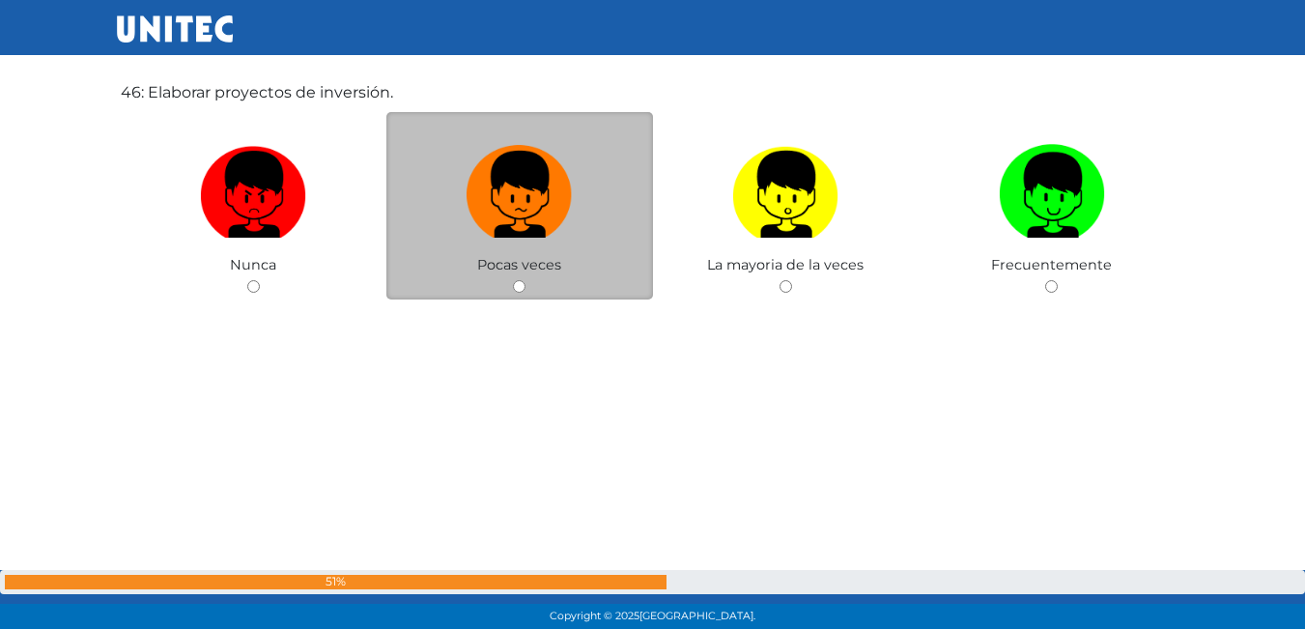
scroll to position [28368, 0]
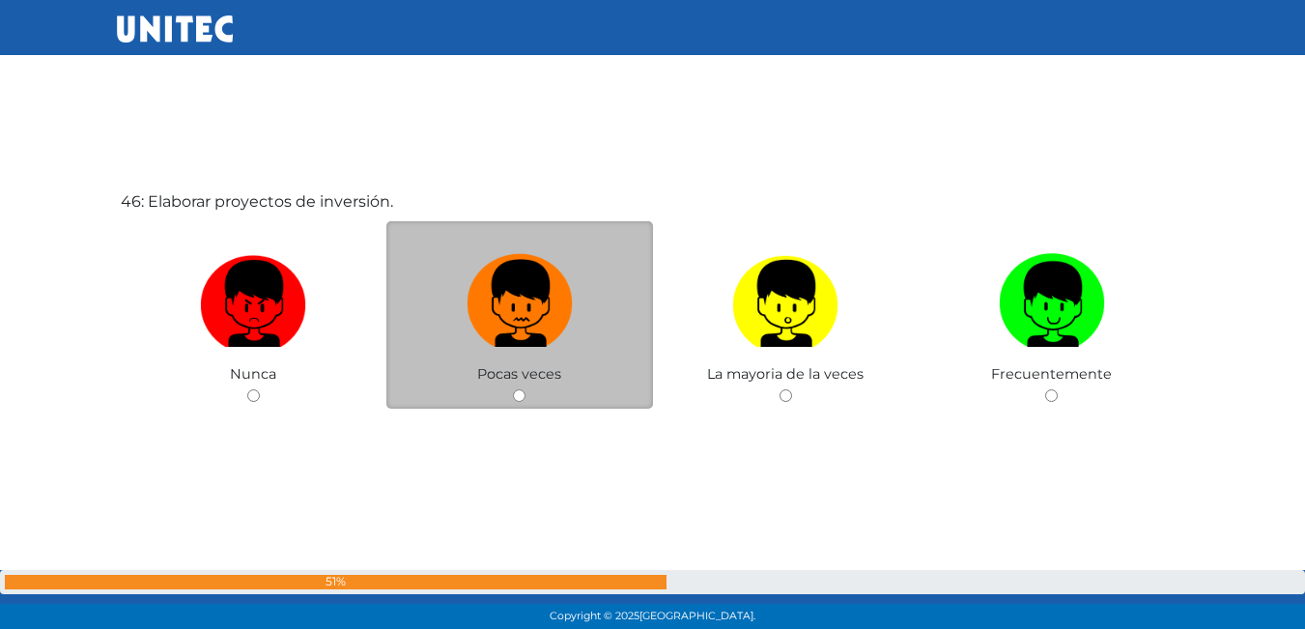
click at [496, 310] on img at bounding box center [520, 296] width 106 height 101
click at [513, 389] on input "radio" at bounding box center [519, 395] width 13 height 13
radio input "true"
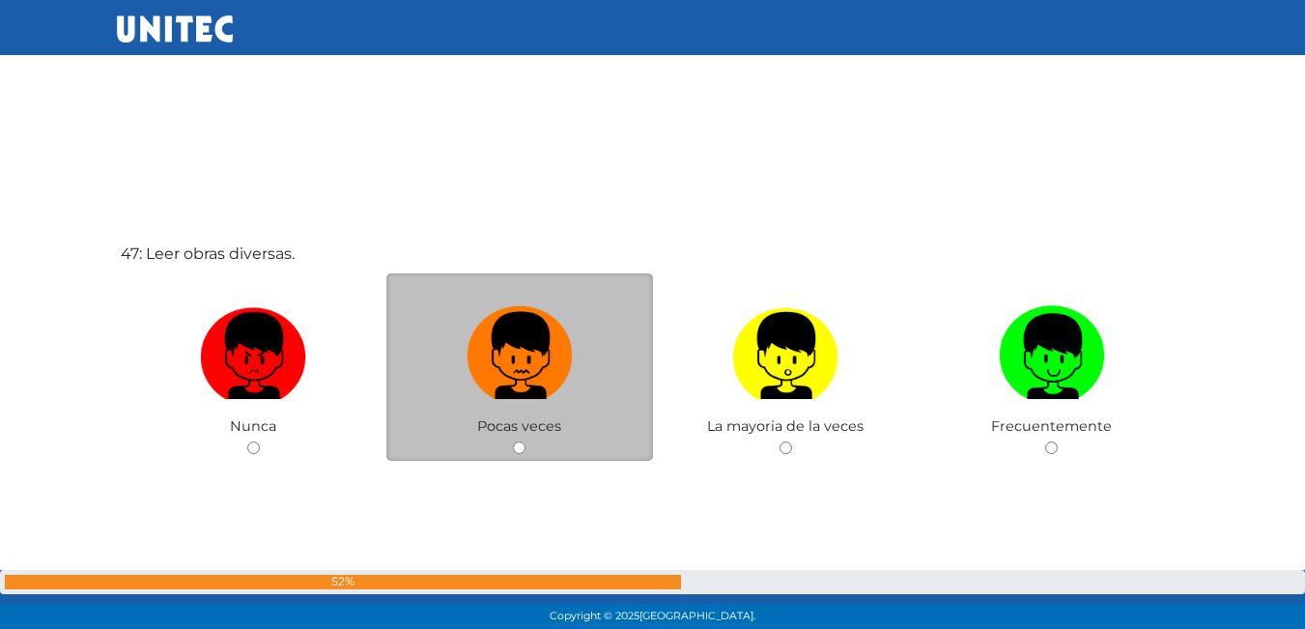
click at [474, 359] on img at bounding box center [520, 349] width 106 height 101
click at [513, 442] on input "radio" at bounding box center [519, 448] width 13 height 13
radio input "true"
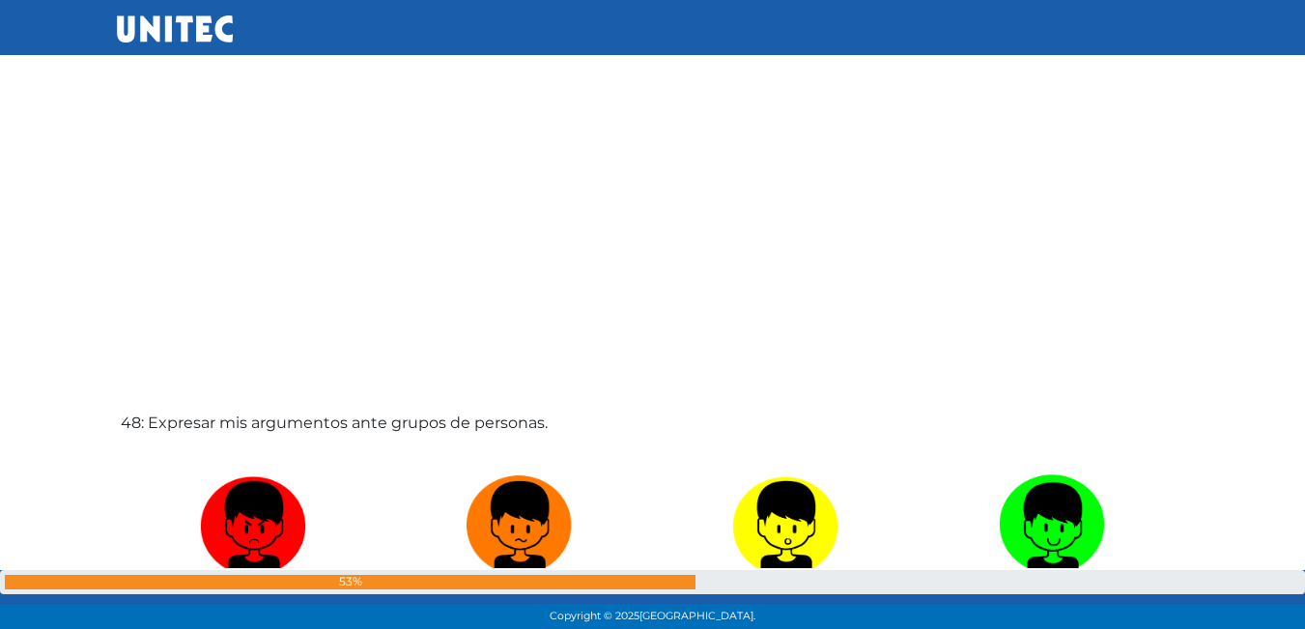
scroll to position [29580, 0]
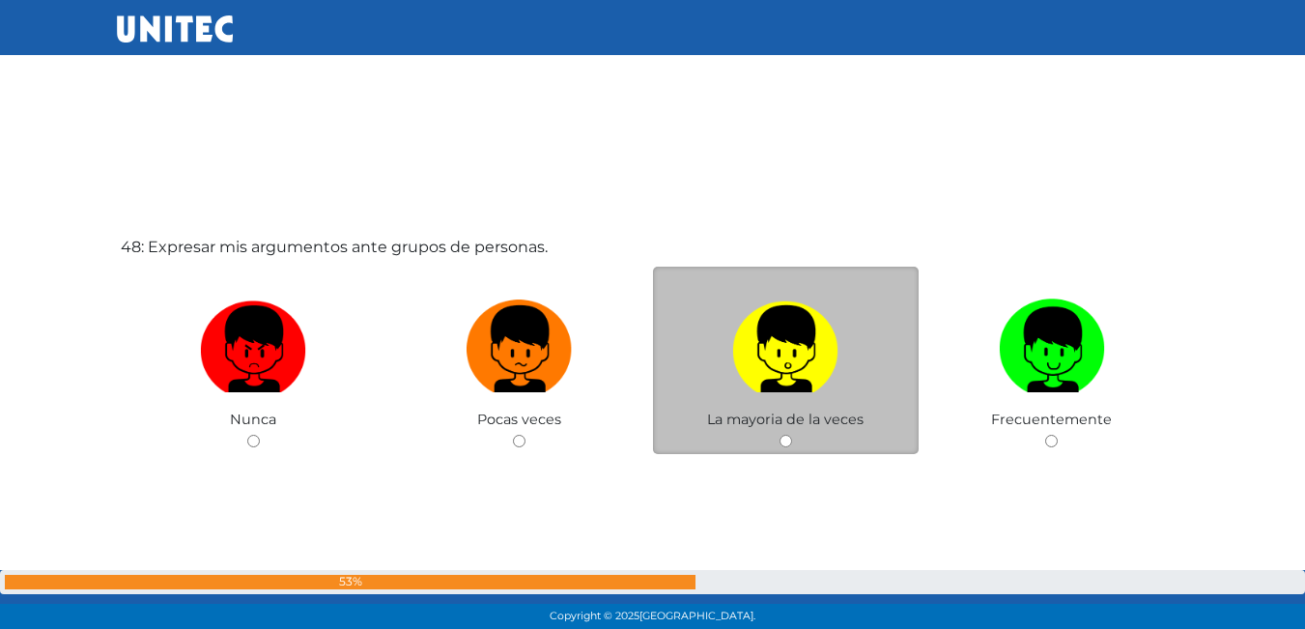
click at [720, 349] on label at bounding box center [786, 350] width 267 height 118
click at [780, 435] on input "radio" at bounding box center [786, 441] width 13 height 13
radio input "true"
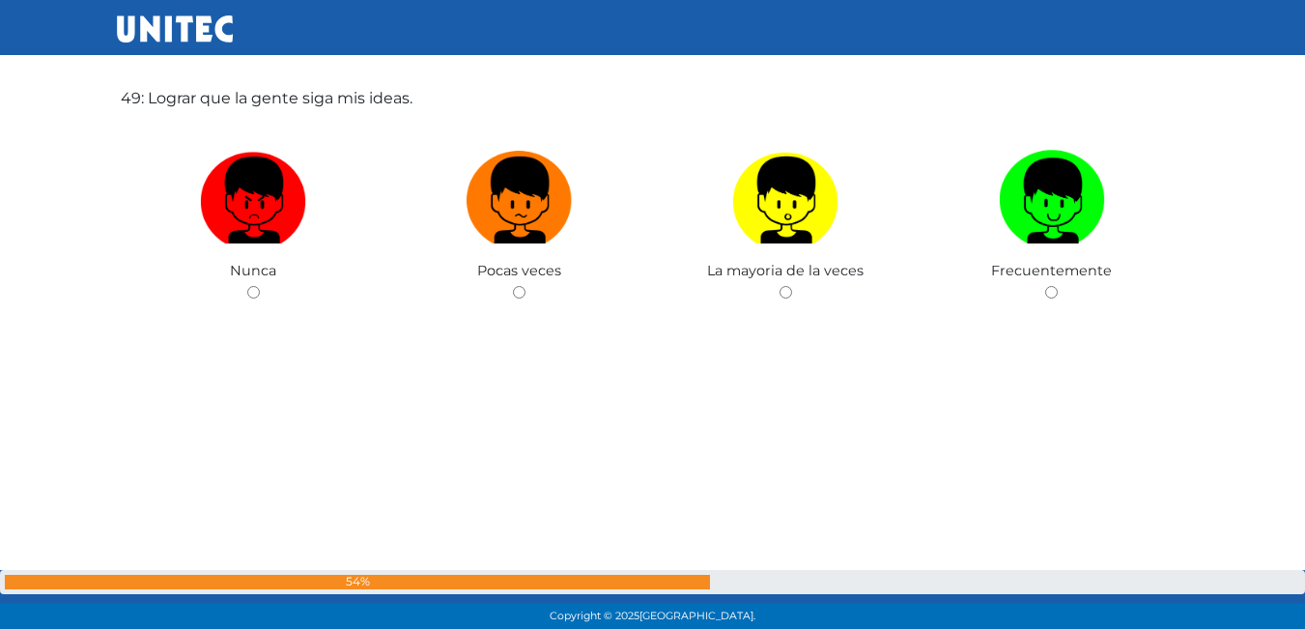
scroll to position [30323, 0]
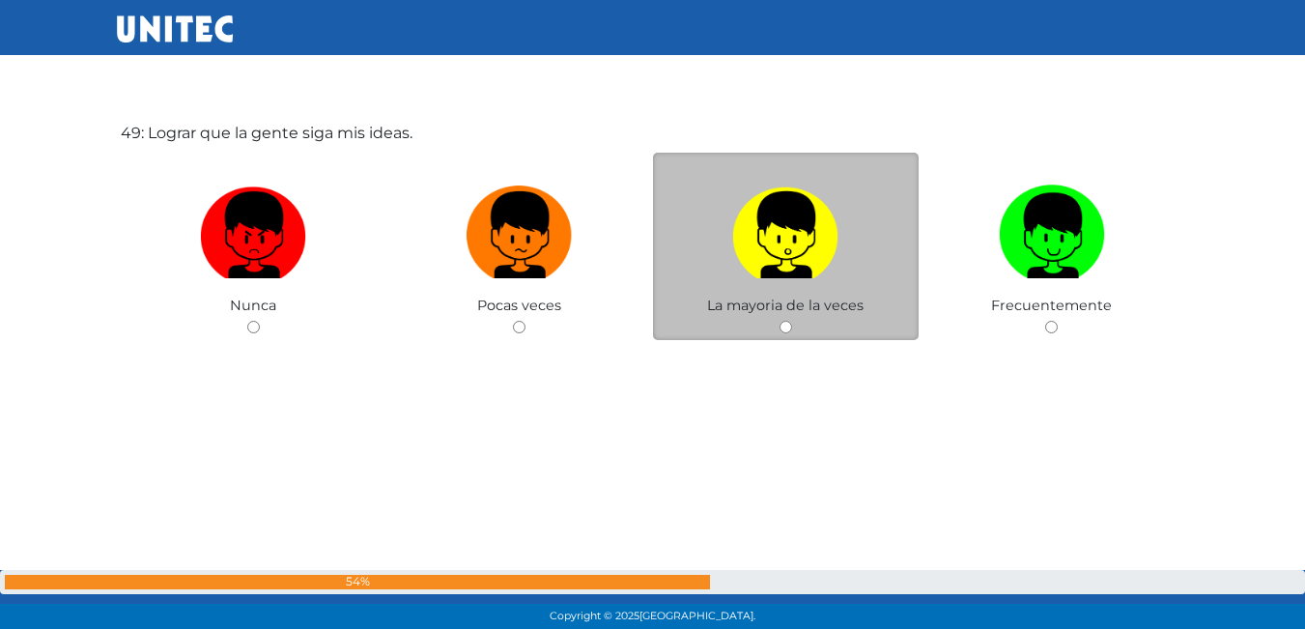
click at [778, 294] on label at bounding box center [786, 236] width 267 height 118
click at [780, 321] on input "radio" at bounding box center [786, 327] width 13 height 13
radio input "true"
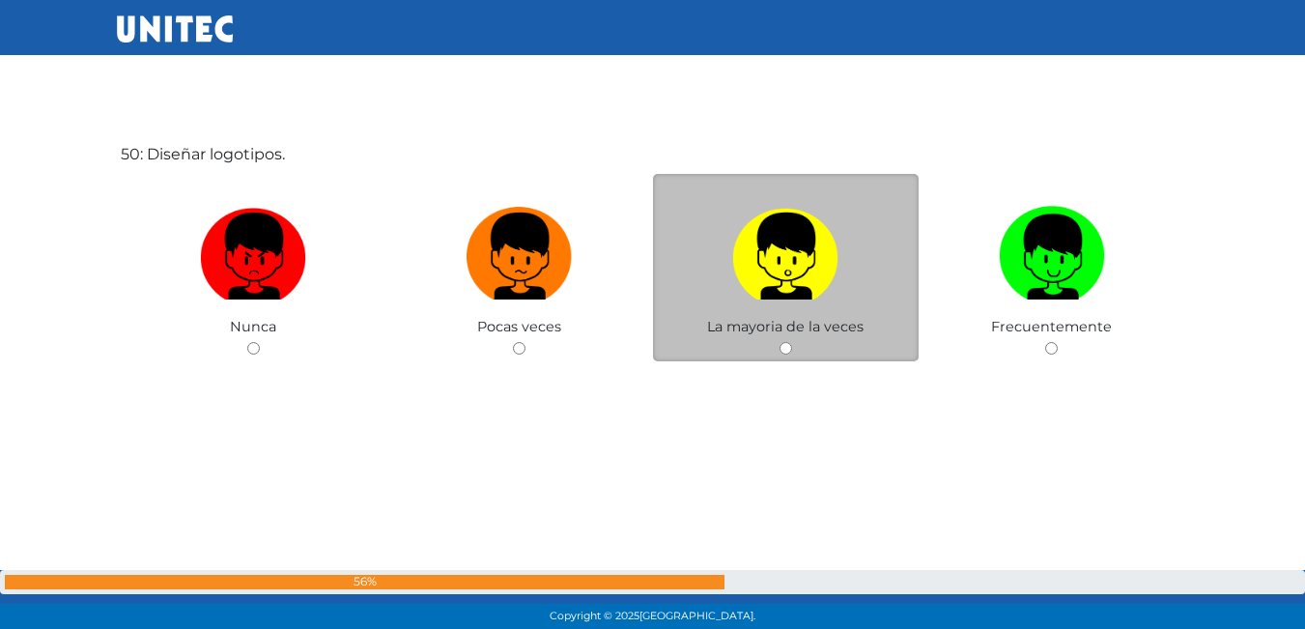
scroll to position [30916, 0]
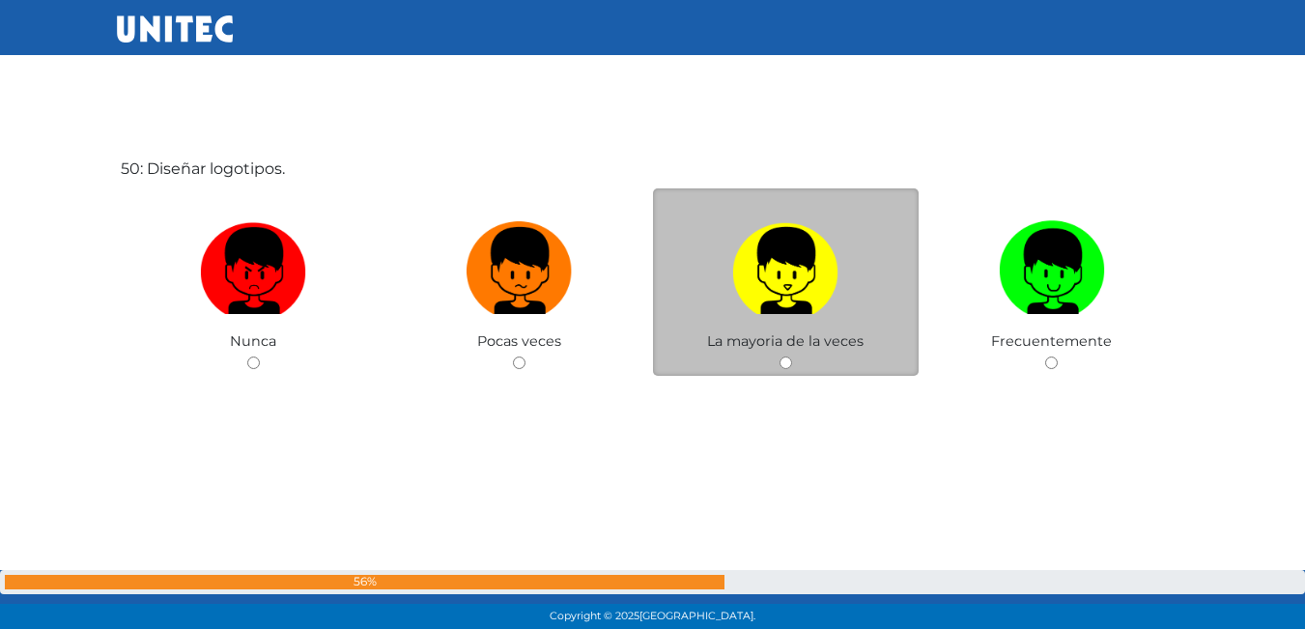
click at [732, 308] on img at bounding box center [785, 264] width 106 height 101
click at [780, 357] on input "radio" at bounding box center [786, 363] width 13 height 13
radio input "true"
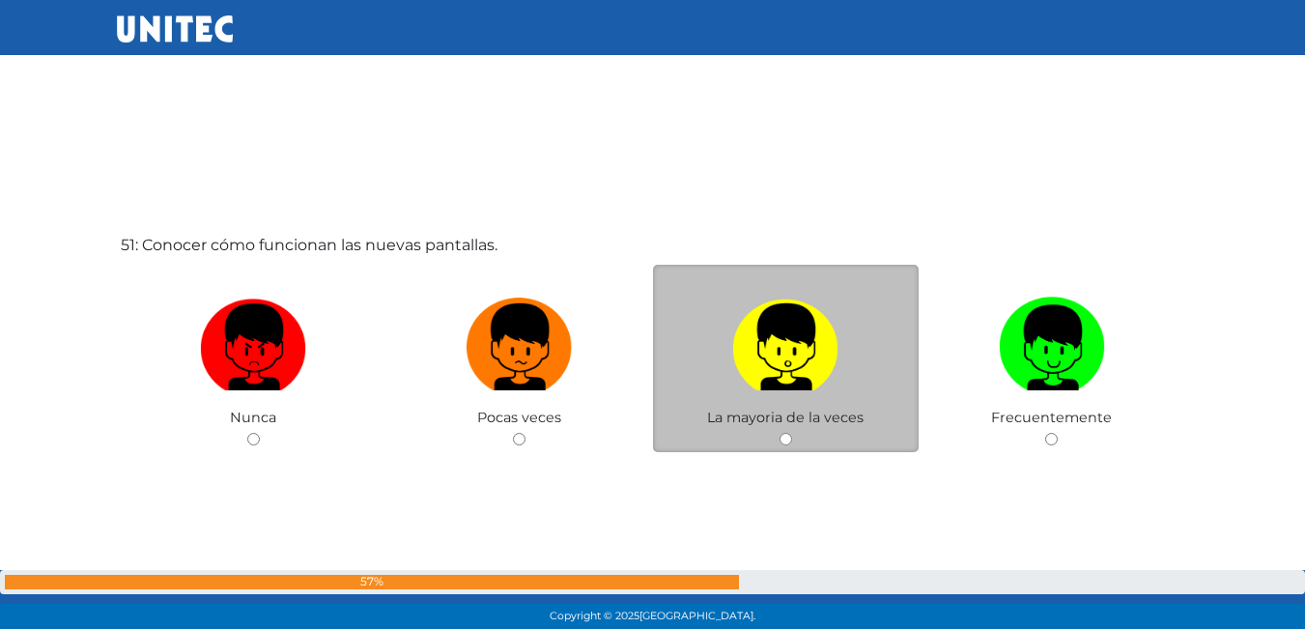
scroll to position [31566, 0]
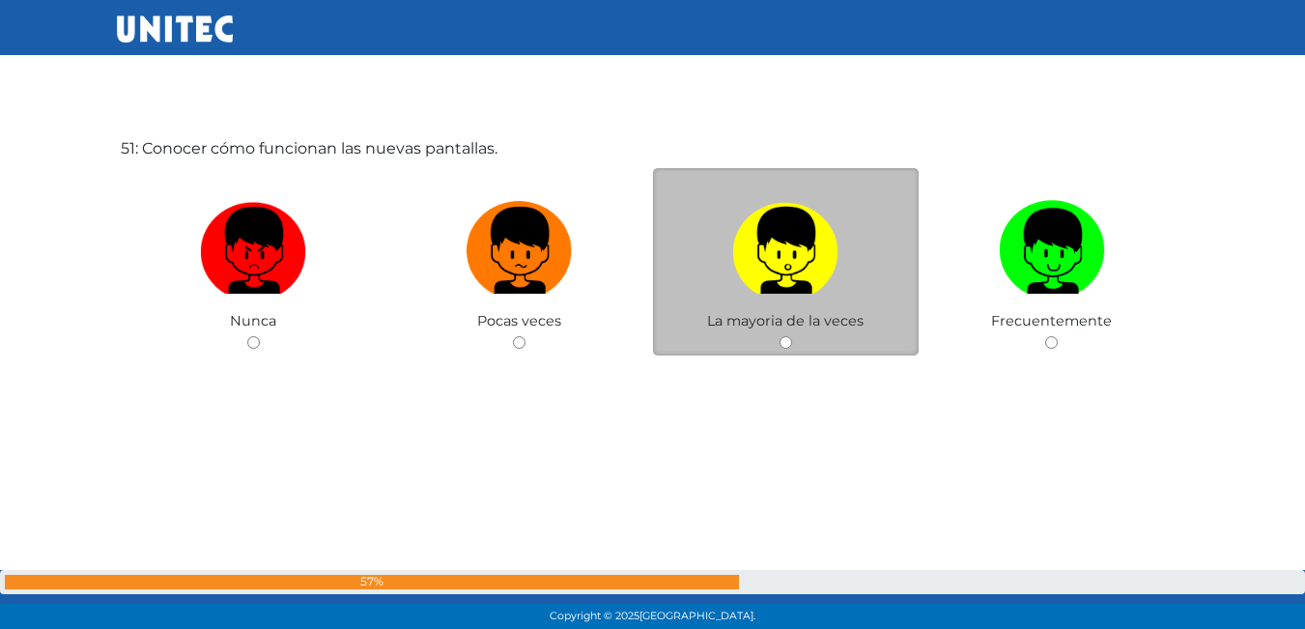
click at [816, 298] on label at bounding box center [786, 251] width 267 height 118
click at [792, 336] on input "radio" at bounding box center [786, 342] width 13 height 13
radio input "true"
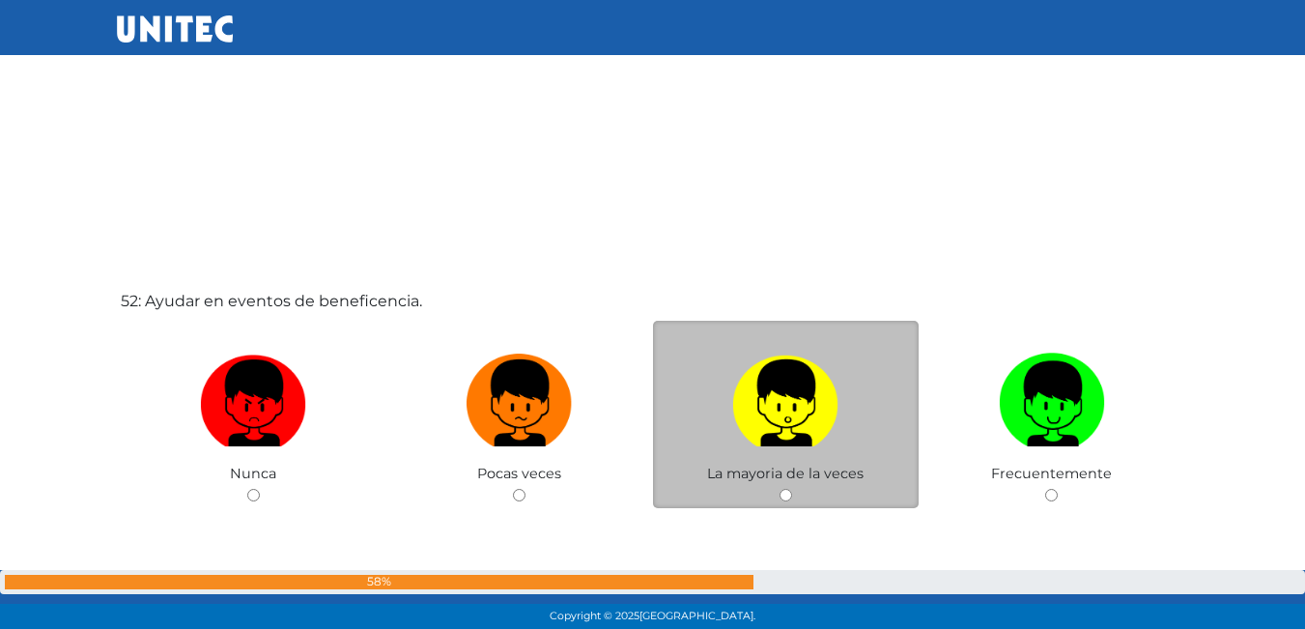
scroll to position [32139, 0]
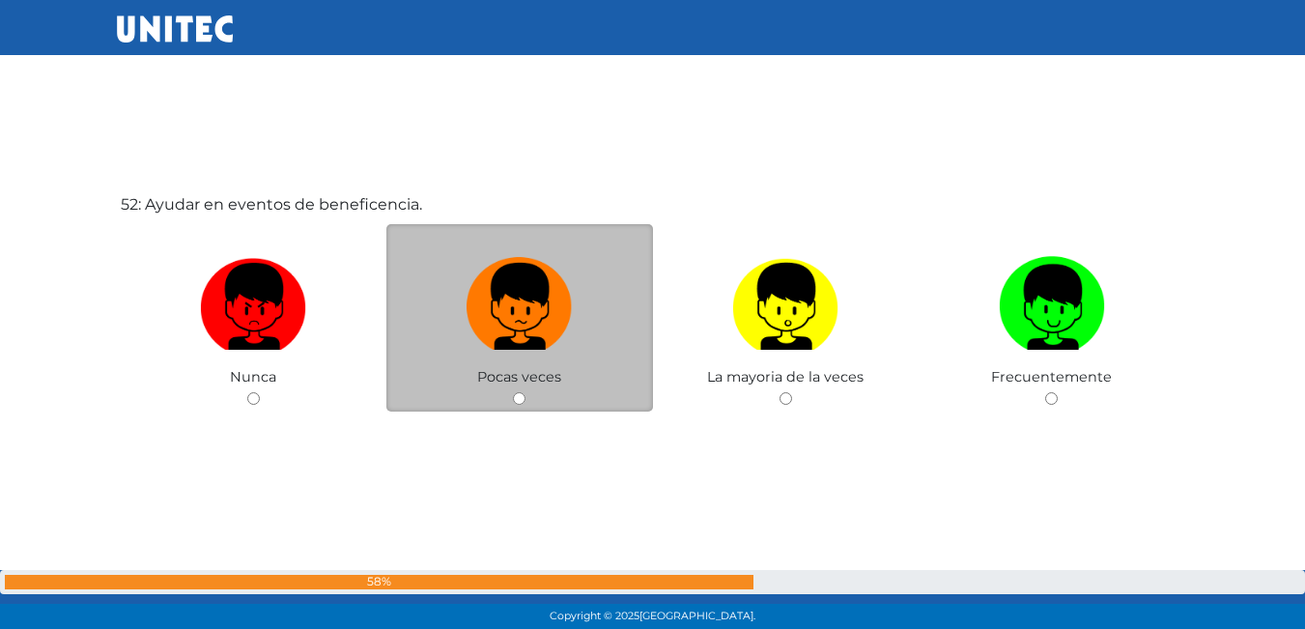
click at [643, 329] on label at bounding box center [519, 307] width 267 height 118
click at [526, 392] on input "radio" at bounding box center [519, 398] width 13 height 13
radio input "true"
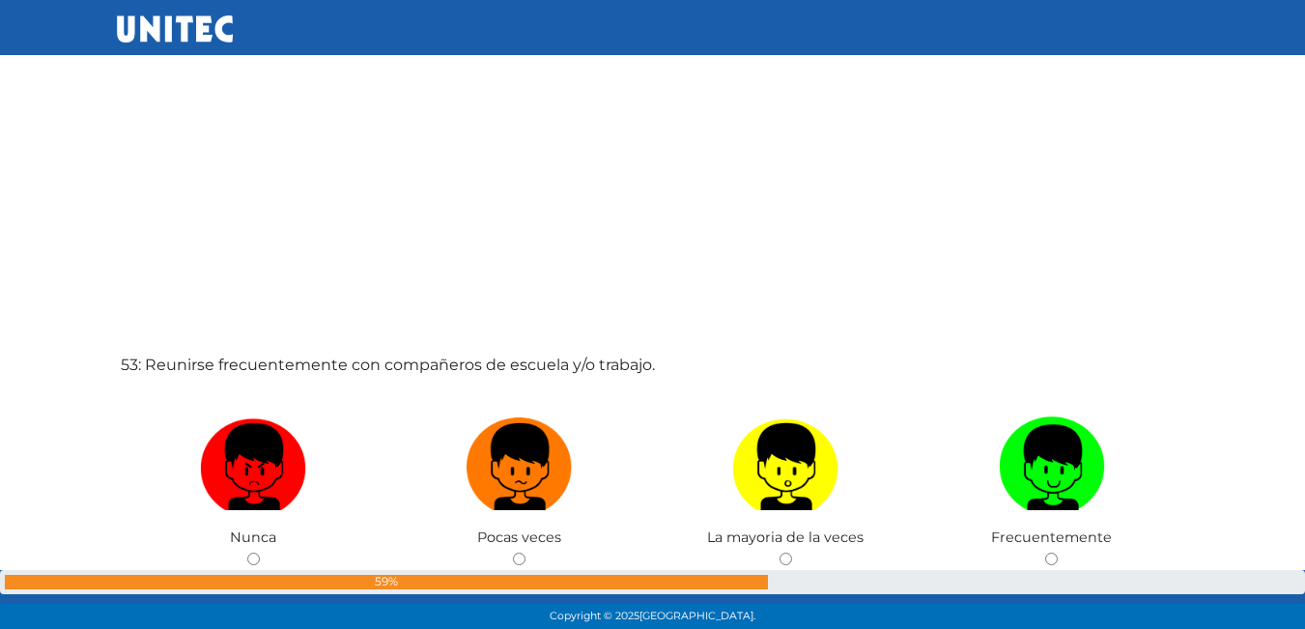
scroll to position [32704, 0]
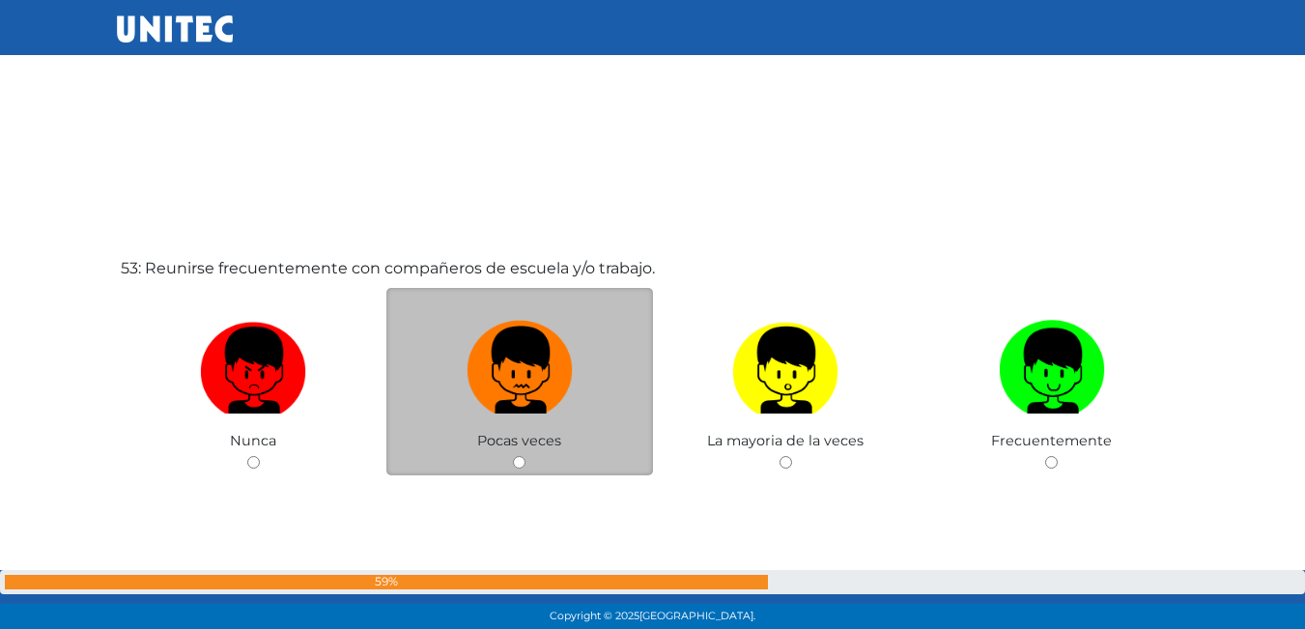
click at [572, 354] on img at bounding box center [520, 363] width 106 height 101
click at [526, 456] on input "radio" at bounding box center [519, 462] width 13 height 13
radio input "true"
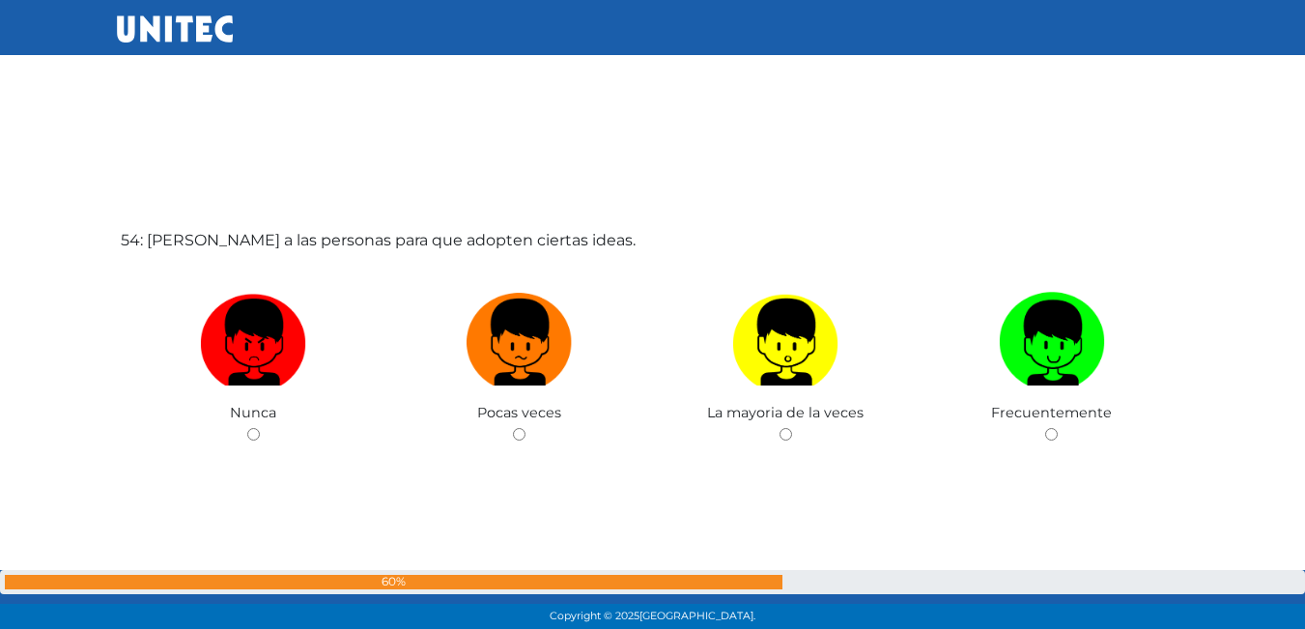
scroll to position [33432, 0]
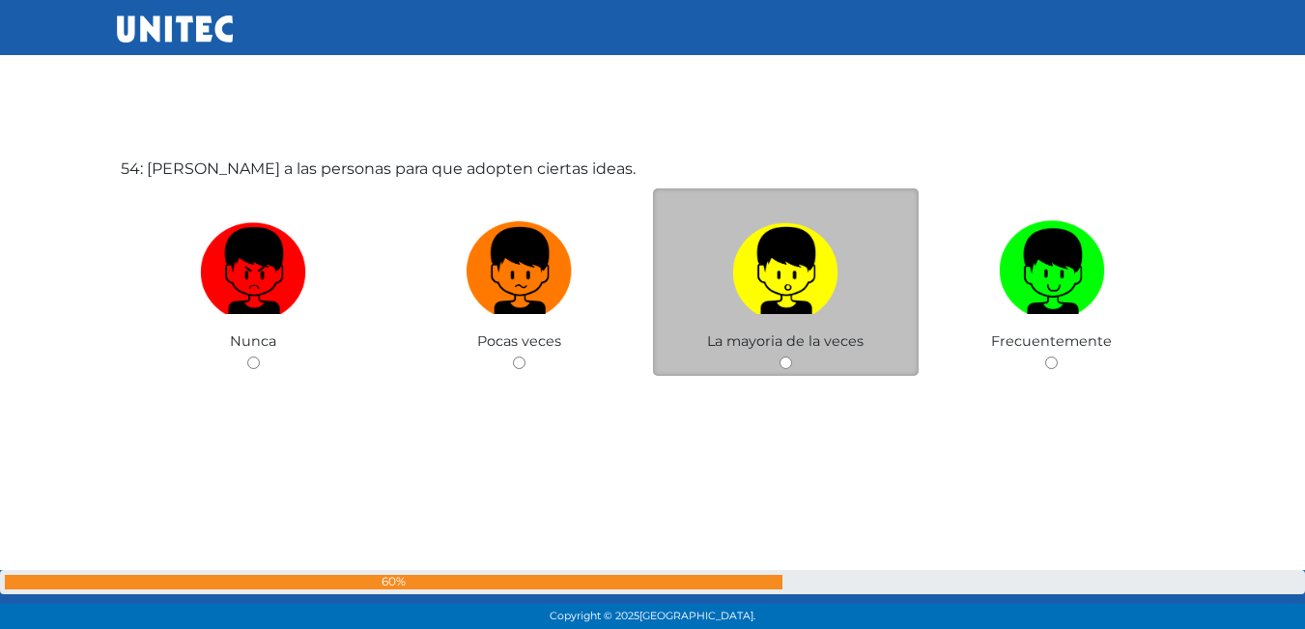
click at [747, 354] on div "La mayoria de la veces" at bounding box center [786, 282] width 267 height 188
click at [771, 259] on img at bounding box center [785, 264] width 106 height 101
click at [780, 357] on input "radio" at bounding box center [786, 363] width 13 height 13
radio input "true"
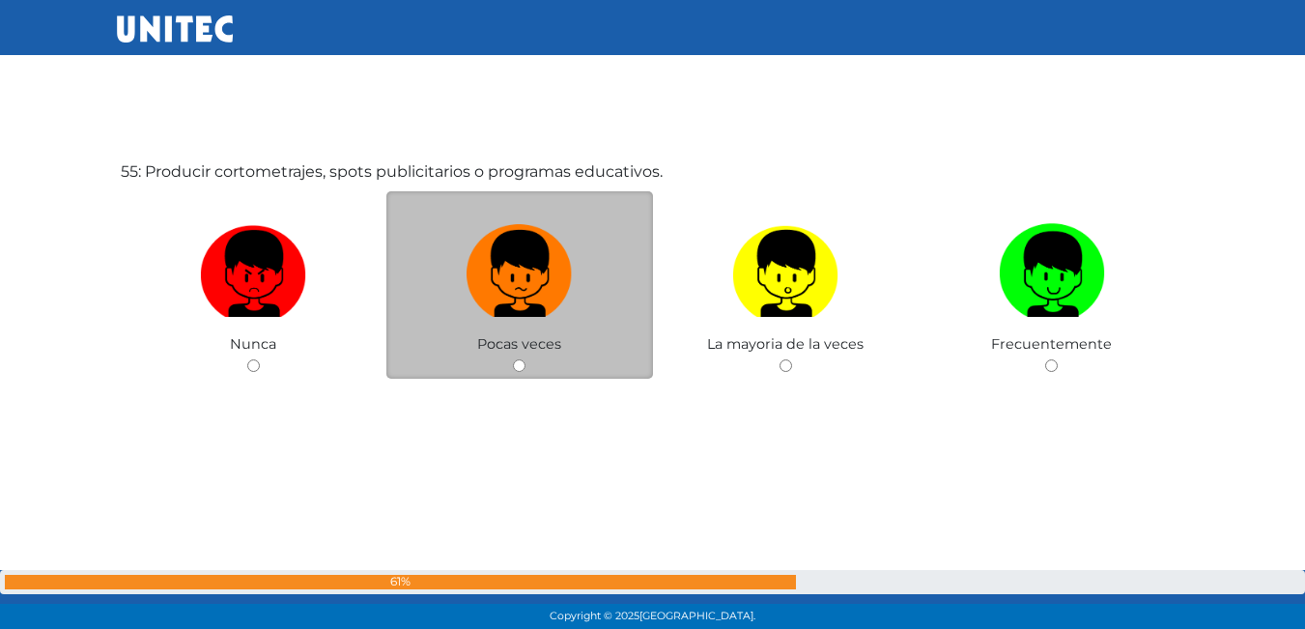
scroll to position [34061, 0]
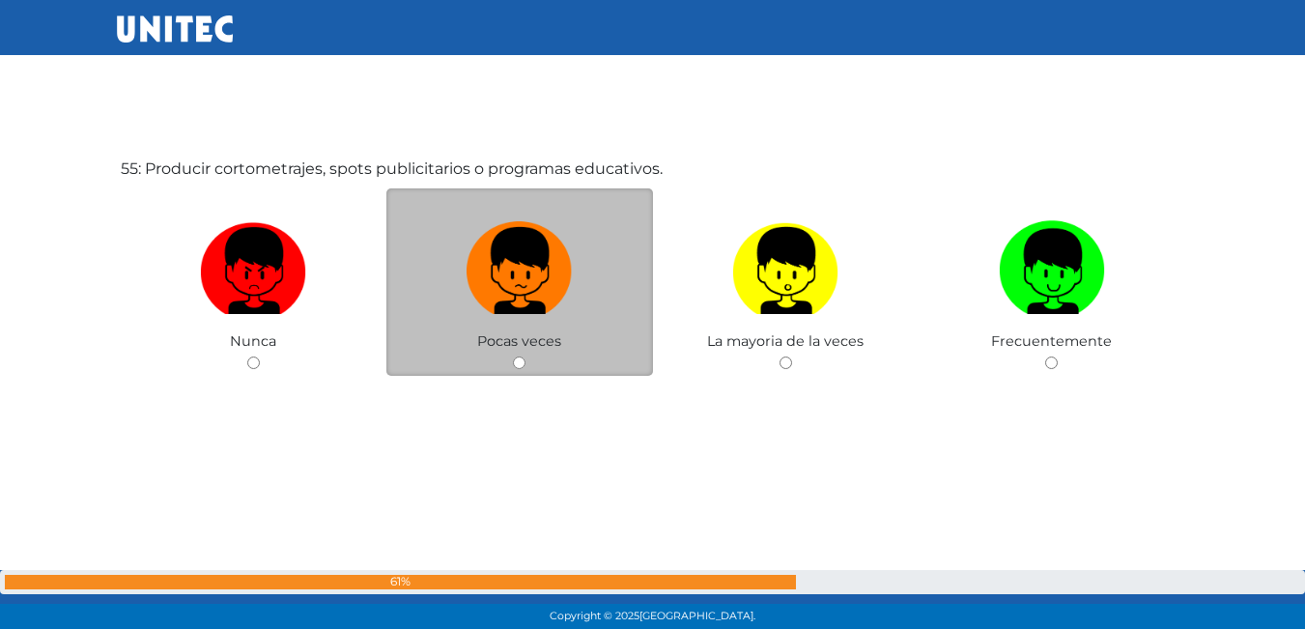
click at [500, 358] on div "Pocas veces" at bounding box center [519, 282] width 267 height 188
click at [508, 241] on img at bounding box center [520, 264] width 106 height 101
click at [513, 357] on input "radio" at bounding box center [519, 363] width 13 height 13
radio input "true"
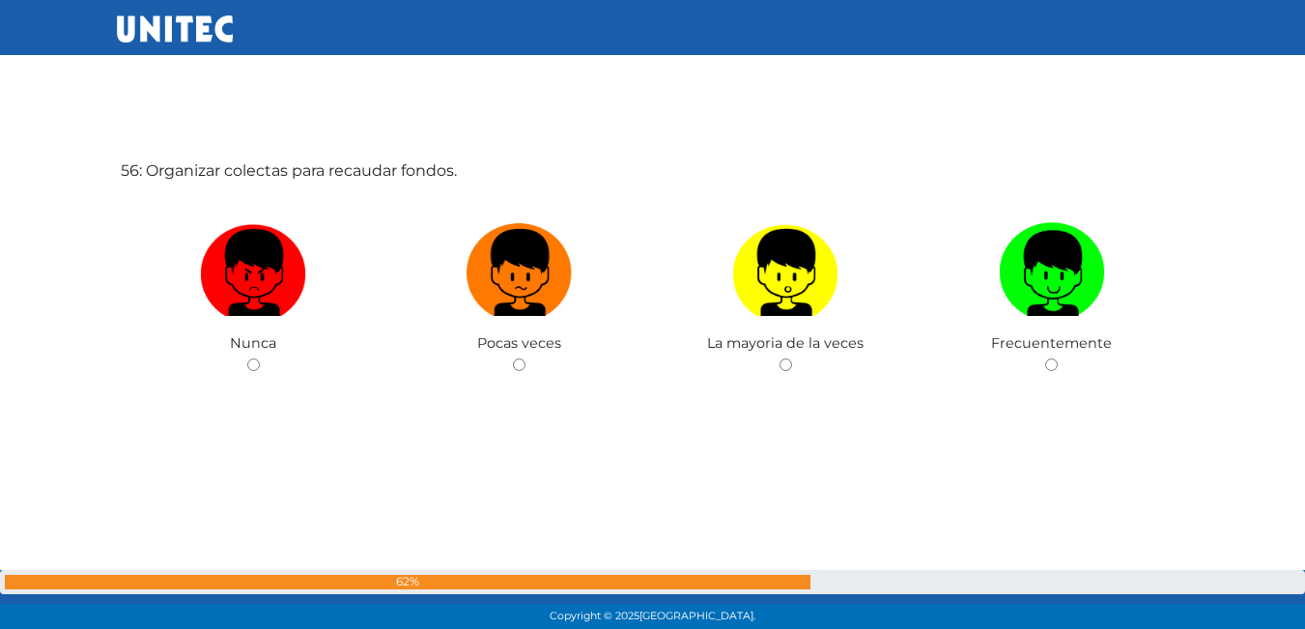
scroll to position [34690, 0]
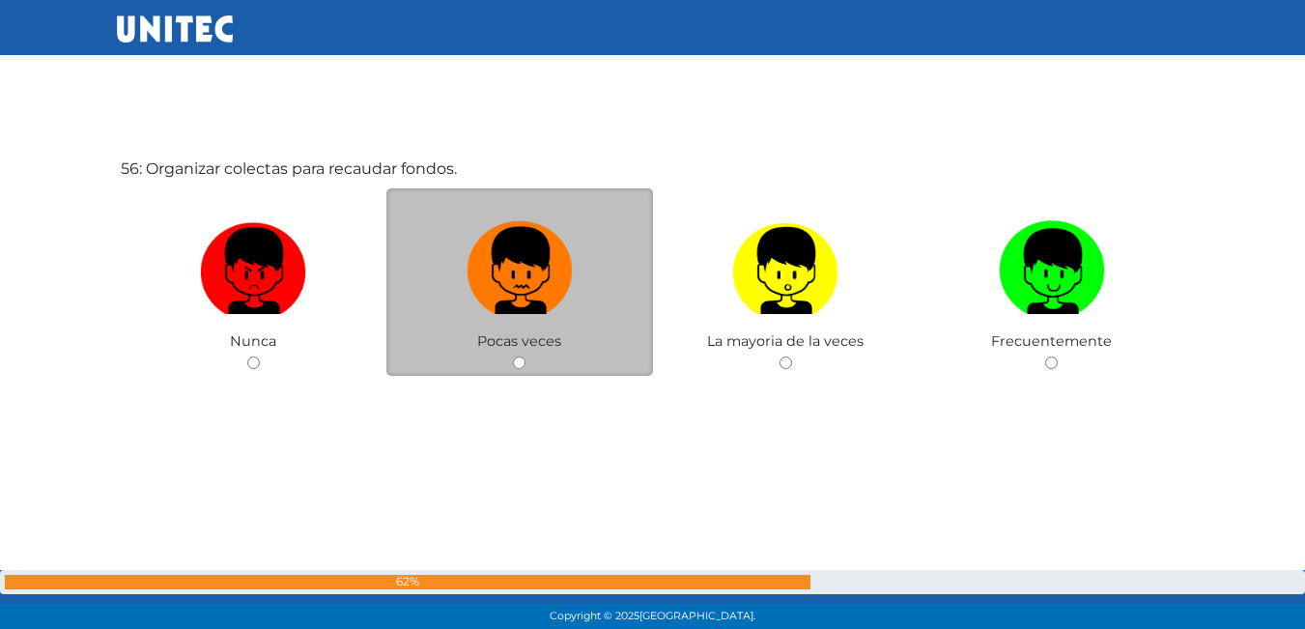
click at [520, 313] on img at bounding box center [520, 264] width 106 height 101
click at [520, 357] on input "radio" at bounding box center [519, 363] width 13 height 13
radio input "true"
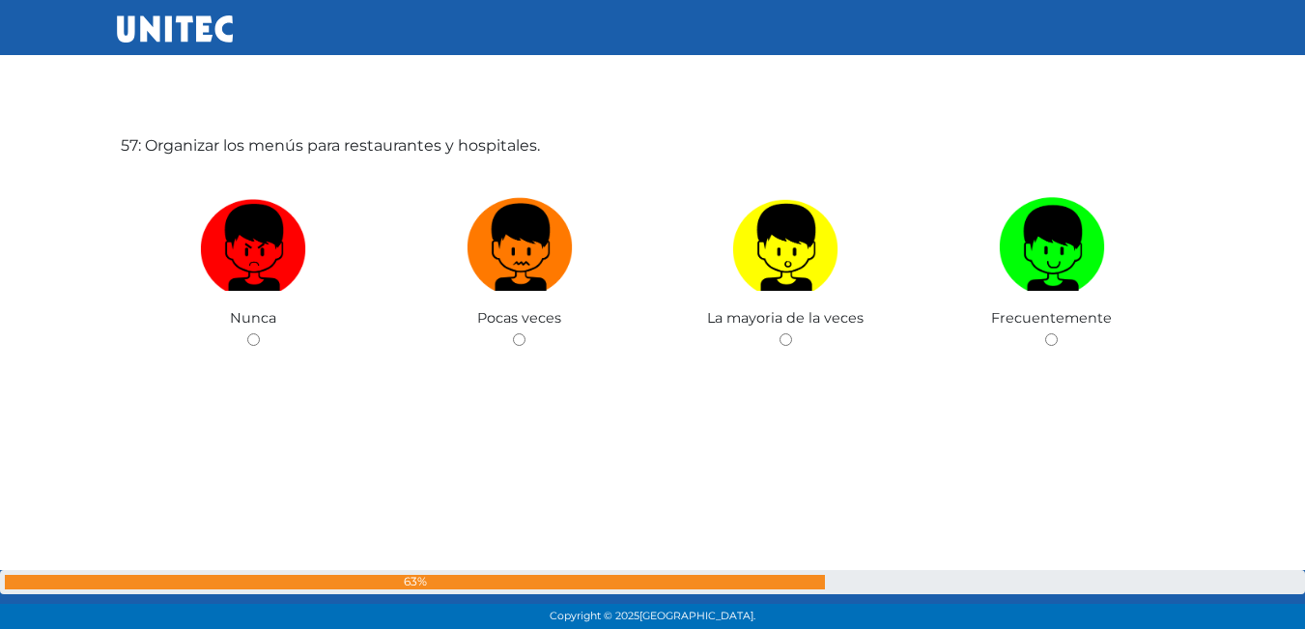
scroll to position [35364, 0]
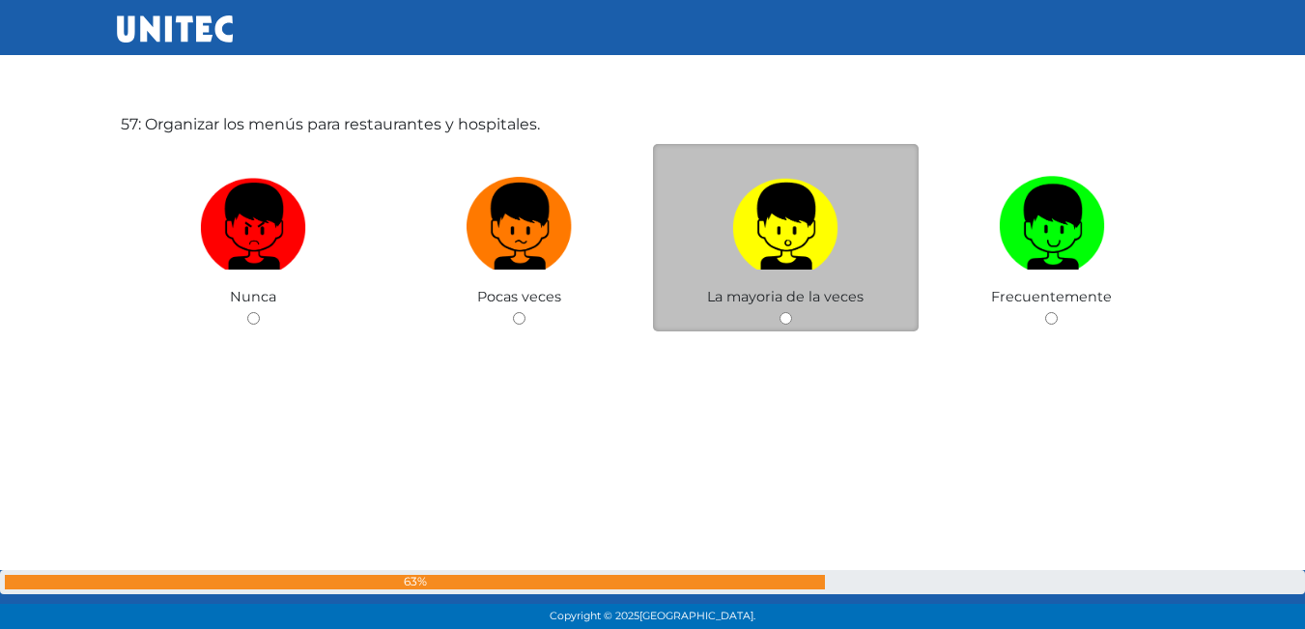
click at [768, 276] on label at bounding box center [786, 227] width 267 height 118
click at [780, 312] on input "radio" at bounding box center [786, 318] width 13 height 13
radio input "true"
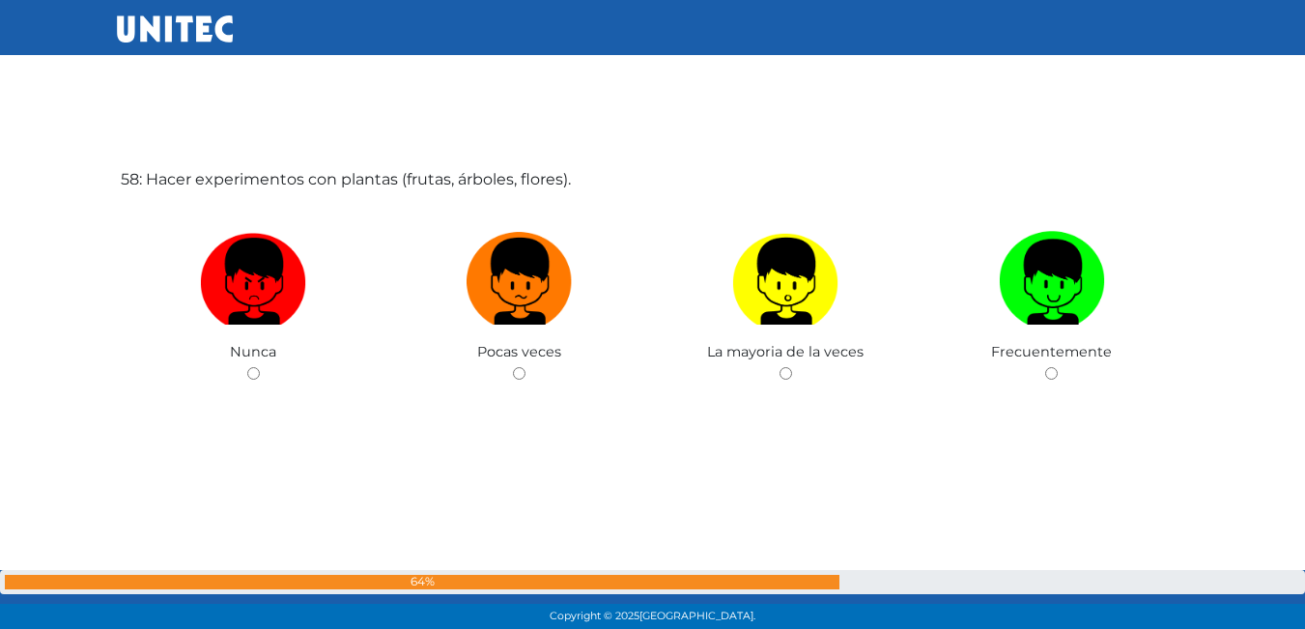
scroll to position [35938, 0]
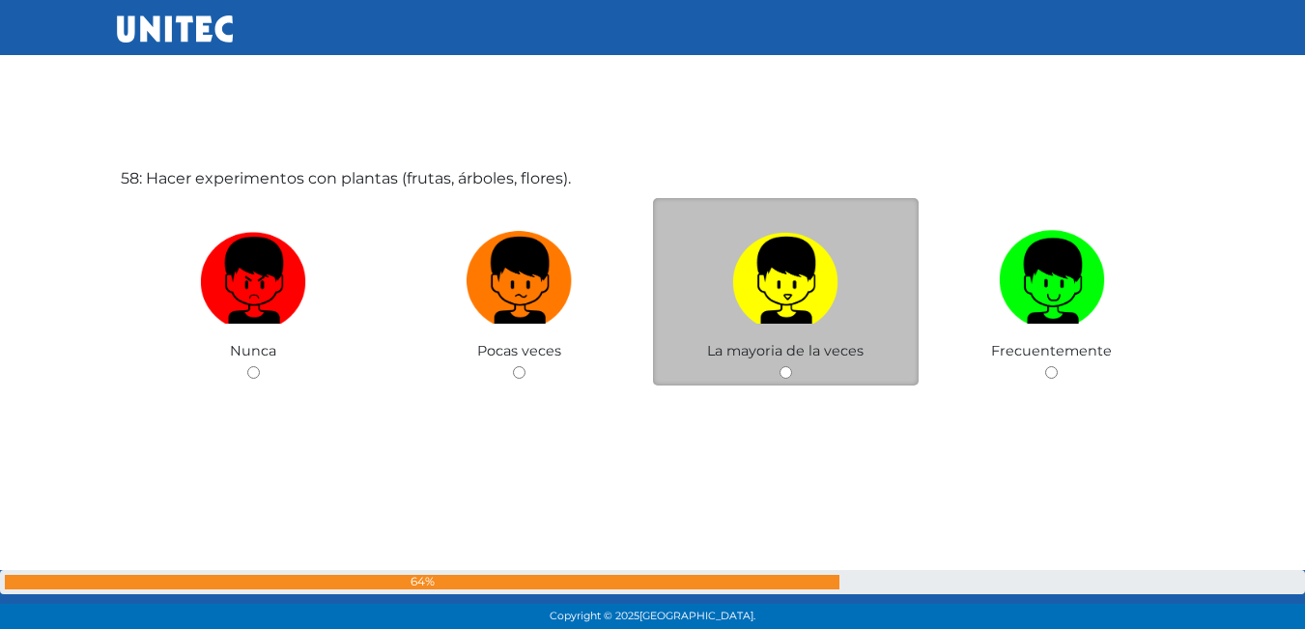
click at [743, 304] on img at bounding box center [785, 273] width 106 height 101
click at [780, 366] on input "radio" at bounding box center [786, 372] width 13 height 13
radio input "true"
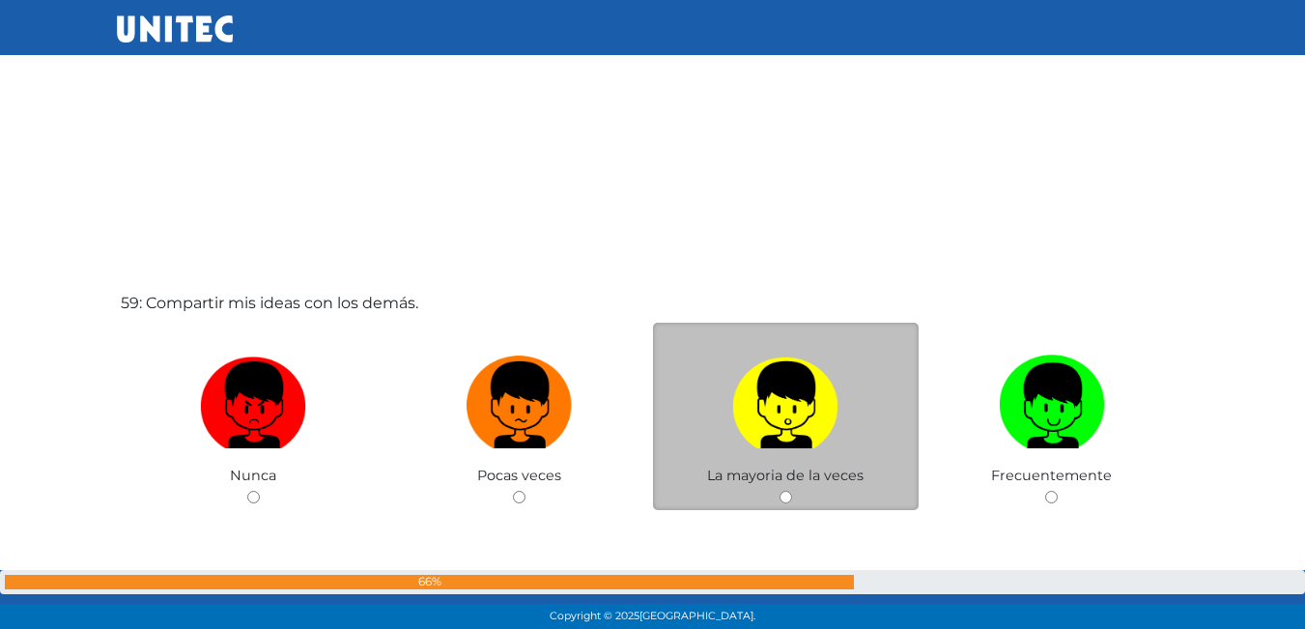
scroll to position [36492, 0]
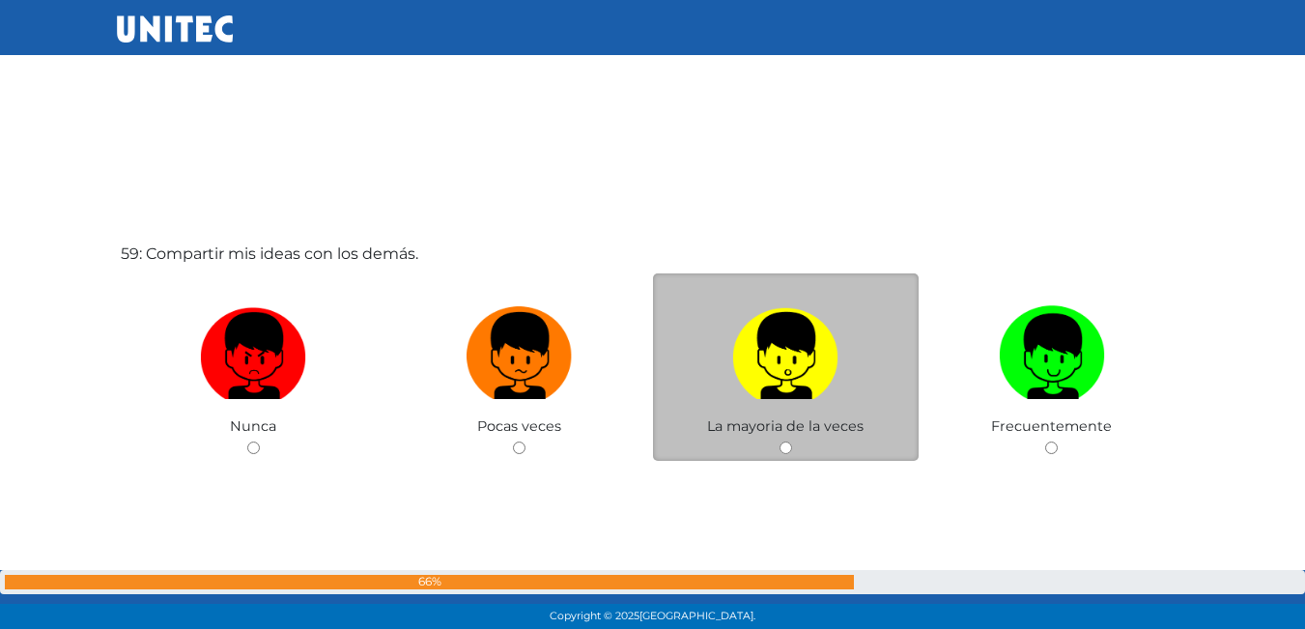
click at [671, 338] on label at bounding box center [786, 357] width 267 height 118
click at [780, 442] on input "radio" at bounding box center [786, 448] width 13 height 13
radio input "true"
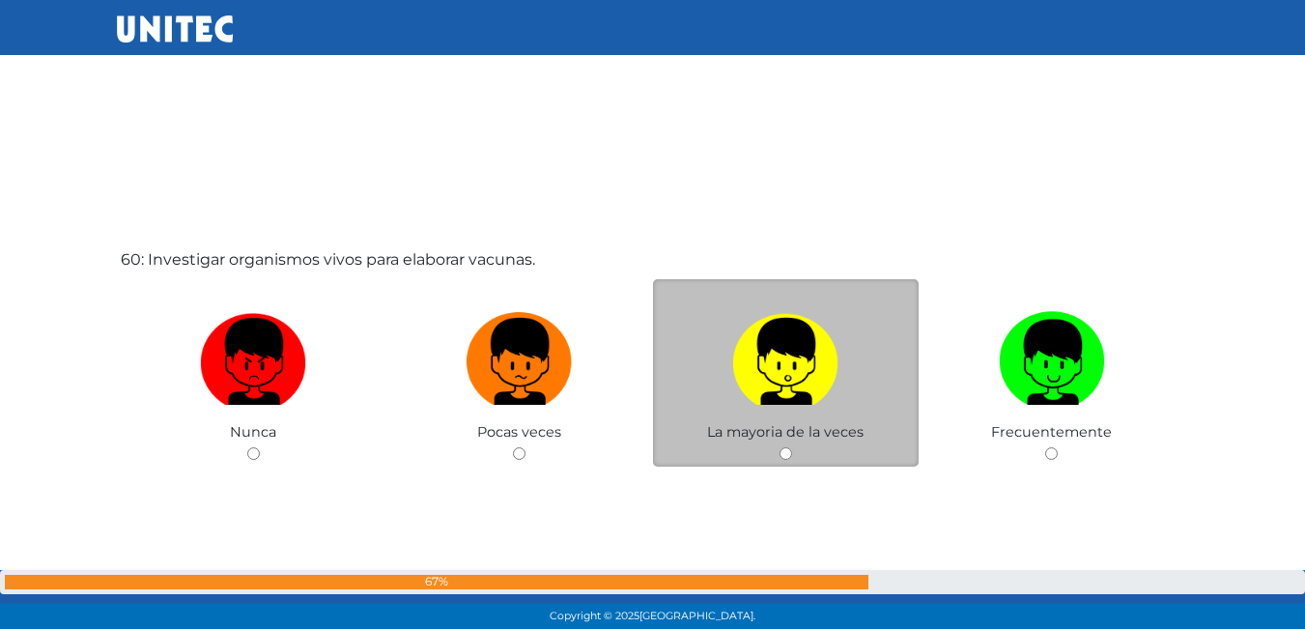
scroll to position [37149, 0]
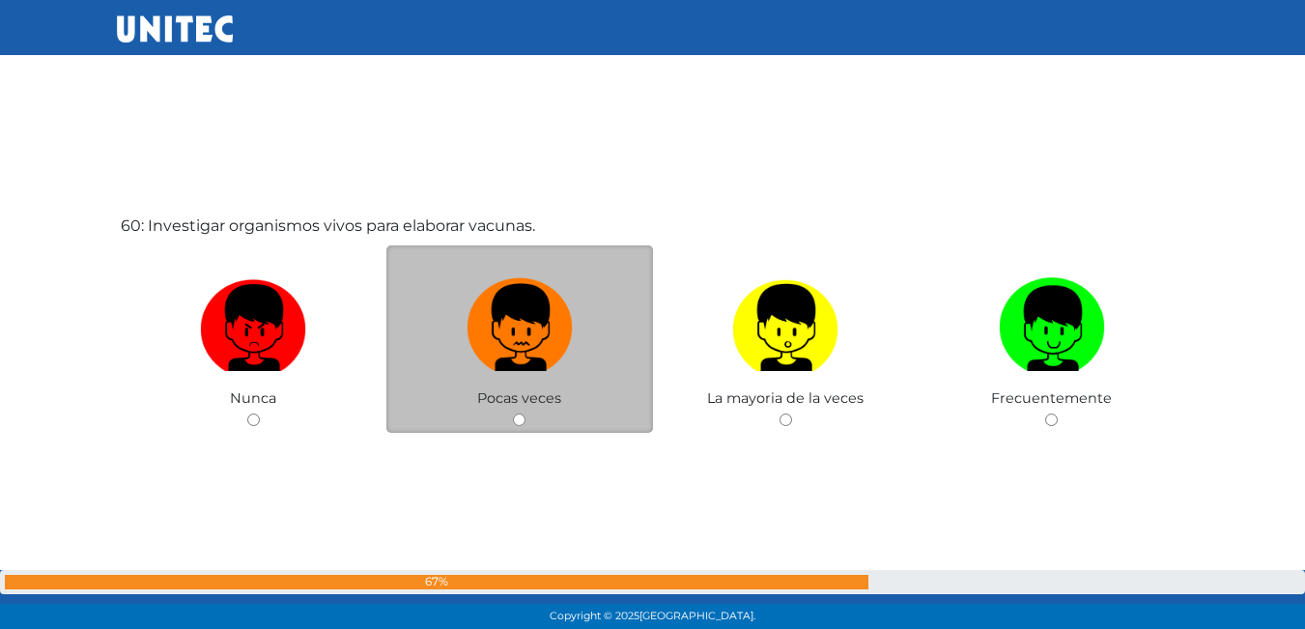
click at [528, 370] on img at bounding box center [520, 321] width 106 height 101
click at [526, 414] on input "radio" at bounding box center [519, 420] width 13 height 13
radio input "true"
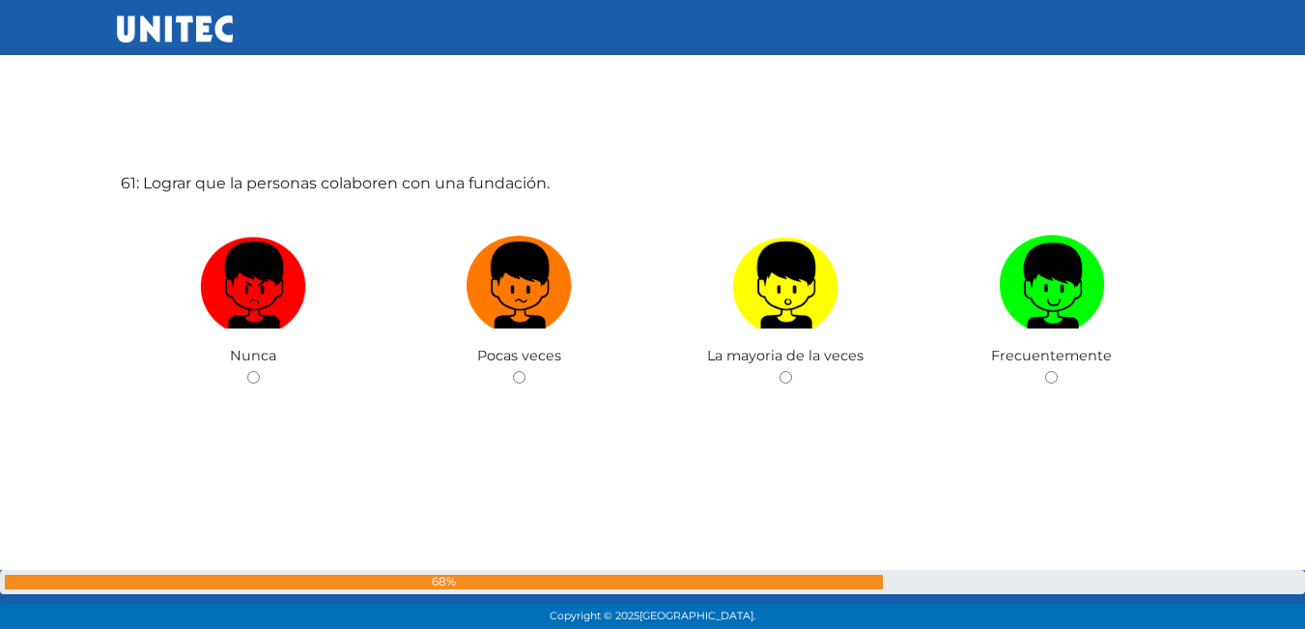
scroll to position [37835, 0]
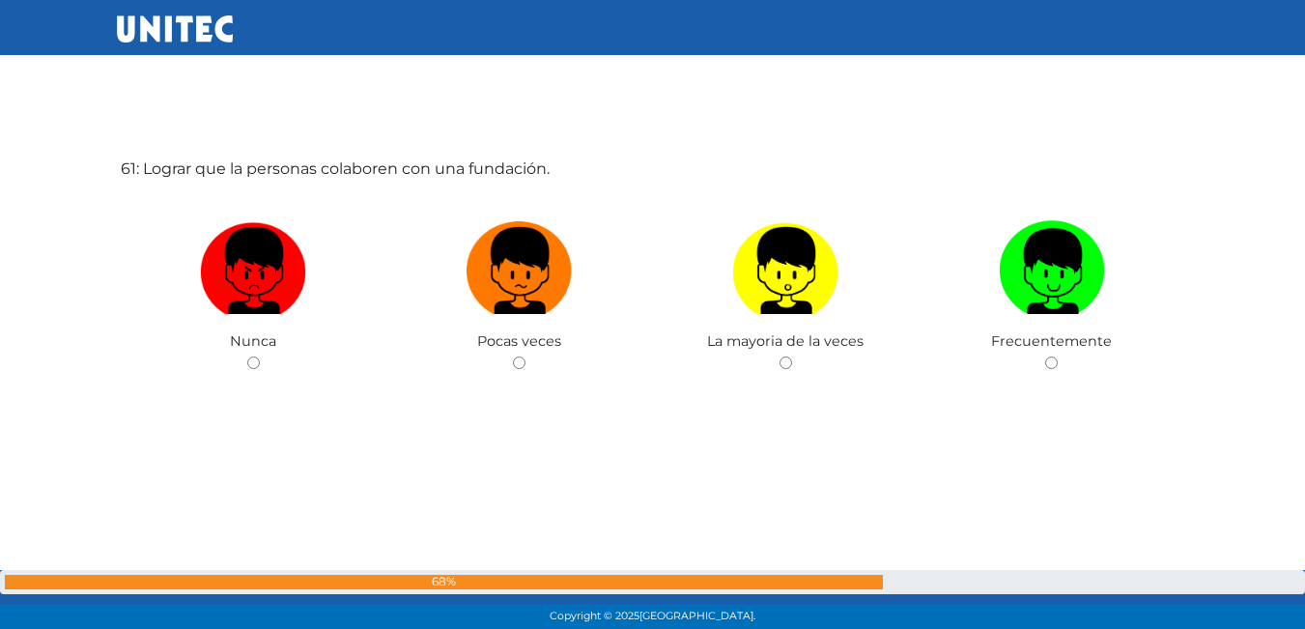
click at [528, 370] on div "Pocas veces" at bounding box center [519, 282] width 267 height 188
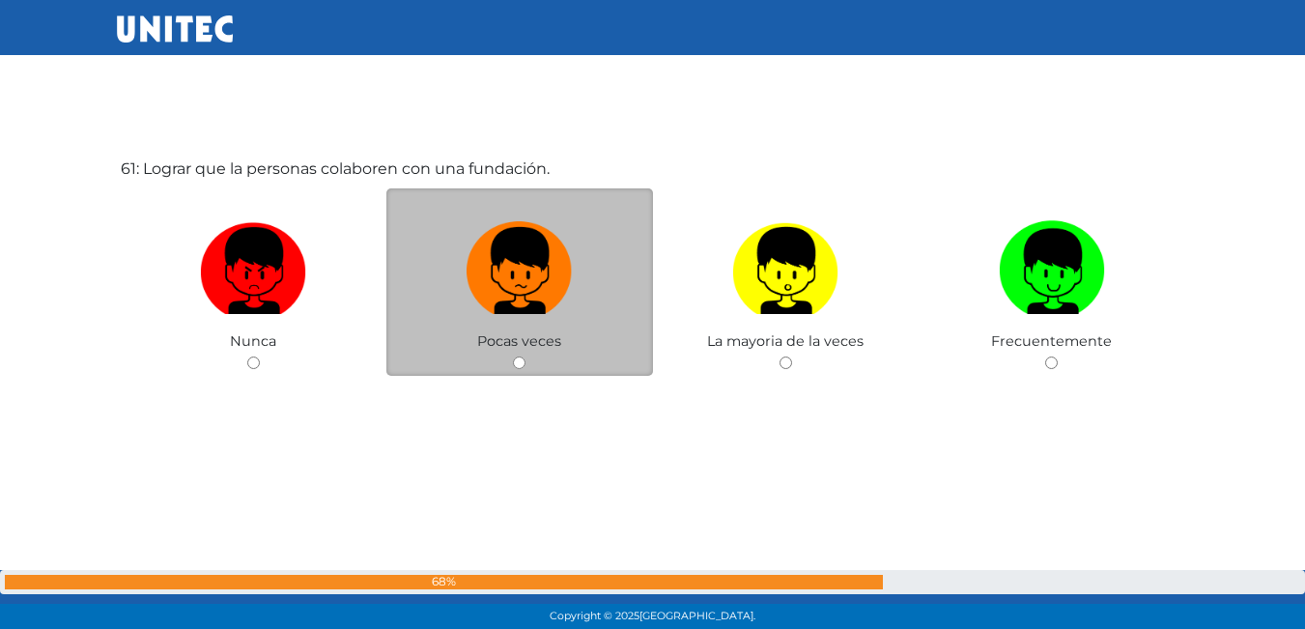
click at [525, 333] on span "Pocas veces" at bounding box center [519, 340] width 84 height 17
click at [525, 280] on img at bounding box center [520, 264] width 106 height 101
click at [525, 357] on input "radio" at bounding box center [519, 363] width 13 height 13
radio input "true"
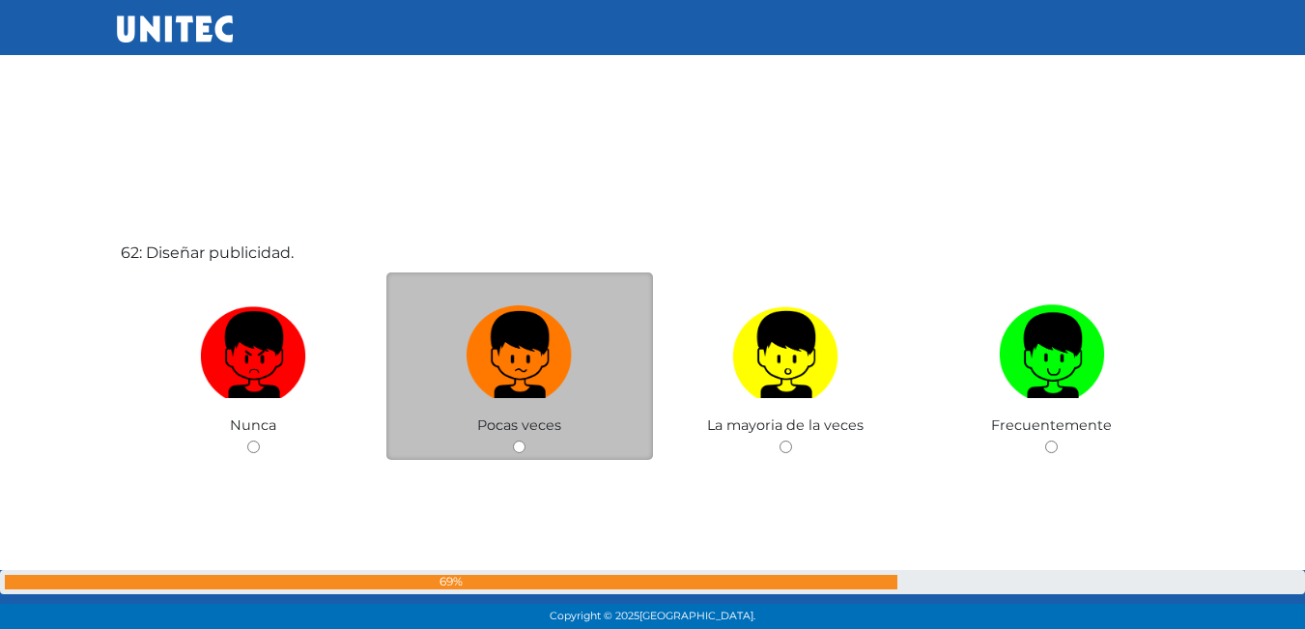
scroll to position [38388, 0]
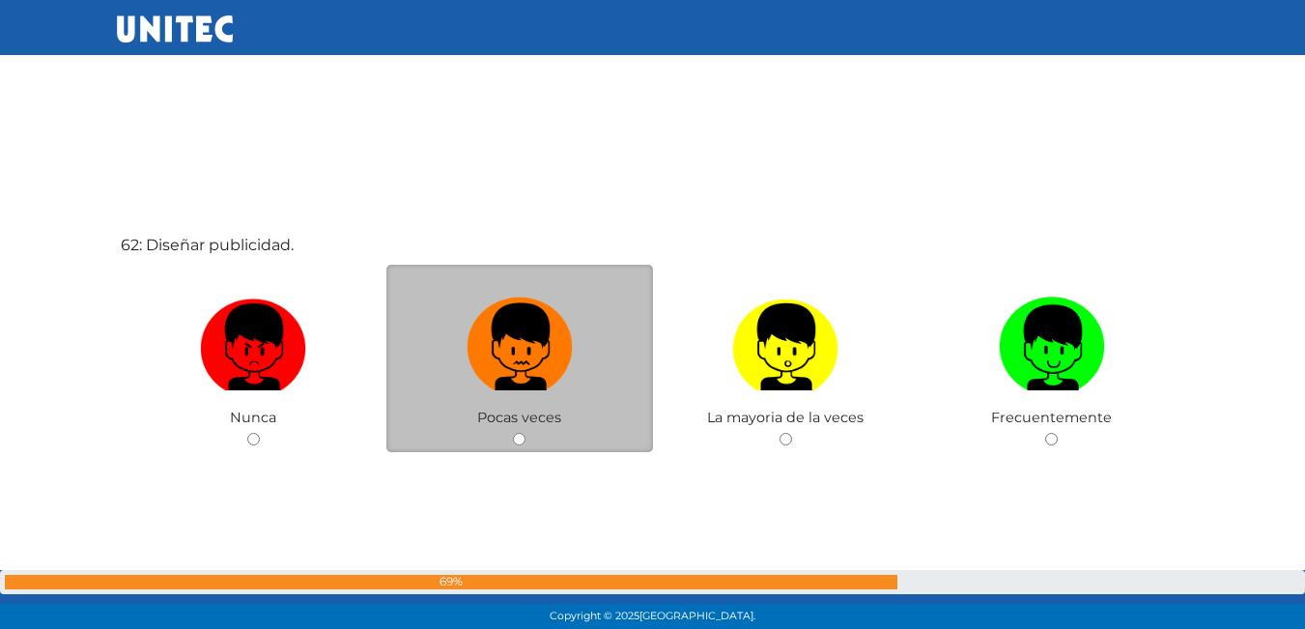
click at [511, 344] on img at bounding box center [520, 340] width 106 height 101
click at [513, 433] on input "radio" at bounding box center [519, 439] width 13 height 13
radio input "true"
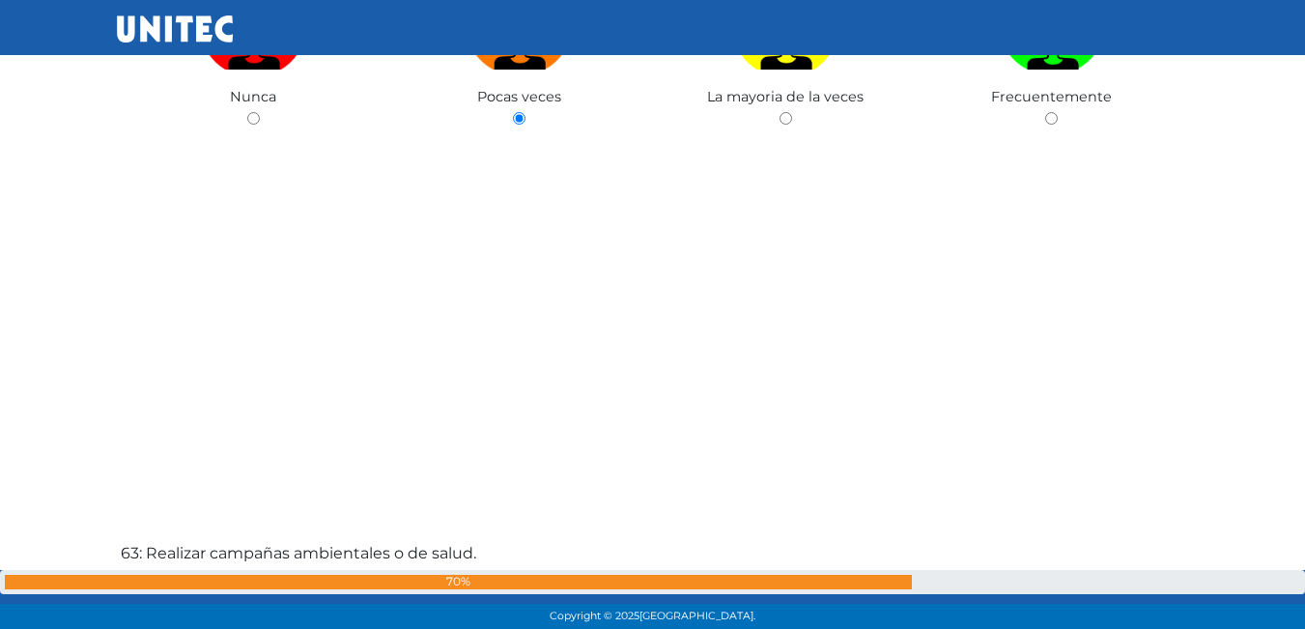
scroll to position [38513, 0]
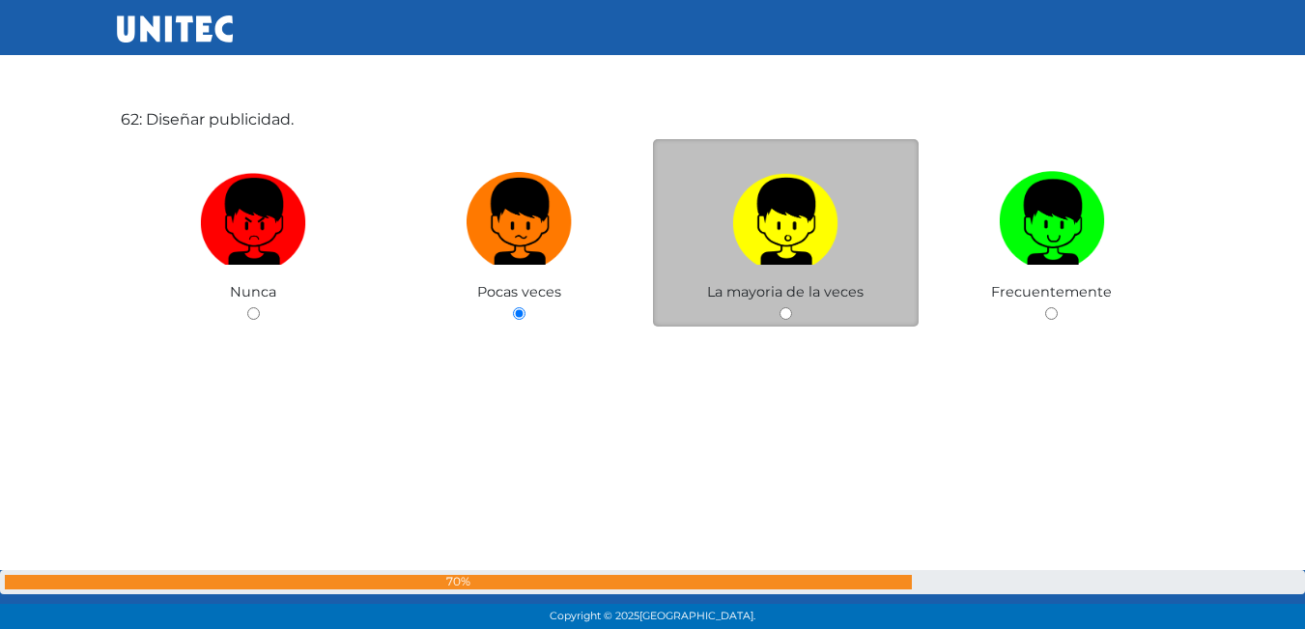
click at [814, 271] on label at bounding box center [786, 222] width 267 height 118
click at [792, 307] on input "radio" at bounding box center [786, 313] width 13 height 13
radio input "true"
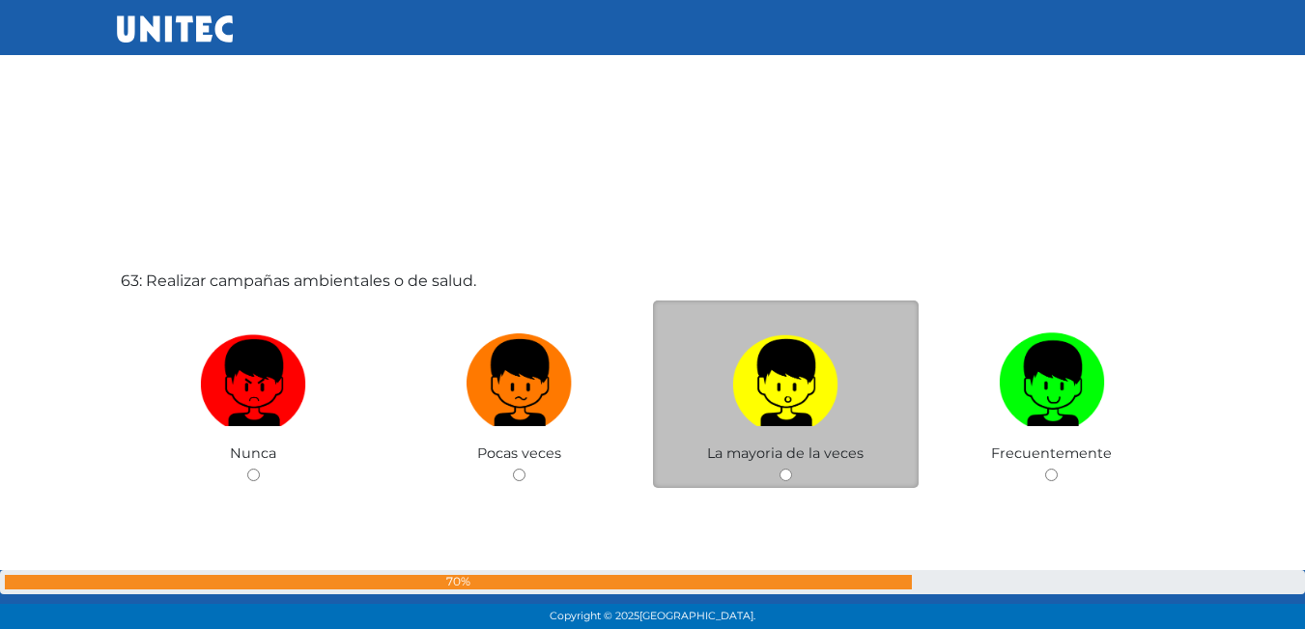
scroll to position [38996, 0]
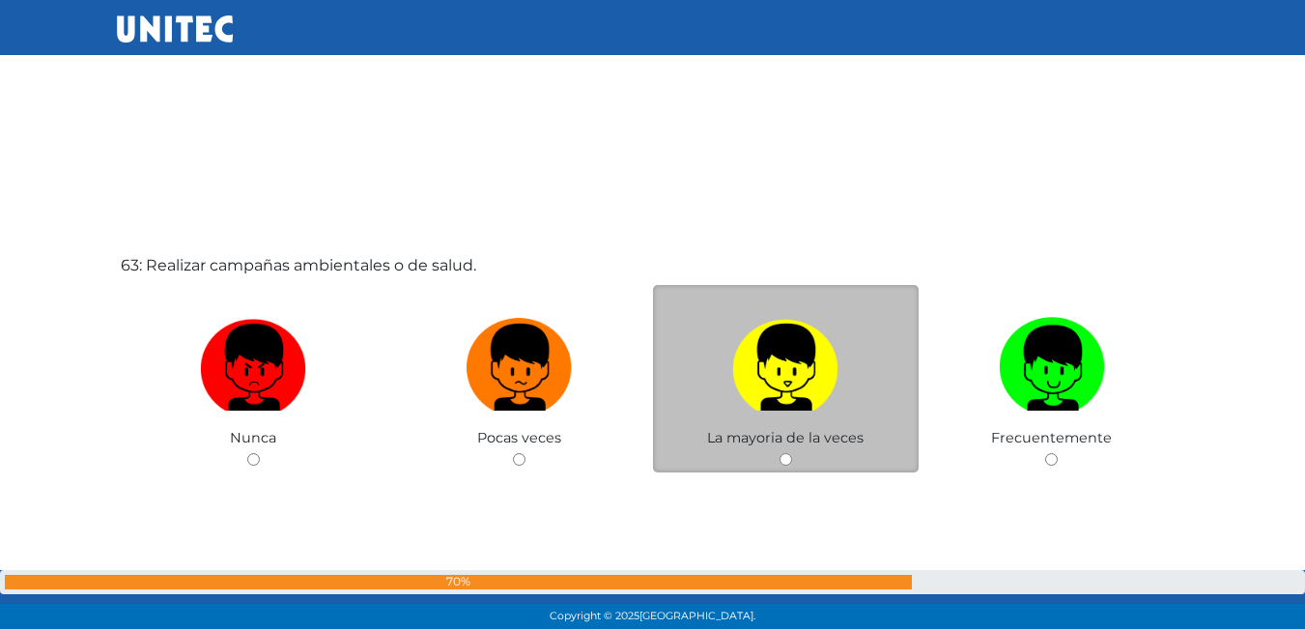
click at [747, 385] on img at bounding box center [785, 360] width 106 height 101
click at [780, 453] on input "radio" at bounding box center [786, 459] width 13 height 13
radio input "true"
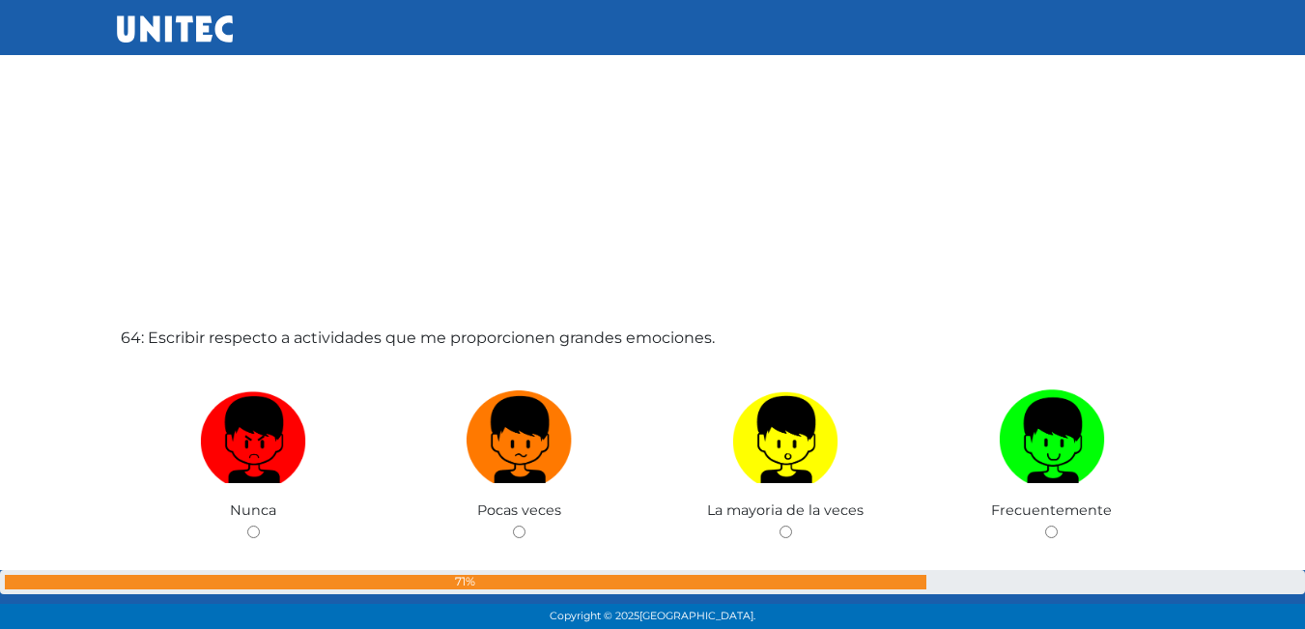
scroll to position [39649, 0]
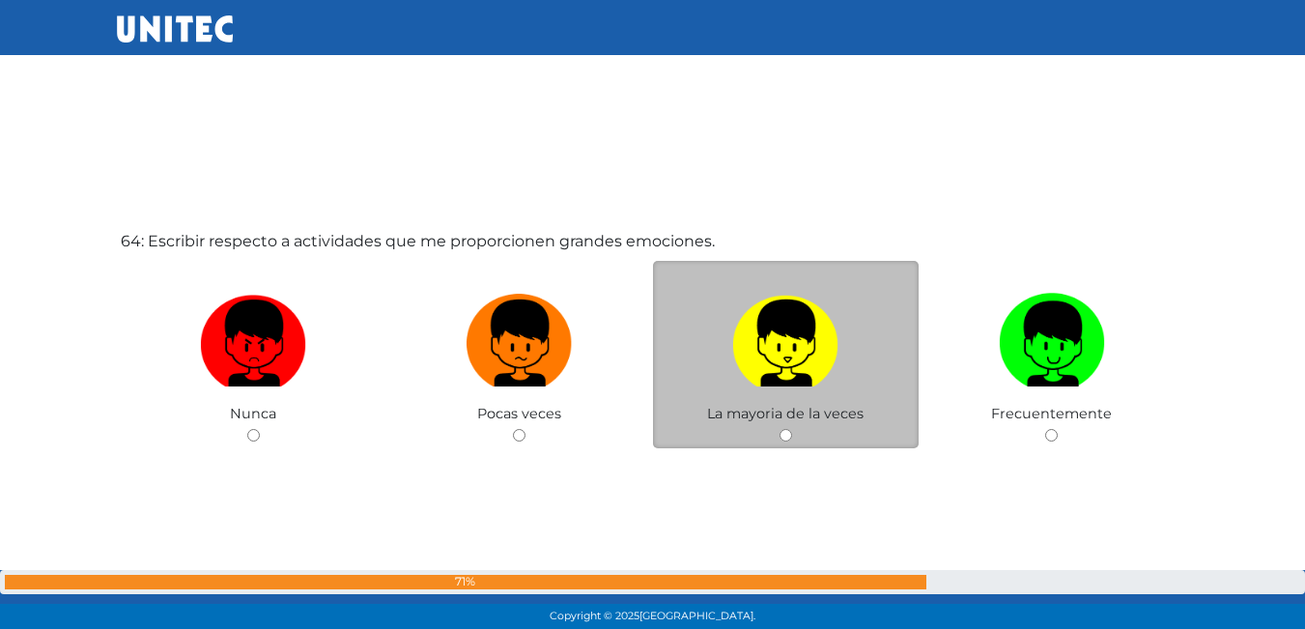
click at [745, 375] on img at bounding box center [785, 336] width 106 height 101
click at [780, 429] on input "radio" at bounding box center [786, 435] width 13 height 13
radio input "true"
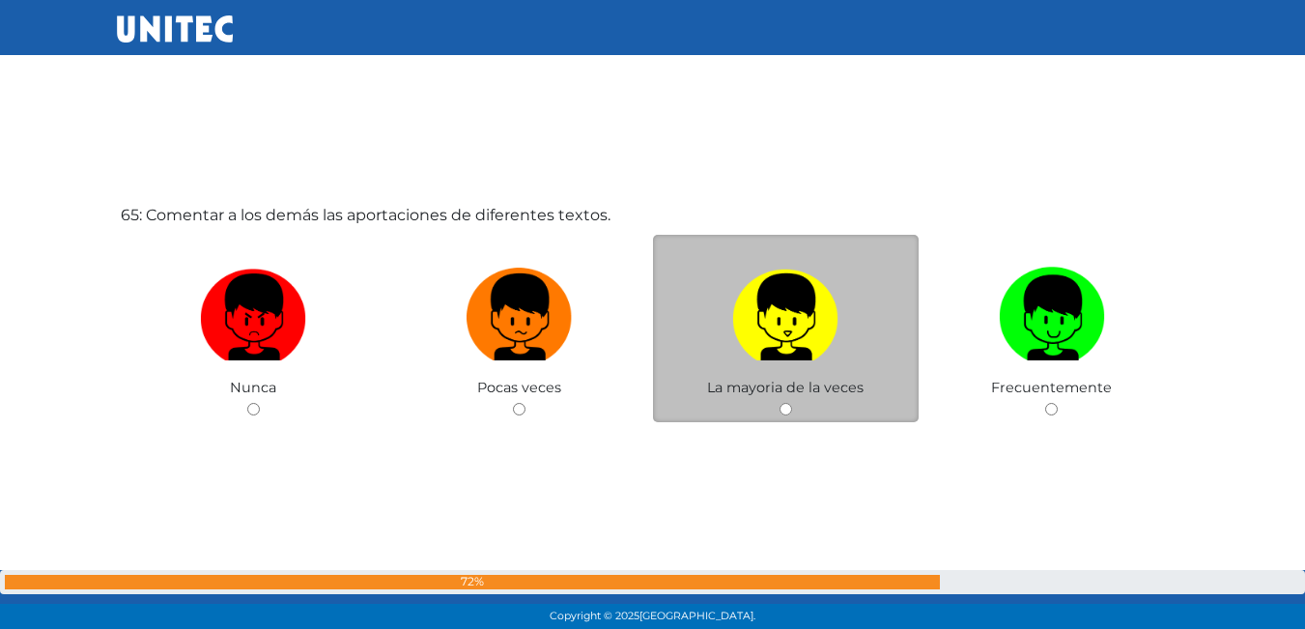
scroll to position [40351, 0]
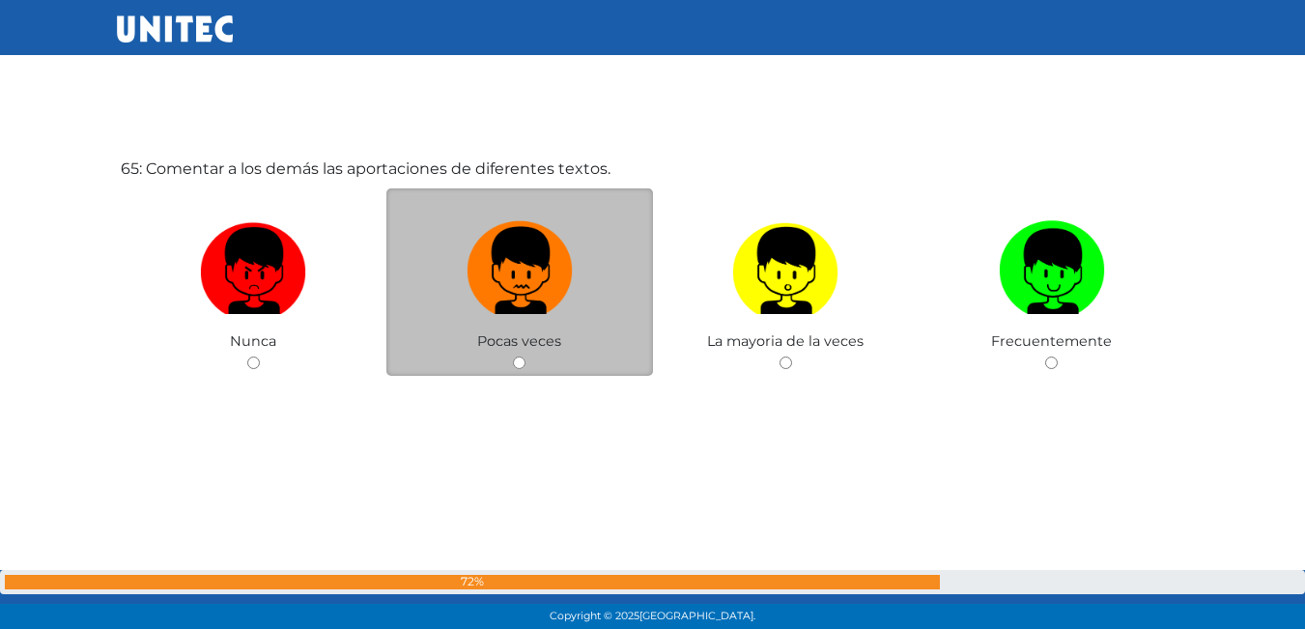
click at [523, 296] on img at bounding box center [520, 264] width 106 height 101
click at [523, 357] on input "radio" at bounding box center [519, 363] width 13 height 13
radio input "true"
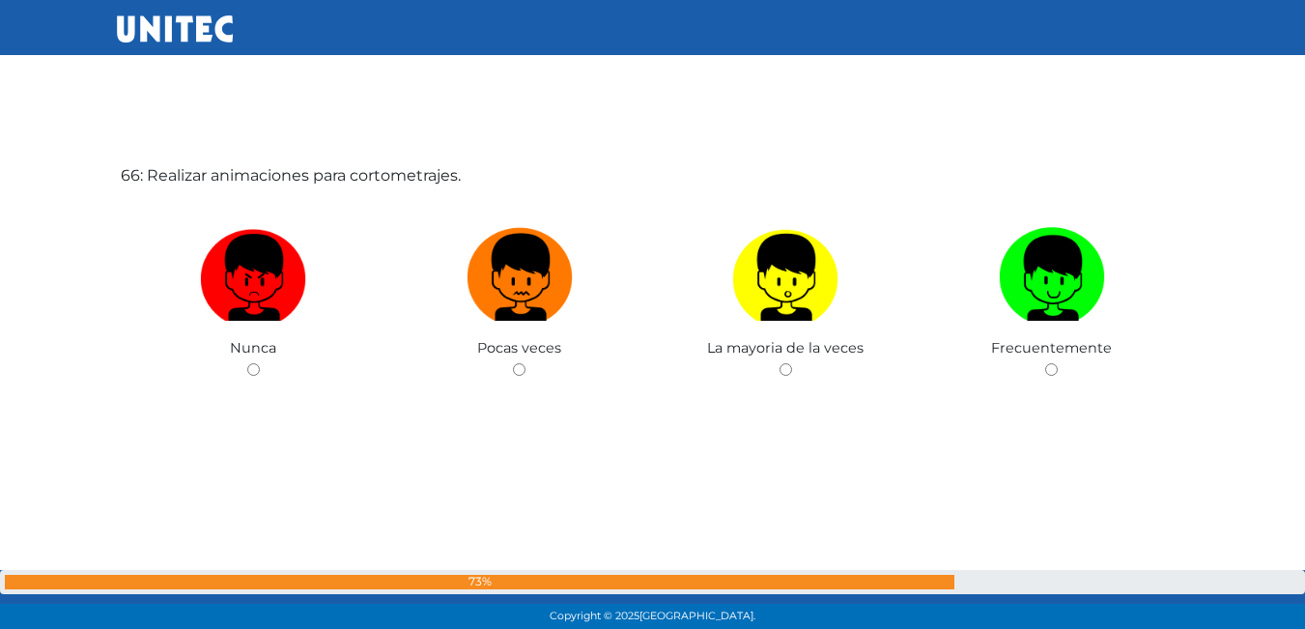
scroll to position [40980, 0]
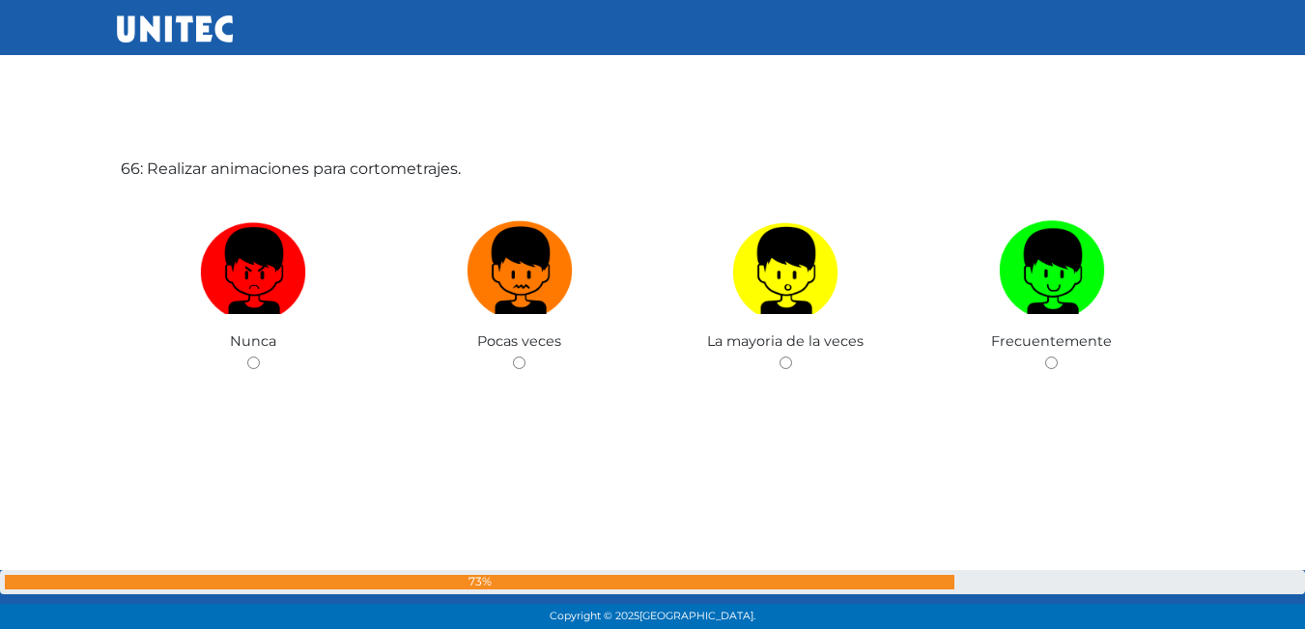
click at [523, 296] on img at bounding box center [520, 264] width 106 height 101
click at [523, 357] on input "radio" at bounding box center [519, 363] width 13 height 13
radio input "true"
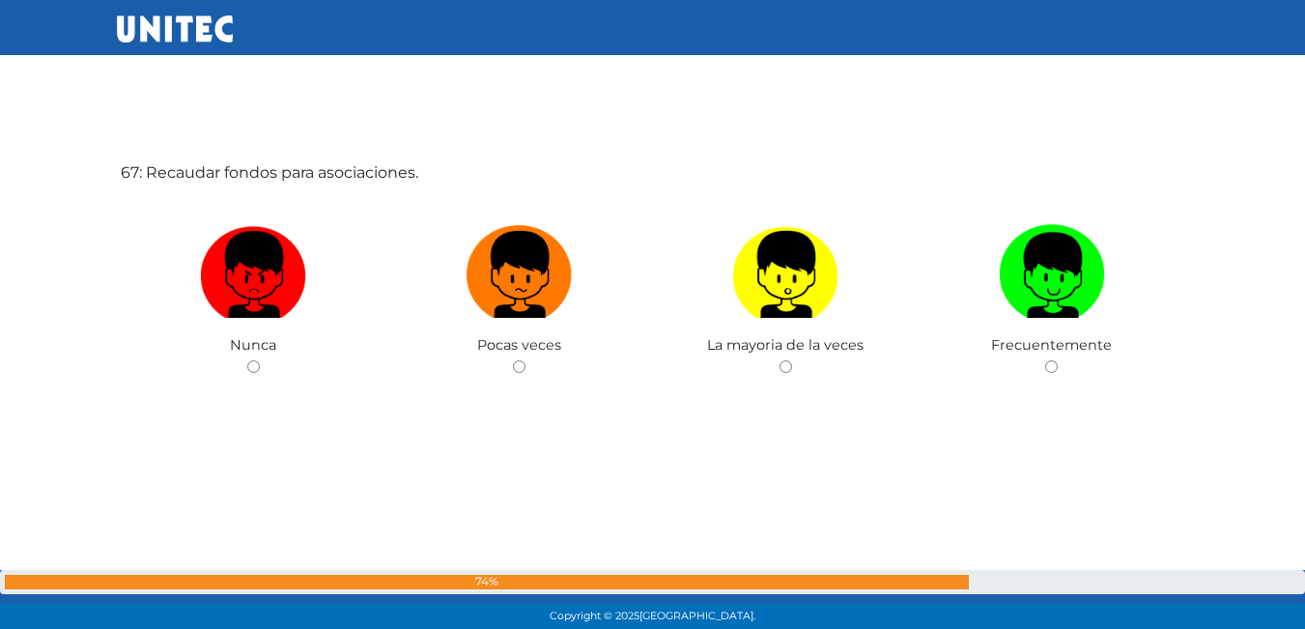
scroll to position [41609, 0]
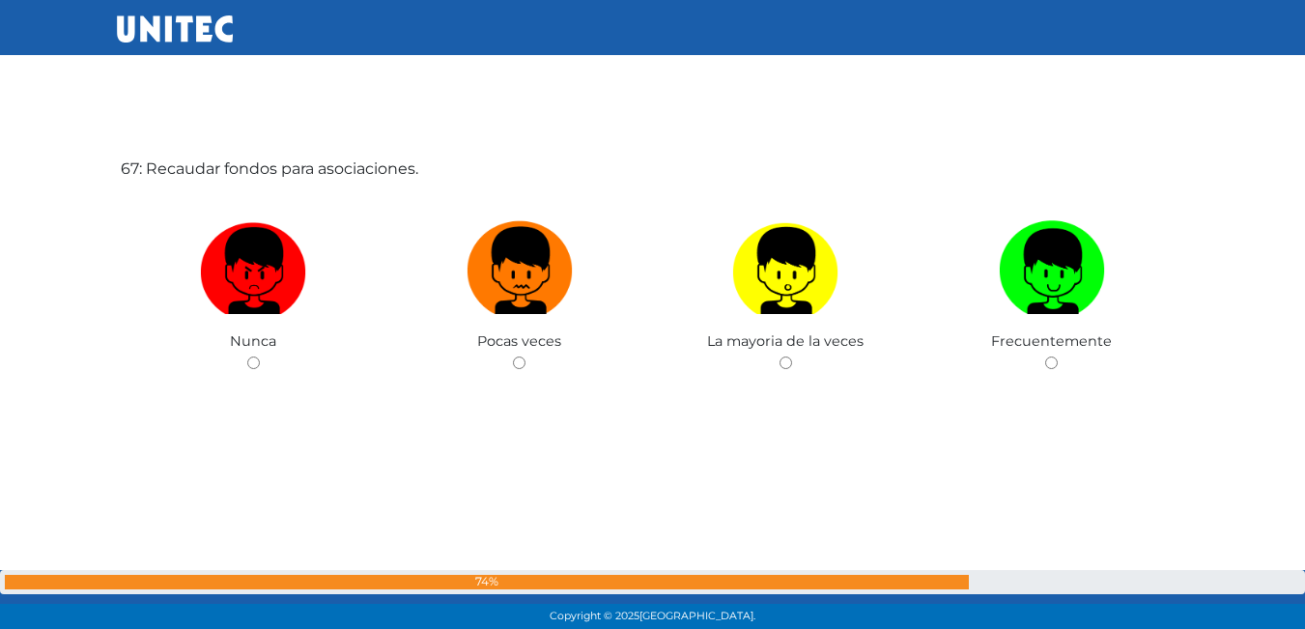
click at [523, 296] on img at bounding box center [520, 264] width 106 height 101
click at [523, 357] on input "radio" at bounding box center [519, 363] width 13 height 13
radio input "true"
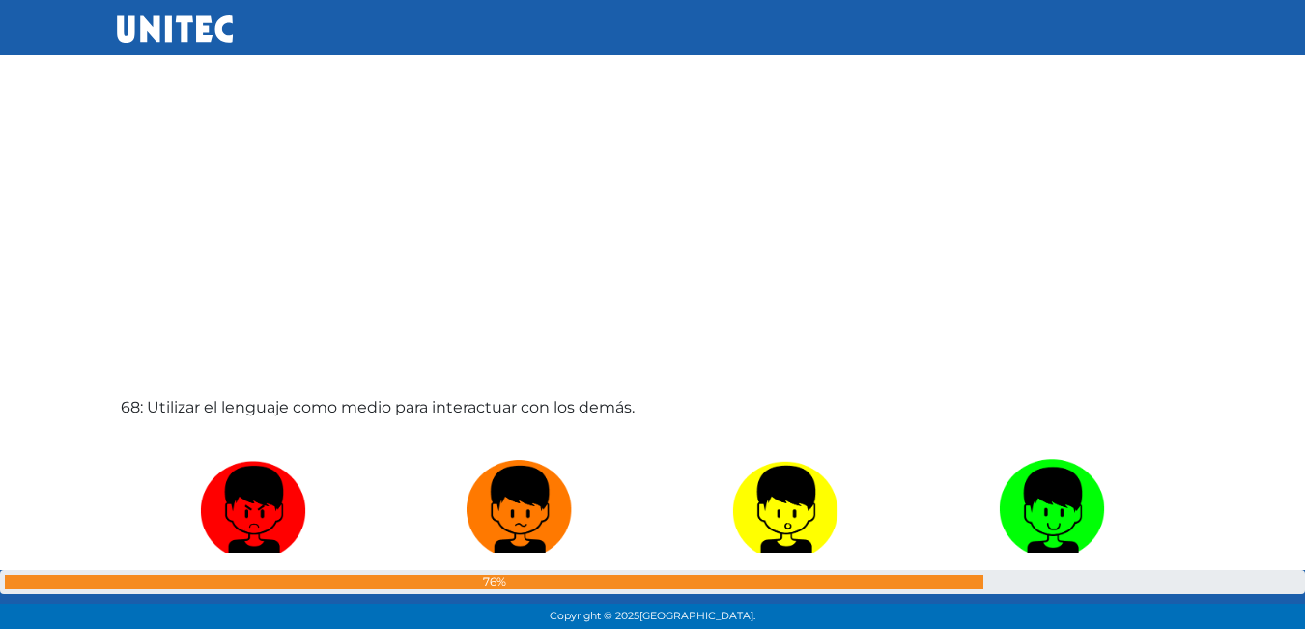
scroll to position [42096, 0]
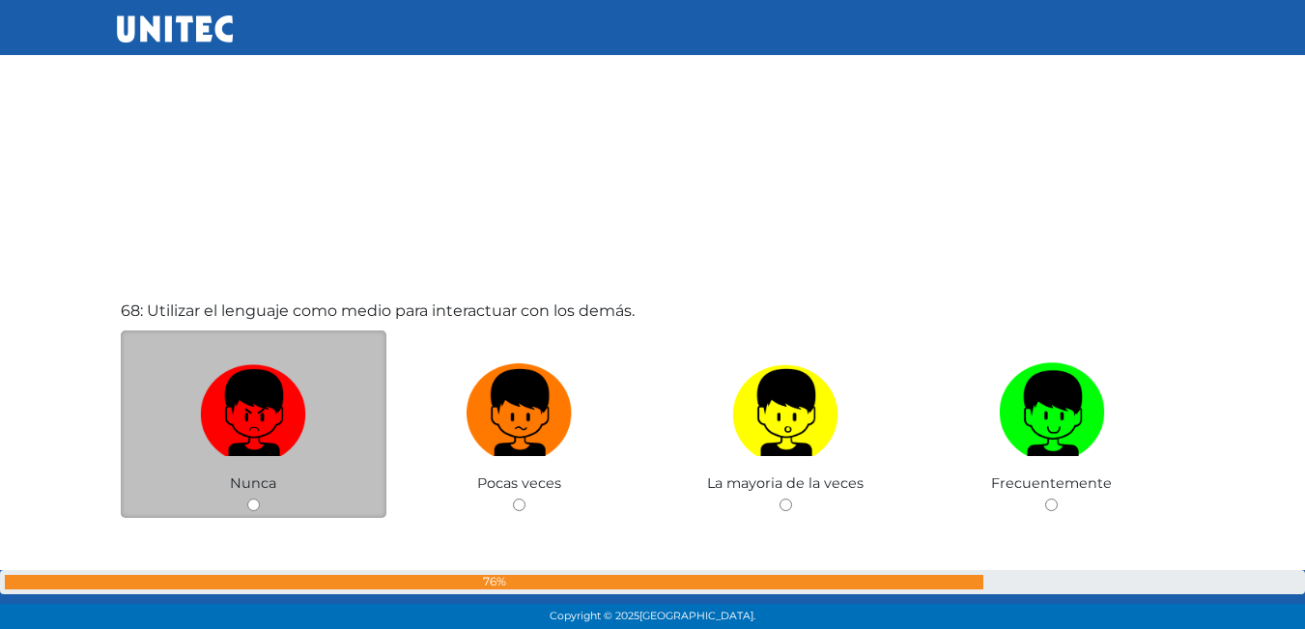
click at [341, 392] on label at bounding box center [254, 414] width 267 height 118
click at [260, 499] on input "radio" at bounding box center [253, 505] width 13 height 13
radio input "true"
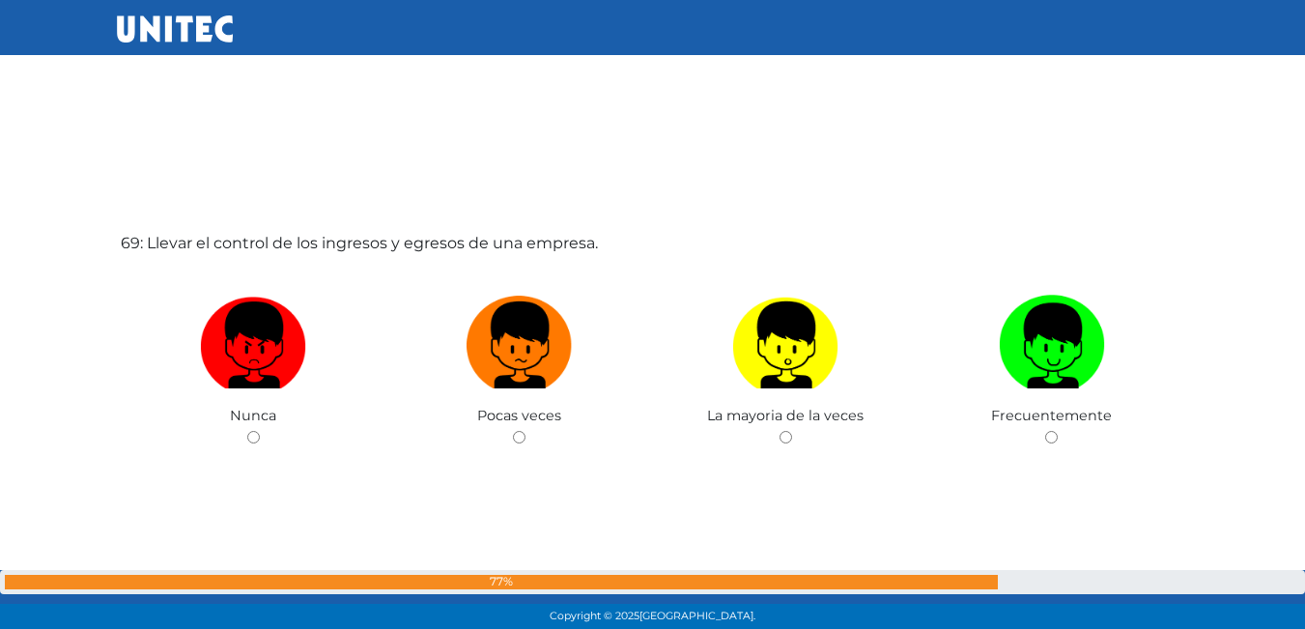
scroll to position [42838, 0]
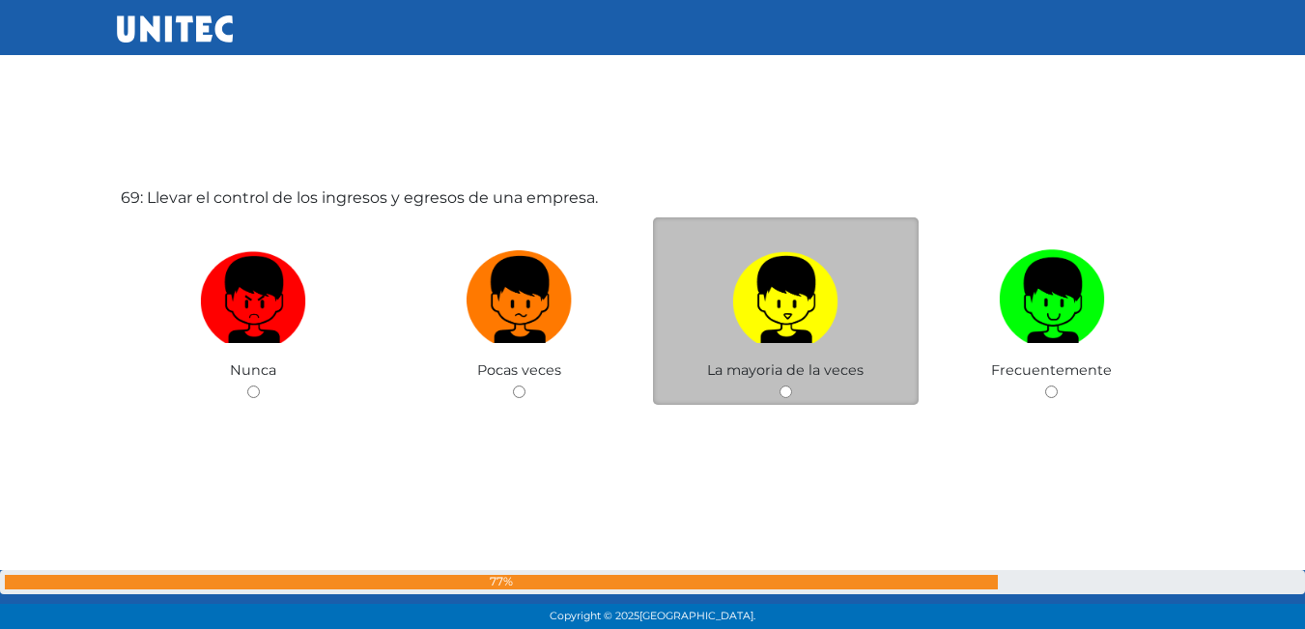
click at [773, 301] on img at bounding box center [785, 293] width 106 height 101
click at [780, 385] on input "radio" at bounding box center [786, 391] width 13 height 13
radio input "true"
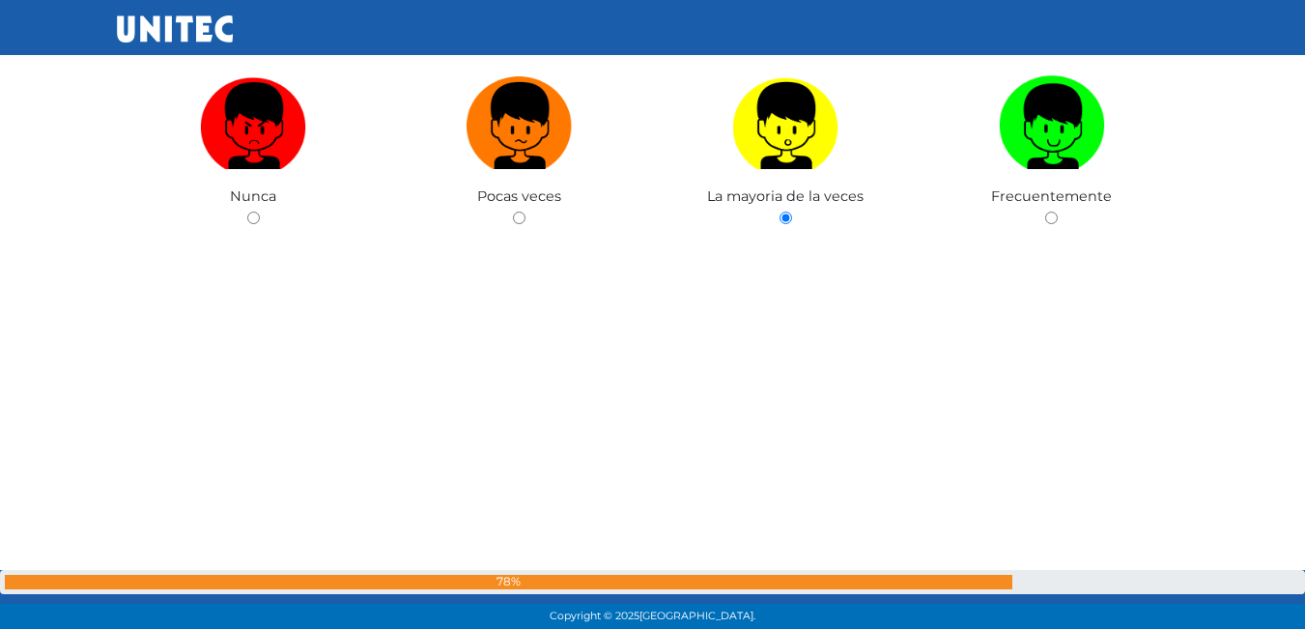
scroll to position [43033, 0]
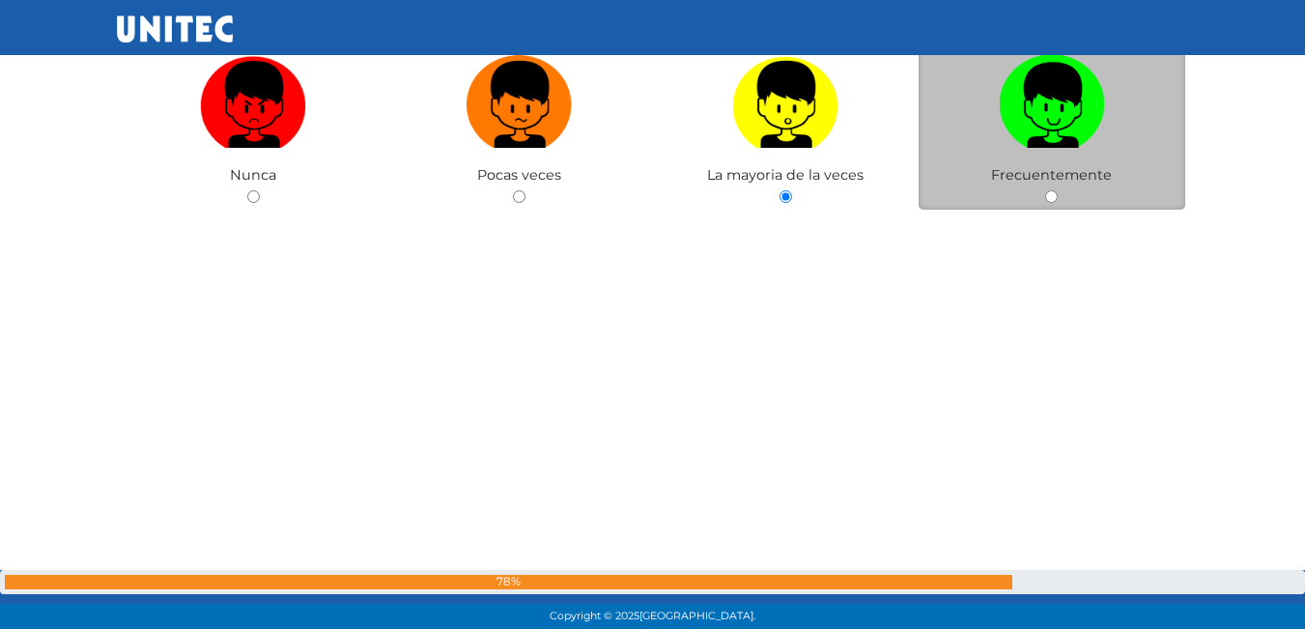
click at [1084, 177] on span "Frecuentemente" at bounding box center [1051, 174] width 121 height 17
click at [1042, 135] on img at bounding box center [1052, 97] width 106 height 101
click at [1045, 190] on input "radio" at bounding box center [1051, 196] width 13 height 13
radio input "true"
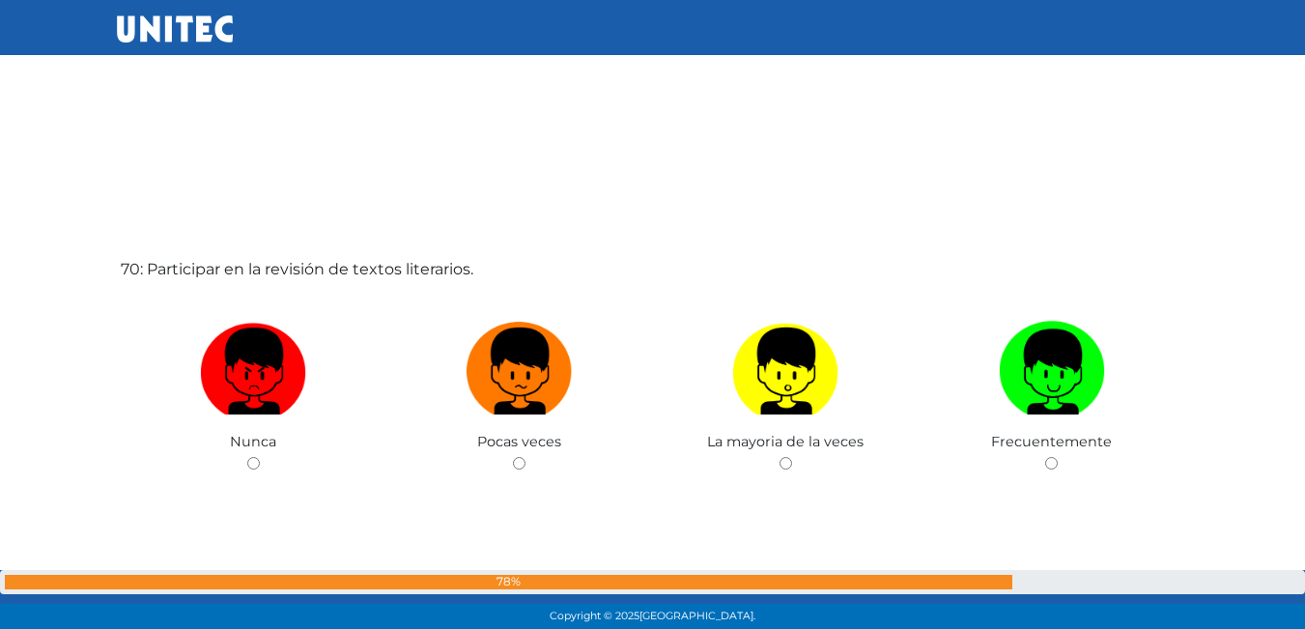
scroll to position [43429, 0]
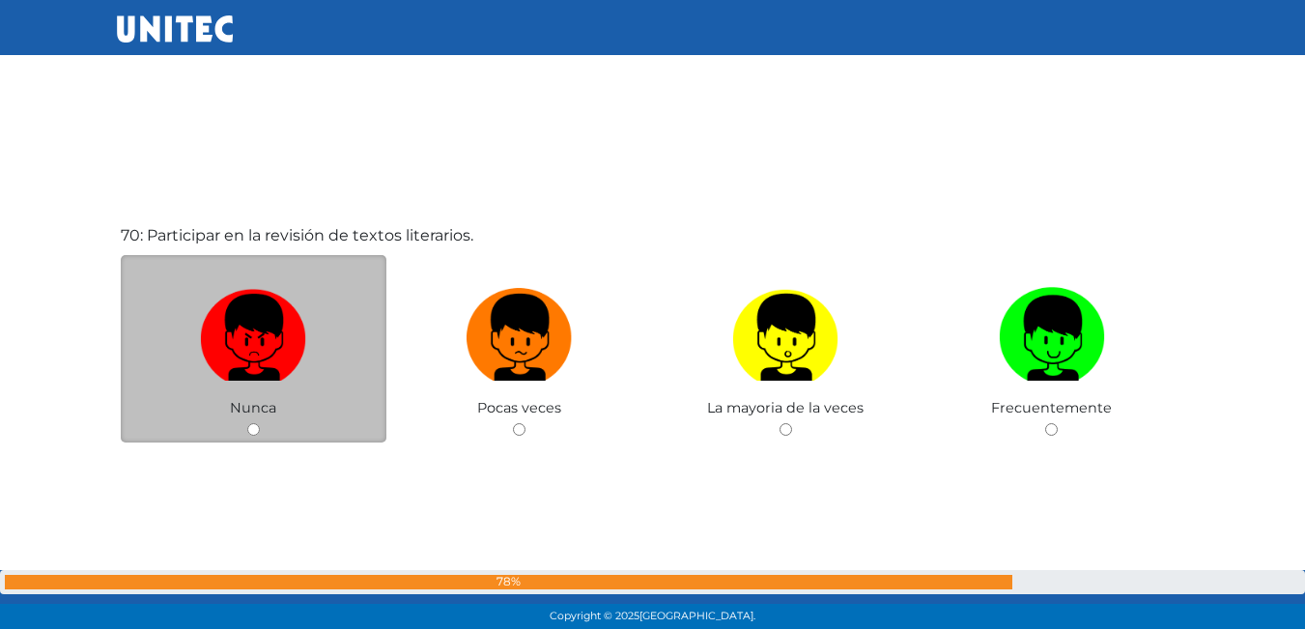
click at [328, 339] on label at bounding box center [254, 338] width 267 height 118
click at [260, 423] on input "radio" at bounding box center [253, 429] width 13 height 13
radio input "true"
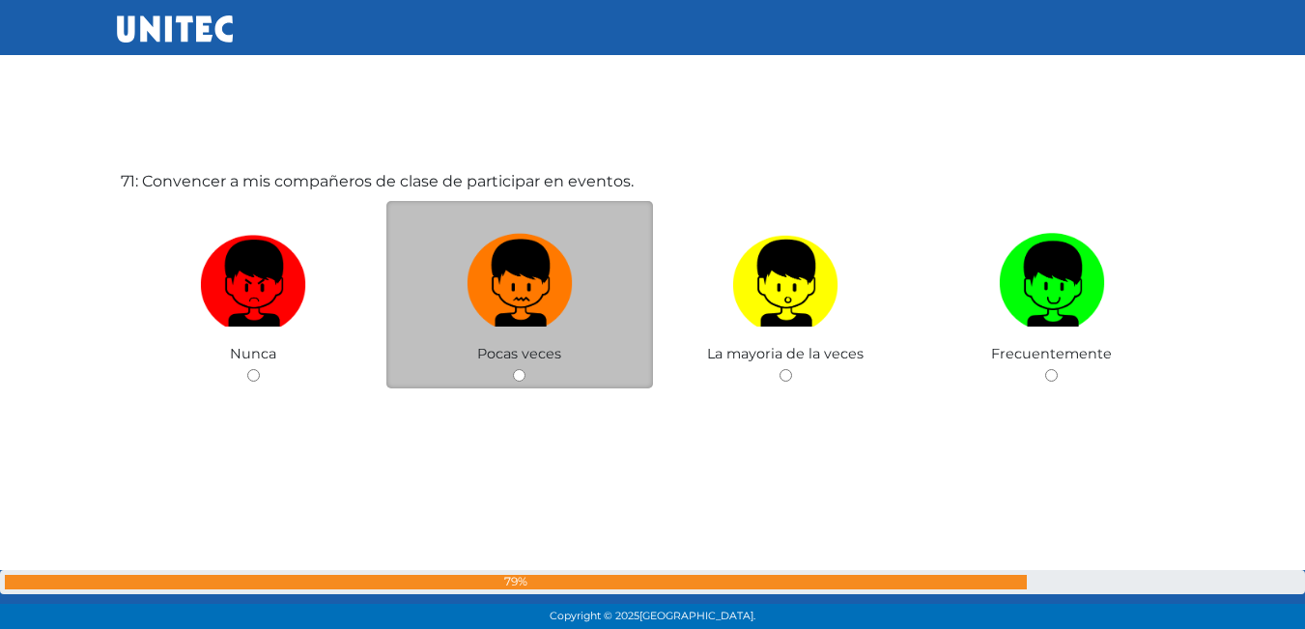
scroll to position [44125, 0]
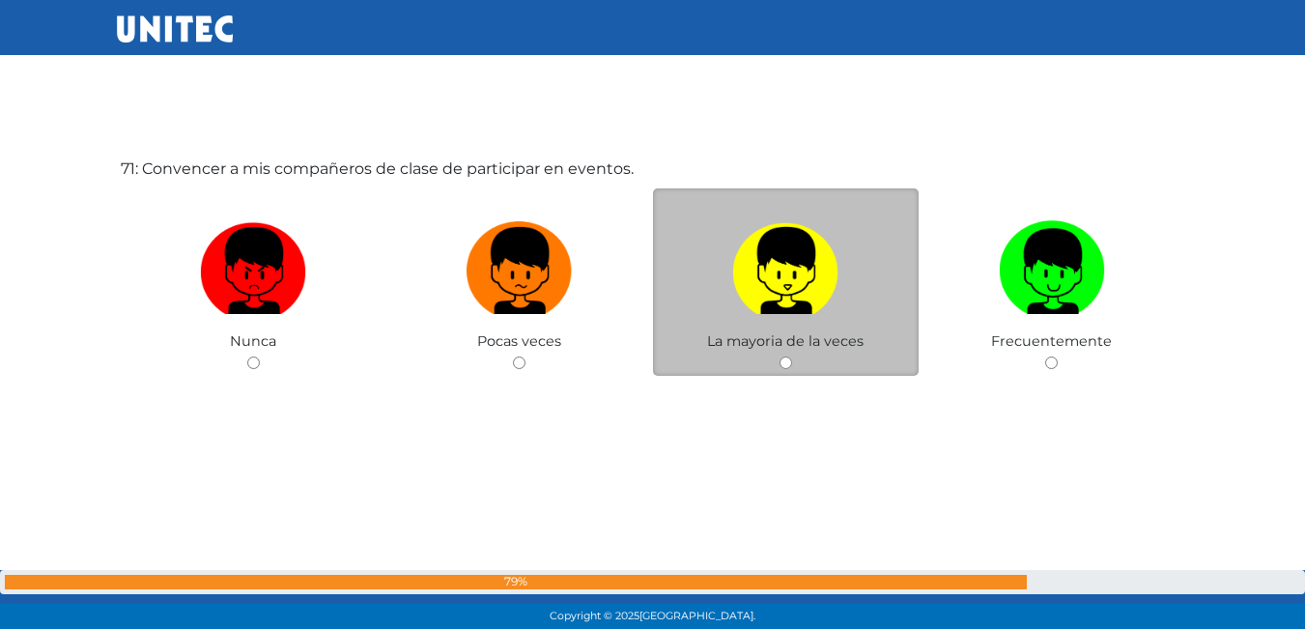
click at [765, 283] on img at bounding box center [785, 264] width 106 height 101
click at [780, 357] on input "radio" at bounding box center [786, 363] width 13 height 13
radio input "true"
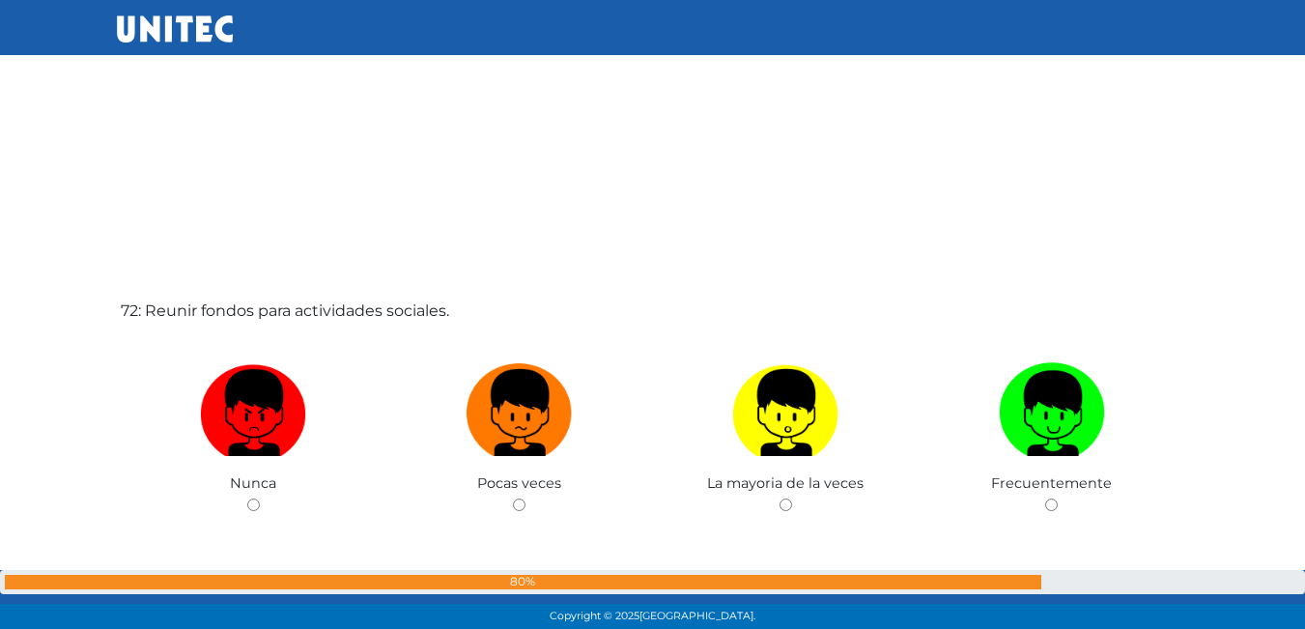
scroll to position [44708, 0]
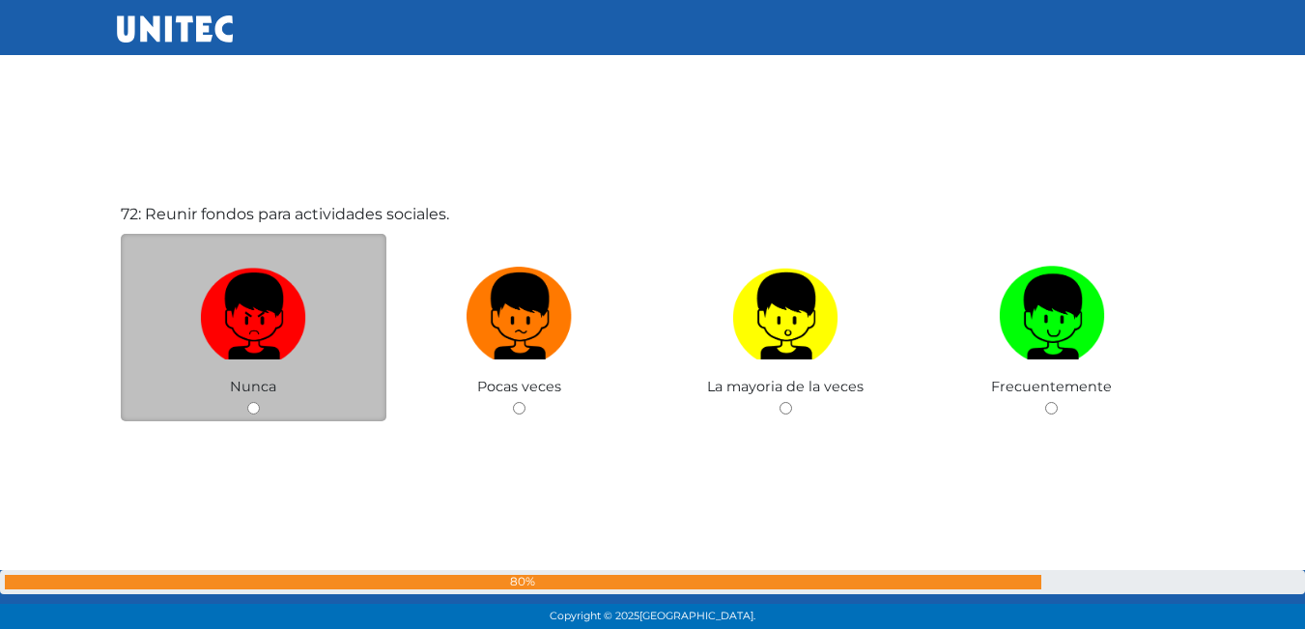
click at [321, 326] on label at bounding box center [254, 317] width 267 height 118
click at [260, 402] on input "radio" at bounding box center [253, 408] width 13 height 13
radio input "true"
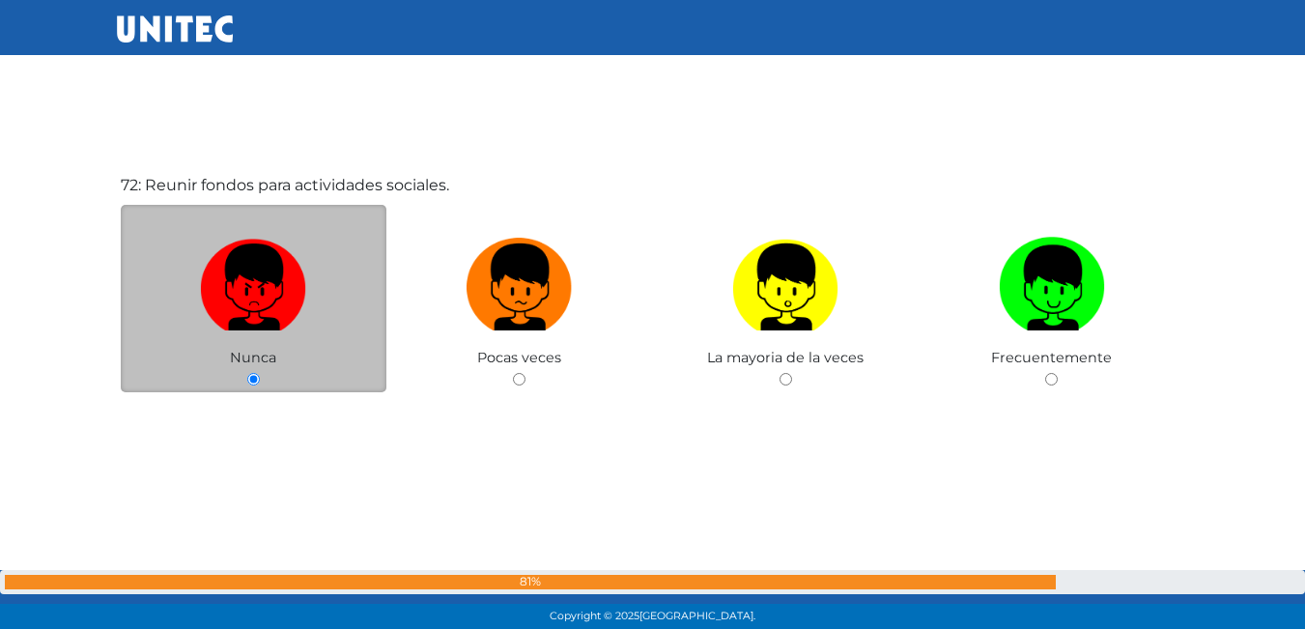
scroll to position [44777, 0]
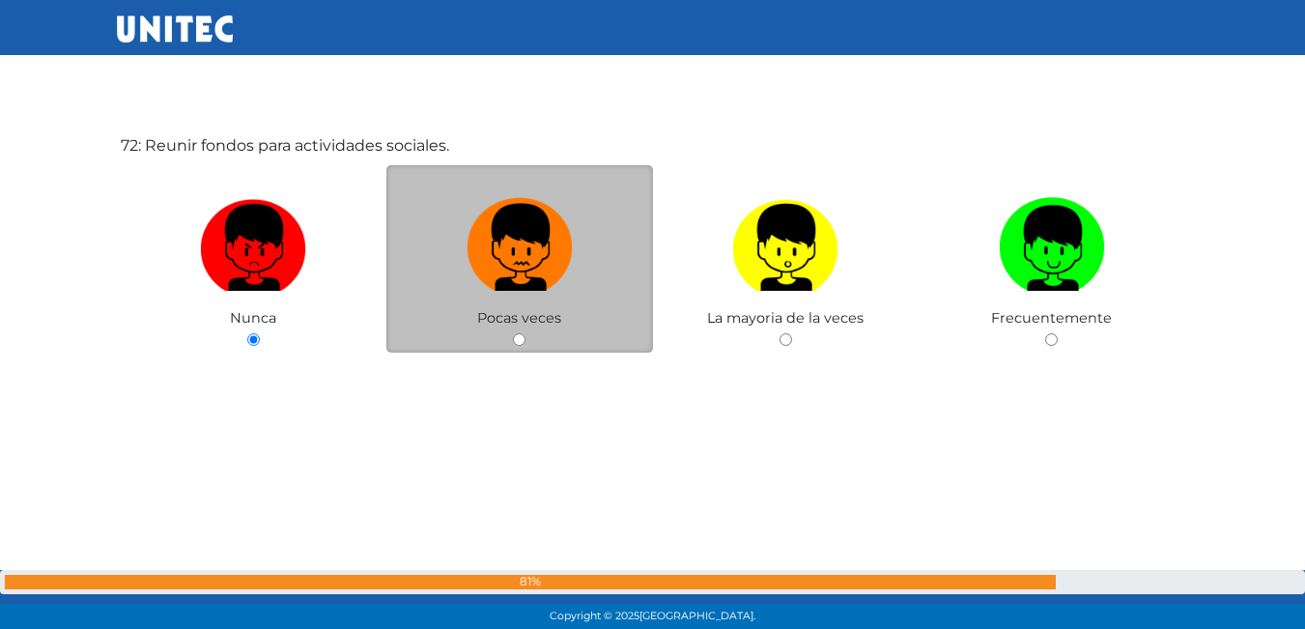
click at [562, 201] on img at bounding box center [520, 240] width 106 height 101
click at [526, 333] on input "radio" at bounding box center [519, 339] width 13 height 13
radio input "true"
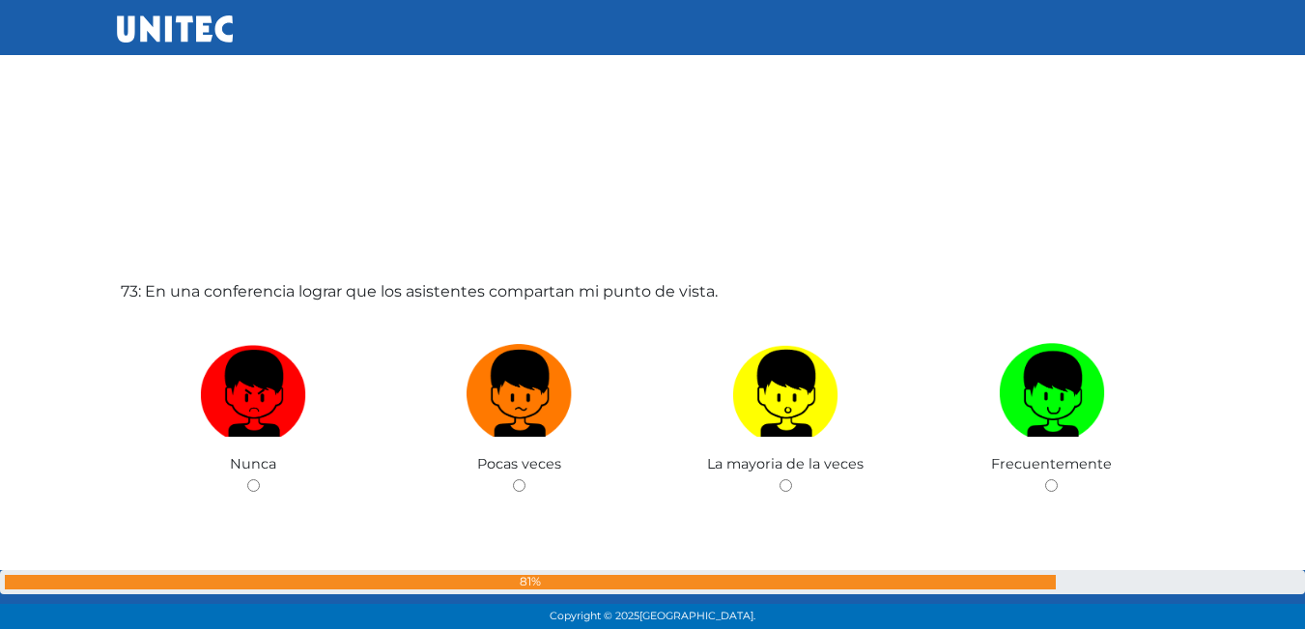
scroll to position [45357, 0]
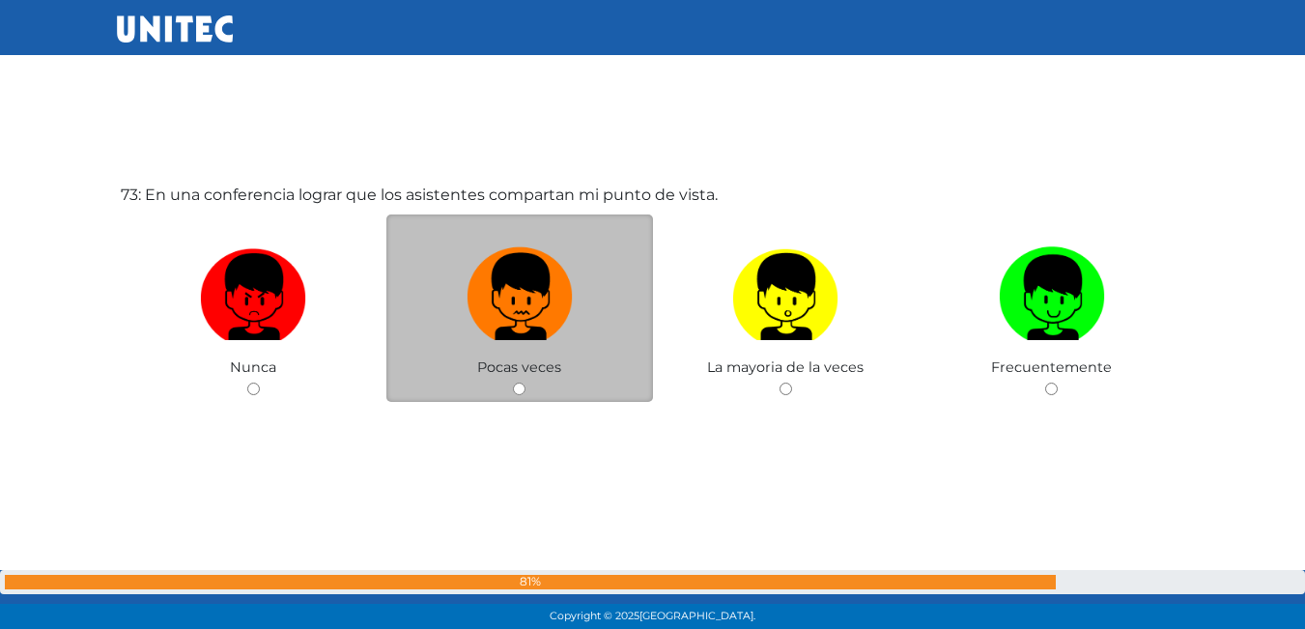
click at [563, 320] on img at bounding box center [520, 290] width 106 height 101
click at [526, 383] on input "radio" at bounding box center [519, 389] width 13 height 13
radio input "true"
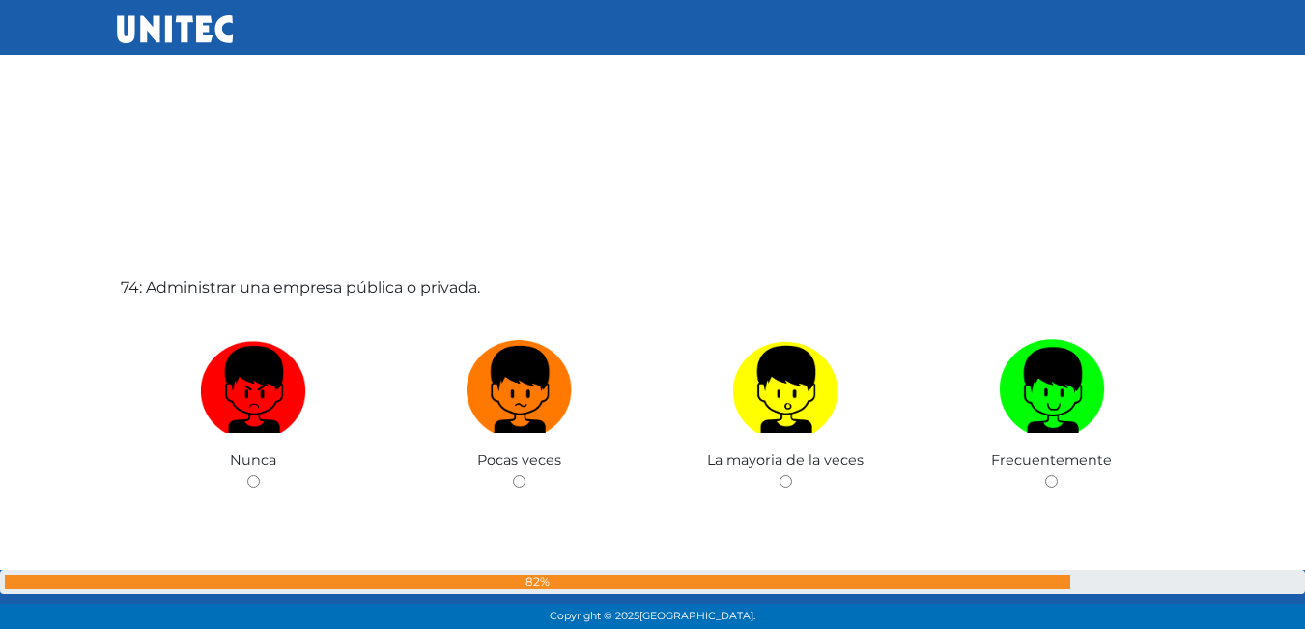
scroll to position [45937, 0]
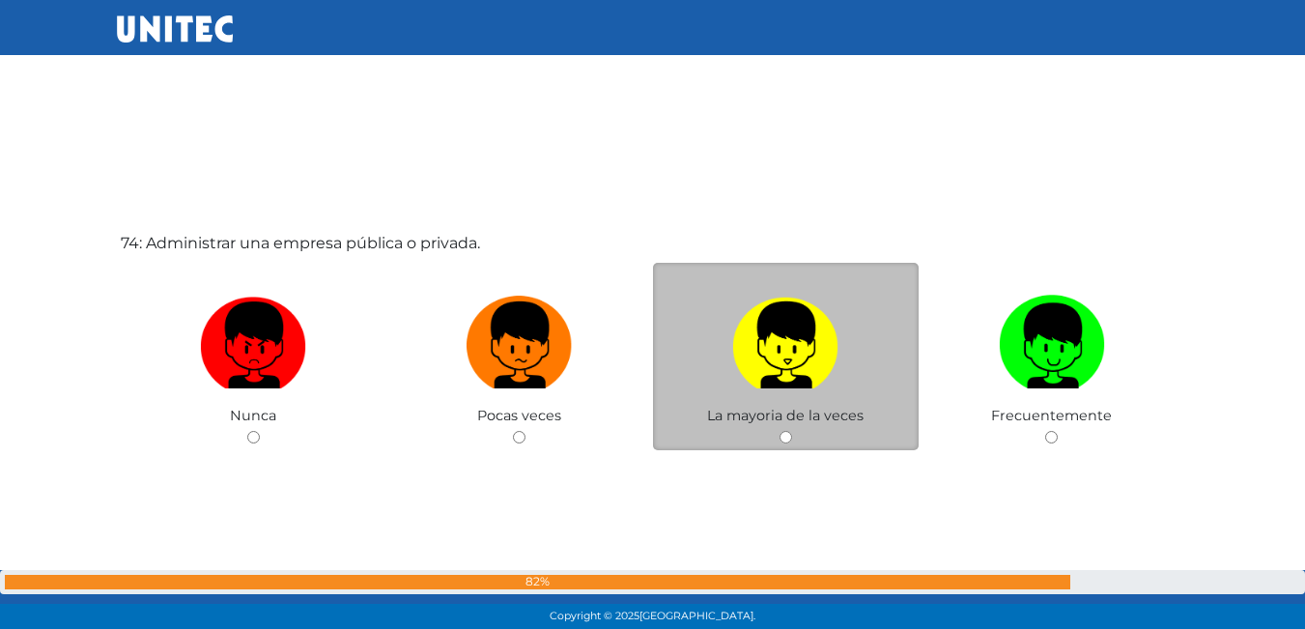
click at [735, 333] on img at bounding box center [785, 338] width 106 height 101
click at [780, 431] on input "radio" at bounding box center [786, 437] width 13 height 13
radio input "true"
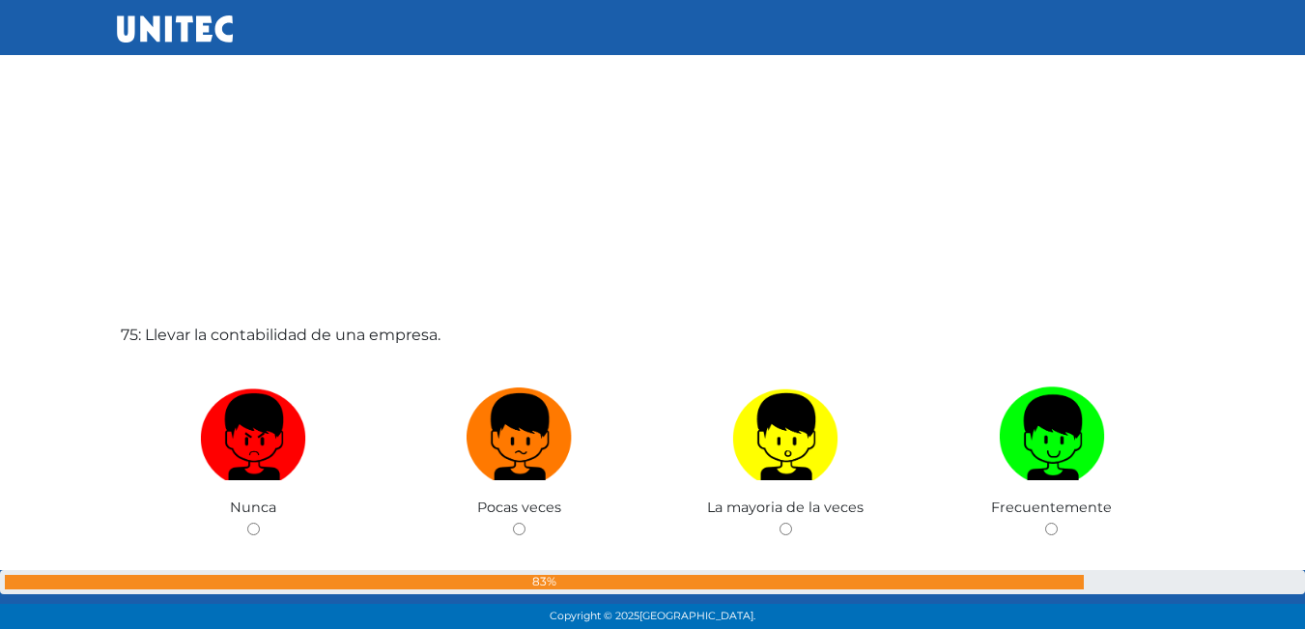
scroll to position [46508, 0]
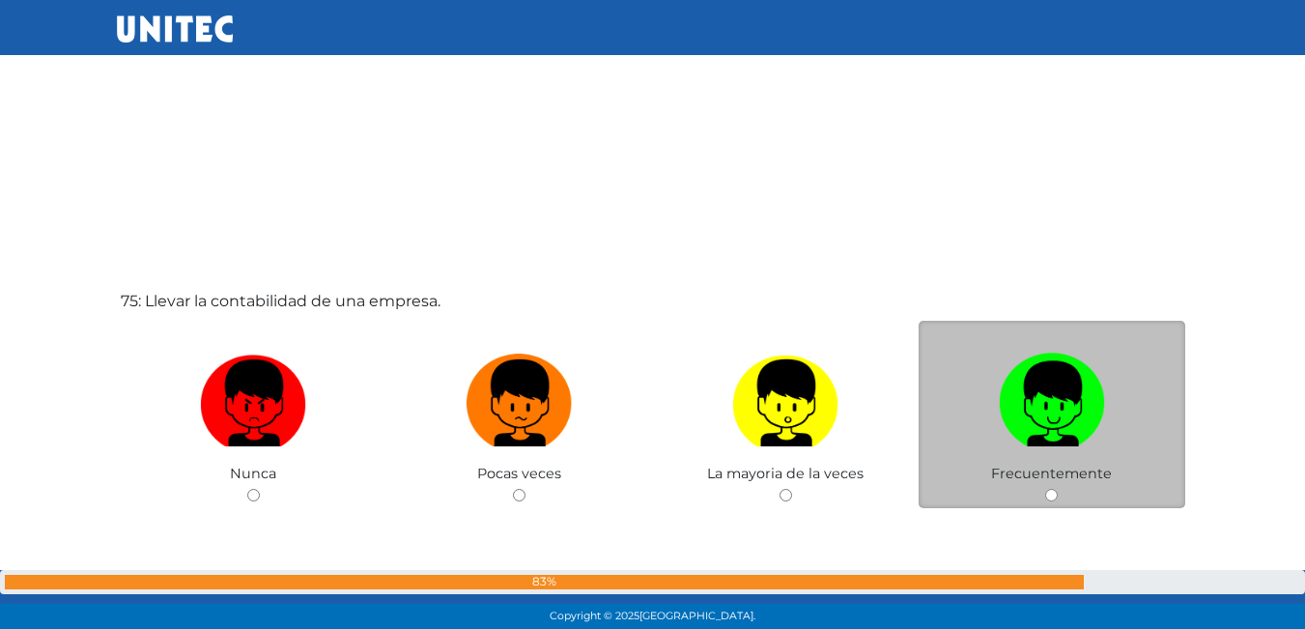
click at [977, 396] on label at bounding box center [1052, 404] width 267 height 118
click at [1045, 489] on input "radio" at bounding box center [1051, 495] width 13 height 13
radio input "true"
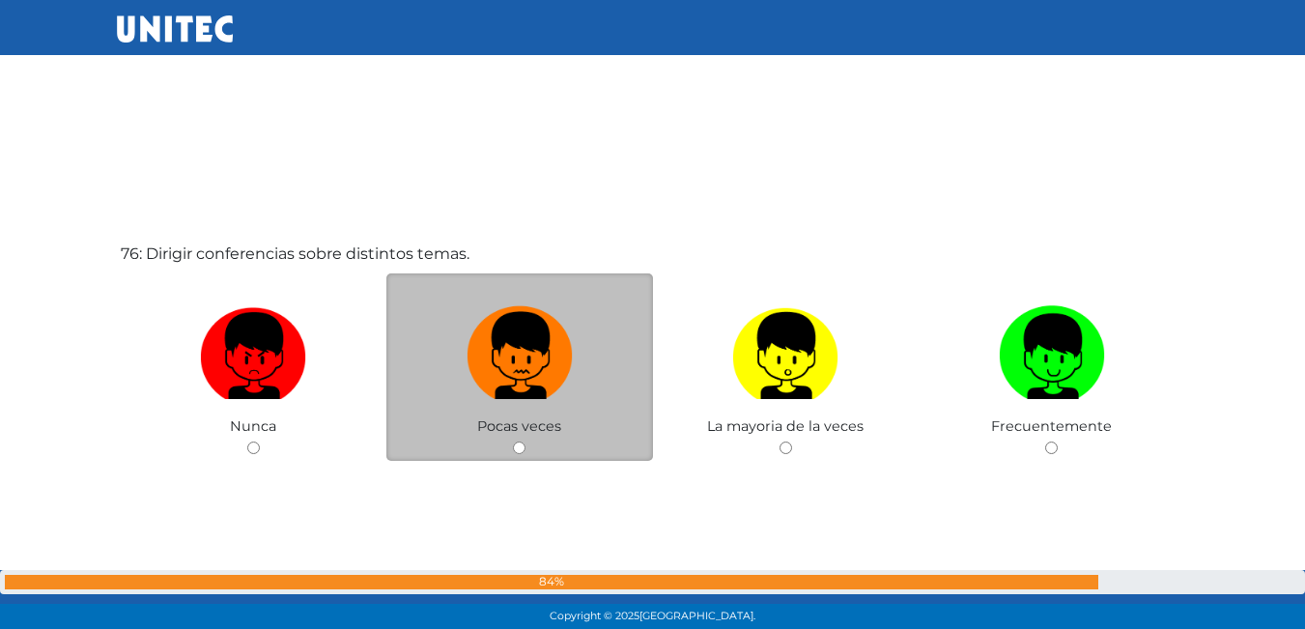
click at [546, 366] on img at bounding box center [520, 349] width 106 height 101
click at [526, 442] on input "radio" at bounding box center [519, 448] width 13 height 13
radio input "true"
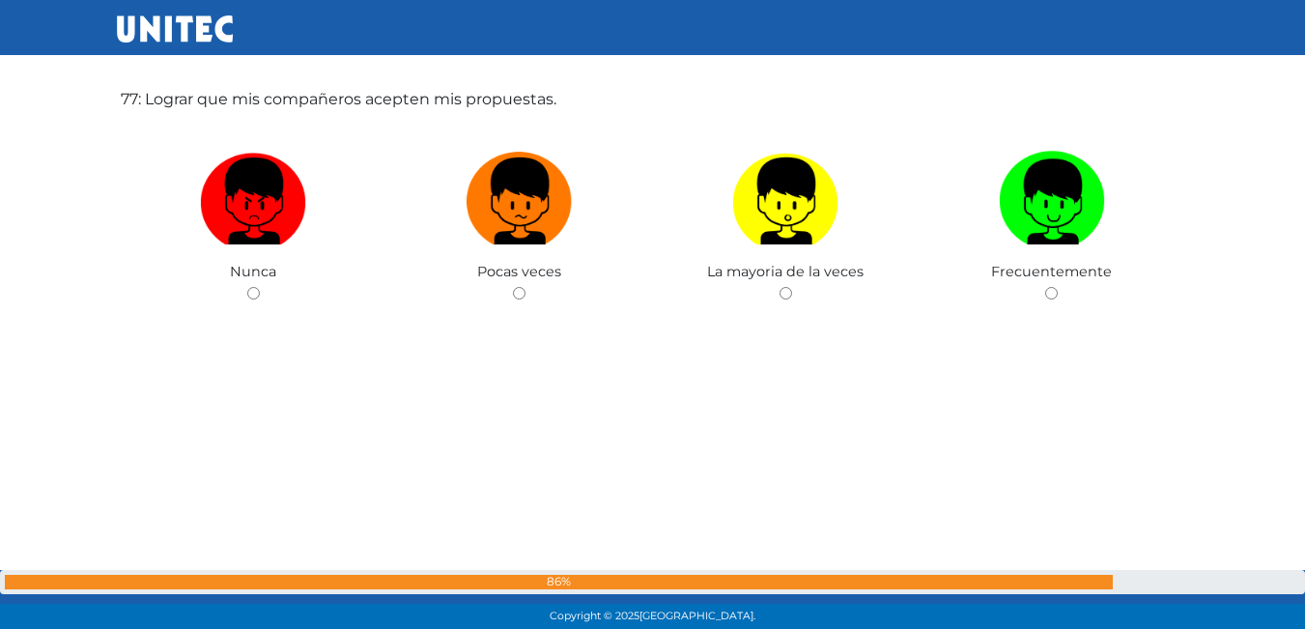
scroll to position [47977, 0]
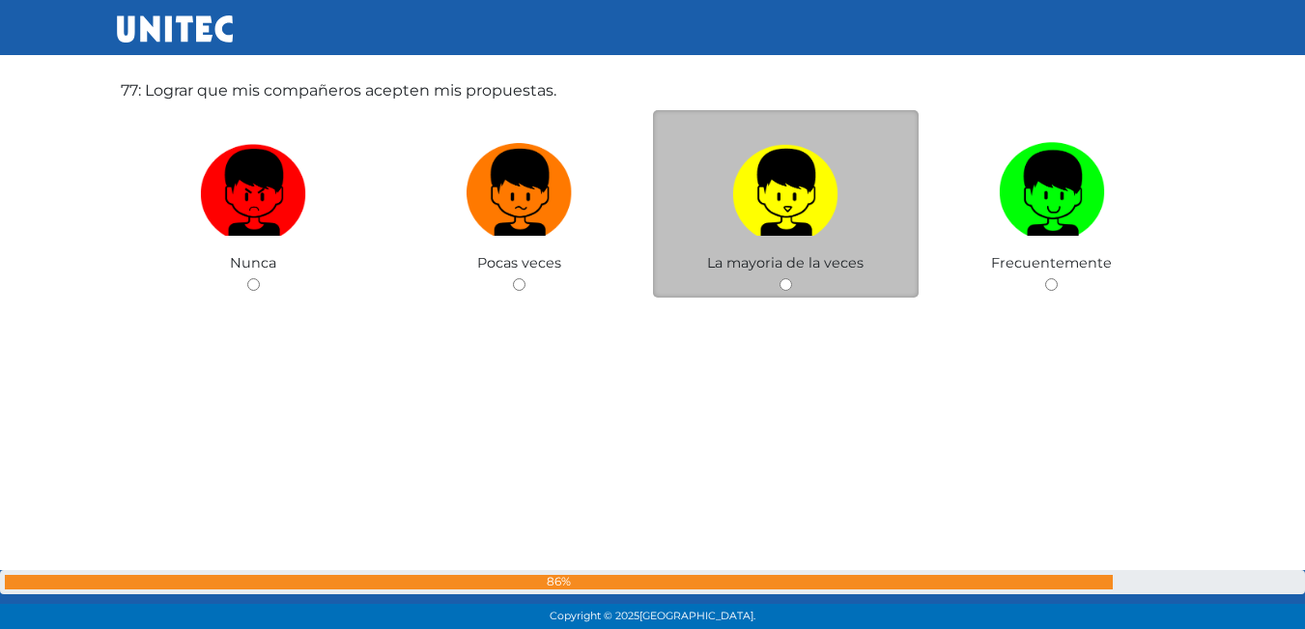
click at [775, 192] on img at bounding box center [785, 185] width 106 height 101
click at [780, 278] on input "radio" at bounding box center [786, 284] width 13 height 13
radio input "true"
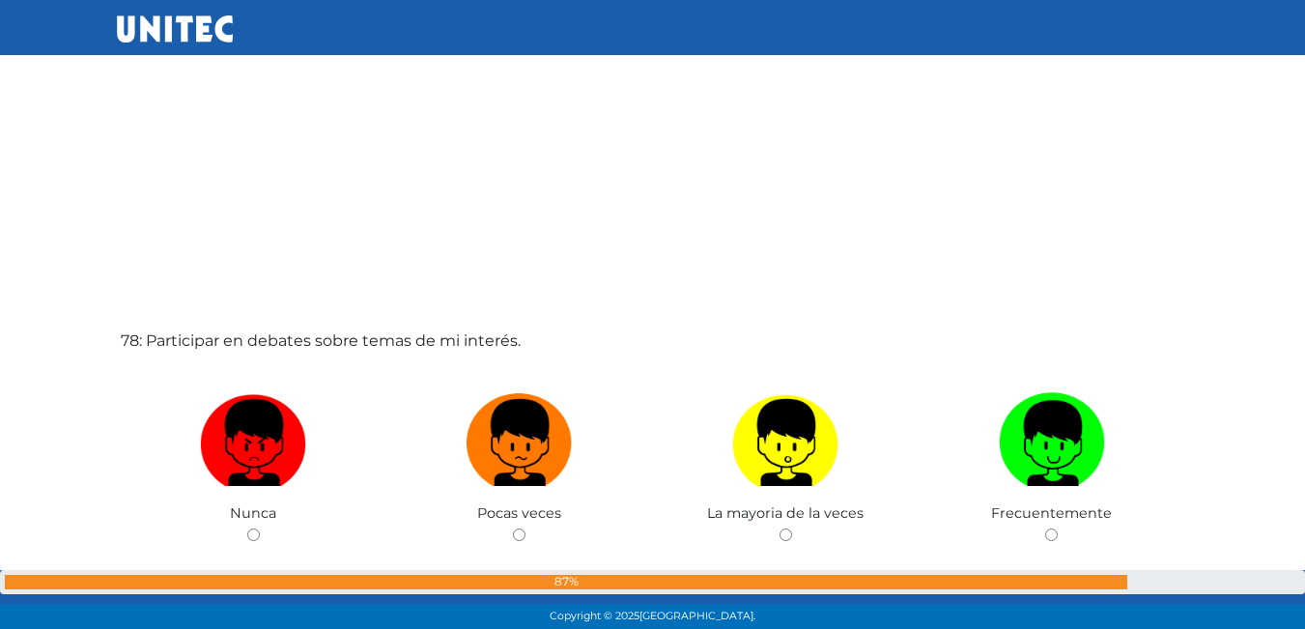
scroll to position [48528, 0]
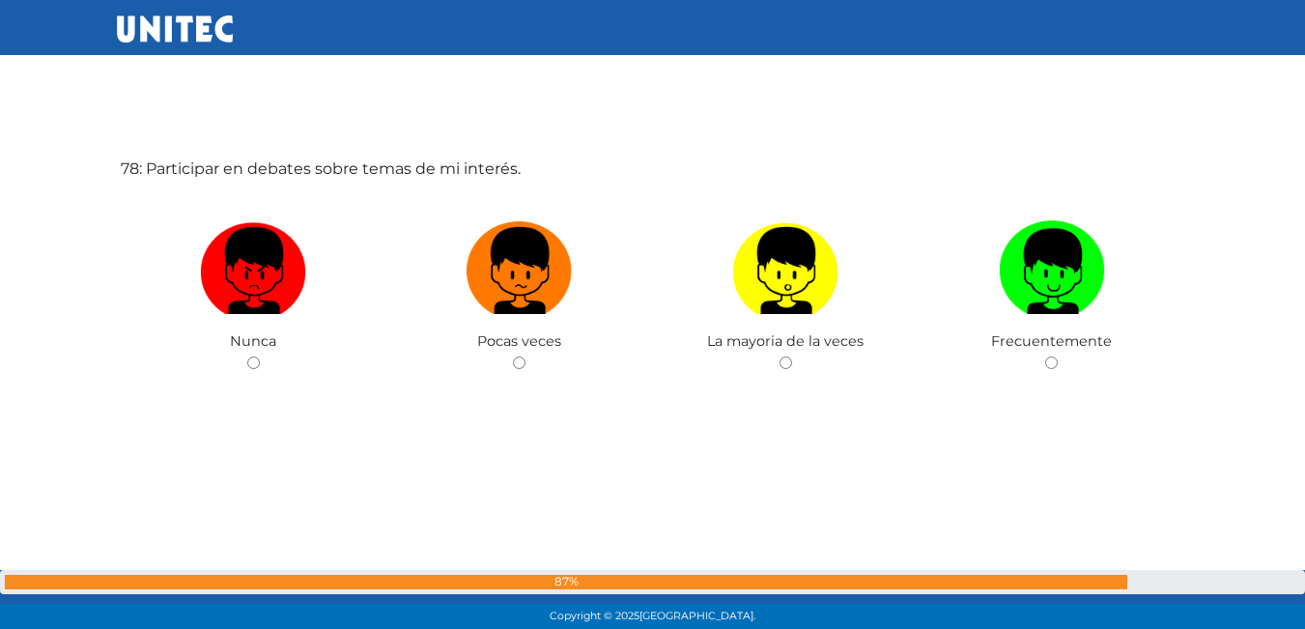
click at [575, 268] on label at bounding box center [519, 272] width 267 height 118
click at [526, 357] on input "radio" at bounding box center [519, 363] width 13 height 13
radio input "true"
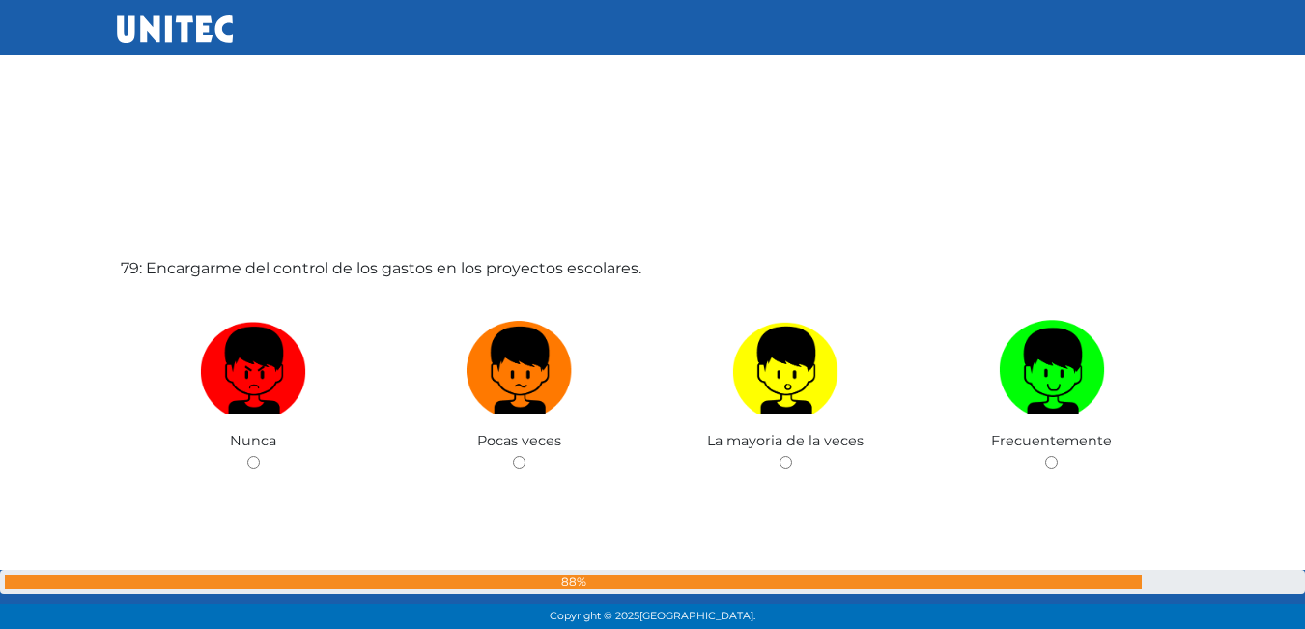
scroll to position [49091, 0]
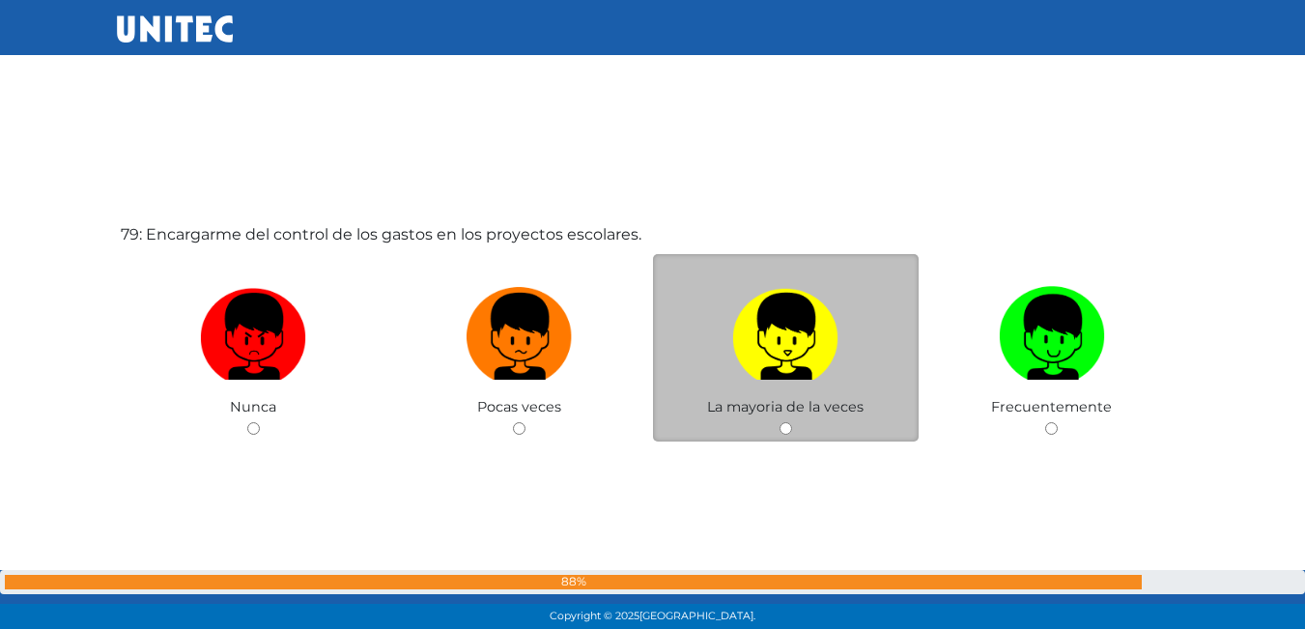
click at [746, 287] on img at bounding box center [785, 329] width 106 height 101
click at [780, 422] on input "radio" at bounding box center [786, 428] width 13 height 13
radio input "true"
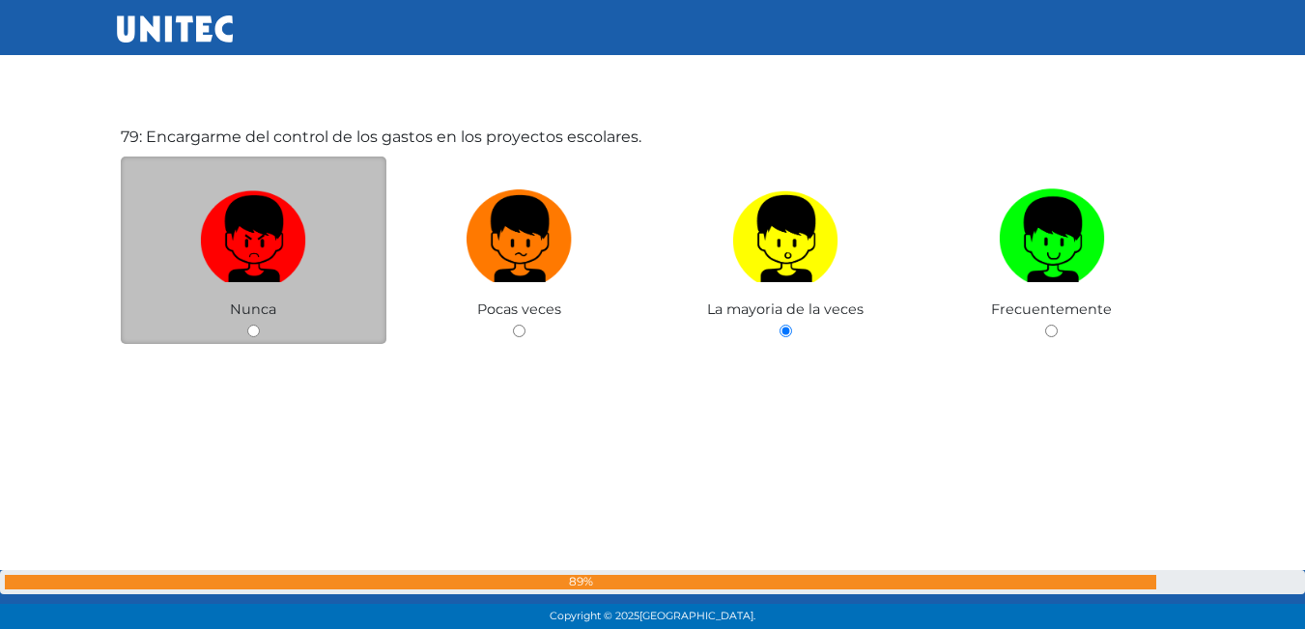
click at [317, 266] on label at bounding box center [254, 240] width 267 height 118
click at [260, 325] on input "radio" at bounding box center [253, 331] width 13 height 13
radio input "true"
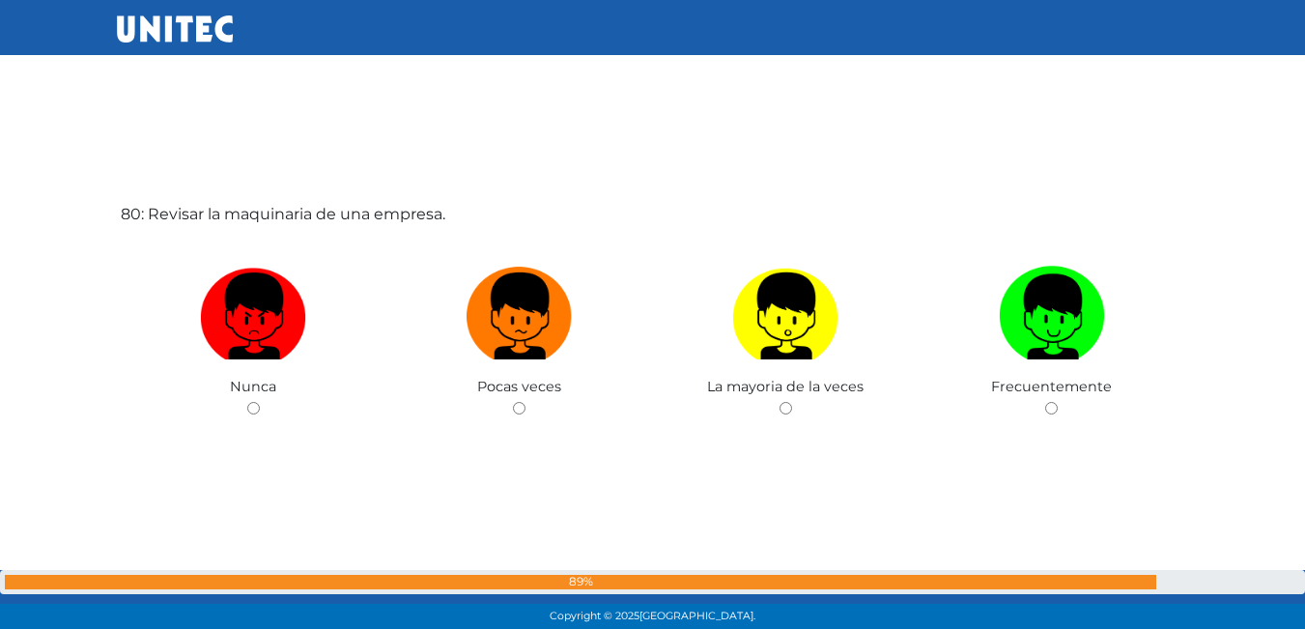
scroll to position [49772, 0]
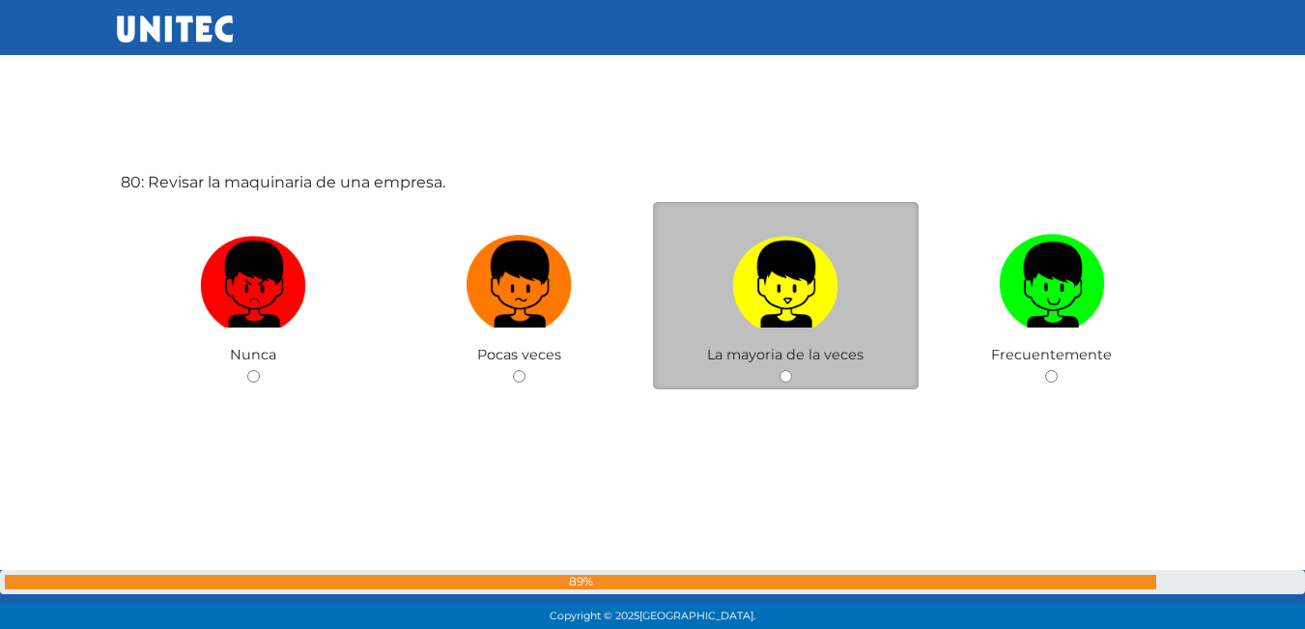
click at [782, 275] on img at bounding box center [785, 277] width 106 height 101
click at [782, 370] on input "radio" at bounding box center [786, 376] width 13 height 13
radio input "true"
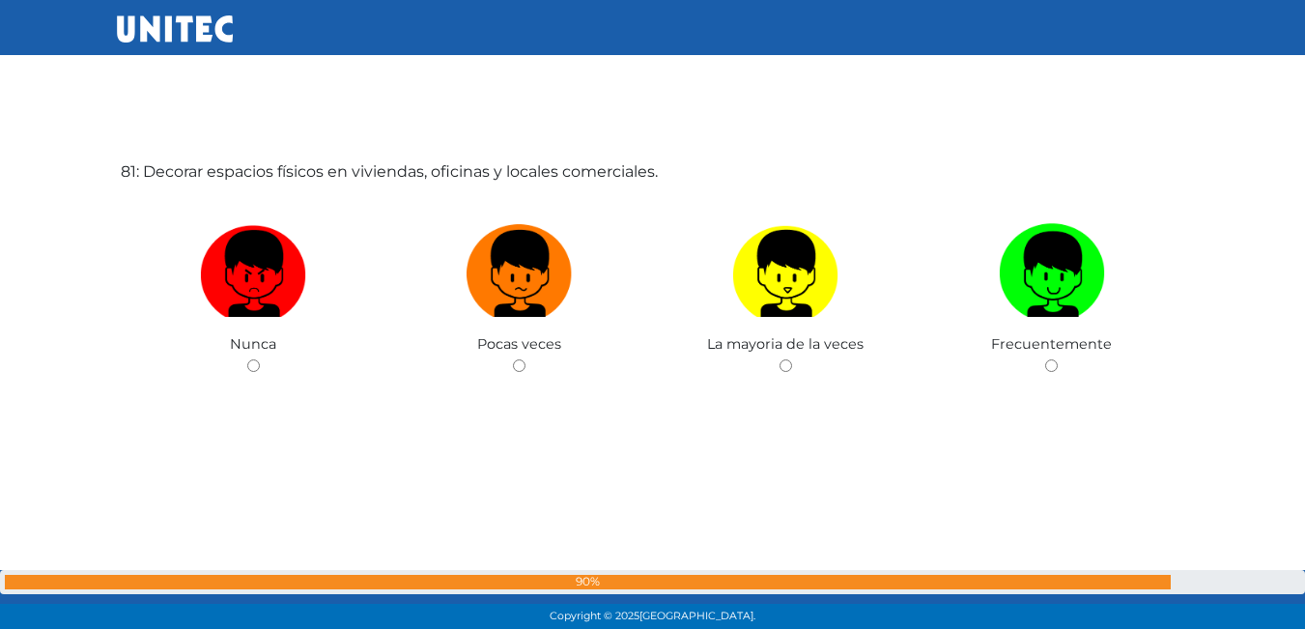
scroll to position [50414, 0]
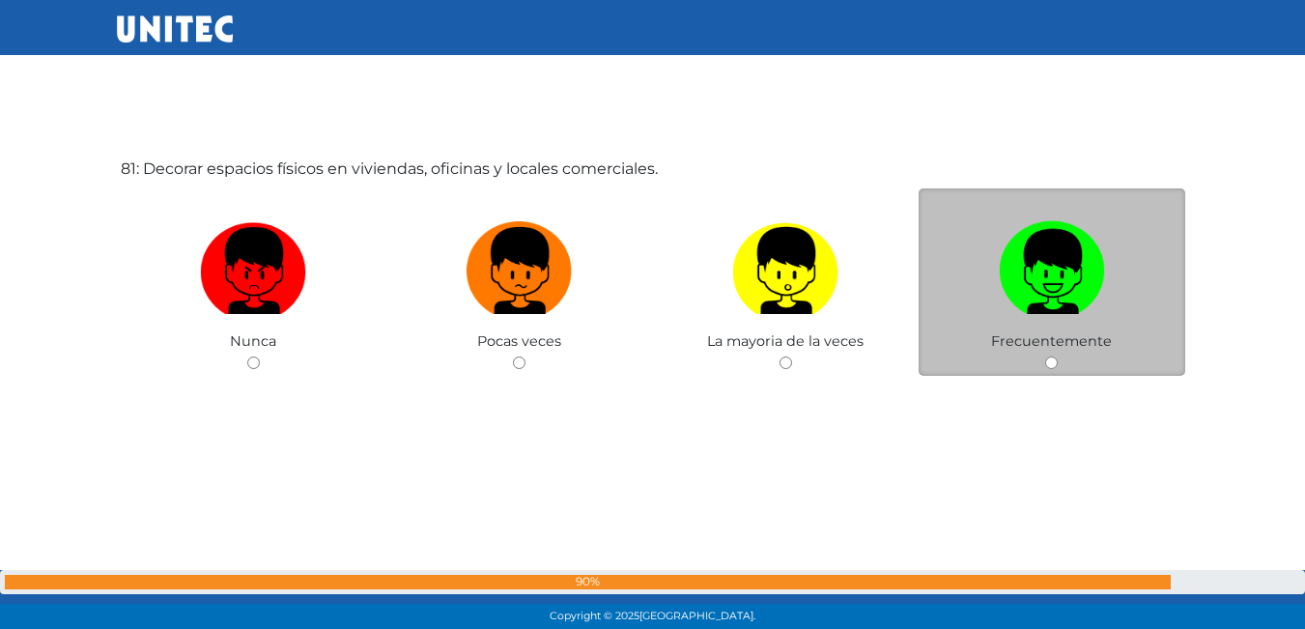
click at [1012, 272] on img at bounding box center [1052, 264] width 106 height 101
click at [1045, 357] on input "radio" at bounding box center [1051, 363] width 13 height 13
radio input "true"
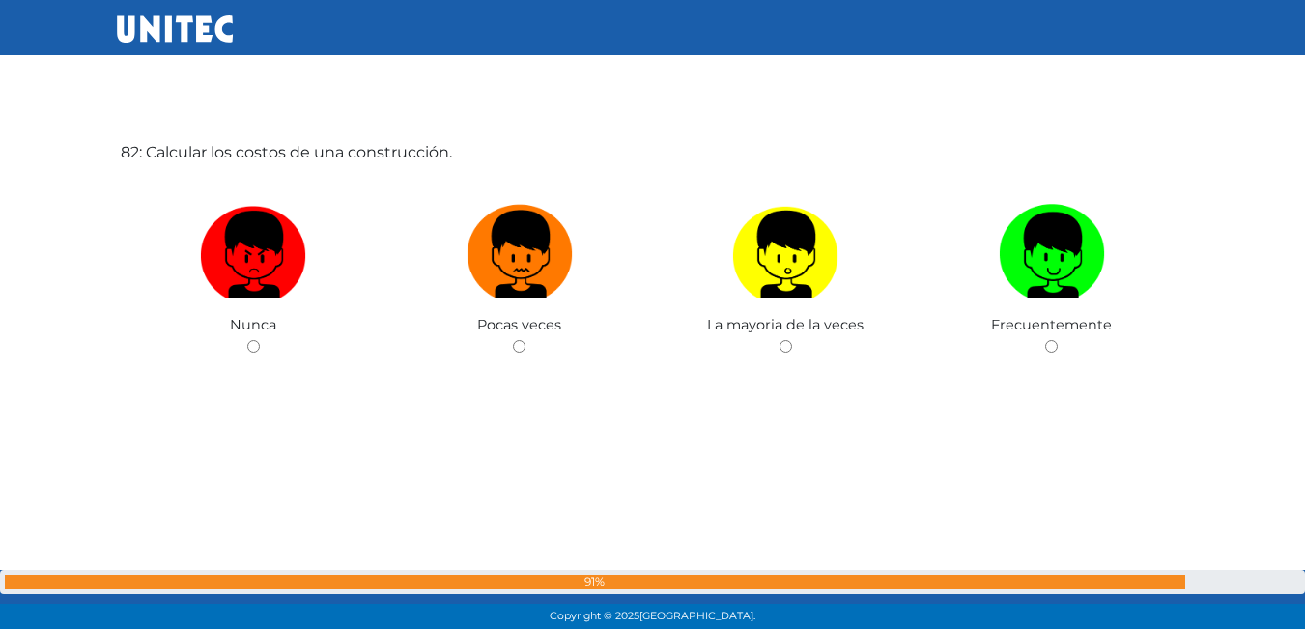
scroll to position [51094, 0]
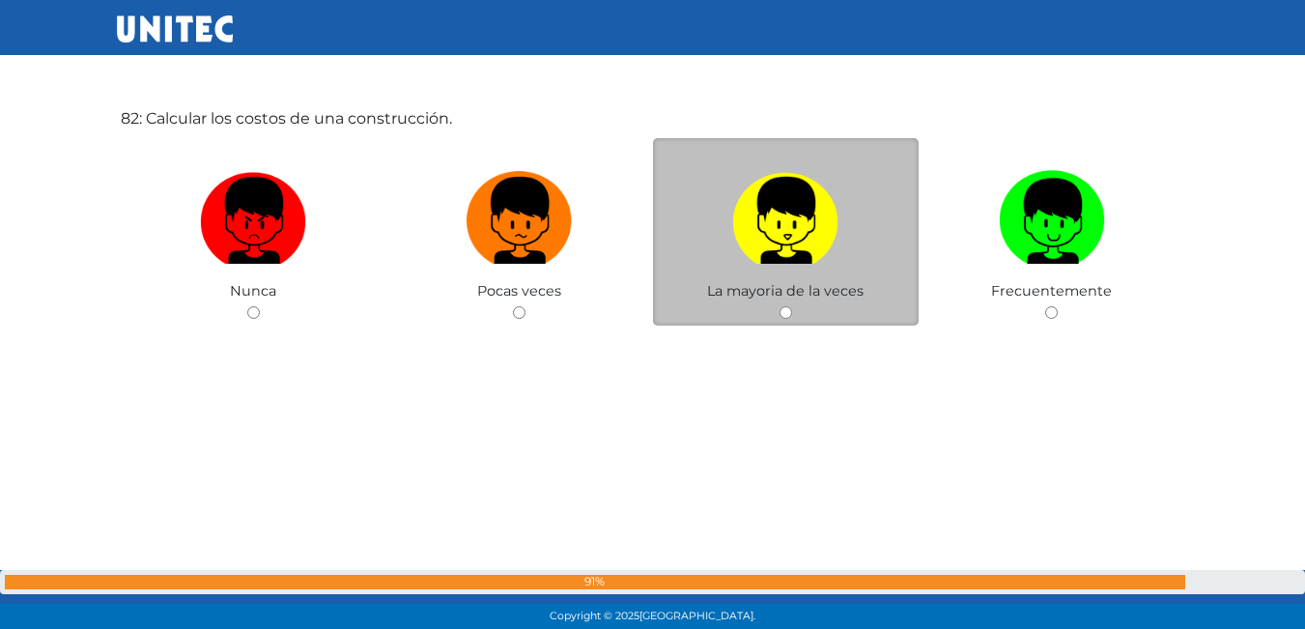
click at [813, 224] on img at bounding box center [785, 213] width 106 height 101
click at [792, 306] on input "radio" at bounding box center [786, 312] width 13 height 13
radio input "true"
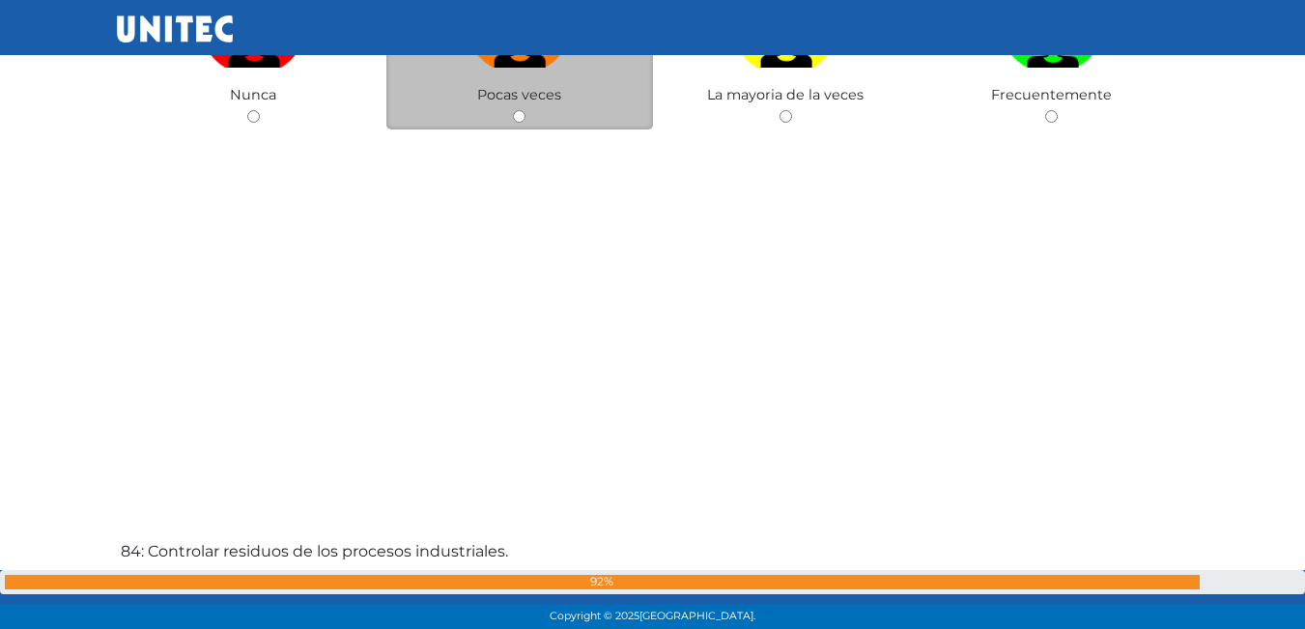
scroll to position [51946, 0]
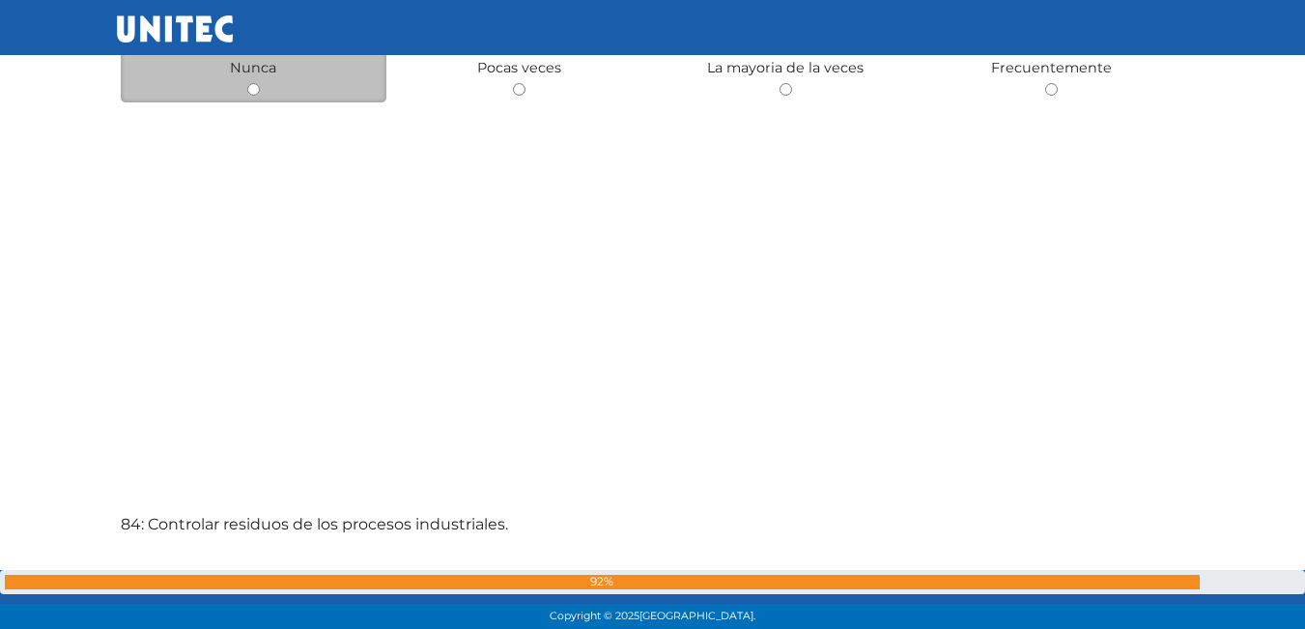
click at [231, 95] on div "Nunca" at bounding box center [254, 9] width 267 height 188
click at [259, 89] on input "radio" at bounding box center [253, 89] width 13 height 13
radio input "true"
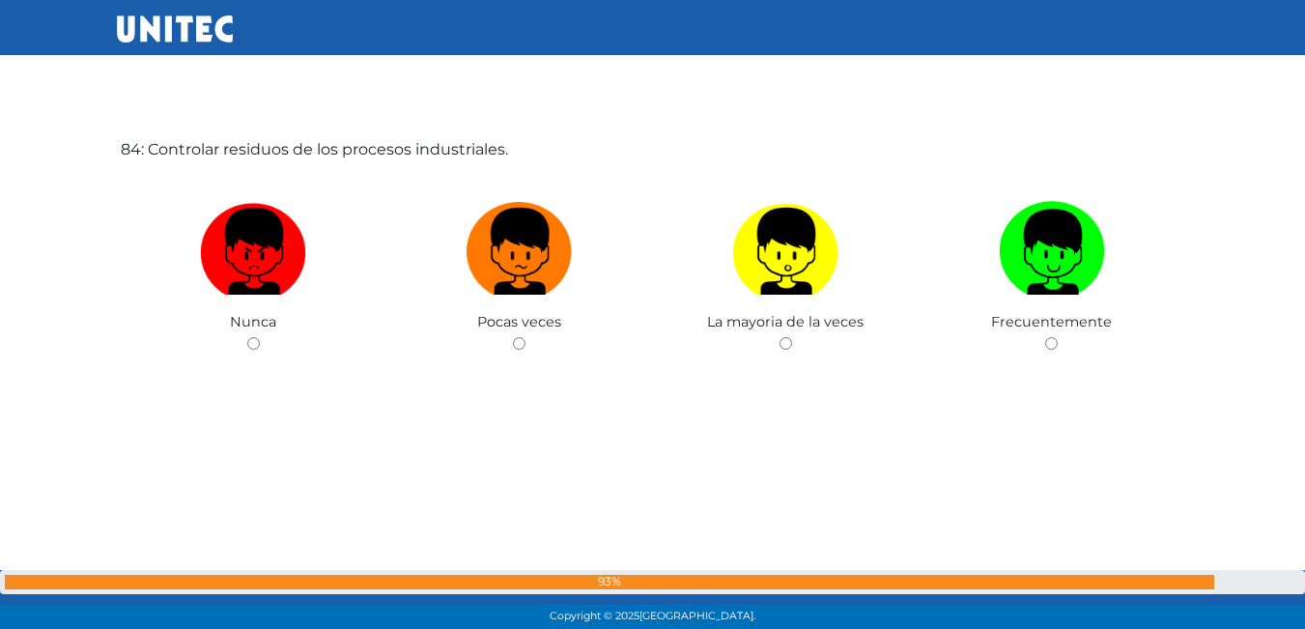
scroll to position [52356, 0]
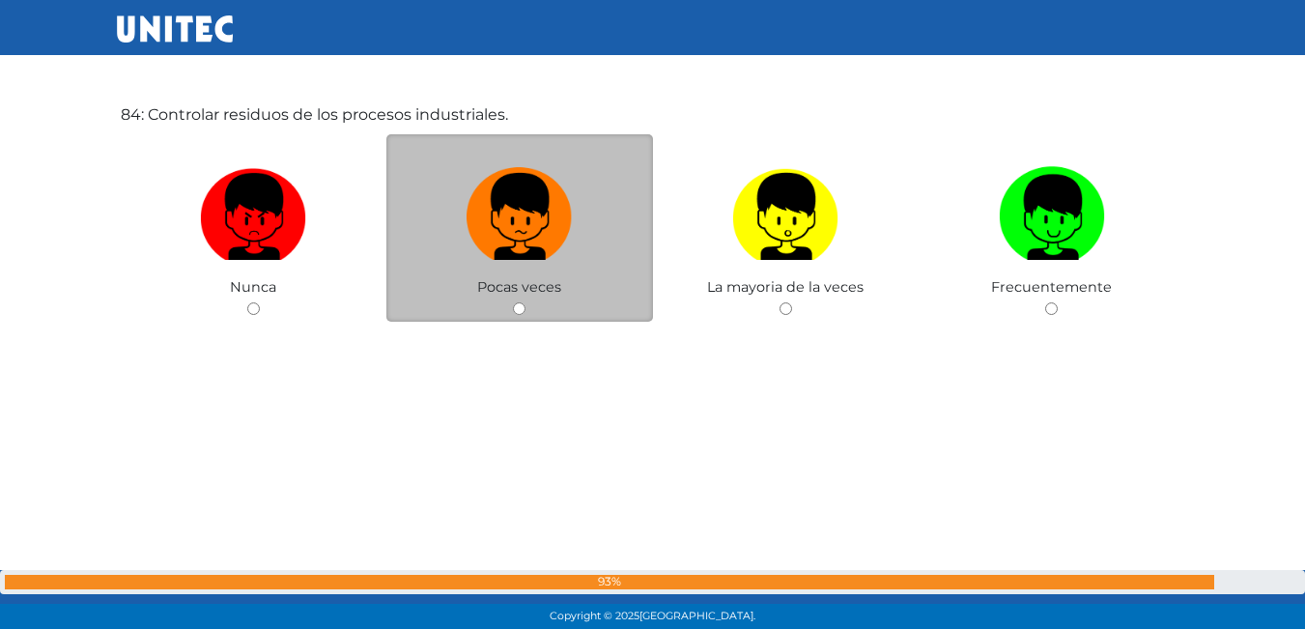
click at [573, 231] on label at bounding box center [519, 217] width 267 height 118
click at [526, 302] on input "radio" at bounding box center [519, 308] width 13 height 13
radio input "true"
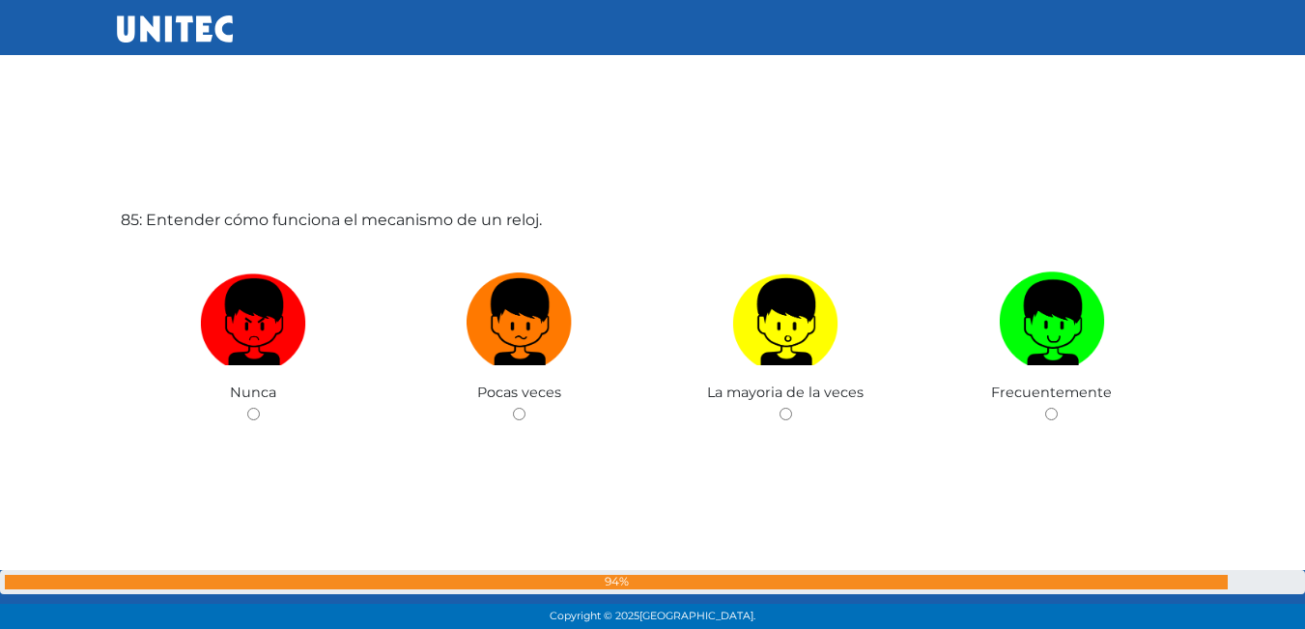
scroll to position [52930, 0]
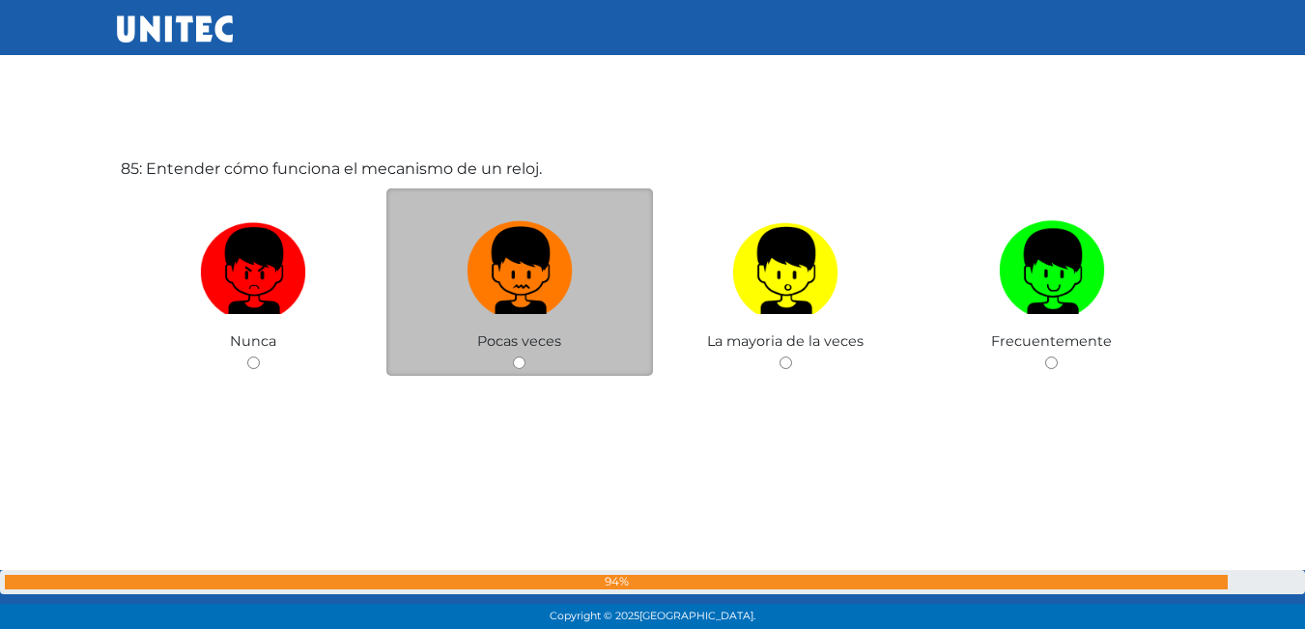
click at [516, 292] on img at bounding box center [520, 264] width 106 height 101
click at [516, 357] on input "radio" at bounding box center [519, 363] width 13 height 13
radio input "true"
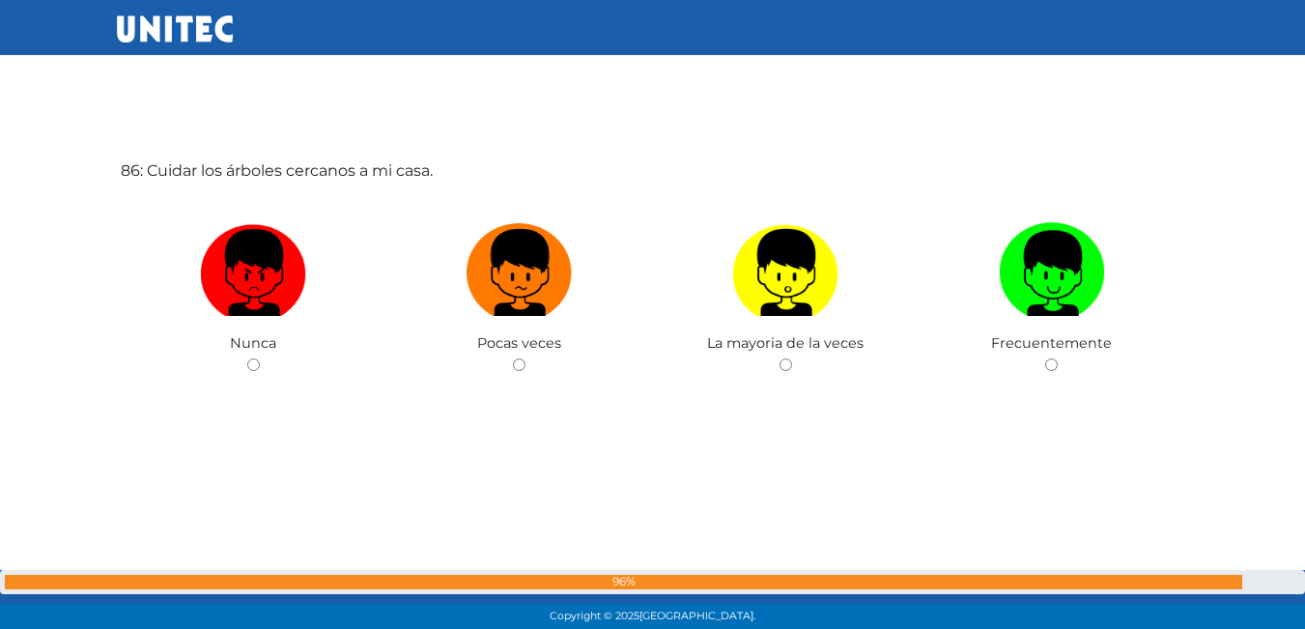
scroll to position [53559, 0]
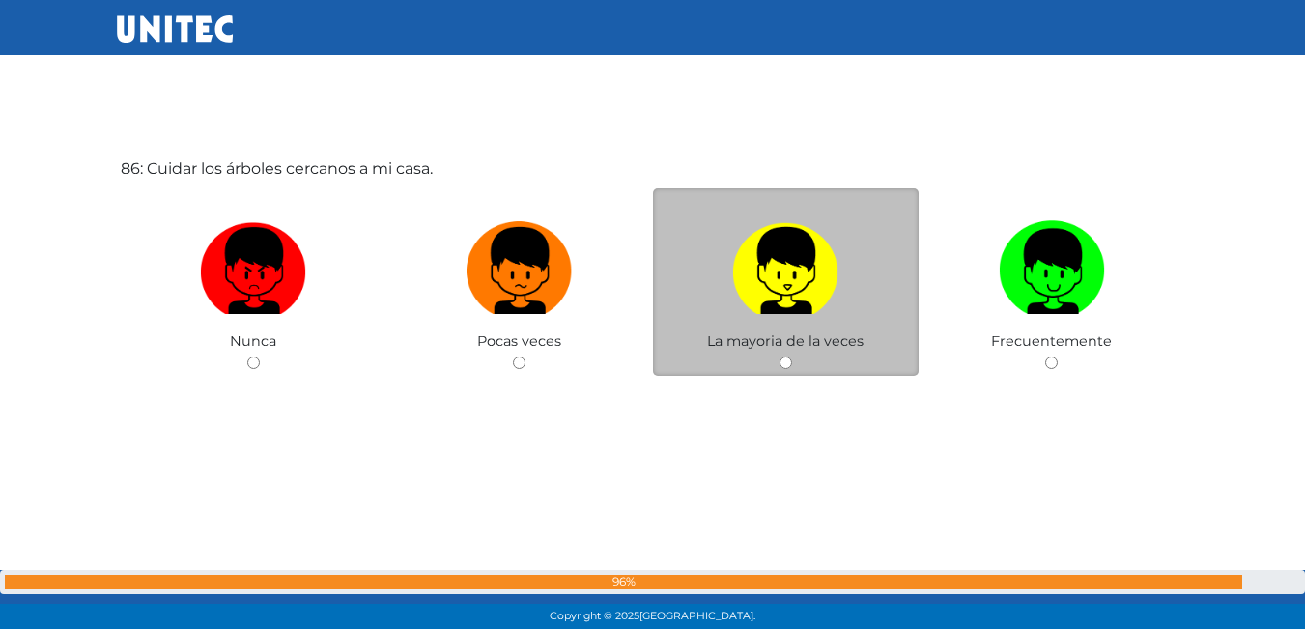
click at [745, 280] on img at bounding box center [785, 264] width 106 height 101
click at [780, 357] on input "radio" at bounding box center [786, 363] width 13 height 13
radio input "true"
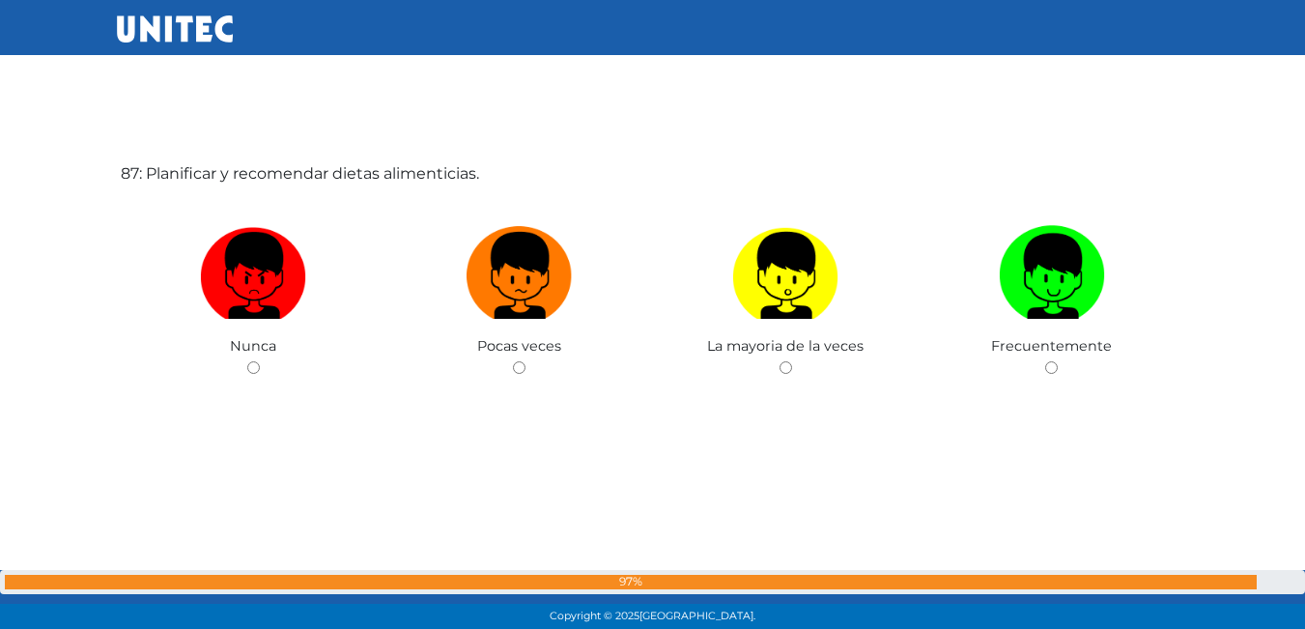
scroll to position [54188, 0]
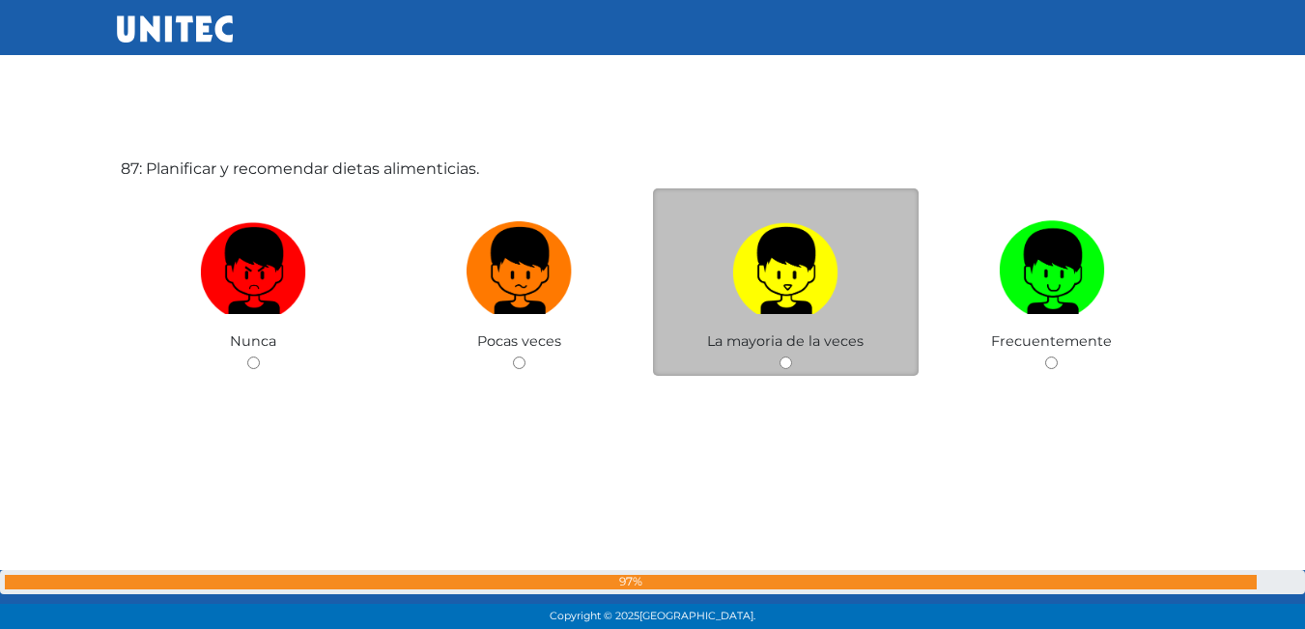
click at [793, 270] on img at bounding box center [785, 264] width 106 height 101
click at [792, 357] on input "radio" at bounding box center [786, 363] width 13 height 13
radio input "true"
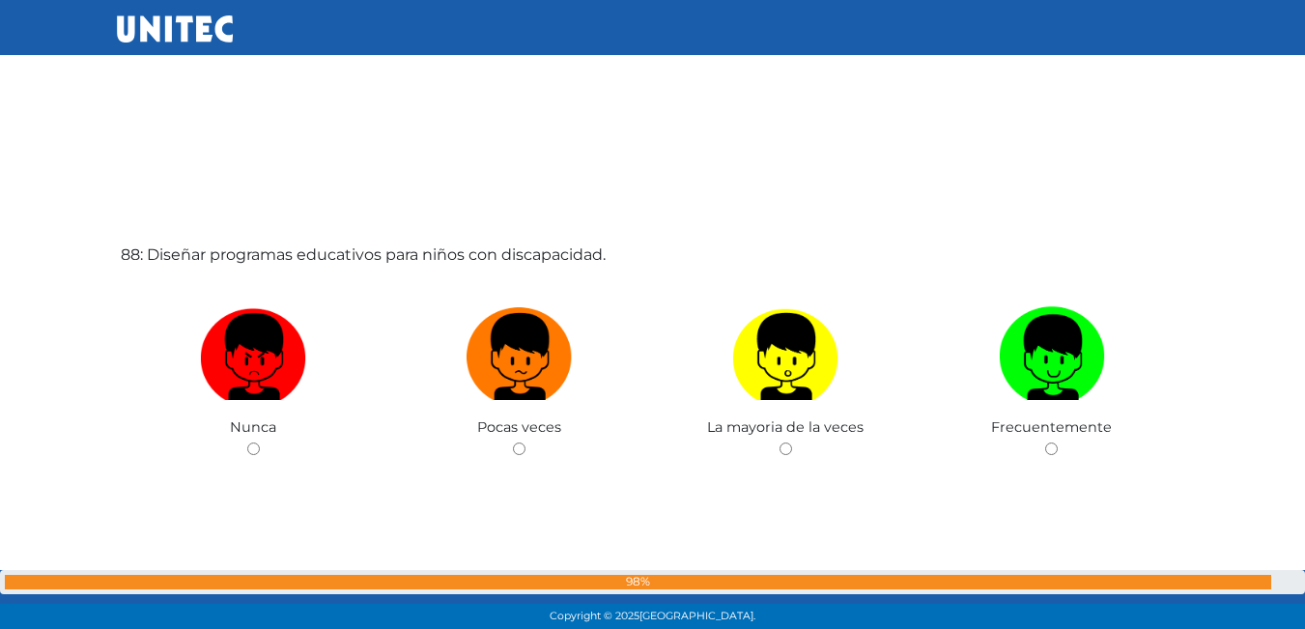
scroll to position [54765, 0]
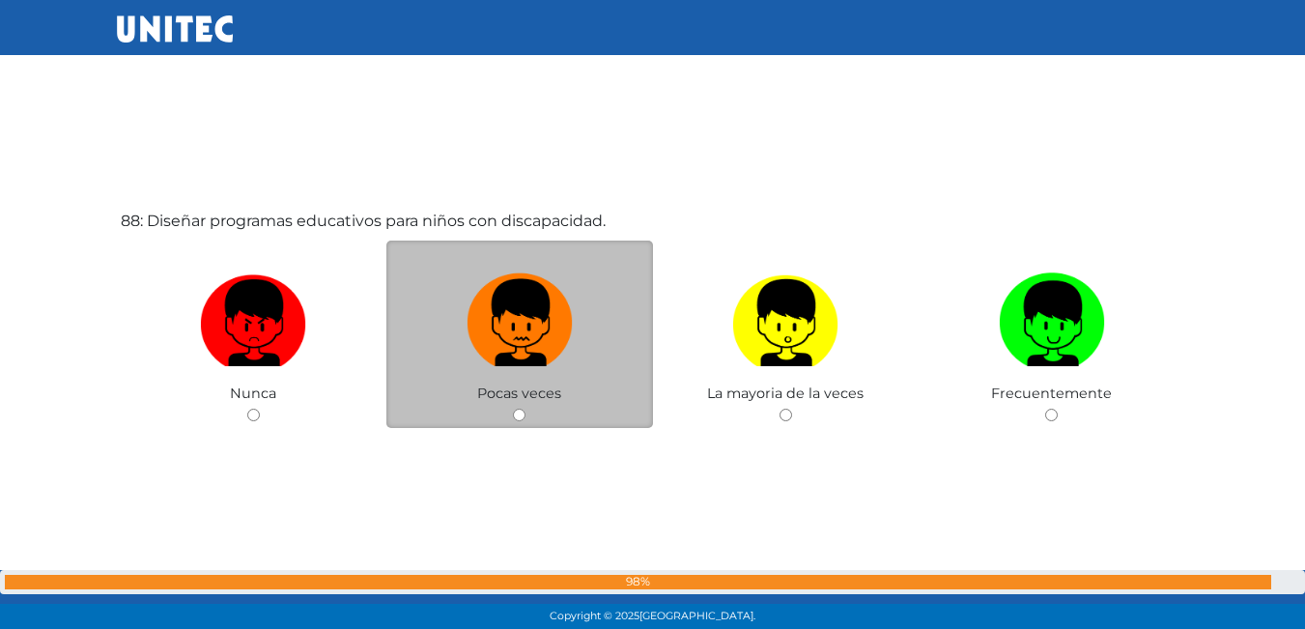
click at [542, 309] on img at bounding box center [520, 316] width 106 height 101
click at [526, 409] on input "radio" at bounding box center [519, 415] width 13 height 13
radio input "true"
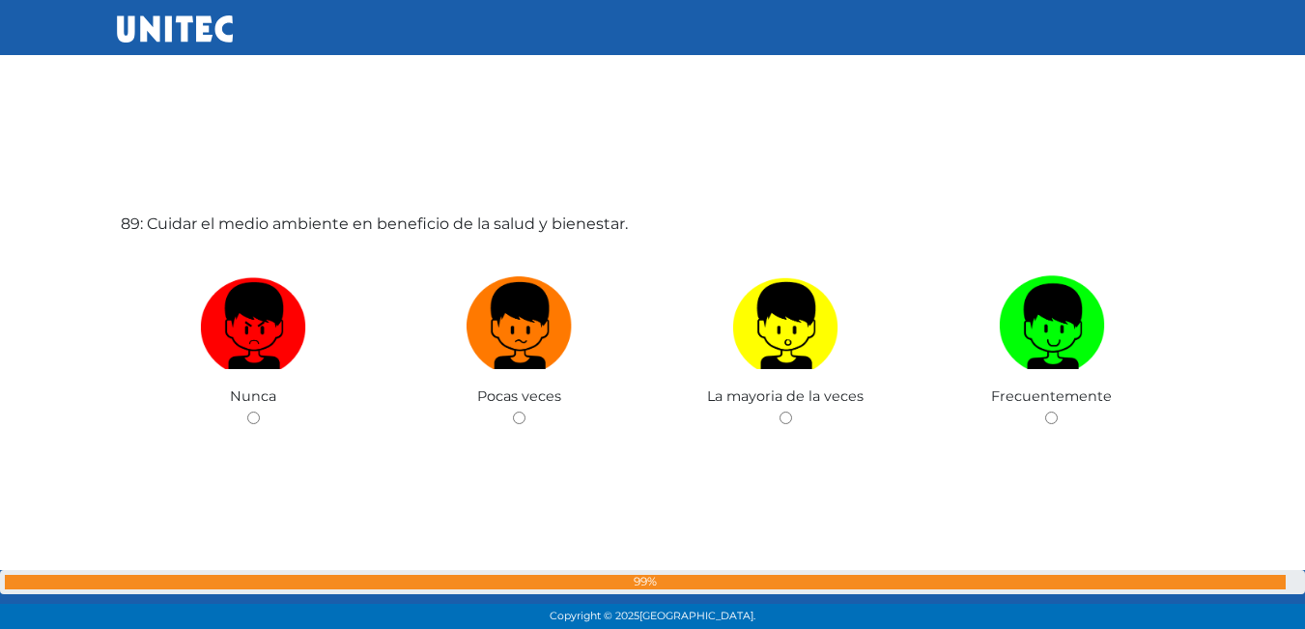
scroll to position [55439, 0]
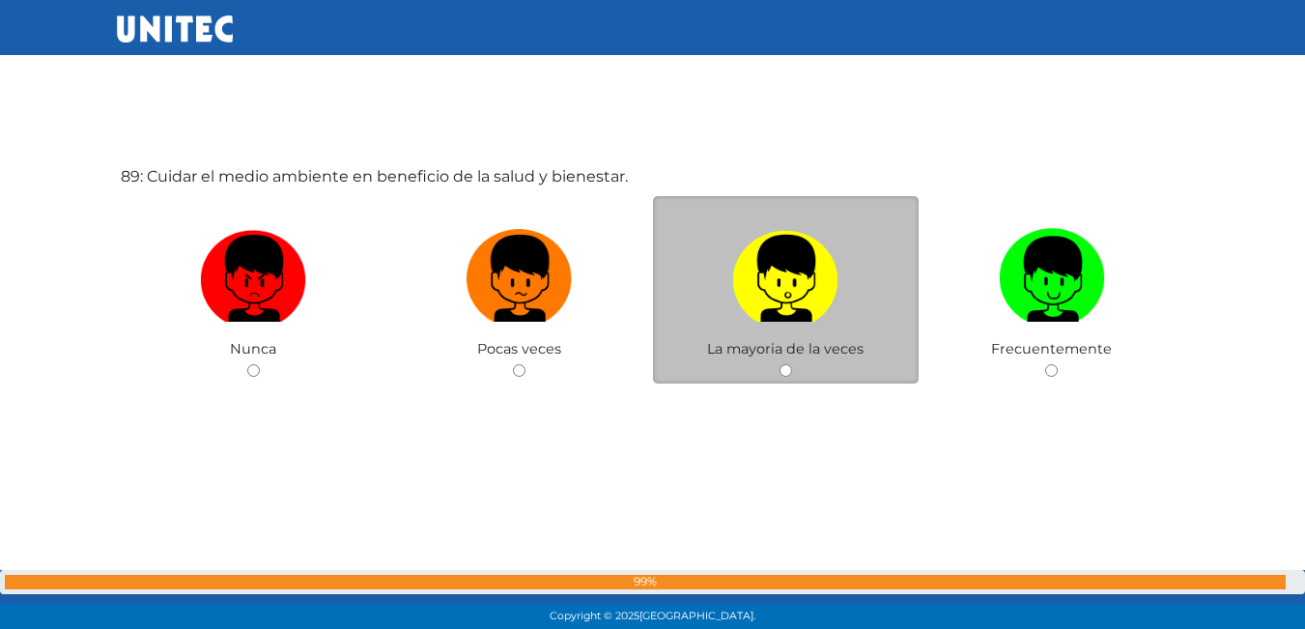
click at [733, 254] on img at bounding box center [785, 271] width 106 height 101
click at [780, 364] on input "radio" at bounding box center [786, 370] width 13 height 13
radio input "true"
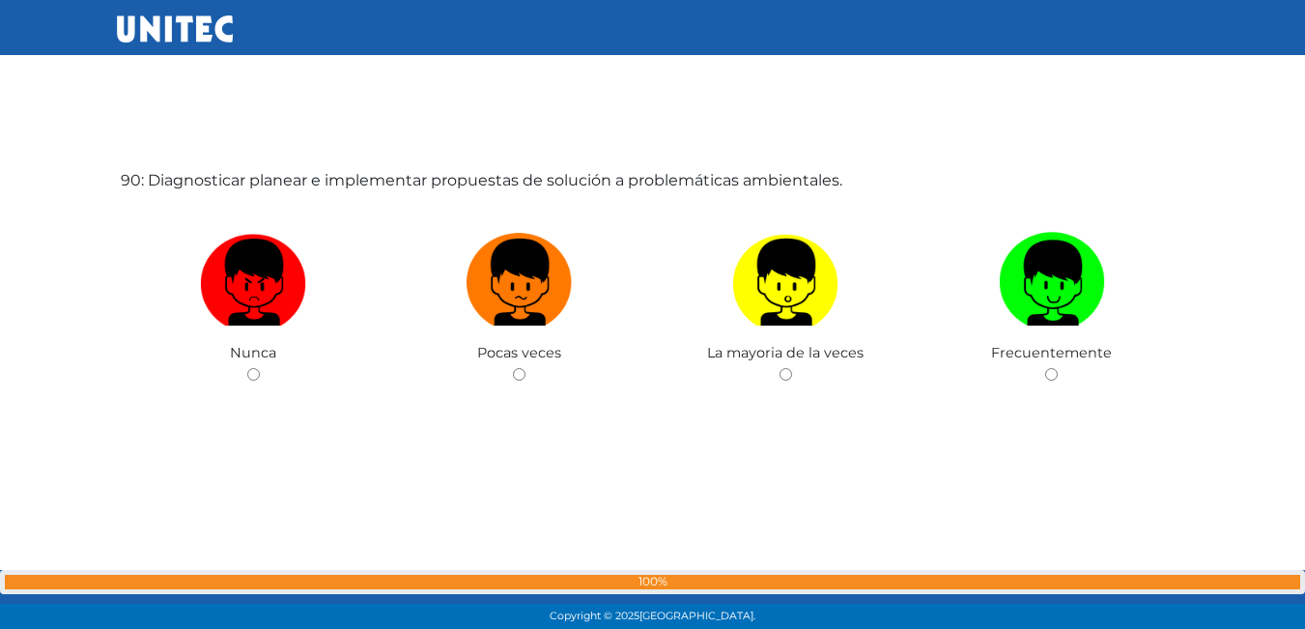
scroll to position [56075, 0]
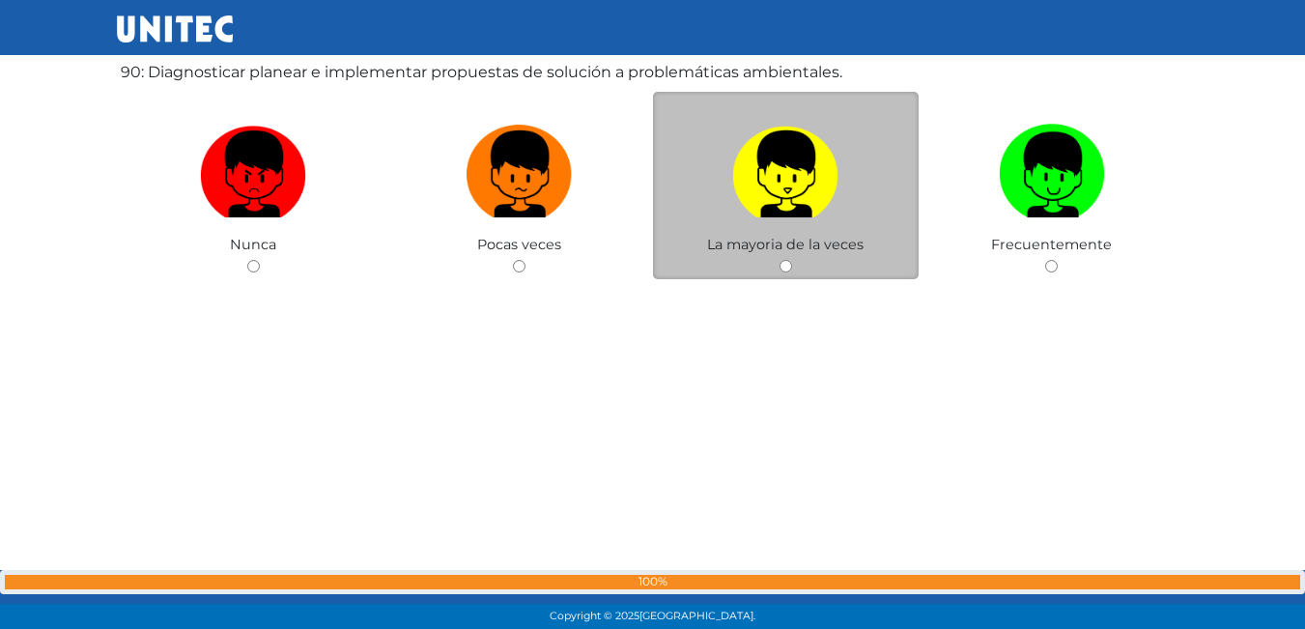
click at [837, 186] on img at bounding box center [785, 167] width 106 height 101
click at [792, 260] on input "radio" at bounding box center [786, 266] width 13 height 13
radio input "true"
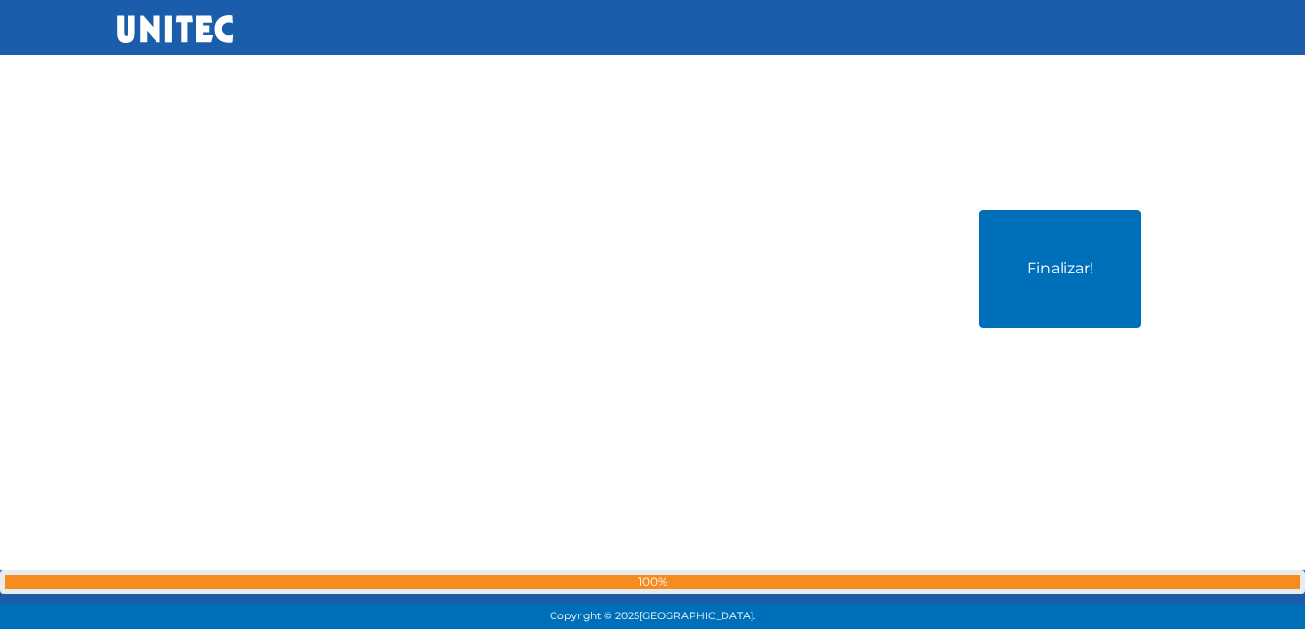
scroll to position [56743, 0]
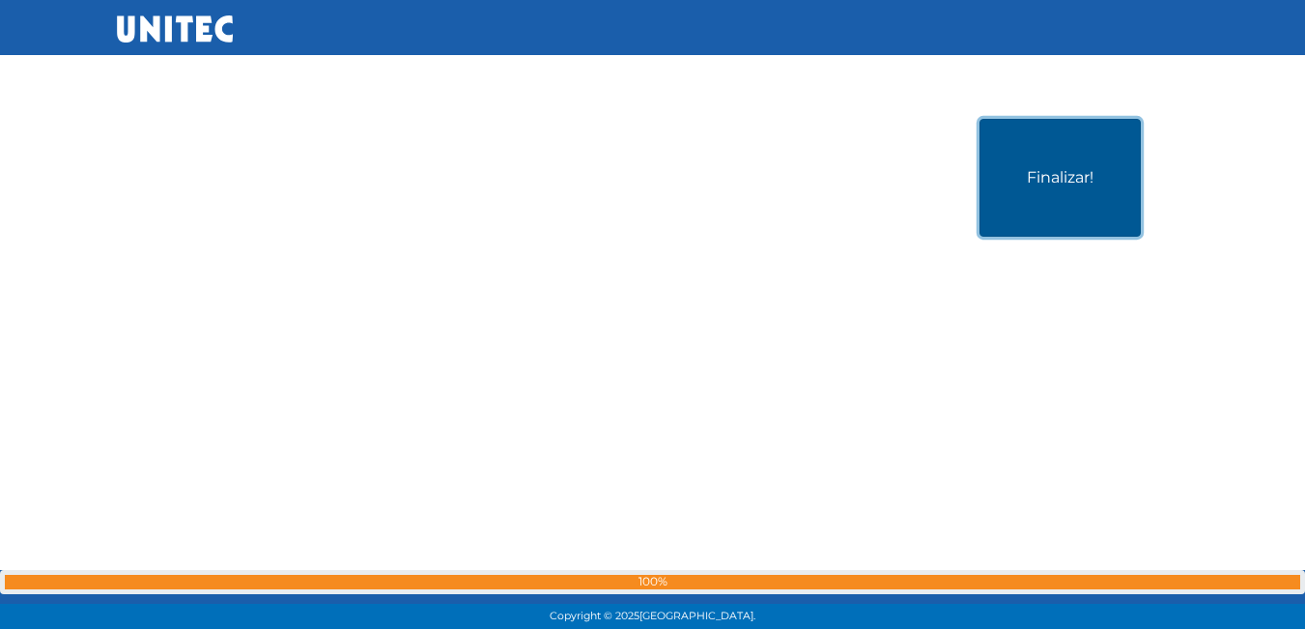
click at [1056, 186] on button "Finalizar!" at bounding box center [1060, 178] width 161 height 118
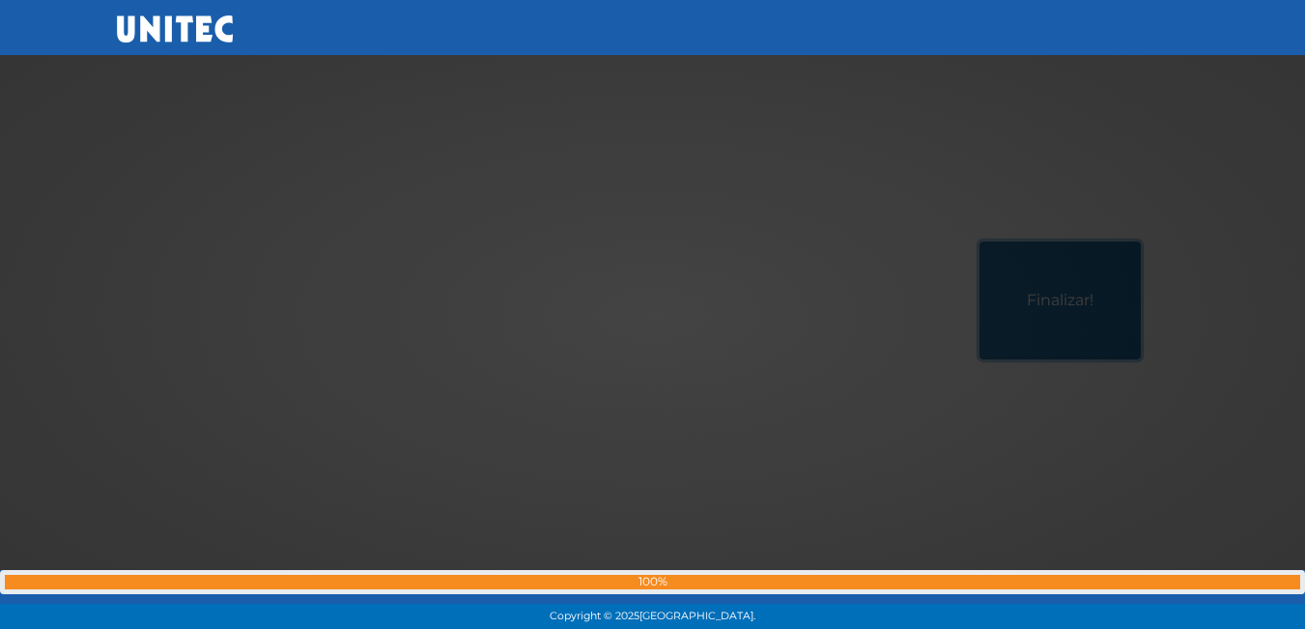
scroll to position [56646, 0]
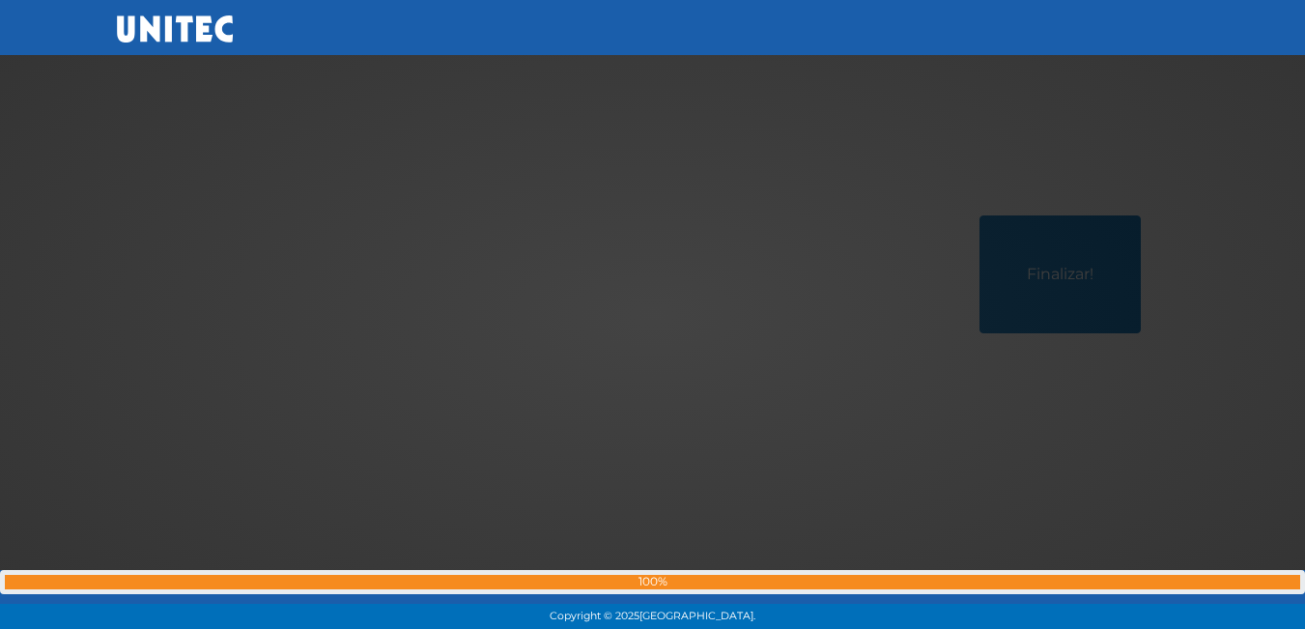
click at [653, 315] on div at bounding box center [653, 315] width 0 height 0
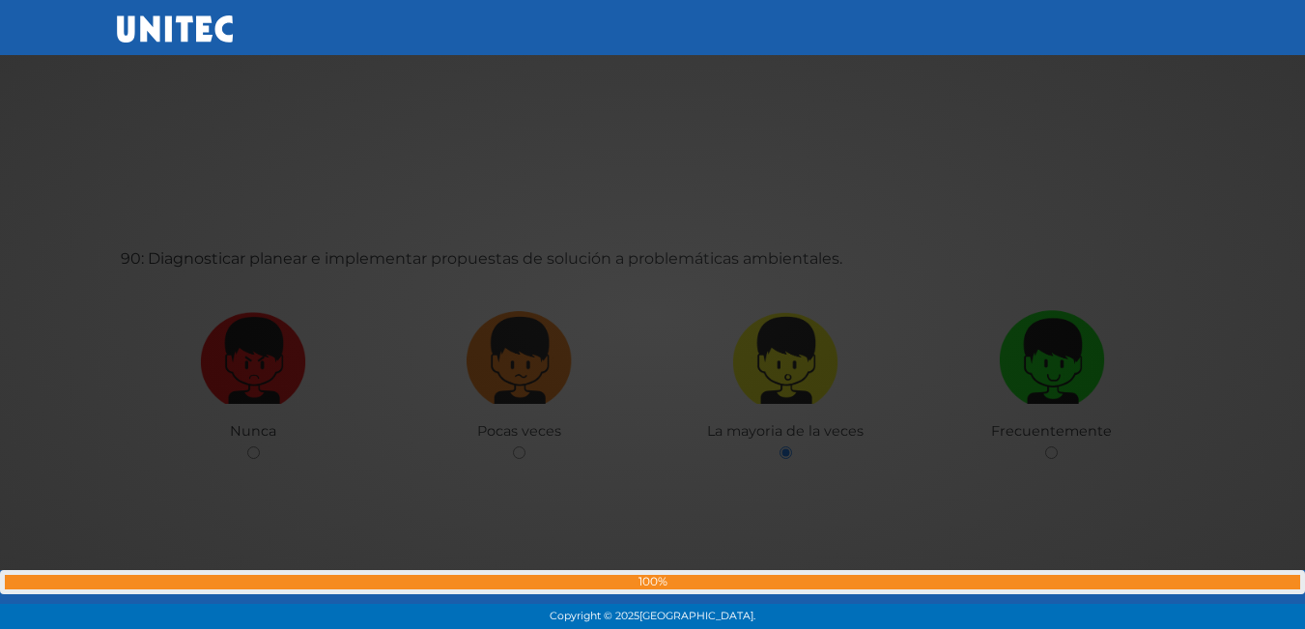
scroll to position [55970, 0]
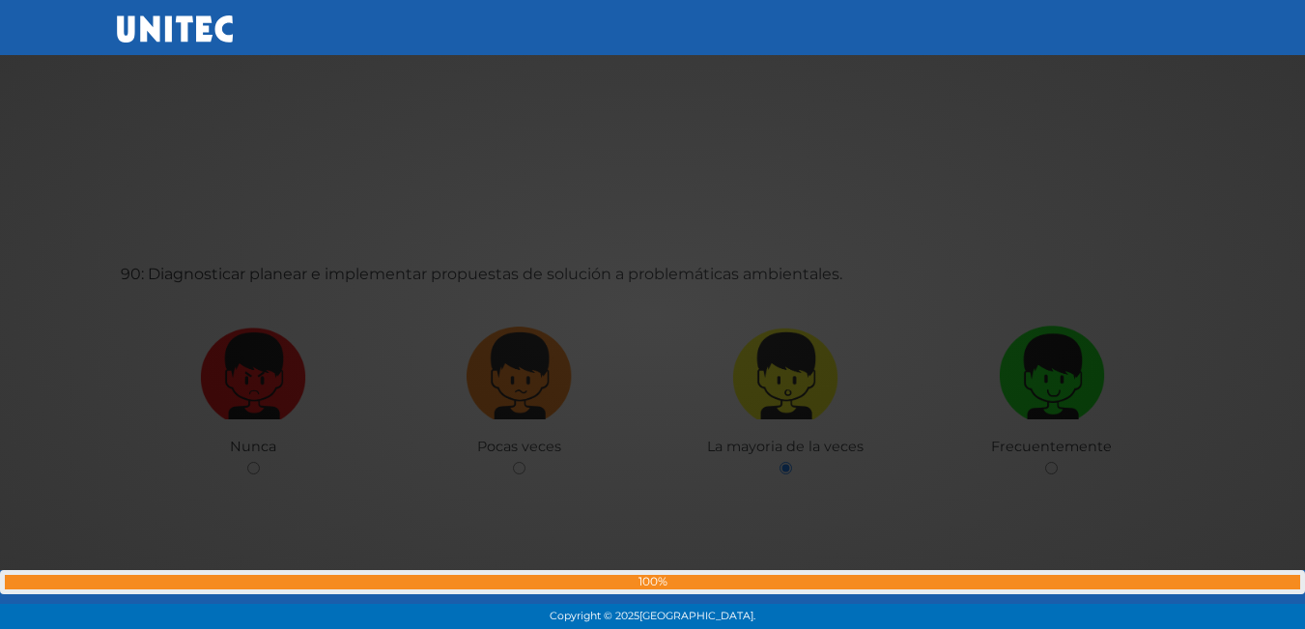
click at [653, 315] on div at bounding box center [653, 315] width 0 height 0
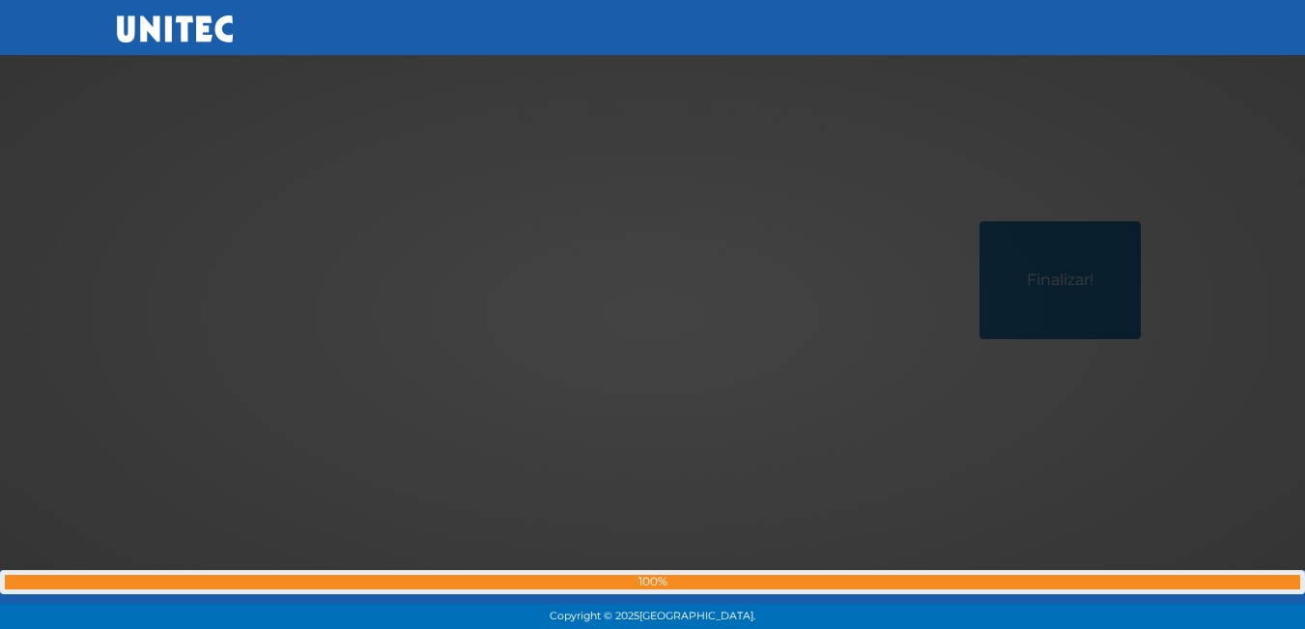
scroll to position [56743, 0]
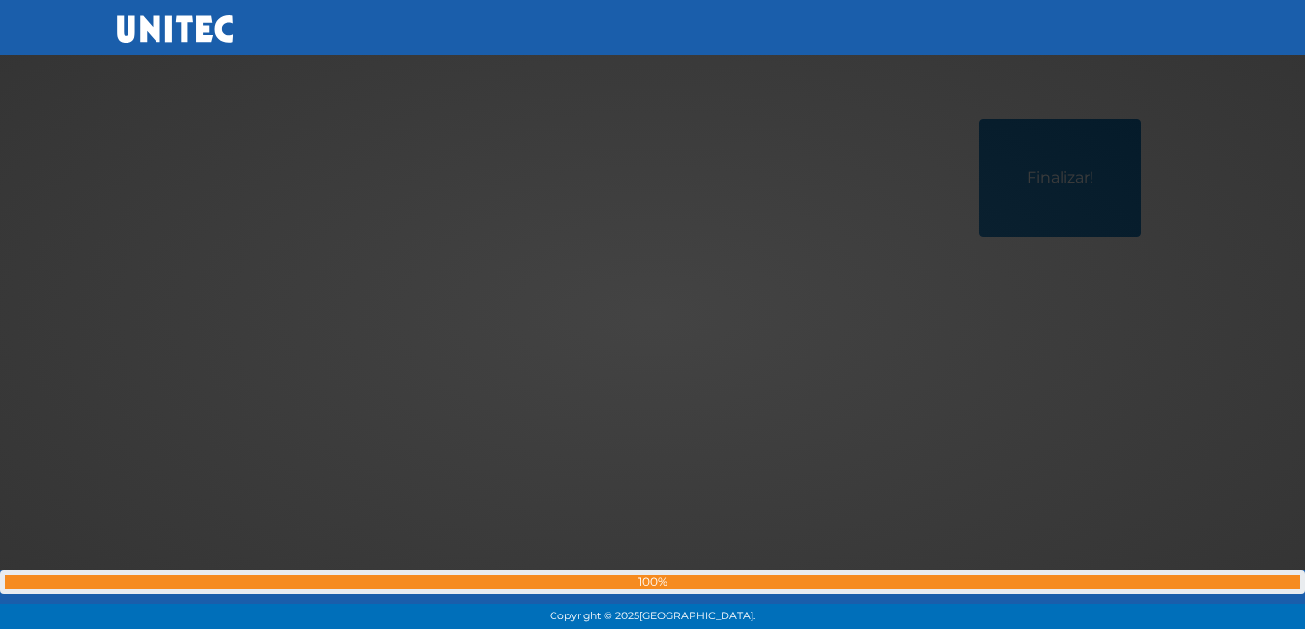
click at [653, 315] on div at bounding box center [653, 315] width 0 height 0
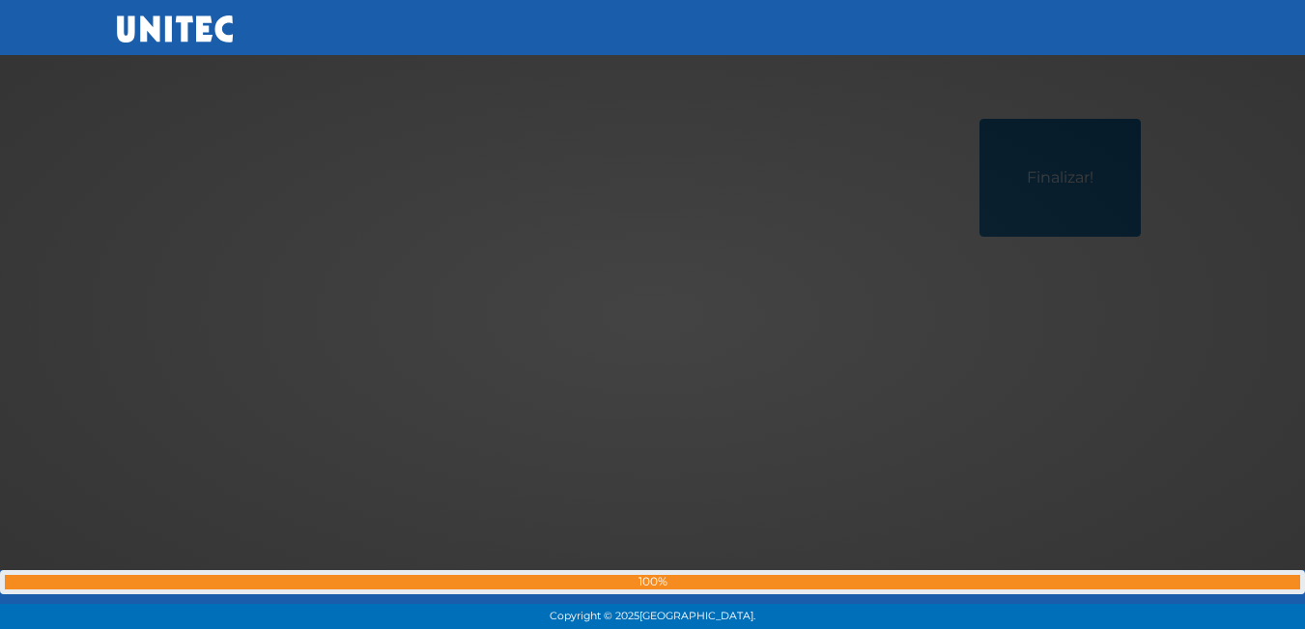
click at [653, 315] on div at bounding box center [653, 315] width 0 height 0
drag, startPoint x: 1210, startPoint y: 0, endPoint x: 819, endPoint y: 269, distance: 473.8
click at [653, 315] on div at bounding box center [653, 315] width 0 height 0
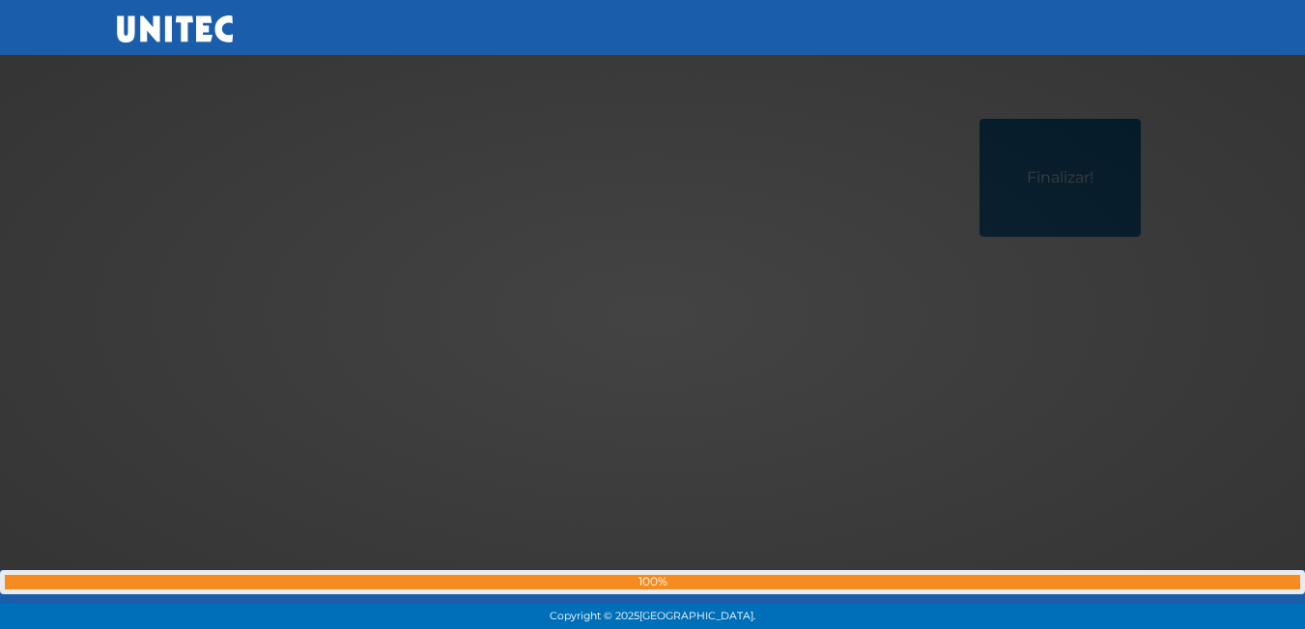
click at [653, 315] on div at bounding box center [653, 315] width 0 height 0
